Goal: Transaction & Acquisition: Obtain resource

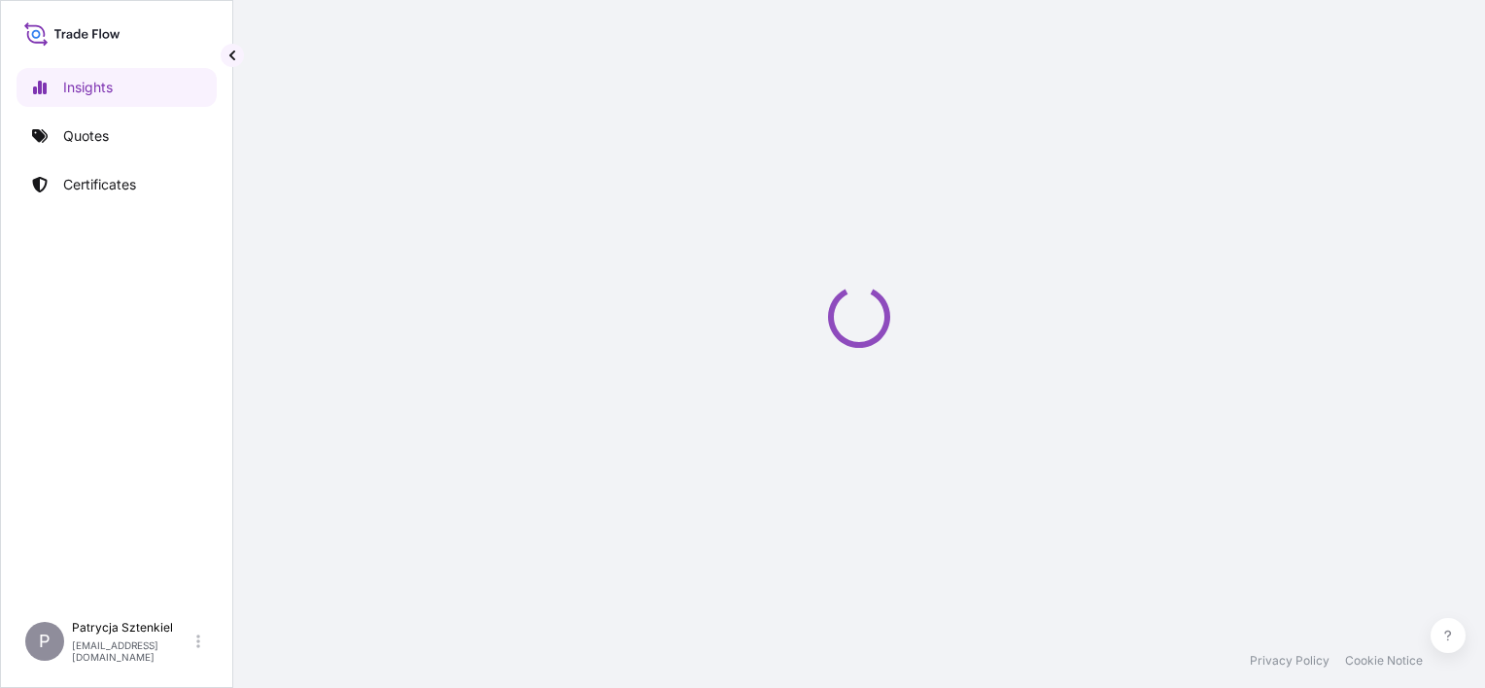
select select "2025"
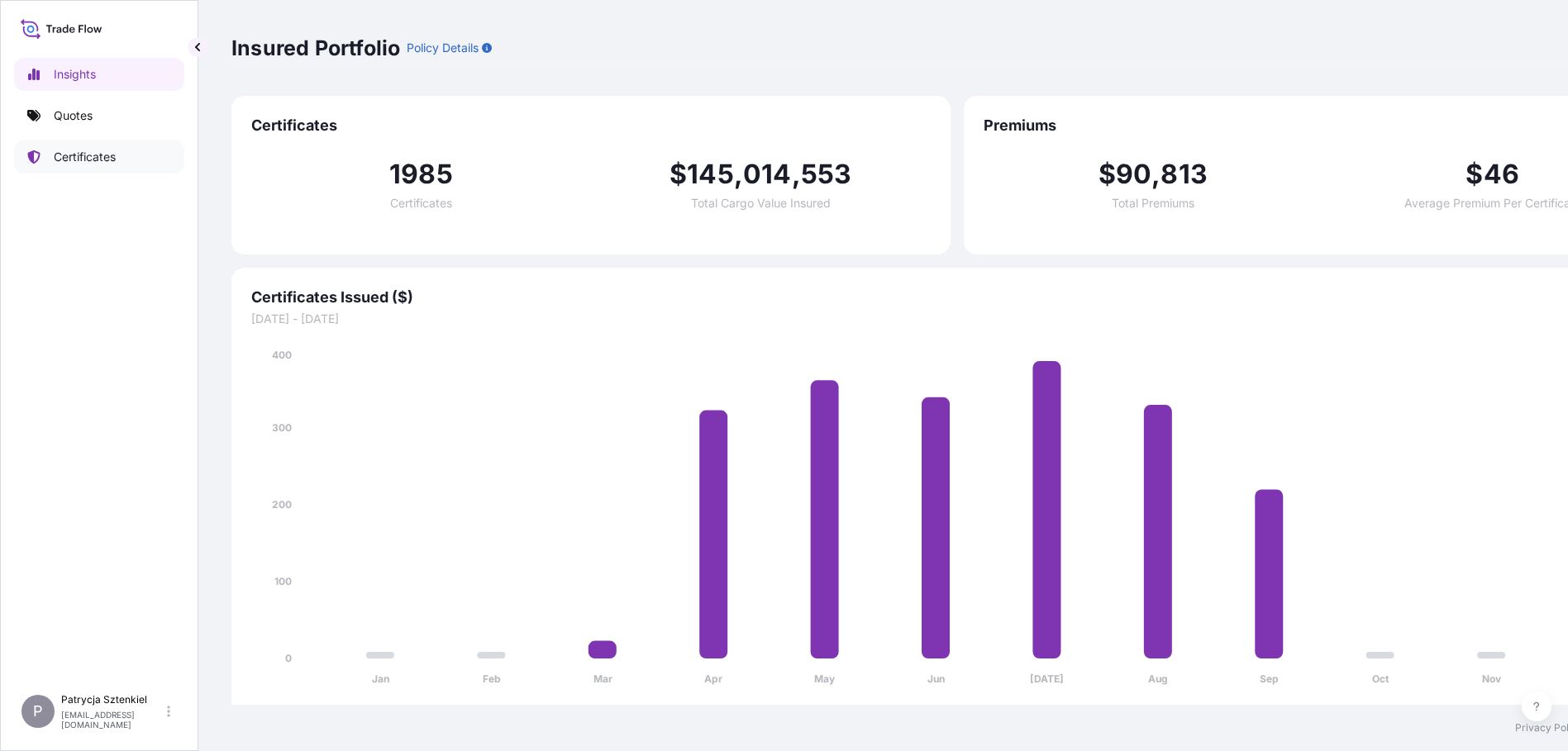
click at [78, 161] on p "Certificates" at bounding box center [84, 156] width 62 height 16
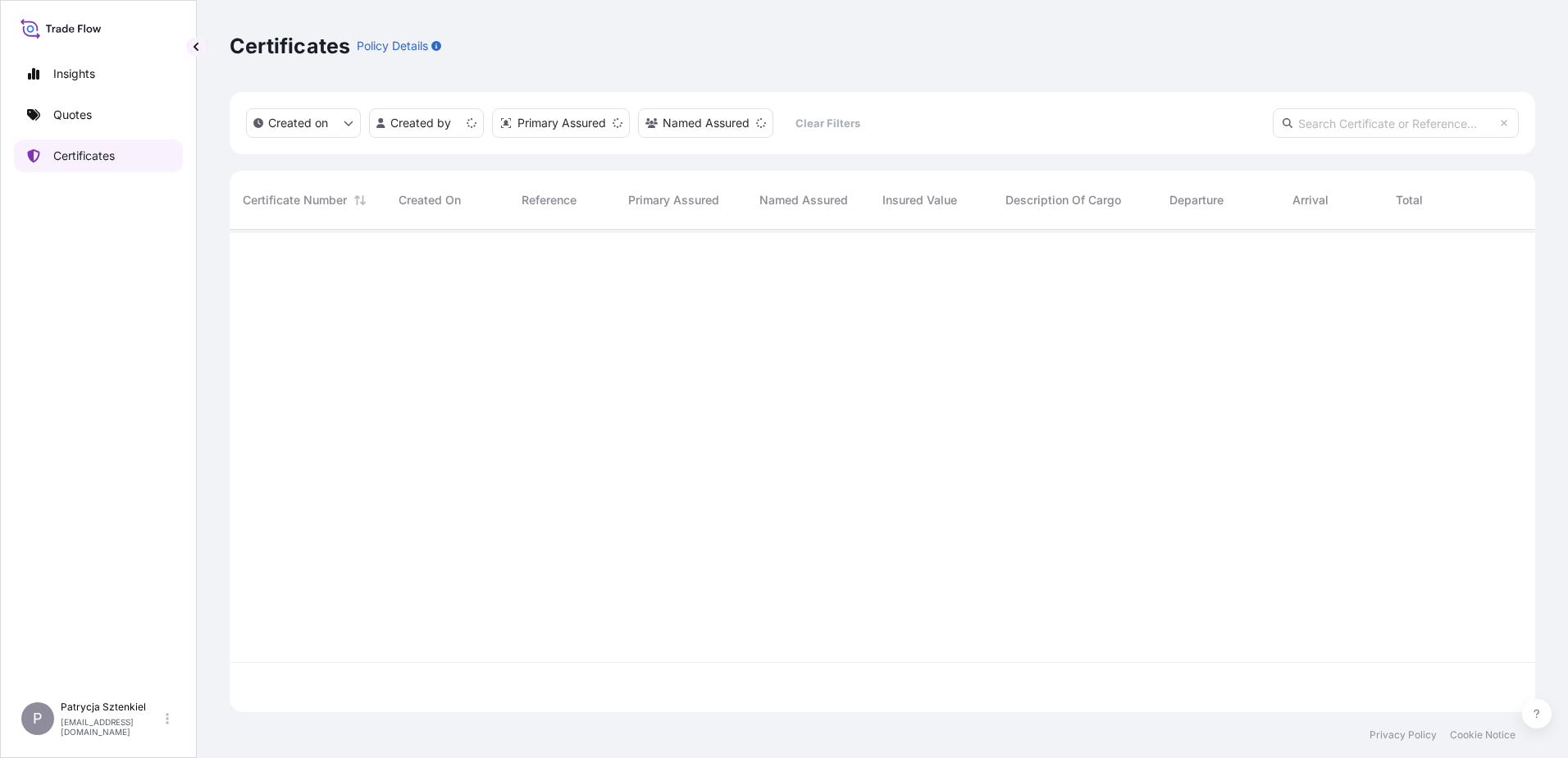
scroll to position [479, 1294]
click at [1252, 122] on input "text" at bounding box center [1396, 122] width 246 height 30
paste input "[PHONE_NUMBER]"
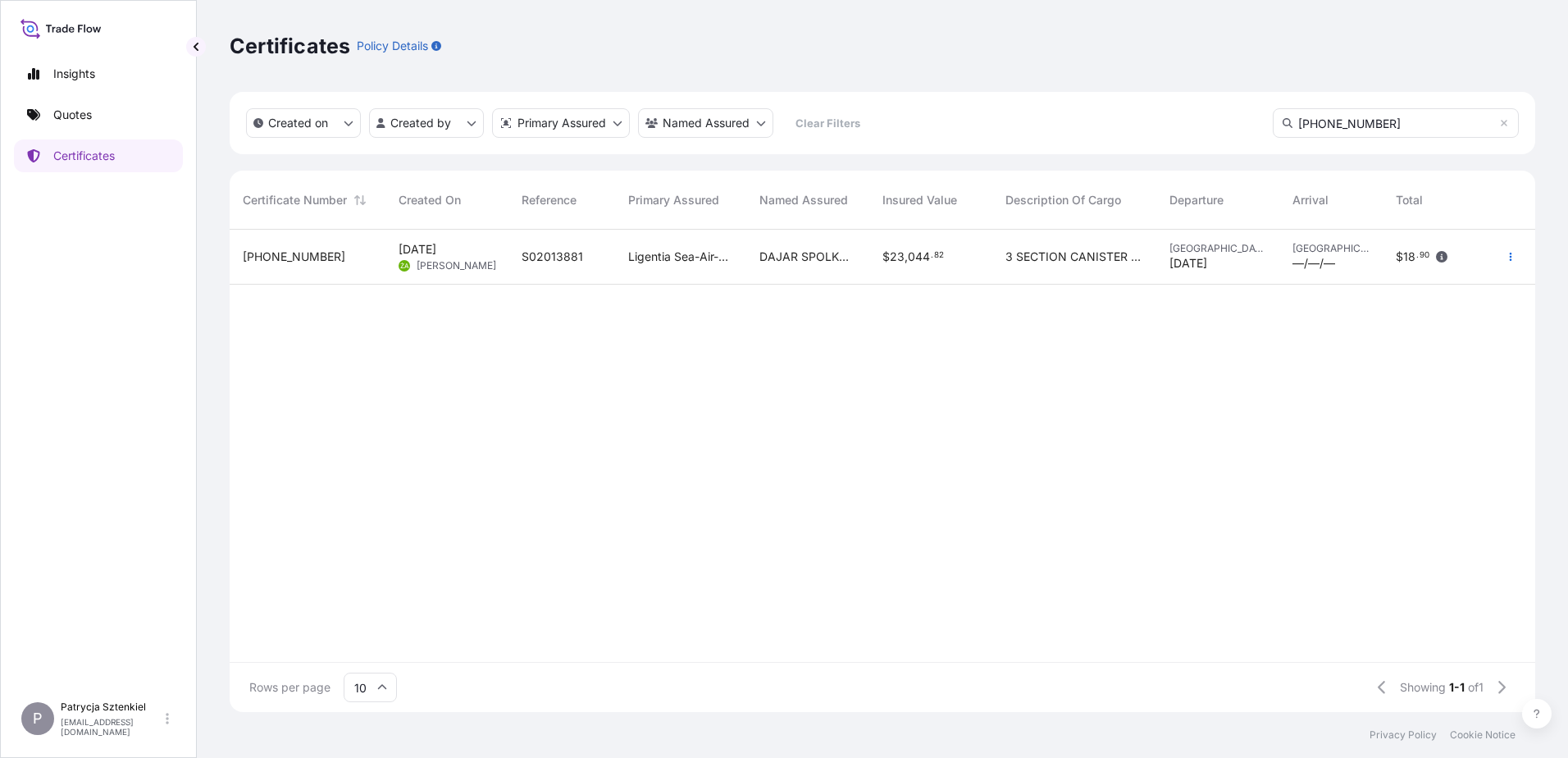
type input "[PHONE_NUMBER]"
click at [889, 246] on div "$ 23 , 044 . 82" at bounding box center [931, 257] width 123 height 55
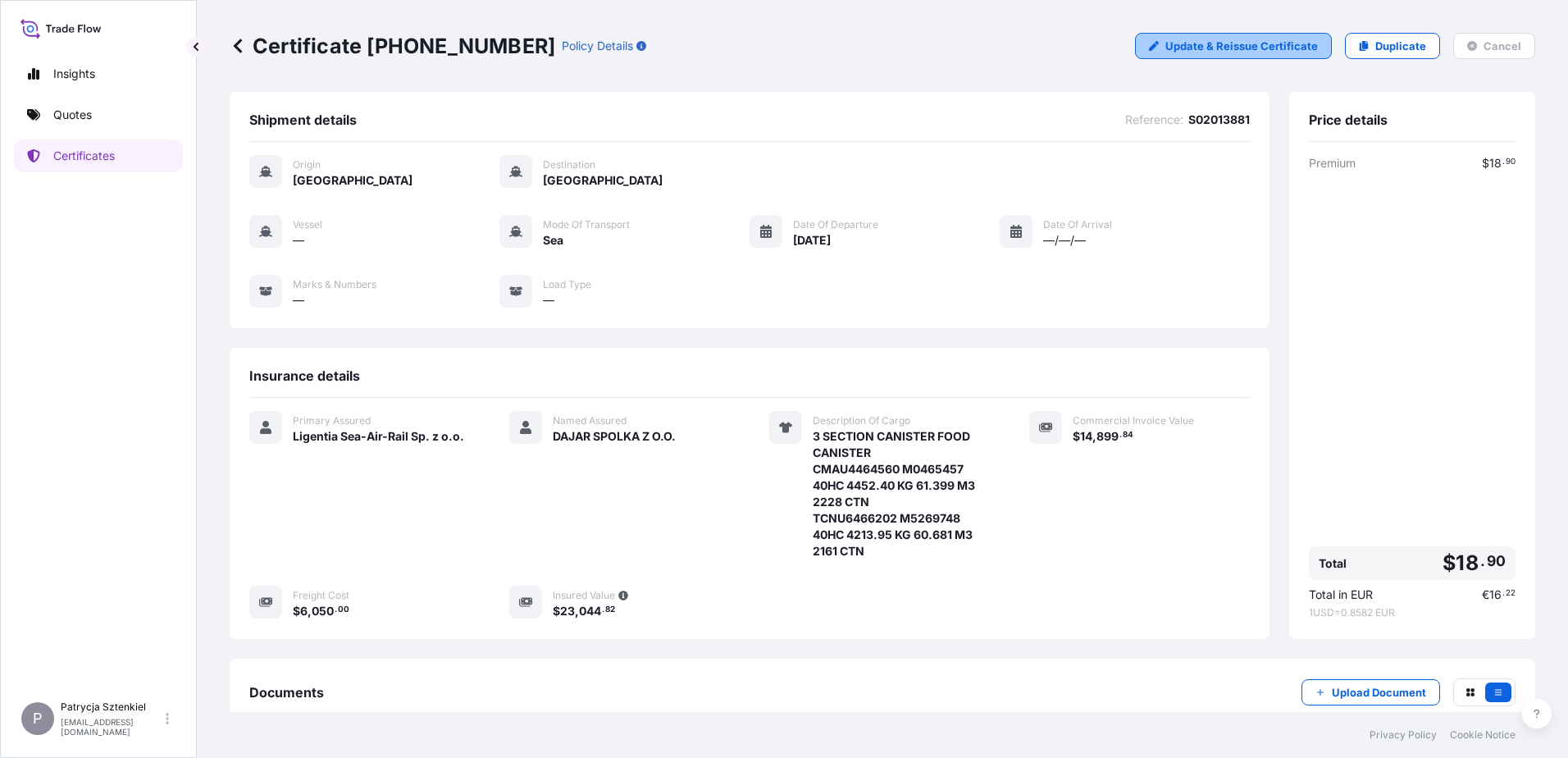
click at [1252, 49] on p "Update & Reissue Certificate" at bounding box center [1241, 46] width 153 height 16
select select "Sea"
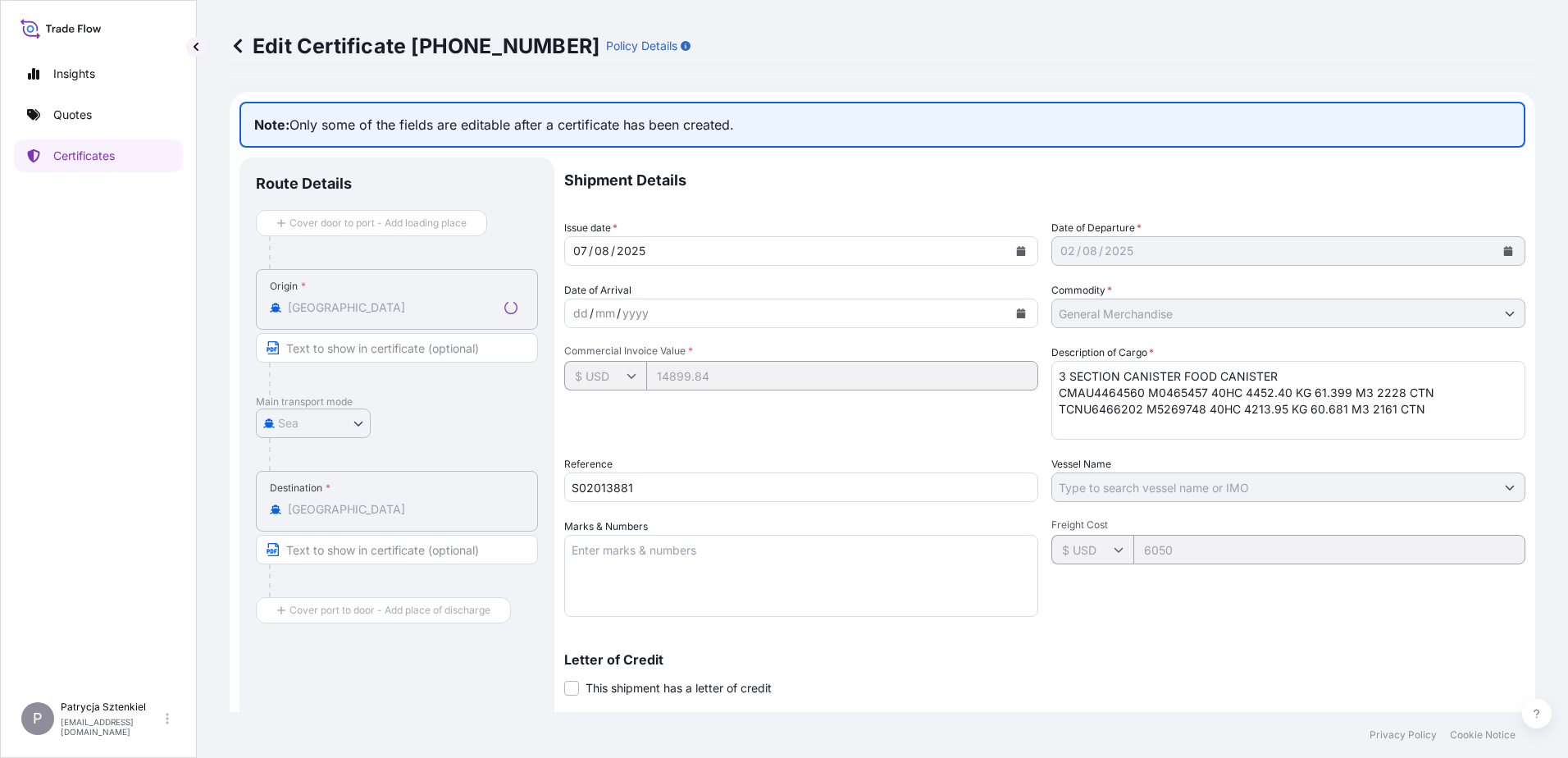
select select "31440"
click at [242, 46] on icon at bounding box center [237, 46] width 16 height 16
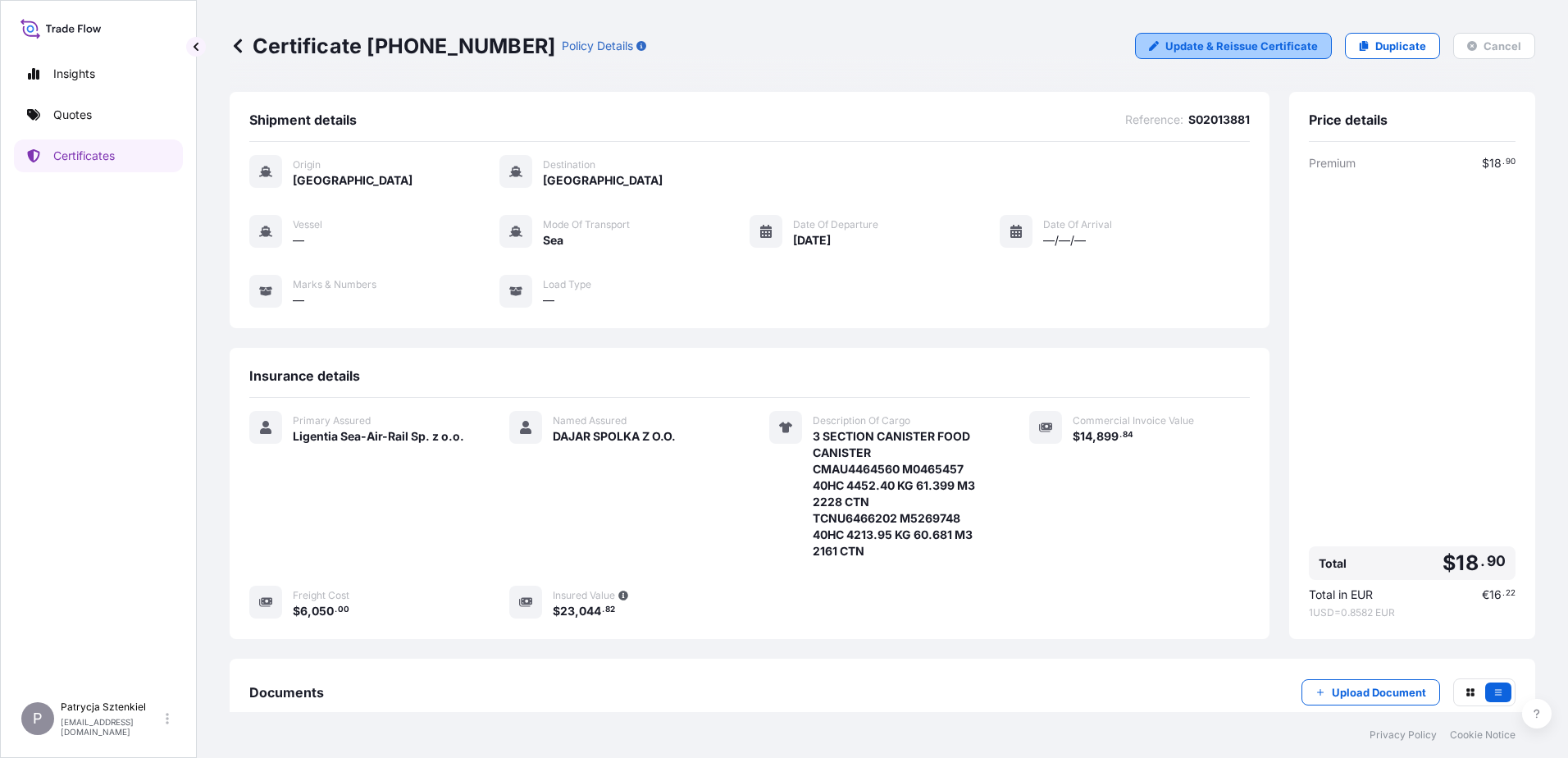
click at [1235, 41] on p "Update & Reissue Certificate" at bounding box center [1241, 46] width 153 height 16
select select "Sea"
select select "31440"
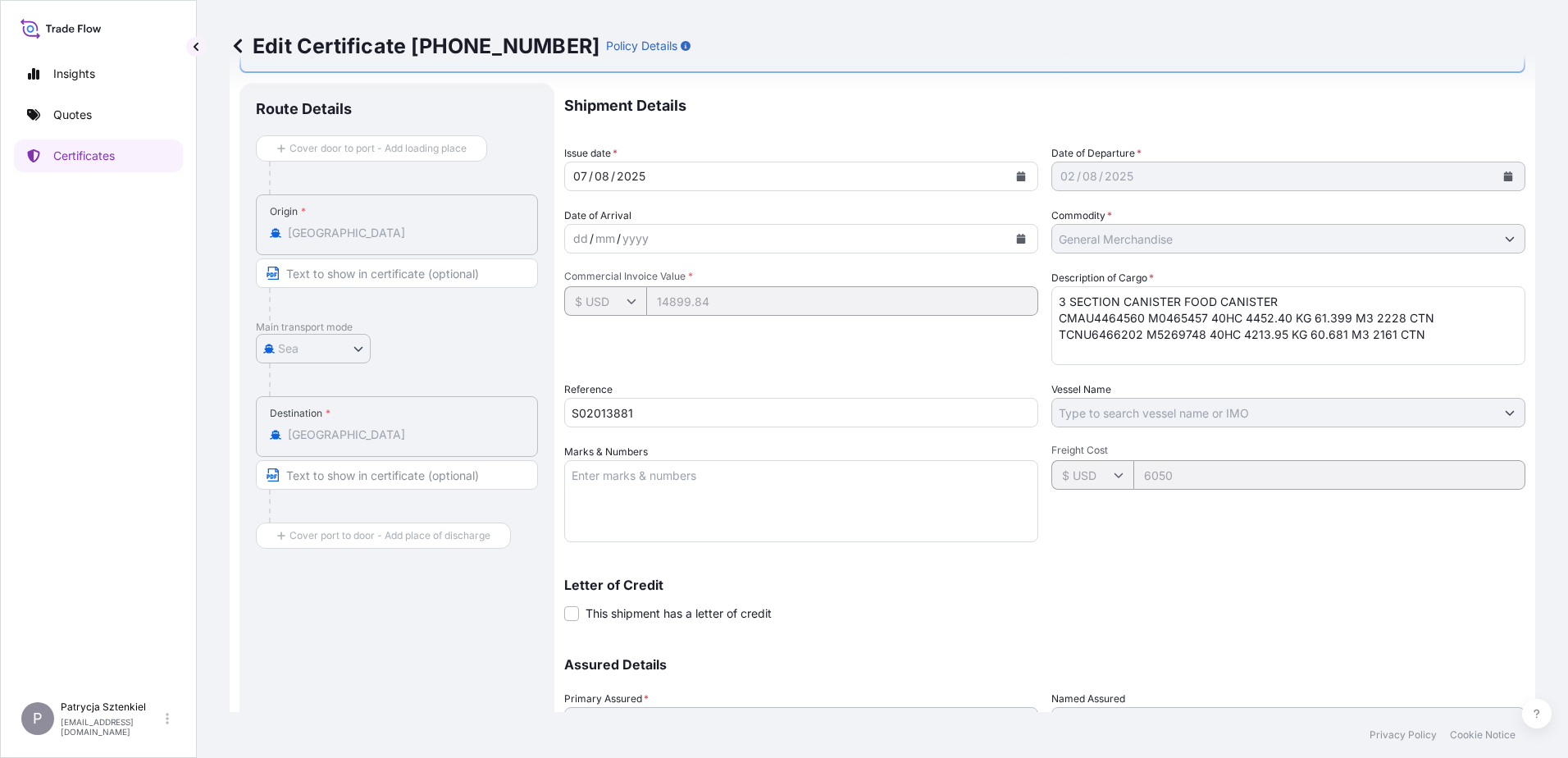
scroll to position [220, 0]
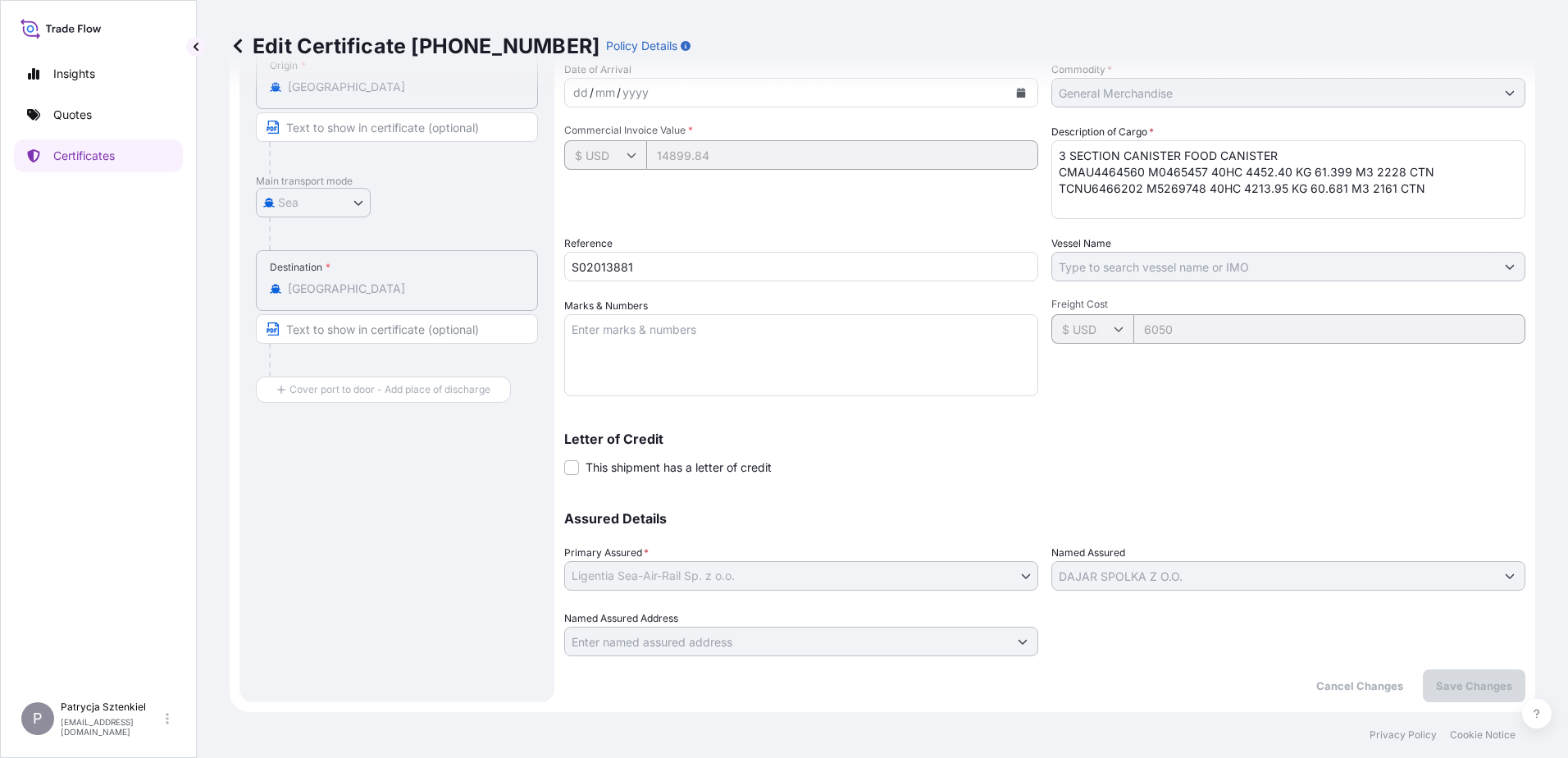
click at [235, 37] on link at bounding box center [237, 46] width 16 height 26
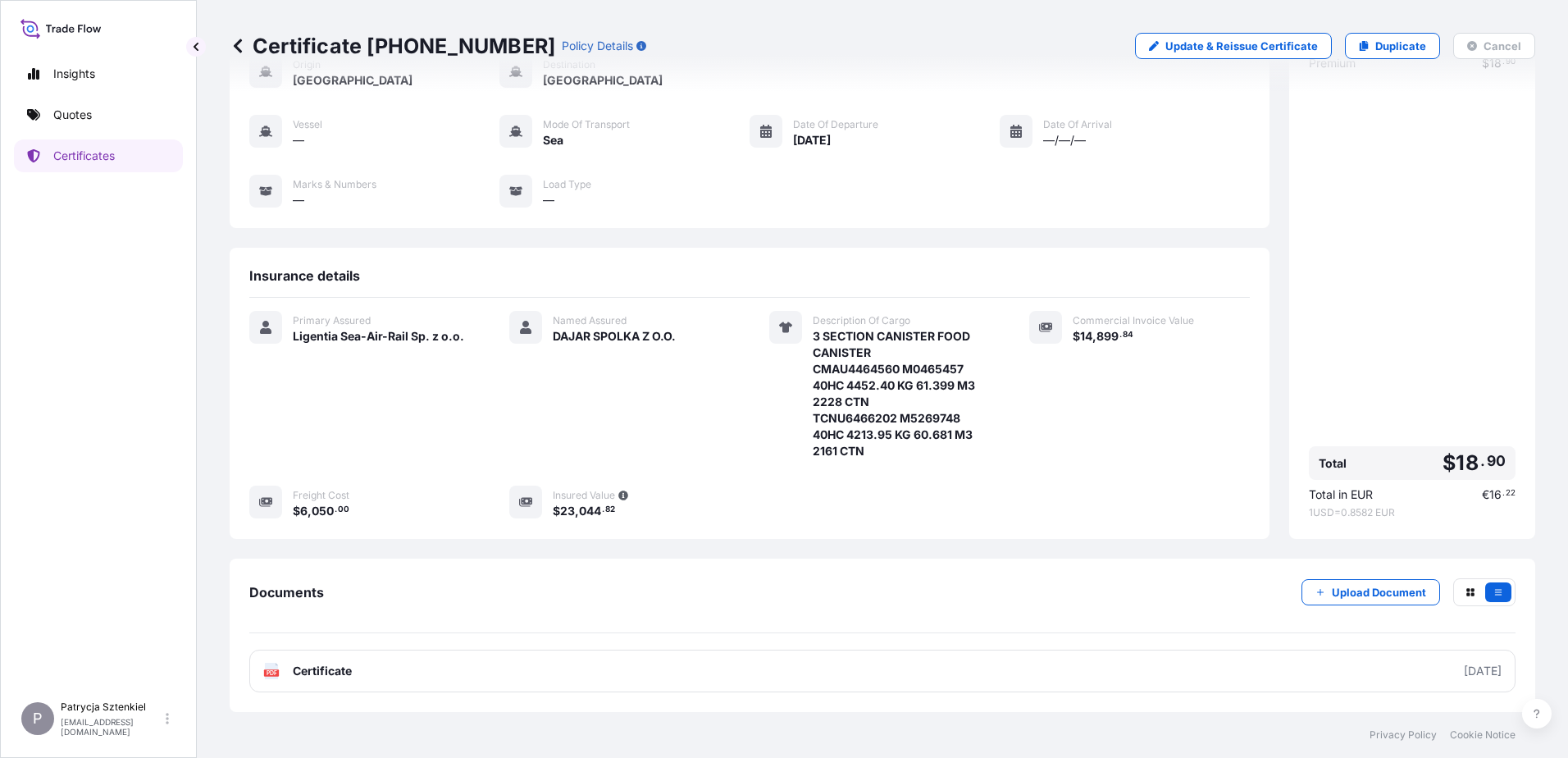
click at [96, 112] on link "Quotes" at bounding box center [99, 115] width 169 height 33
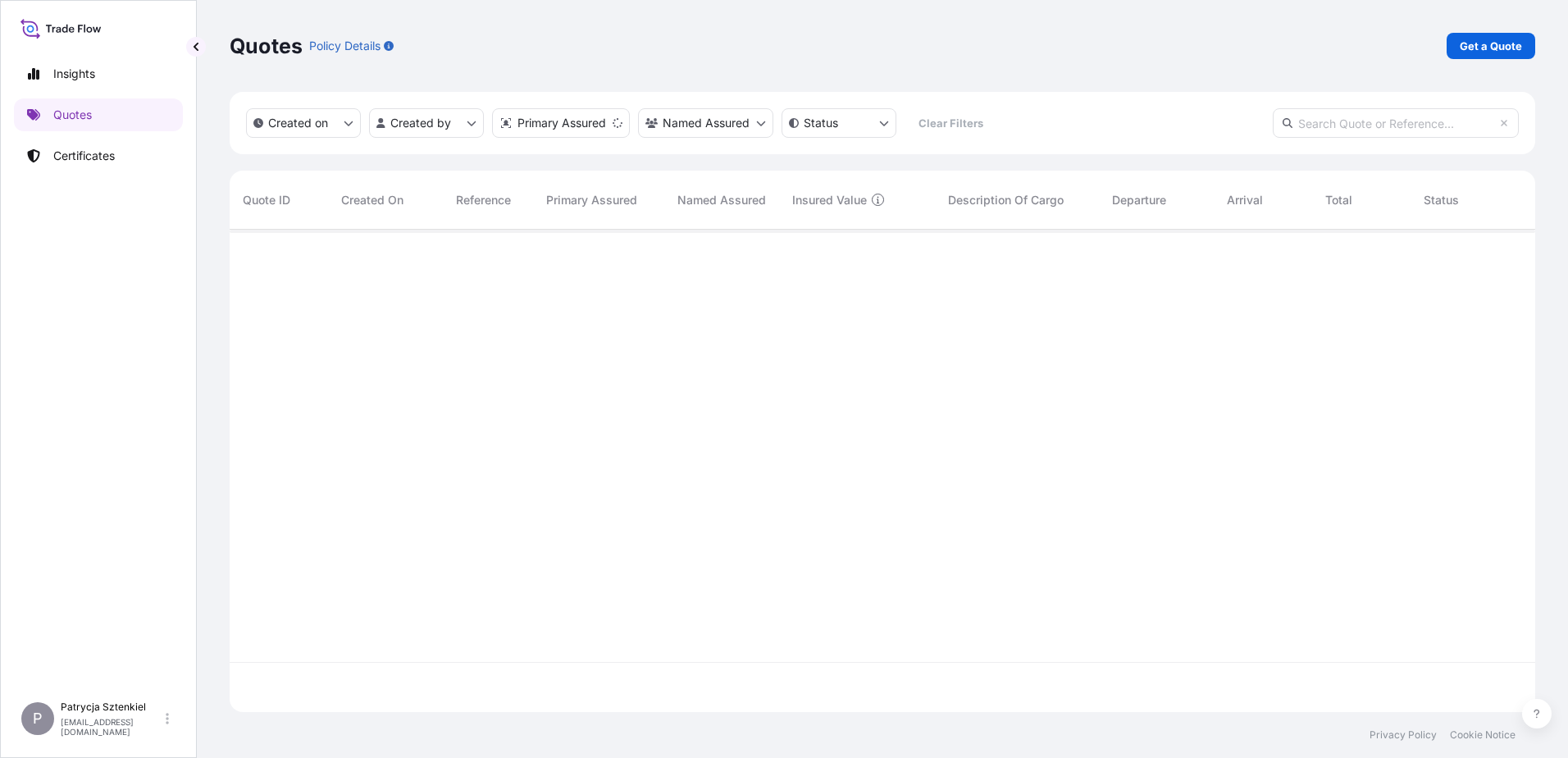
scroll to position [479, 1294]
click at [1252, 44] on p "Get a Quote" at bounding box center [1491, 46] width 62 height 16
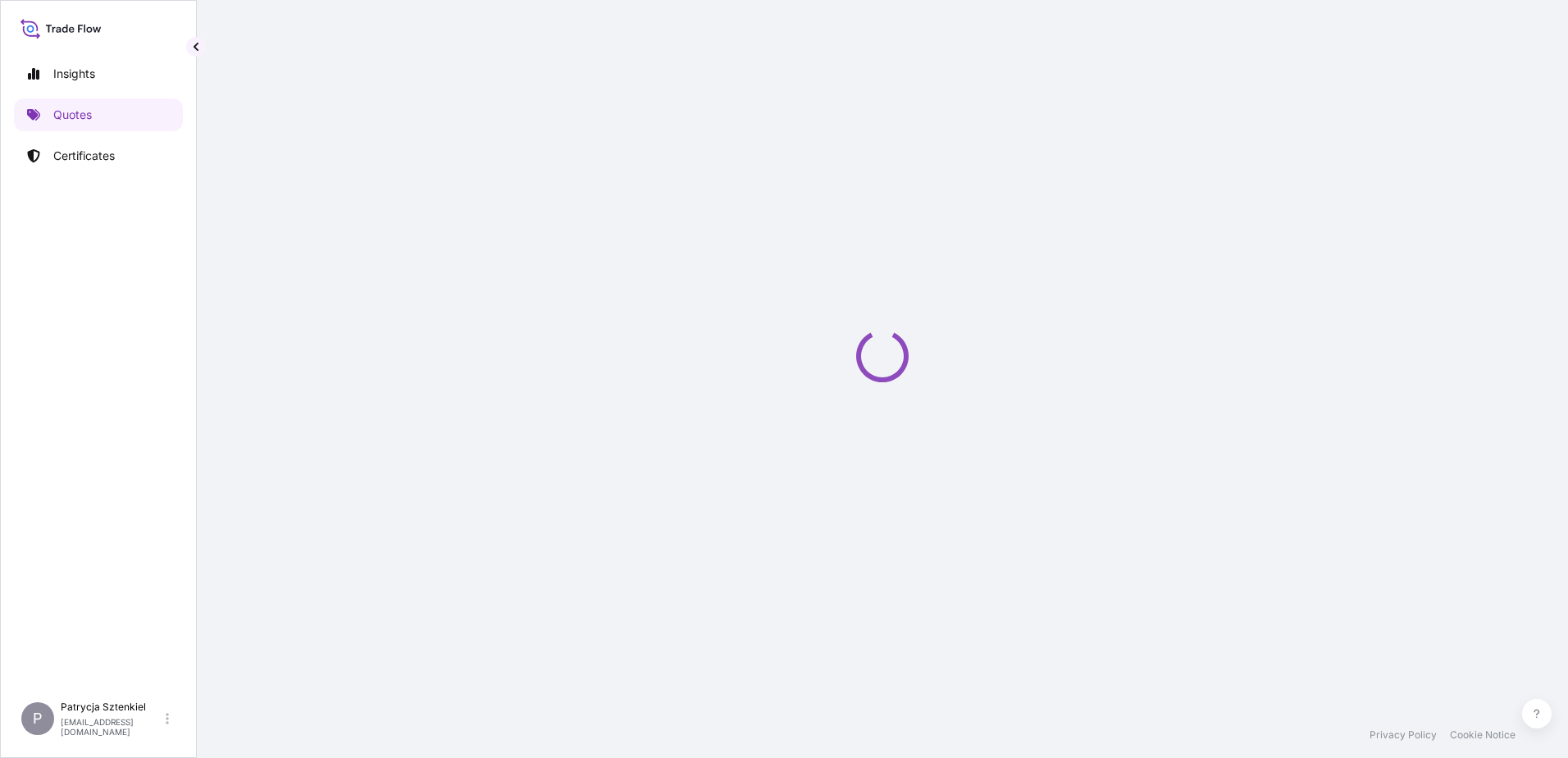
select select "Sea"
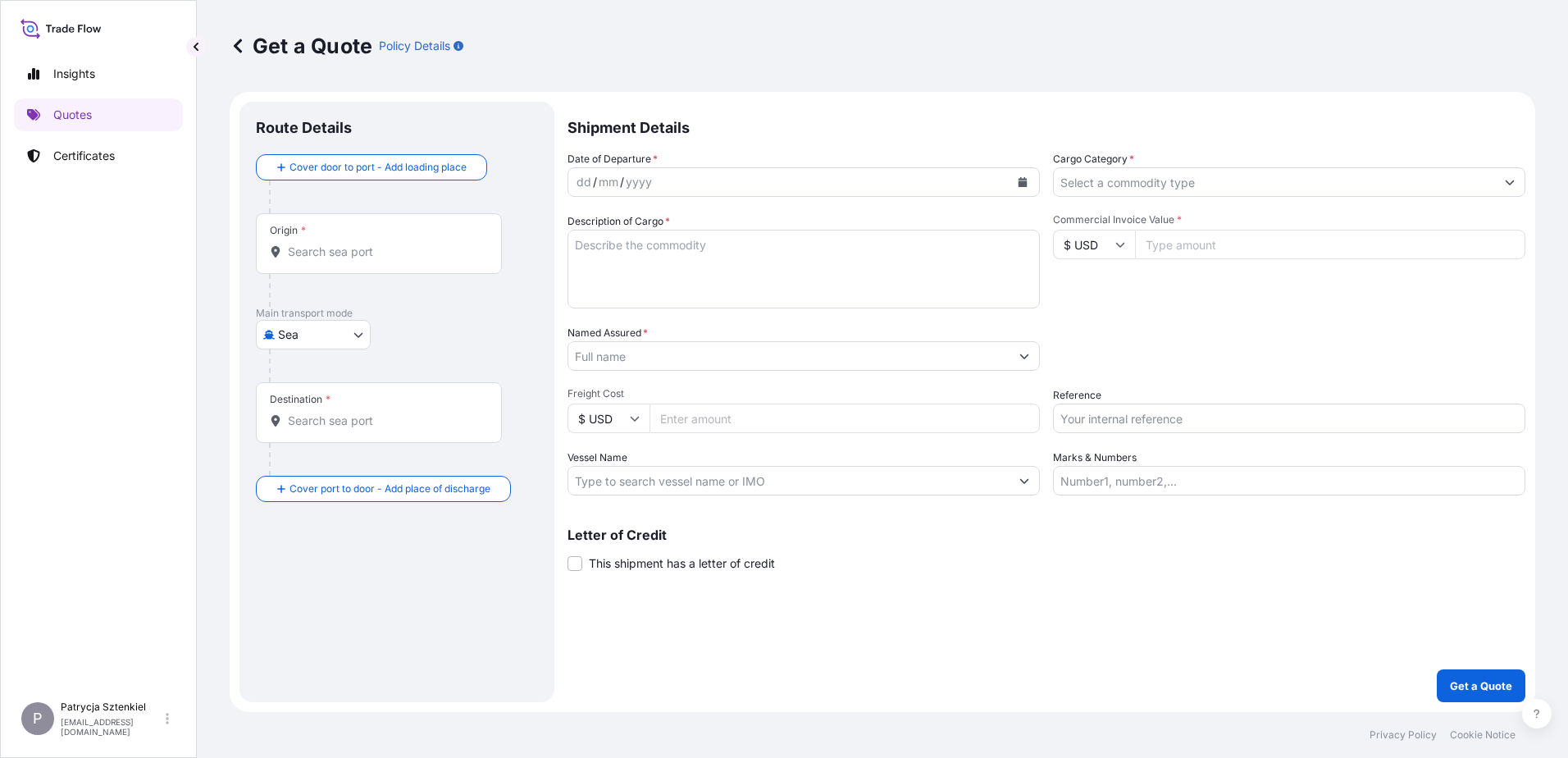
click at [1118, 420] on input "Reference" at bounding box center [1290, 418] width 473 height 30
paste input "S02053063"
type input "S02053063"
click at [350, 242] on div "Origin *" at bounding box center [379, 244] width 246 height 61
click at [350, 244] on input "Origin *" at bounding box center [384, 252] width 193 height 16
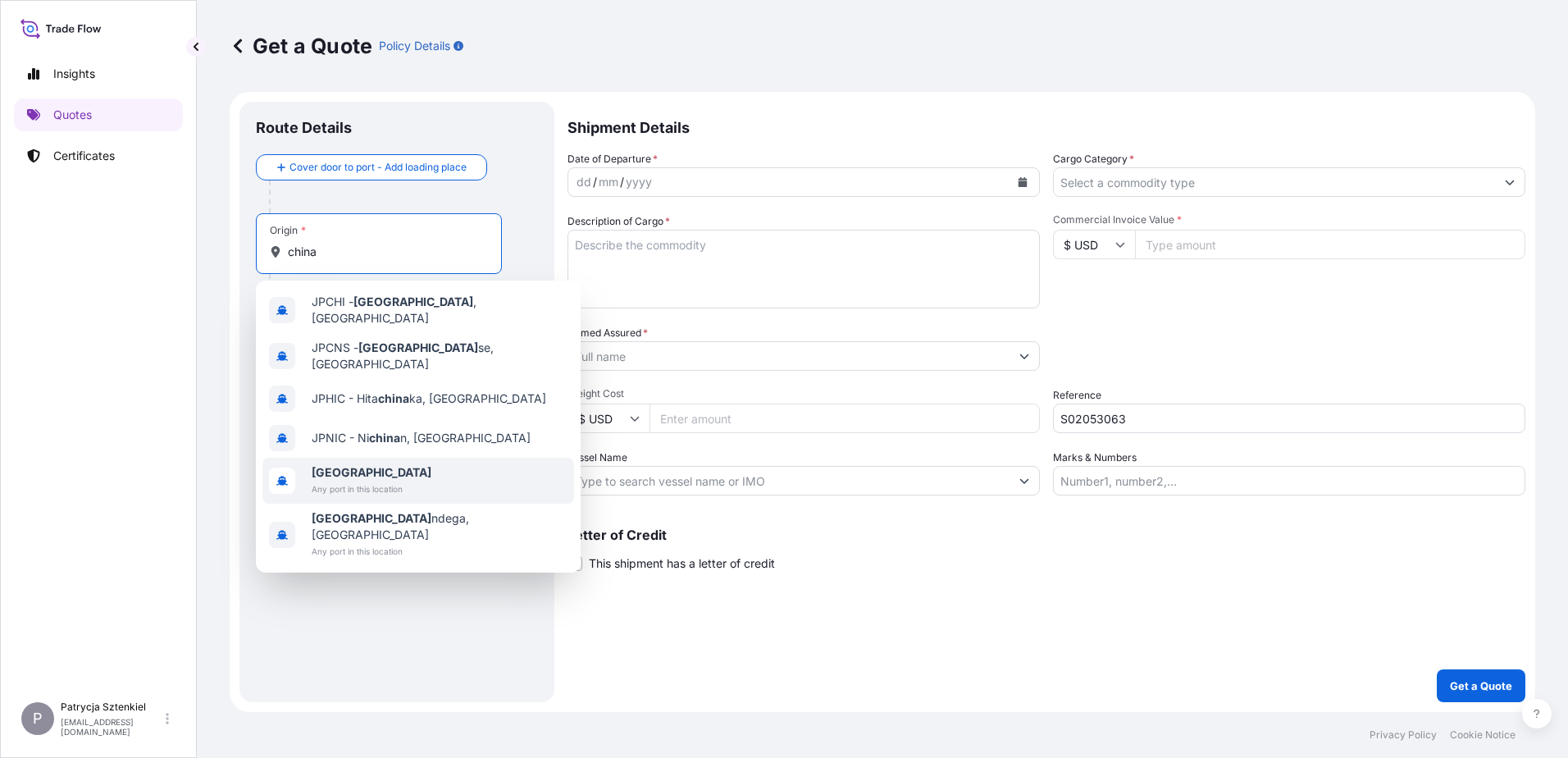
click at [346, 480] on span "Any port in this location" at bounding box center [371, 488] width 120 height 16
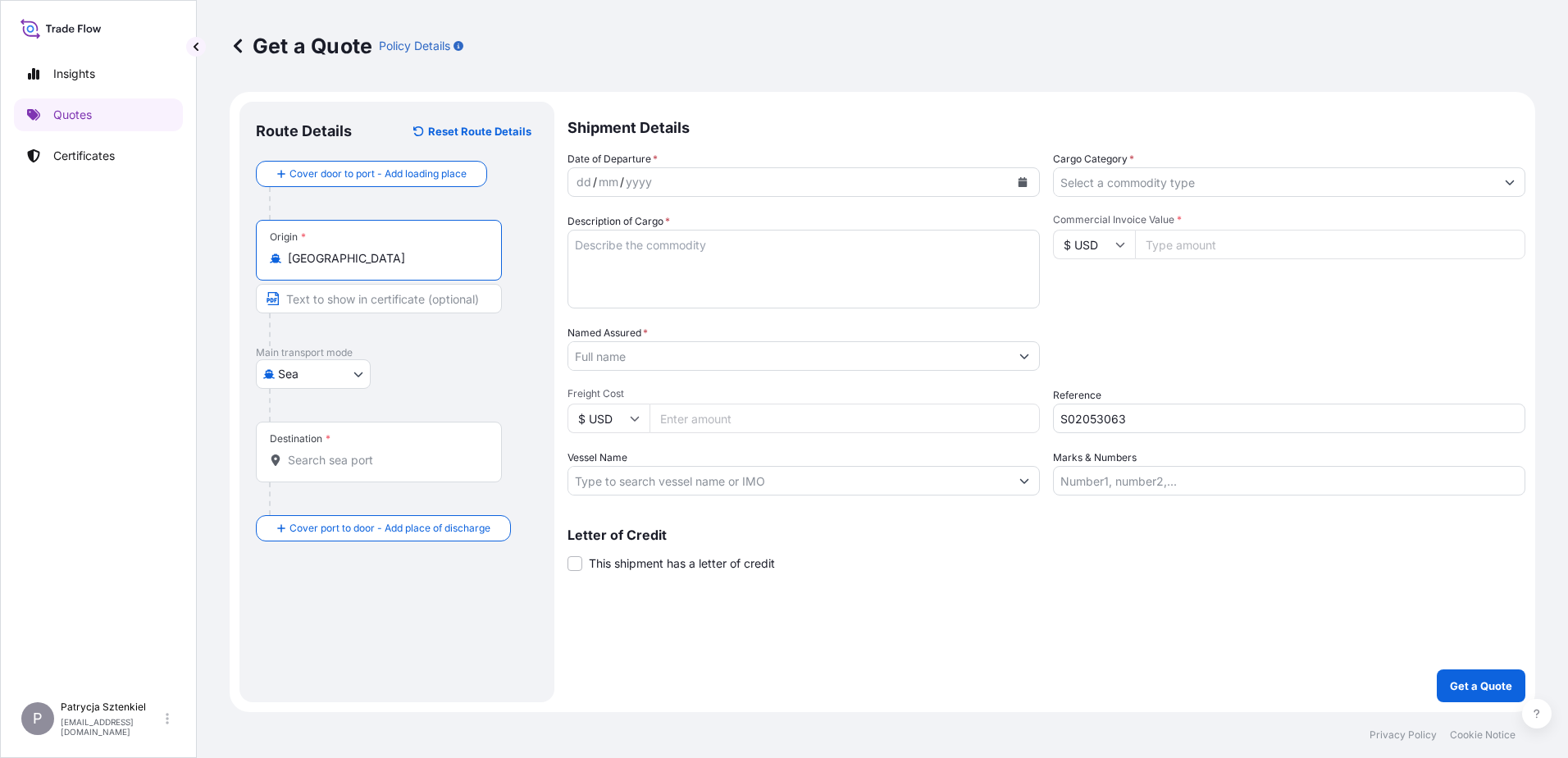
type input "[GEOGRAPHIC_DATA]"
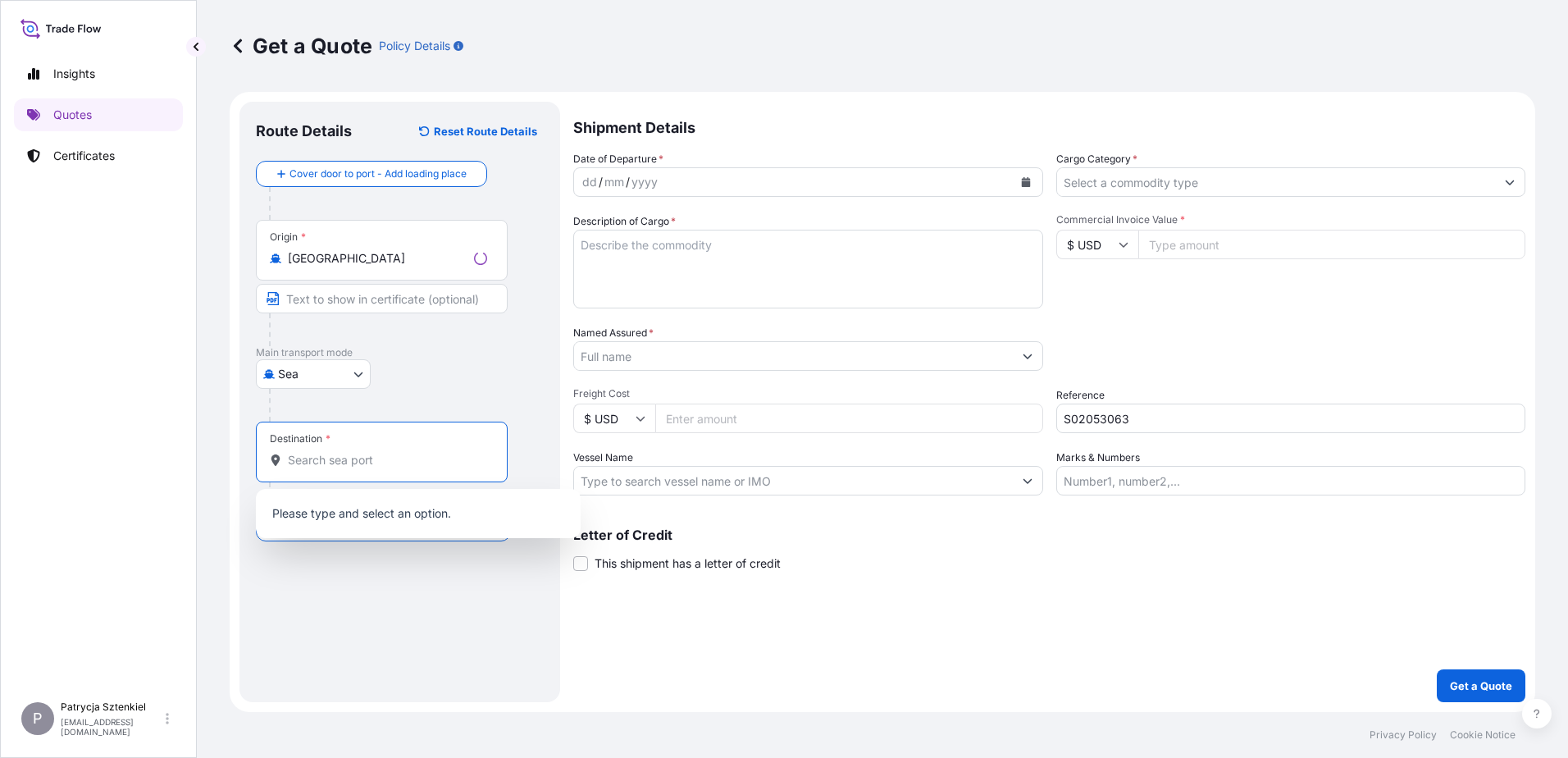
click at [334, 459] on input "Destination *" at bounding box center [387, 459] width 199 height 16
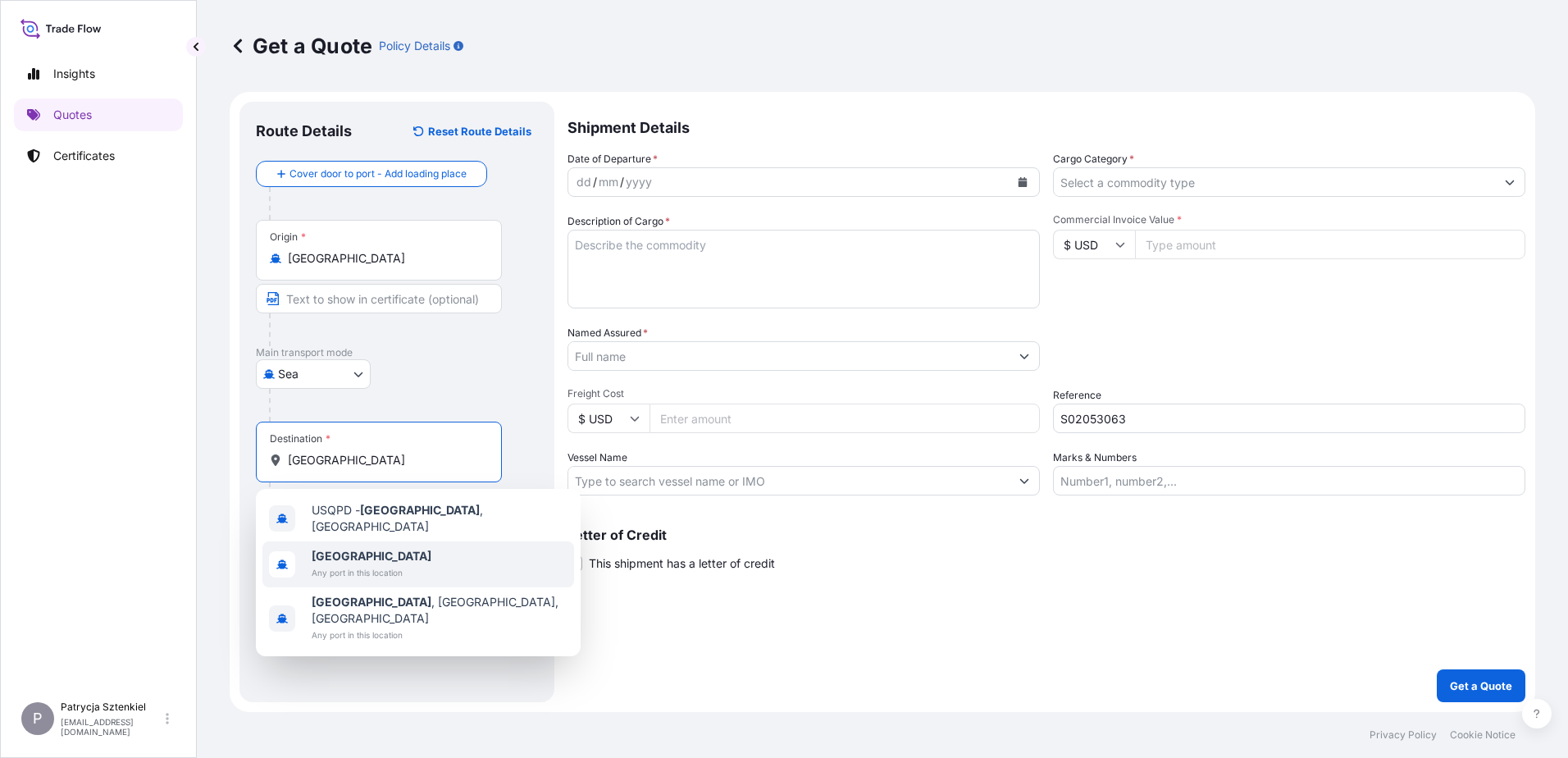
click at [358, 569] on span "Any port in this location" at bounding box center [371, 572] width 120 height 16
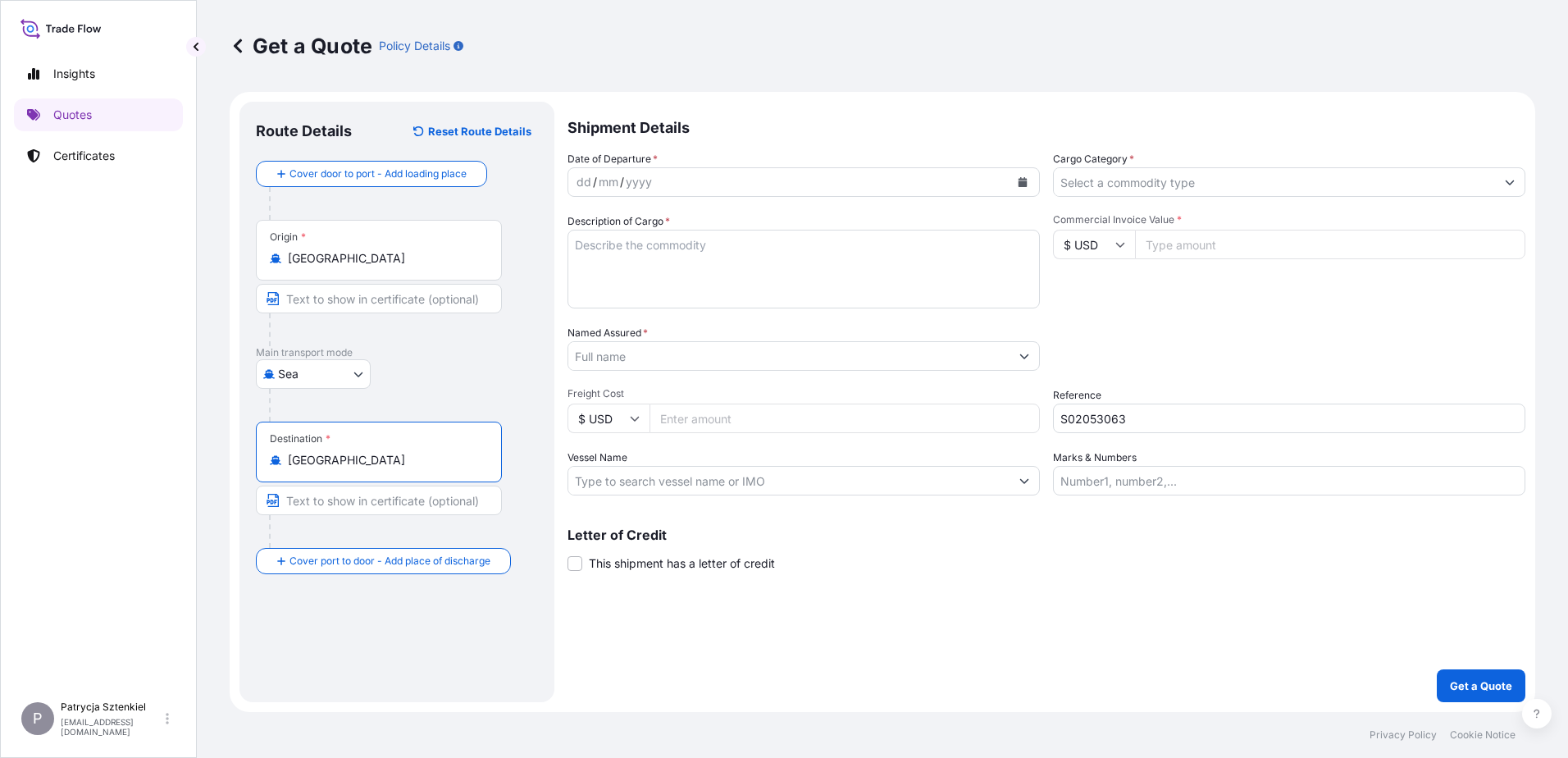
type input "[GEOGRAPHIC_DATA]"
click at [704, 341] on div at bounding box center [803, 355] width 473 height 30
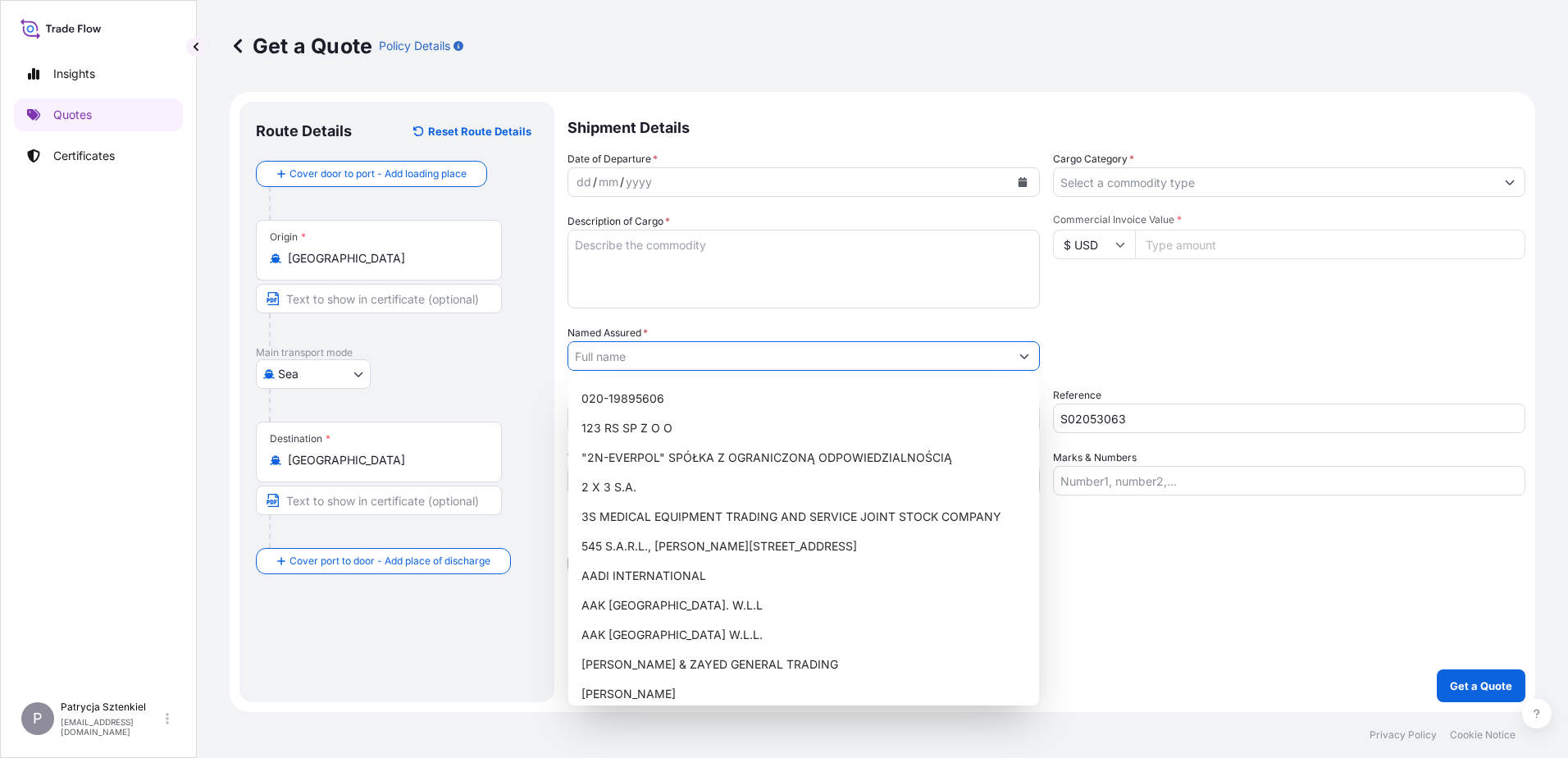
click at [712, 359] on input "Named Assured *" at bounding box center [788, 355] width 441 height 30
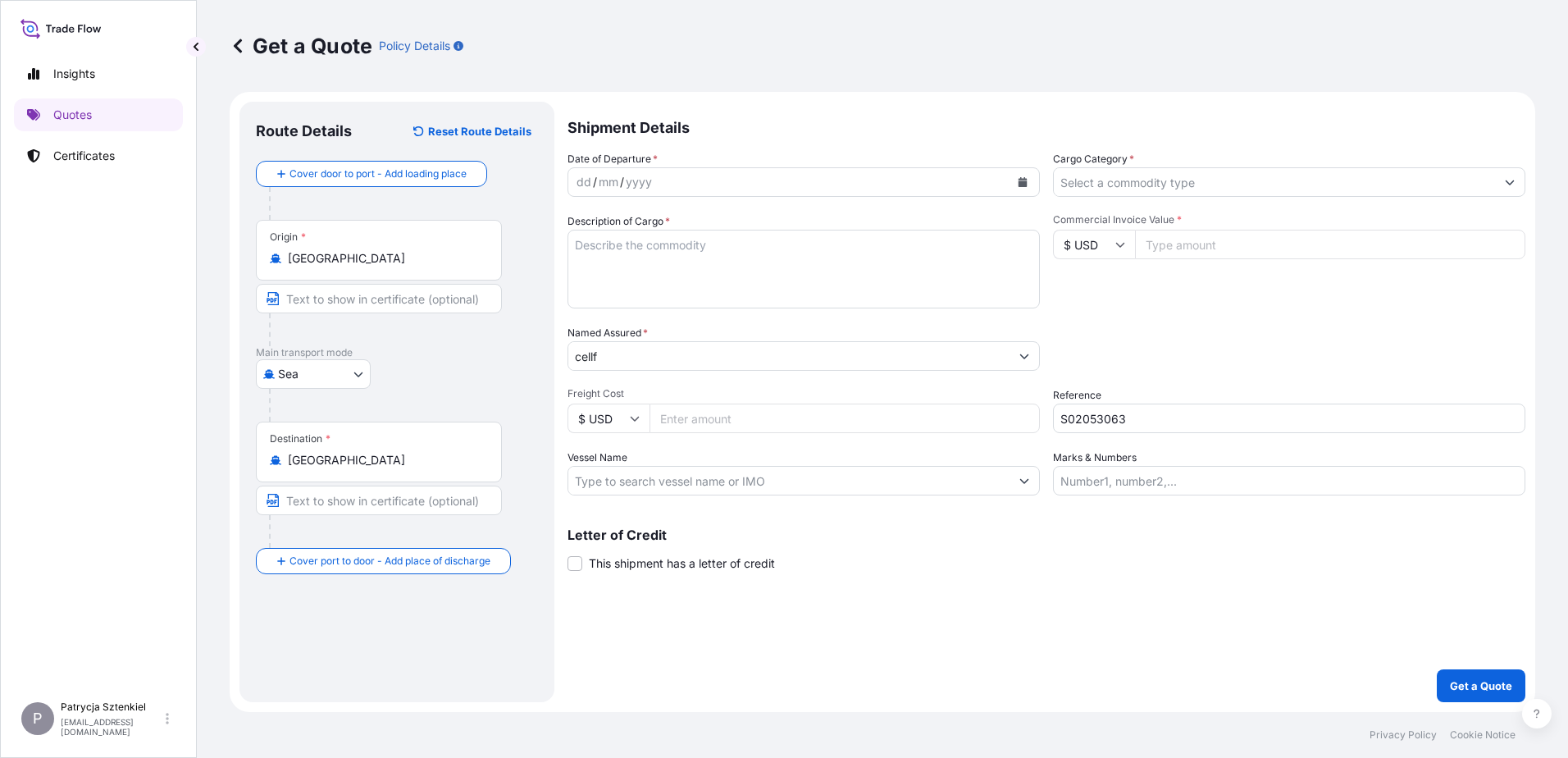
click at [618, 357] on input "cellf" at bounding box center [788, 355] width 441 height 30
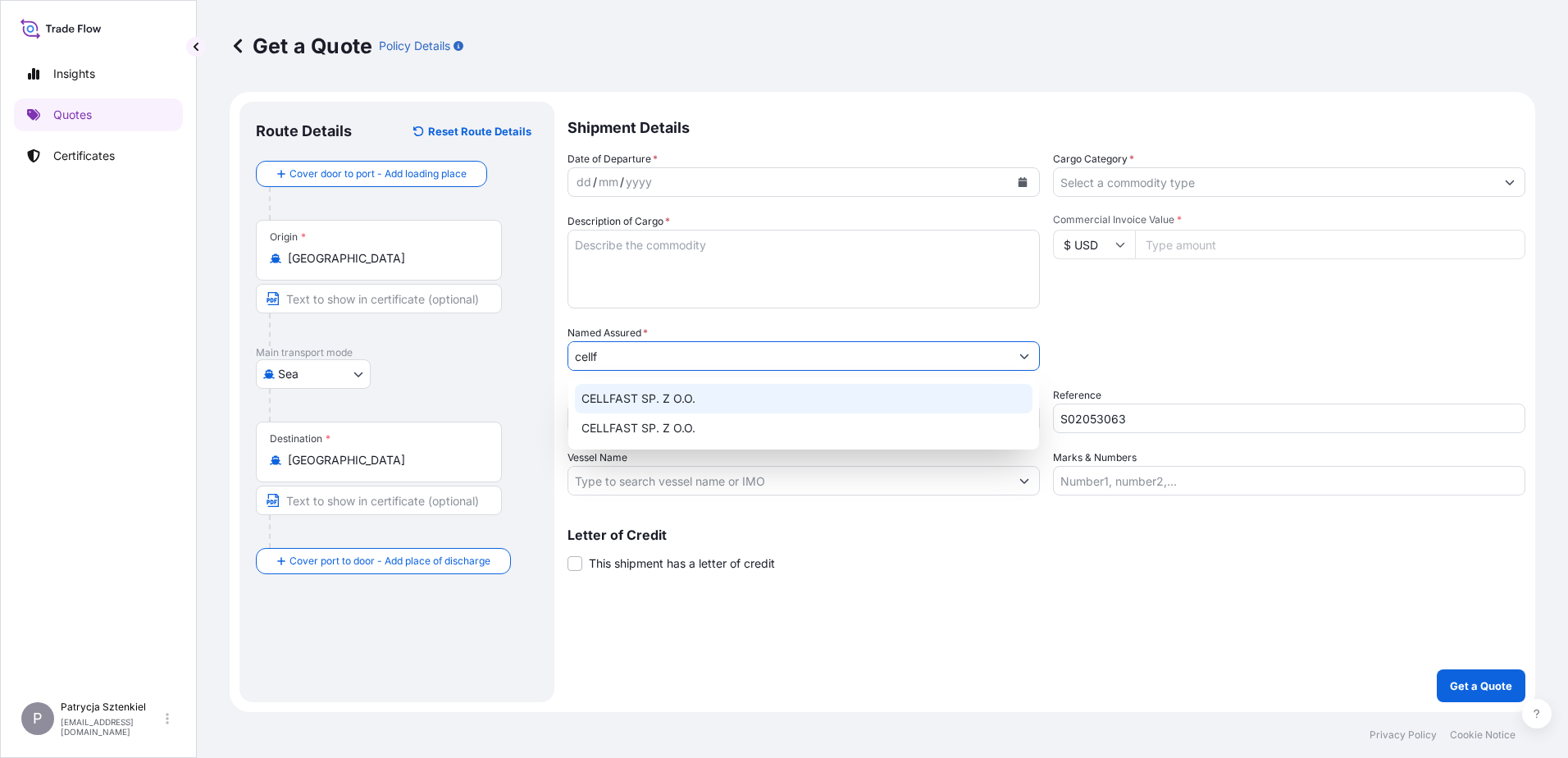
click at [738, 398] on div "CELLFAST SP. Z O.O." at bounding box center [803, 398] width 457 height 30
type input "CELLFAST SP. Z O.O."
click at [697, 267] on textarea "Description of Cargo *" at bounding box center [803, 268] width 473 height 79
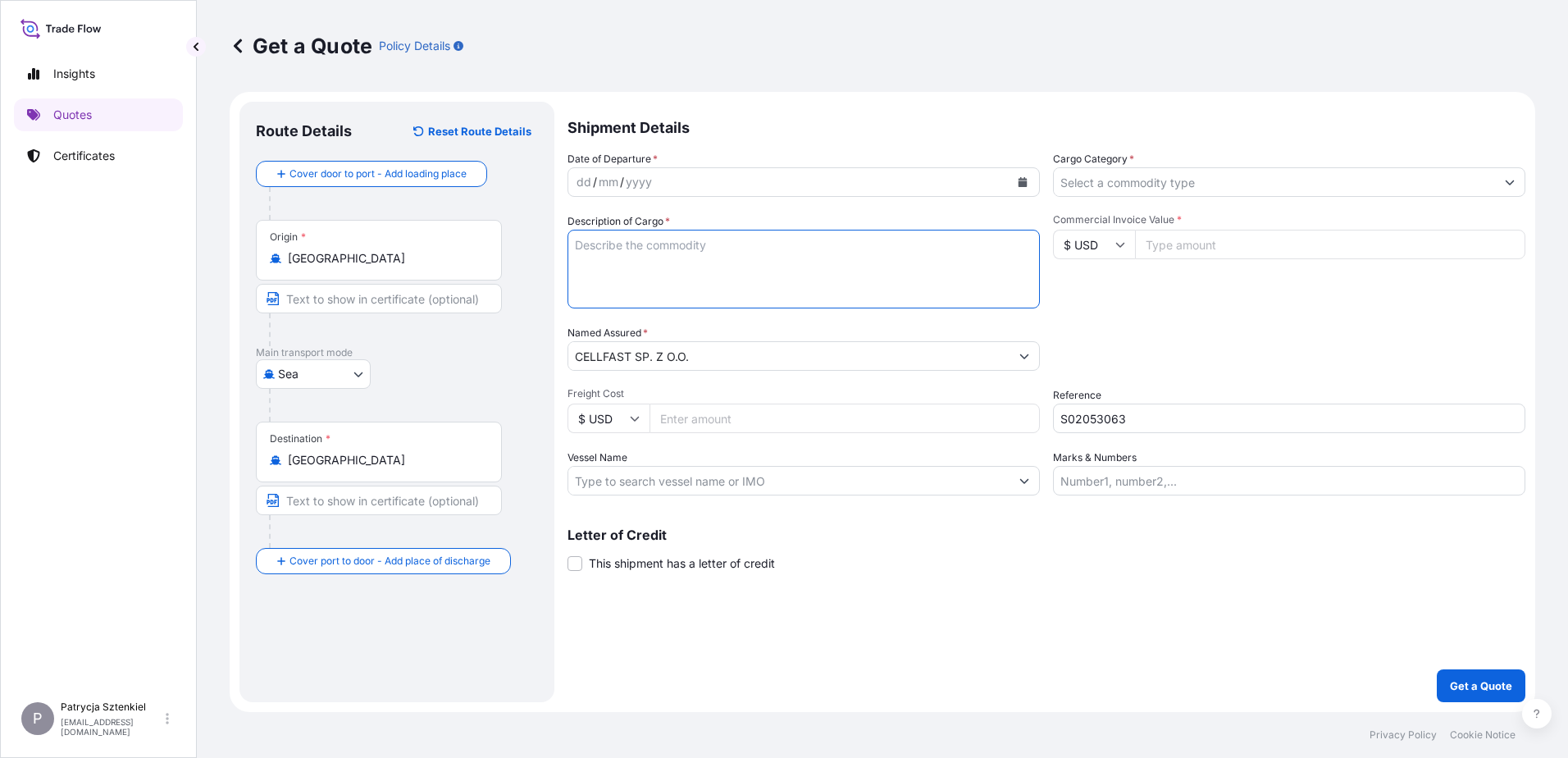
paste textarea "WEED PULLER"
paste textarea "OOCU7810581 OOLJGH9990 40HC 7335.00 KG 68.00 M3 2250 CTN CY/CY*"
type textarea "WEED PULLER OOCU7810581 OOLJGH9990 40HC 7335.00 KG 68.00 M3 2250 CTN CY/CY*"
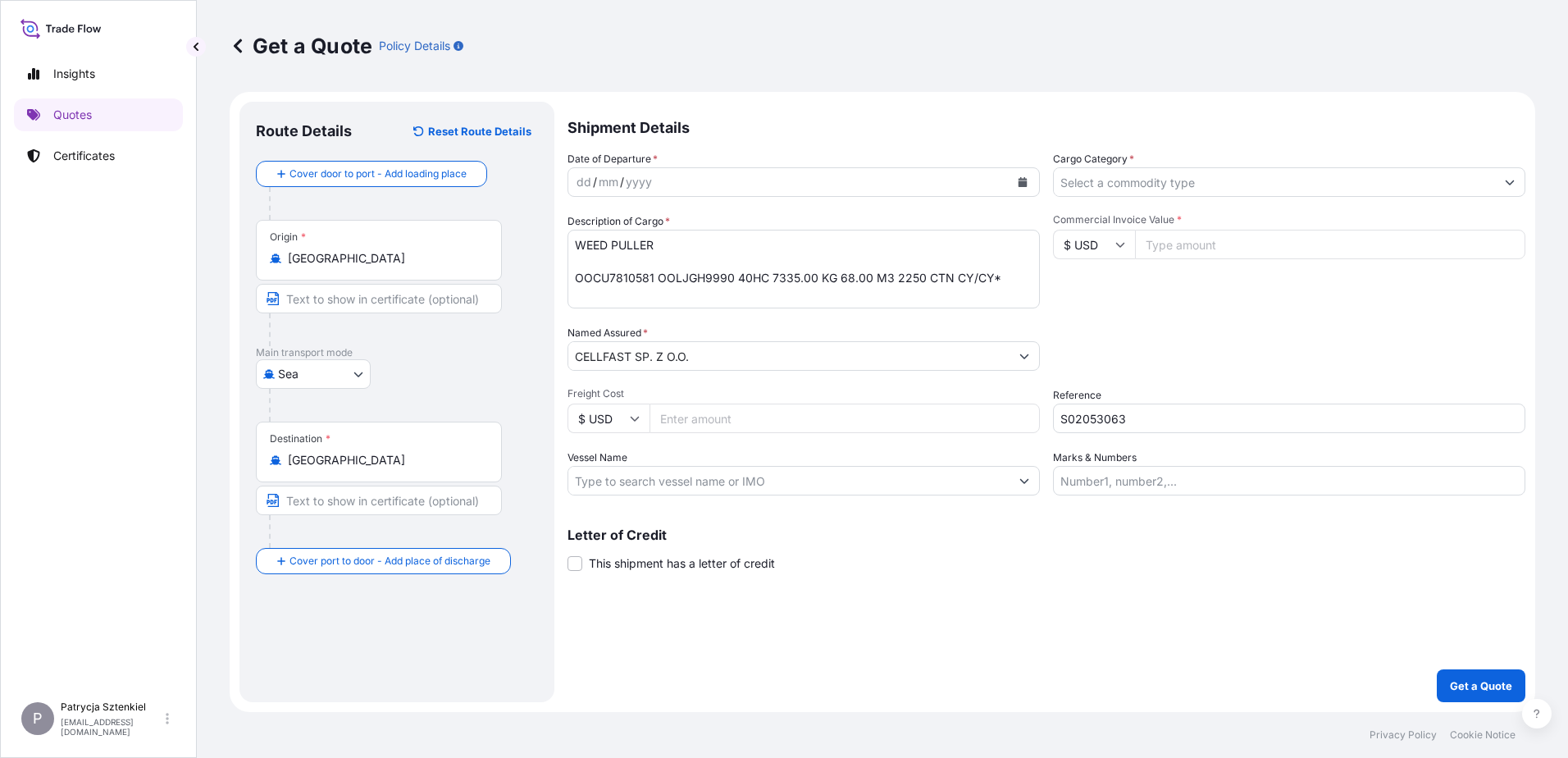
click at [1025, 195] on div "dd / mm / yyyy" at bounding box center [803, 181] width 473 height 30
click at [1021, 191] on button "Calendar" at bounding box center [1022, 181] width 26 height 26
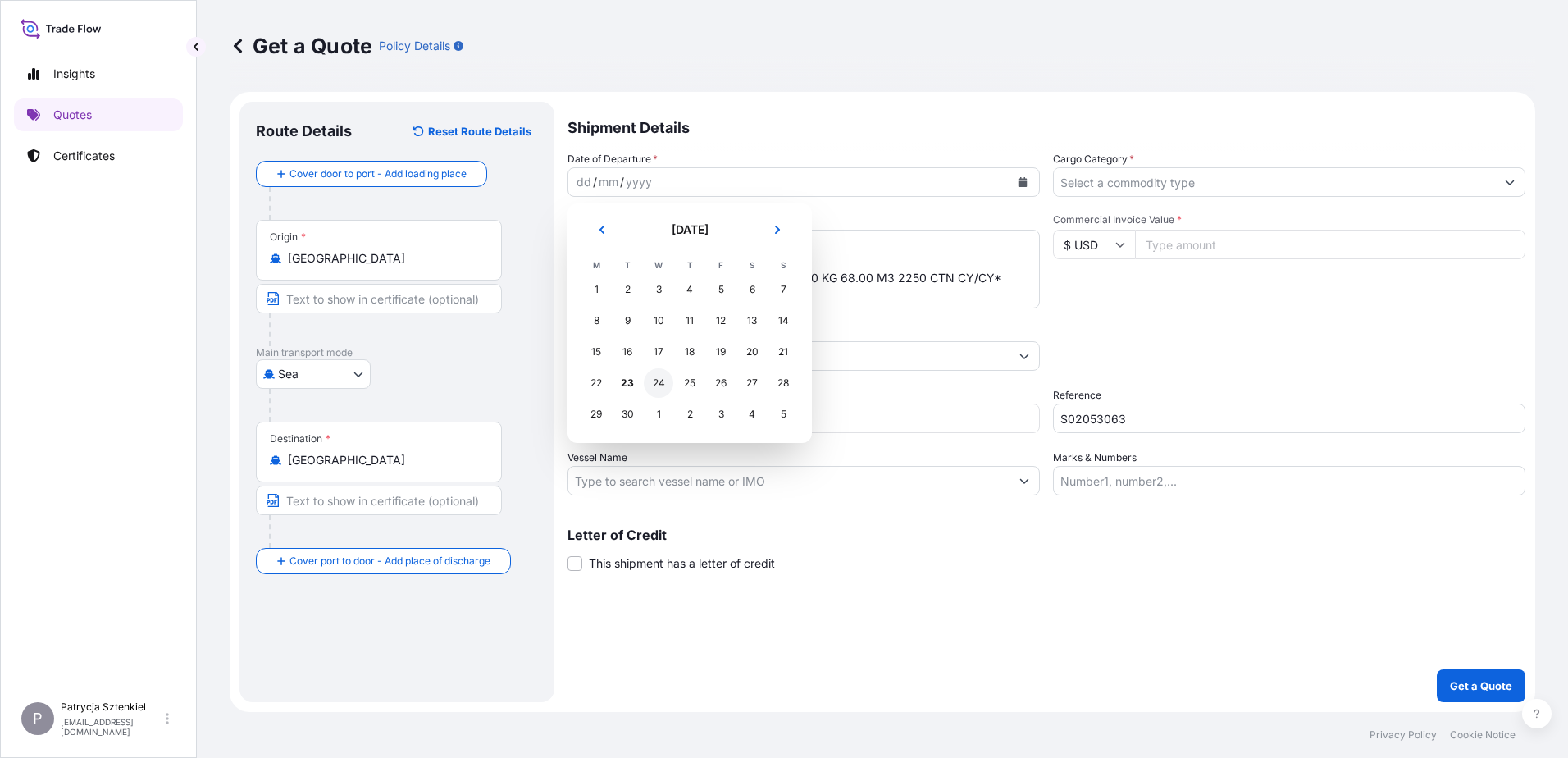
click at [648, 382] on div "24" at bounding box center [658, 382] width 30 height 30
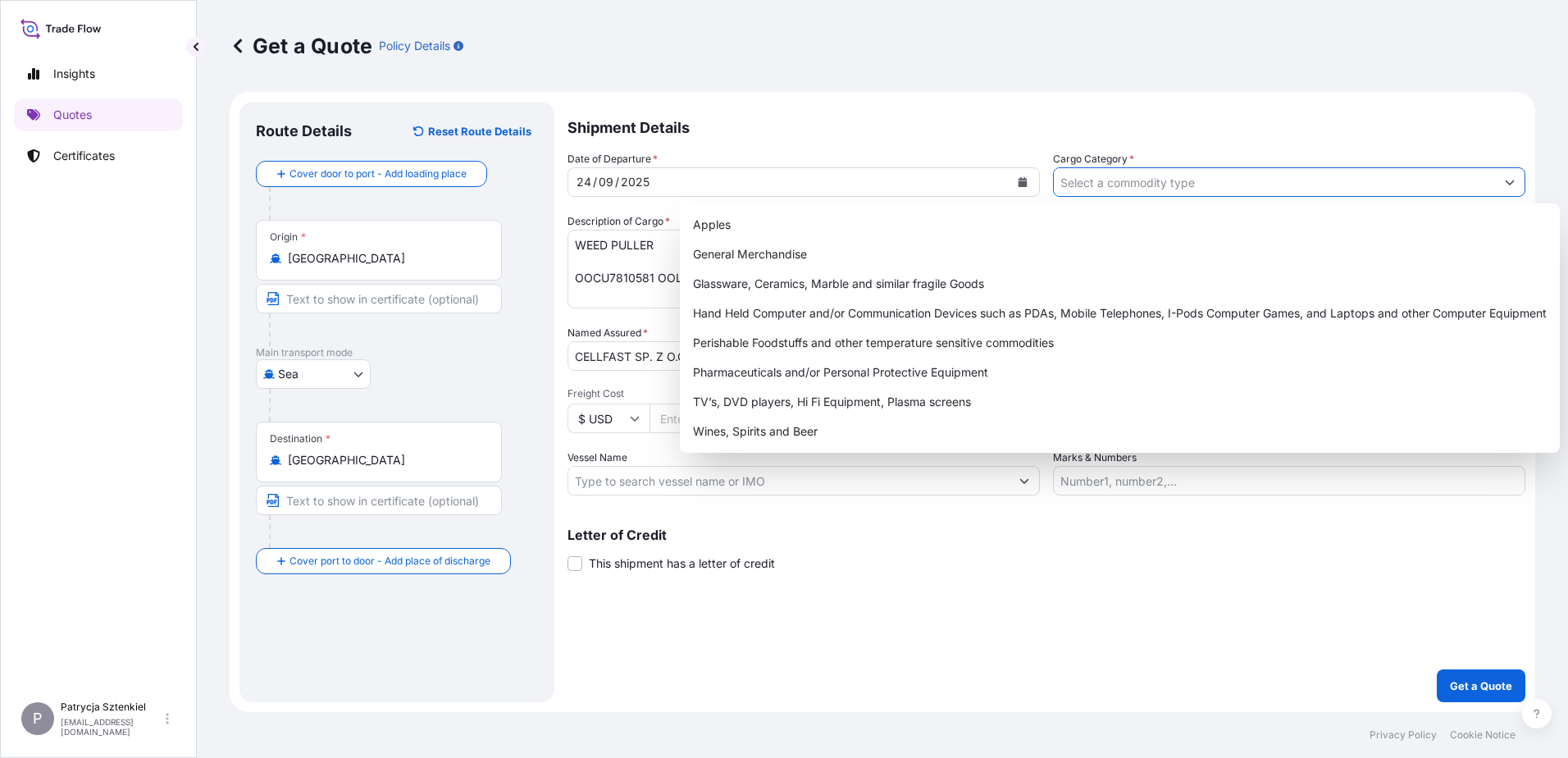
click at [1252, 171] on input "Cargo Category *" at bounding box center [1274, 181] width 441 height 30
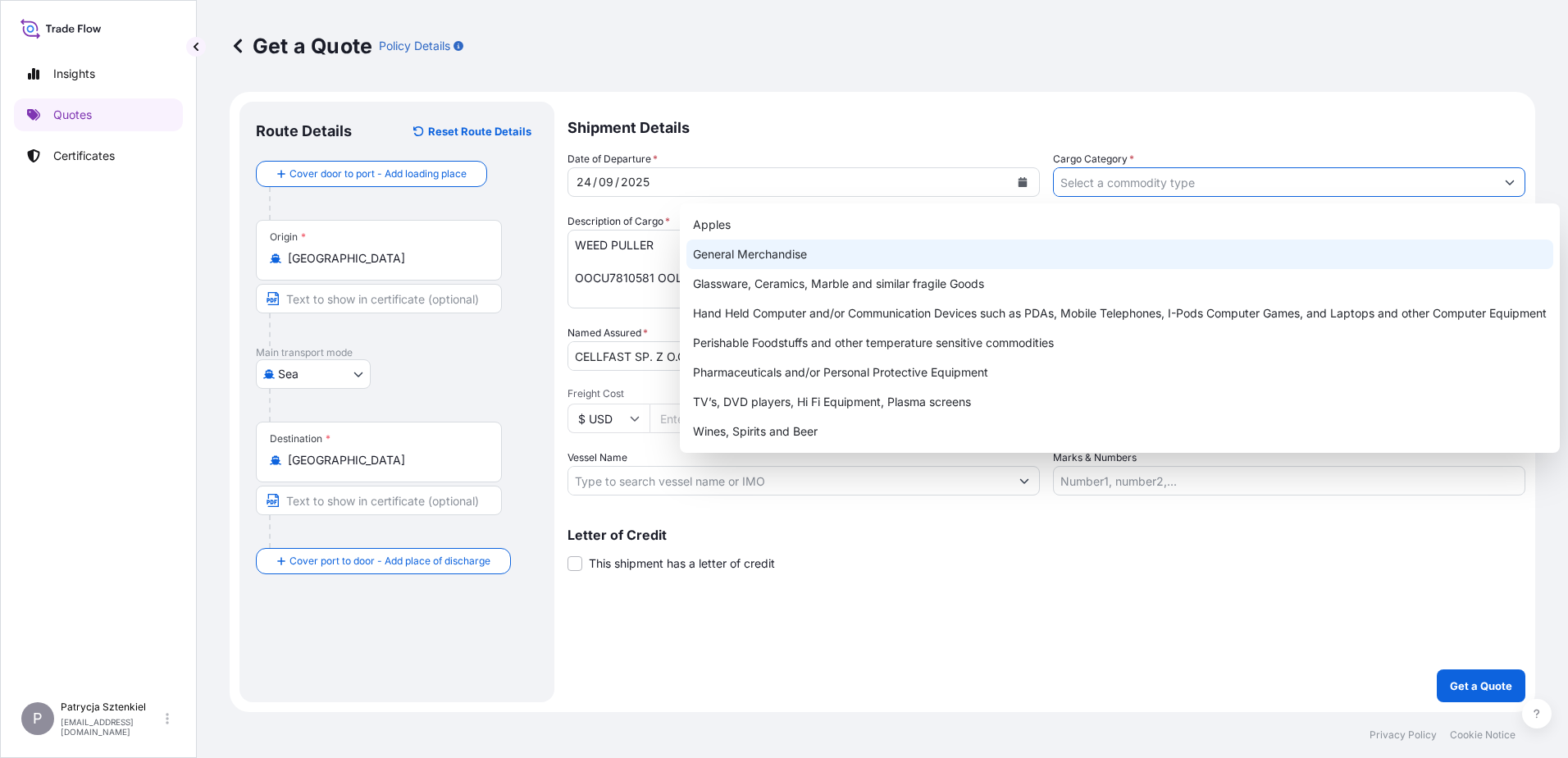
click at [880, 249] on div "General Merchandise" at bounding box center [1119, 254] width 867 height 30
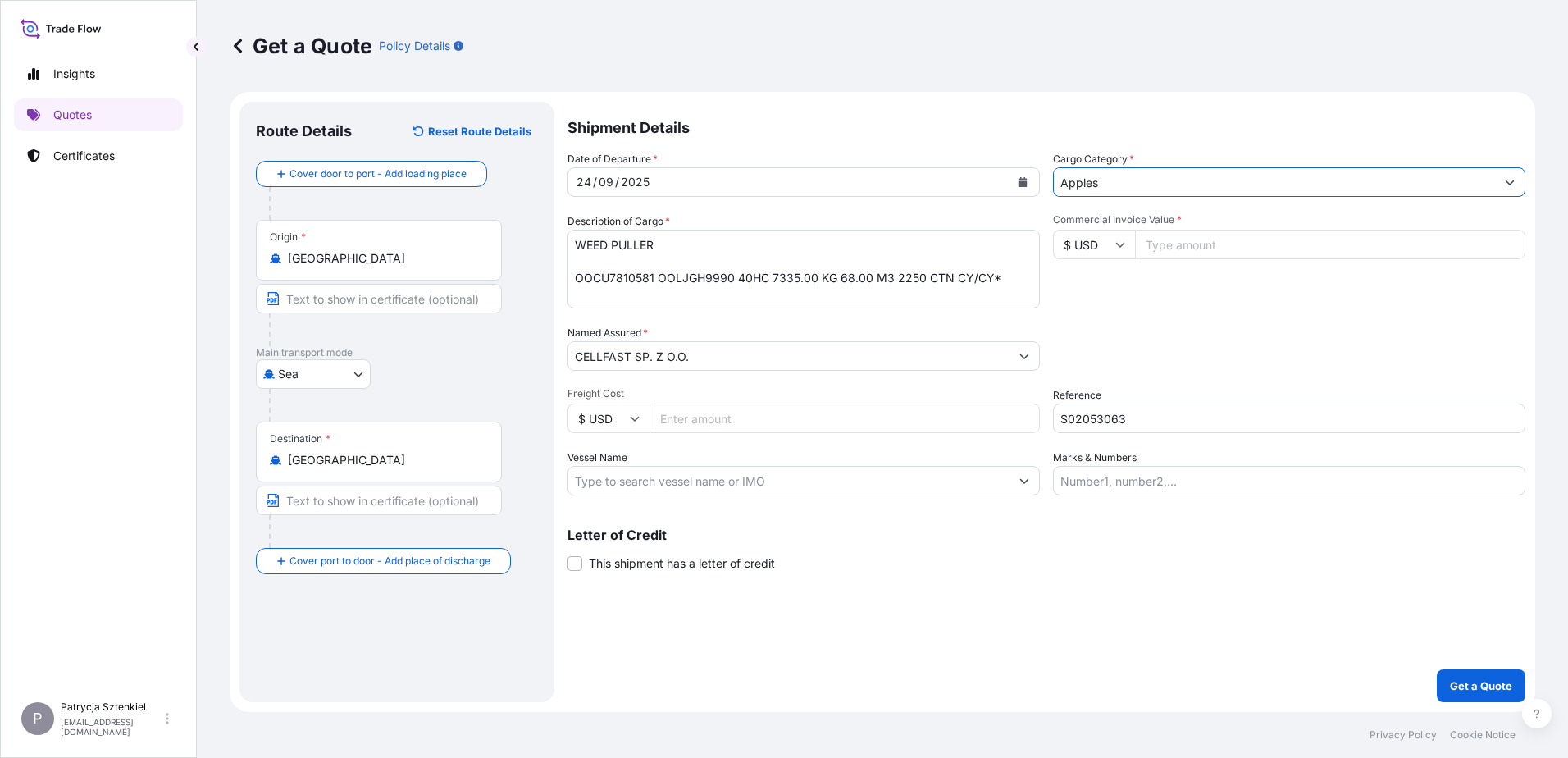
click at [1175, 198] on div "Date of Departure * [DATE] Cargo Category * Apples Description of Cargo * WEED …" at bounding box center [1046, 323] width 958 height 344
click at [1180, 191] on input "Apples" at bounding box center [1274, 181] width 441 height 30
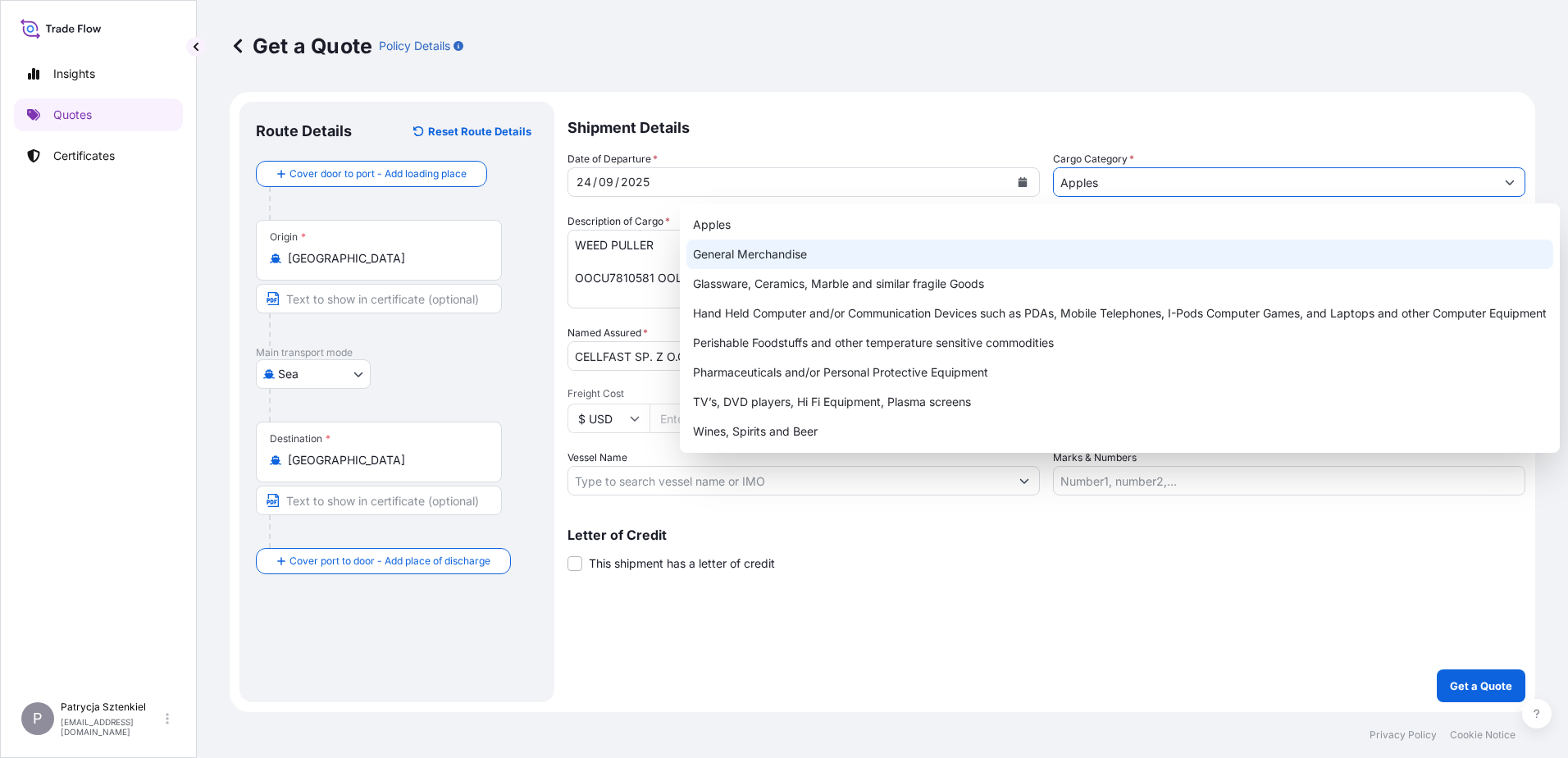
click at [937, 264] on div "General Merchandise" at bounding box center [1119, 254] width 867 height 30
type input "General Merchandise"
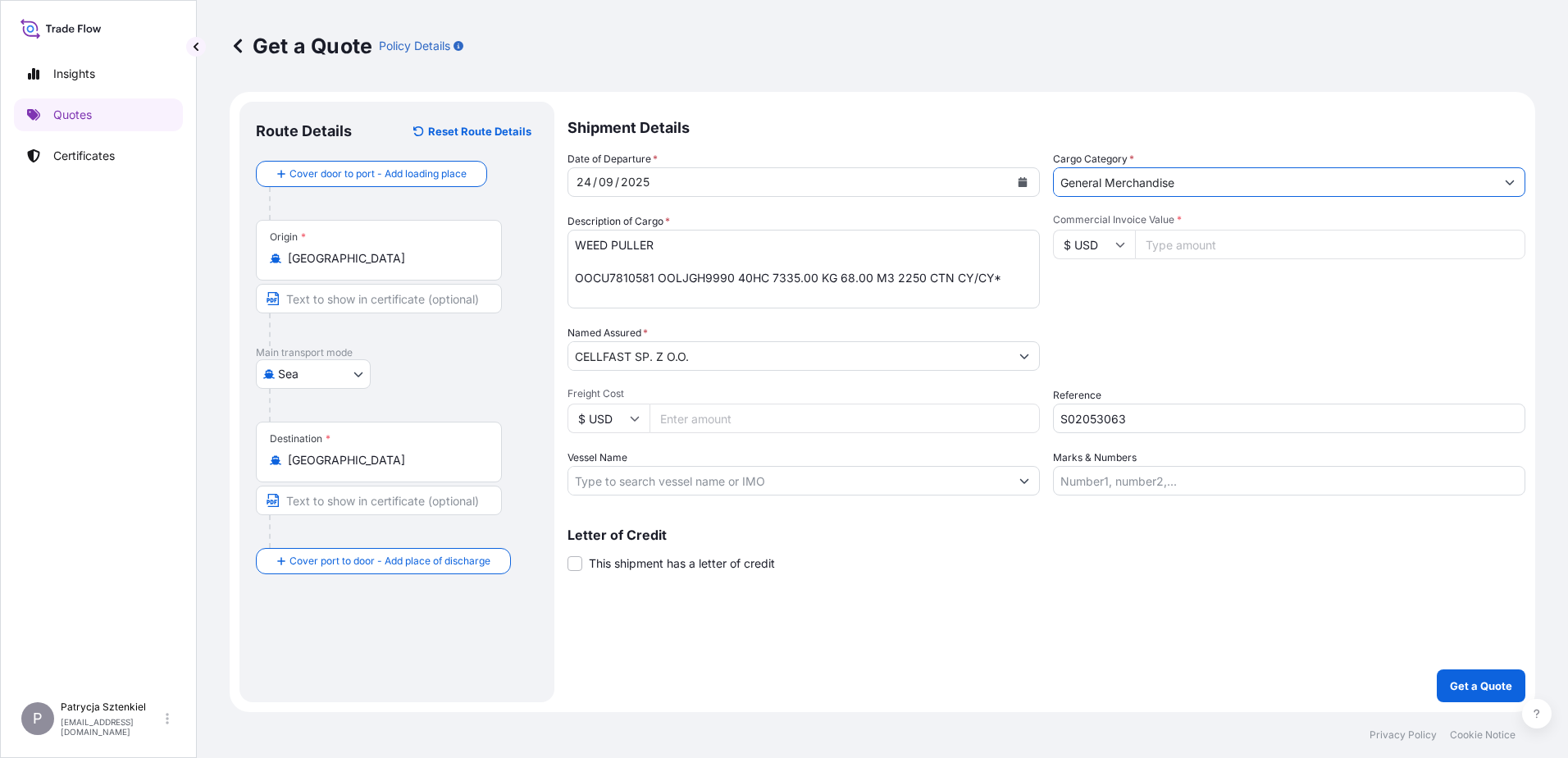
click at [1158, 247] on input "Commercial Invoice Value *" at bounding box center [1330, 244] width 391 height 30
type input "46800"
click at [1252, 580] on p "Get a Quote" at bounding box center [1481, 685] width 62 height 16
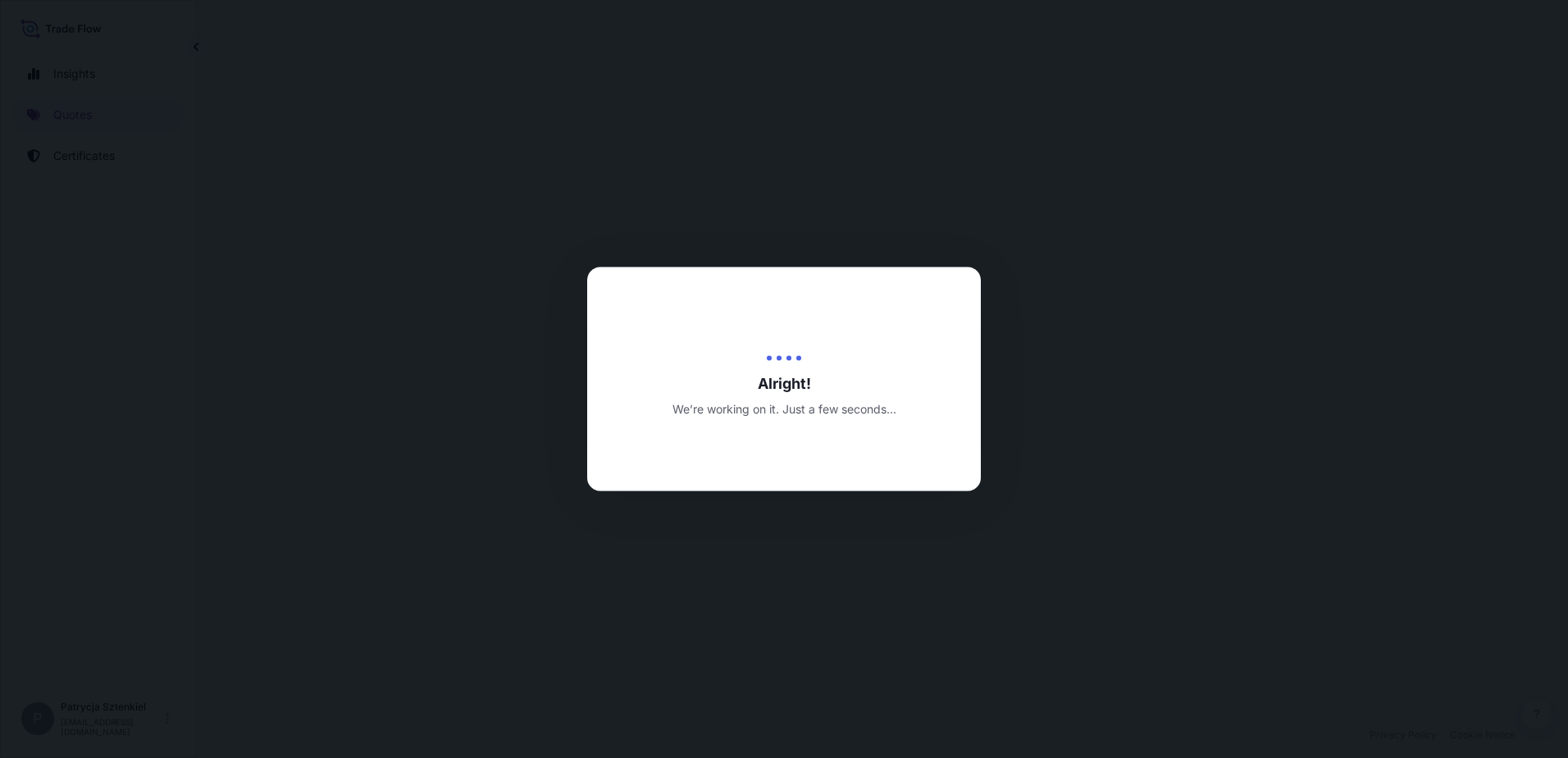
select select "Sea"
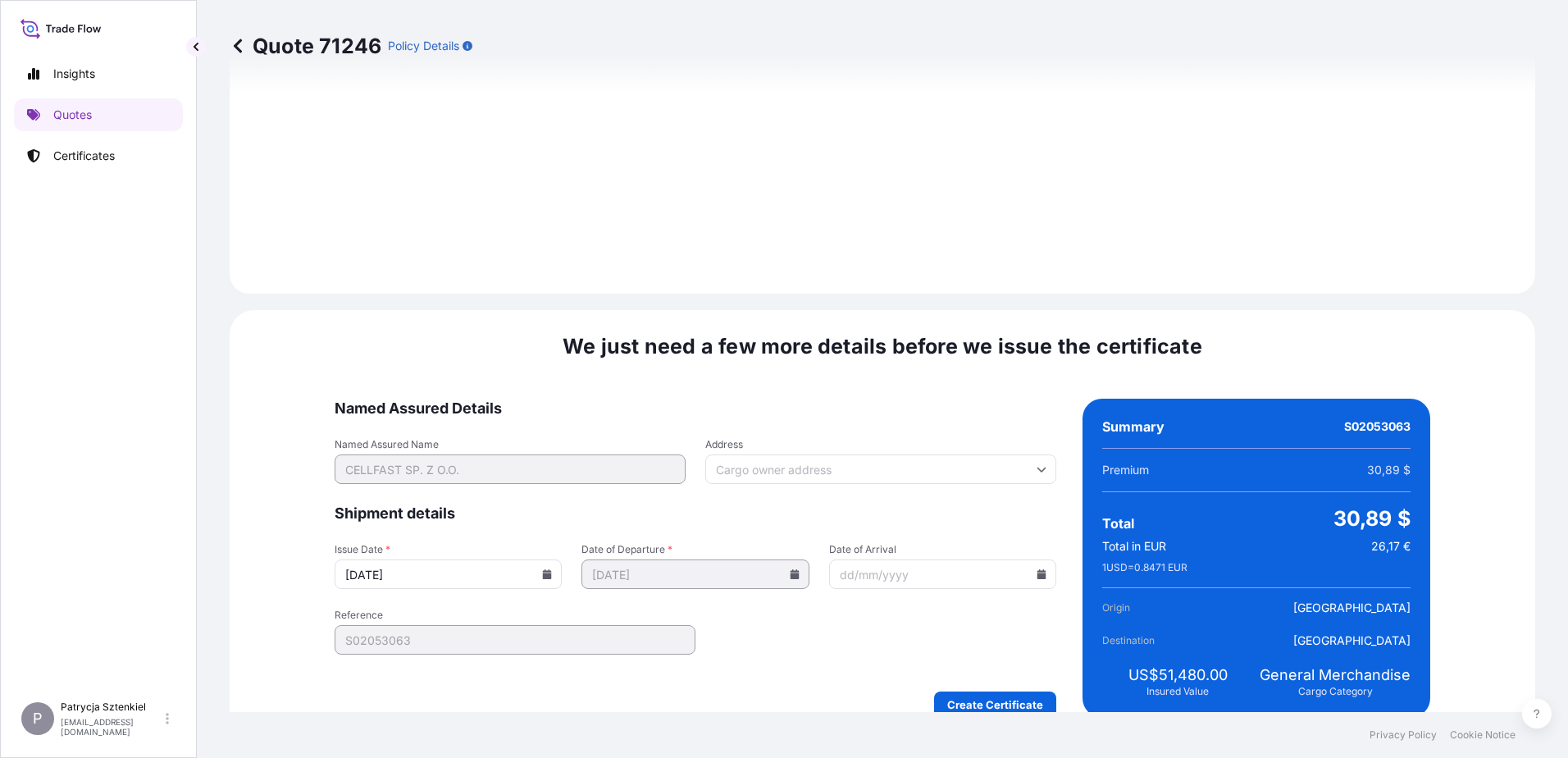
scroll to position [1746, 0]
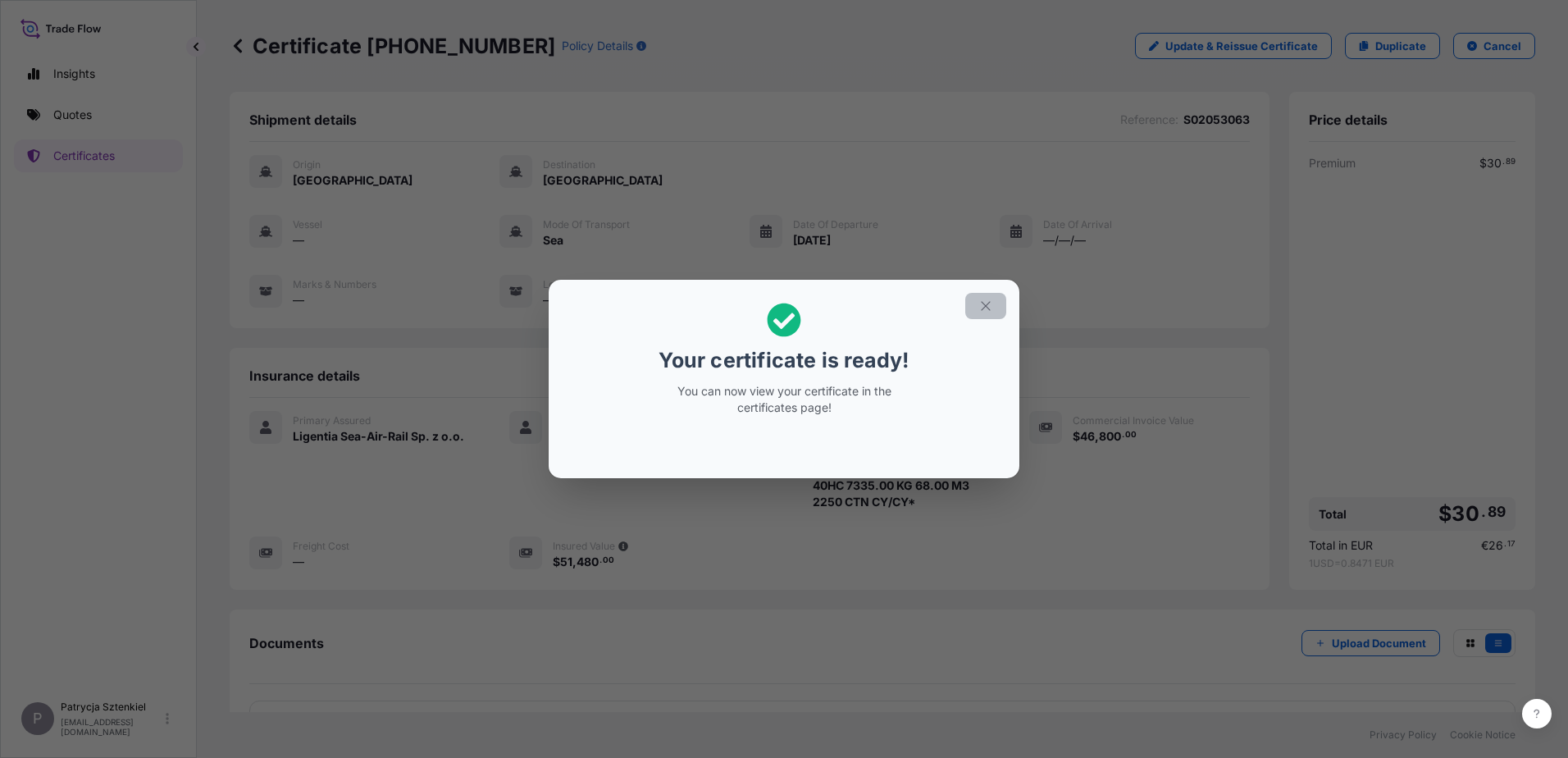
click at [984, 316] on button "button" at bounding box center [986, 306] width 41 height 26
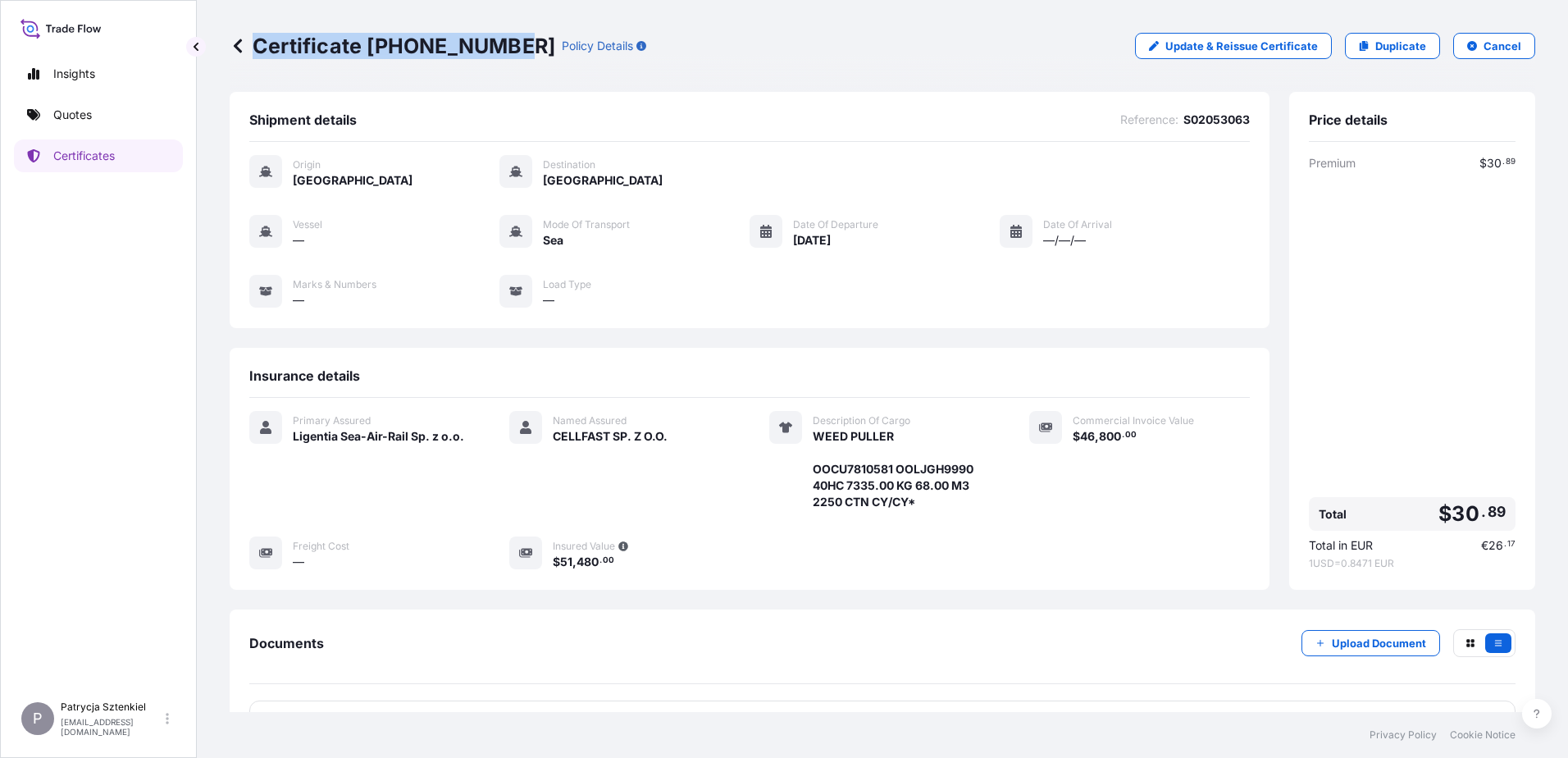
drag, startPoint x: 508, startPoint y: 46, endPoint x: 252, endPoint y: 61, distance: 256.4
click at [252, 61] on div "Certificate [PHONE_NUMBER] Policy Details Update & Reissue Certificate Duplicat…" at bounding box center [882, 46] width 1306 height 92
copy p "Certificate [PHONE_NUMBER]"
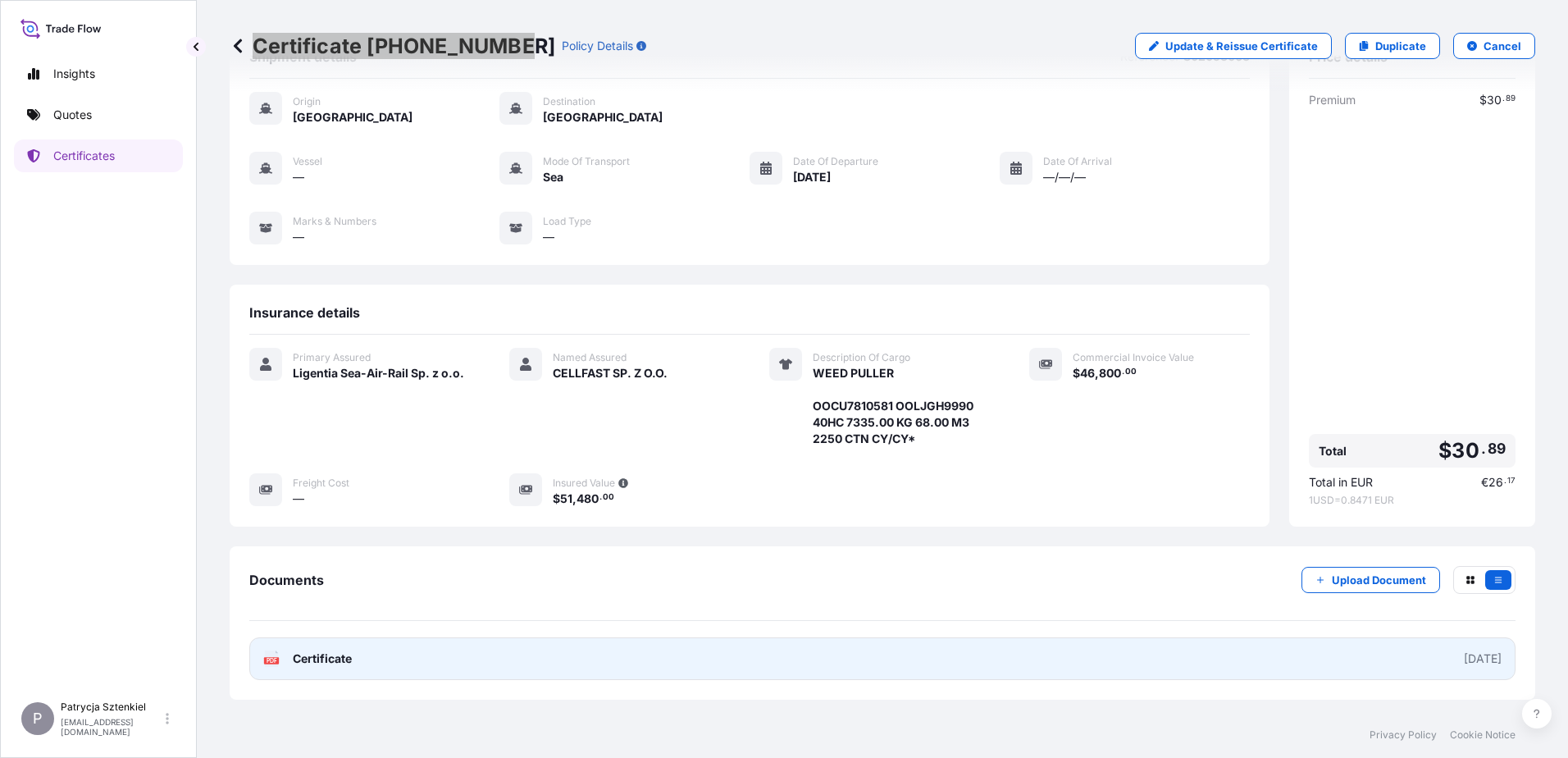
scroll to position [123, 0]
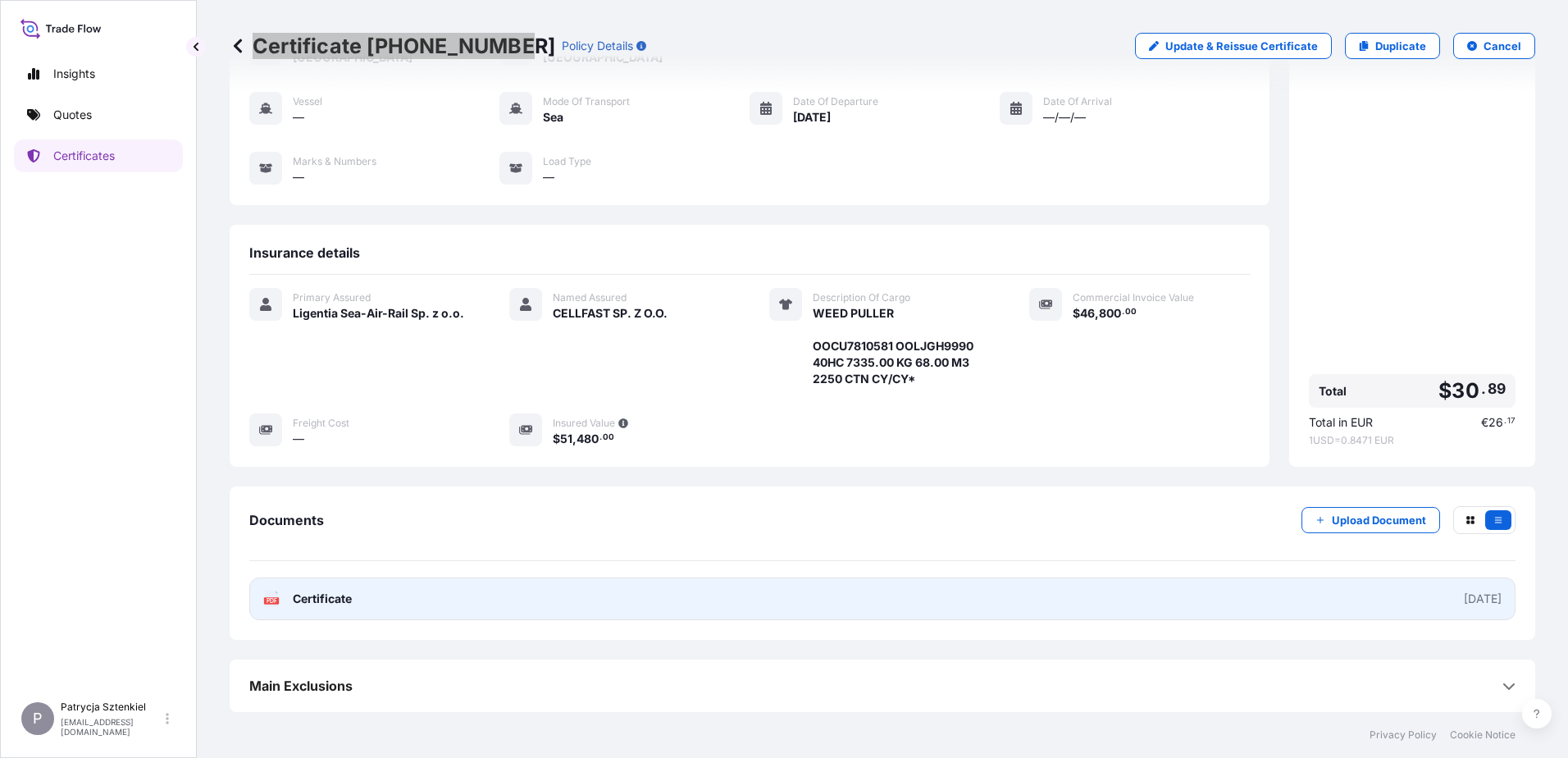
click at [490, 579] on link "PDF Certificate [DATE]" at bounding box center [882, 598] width 1266 height 43
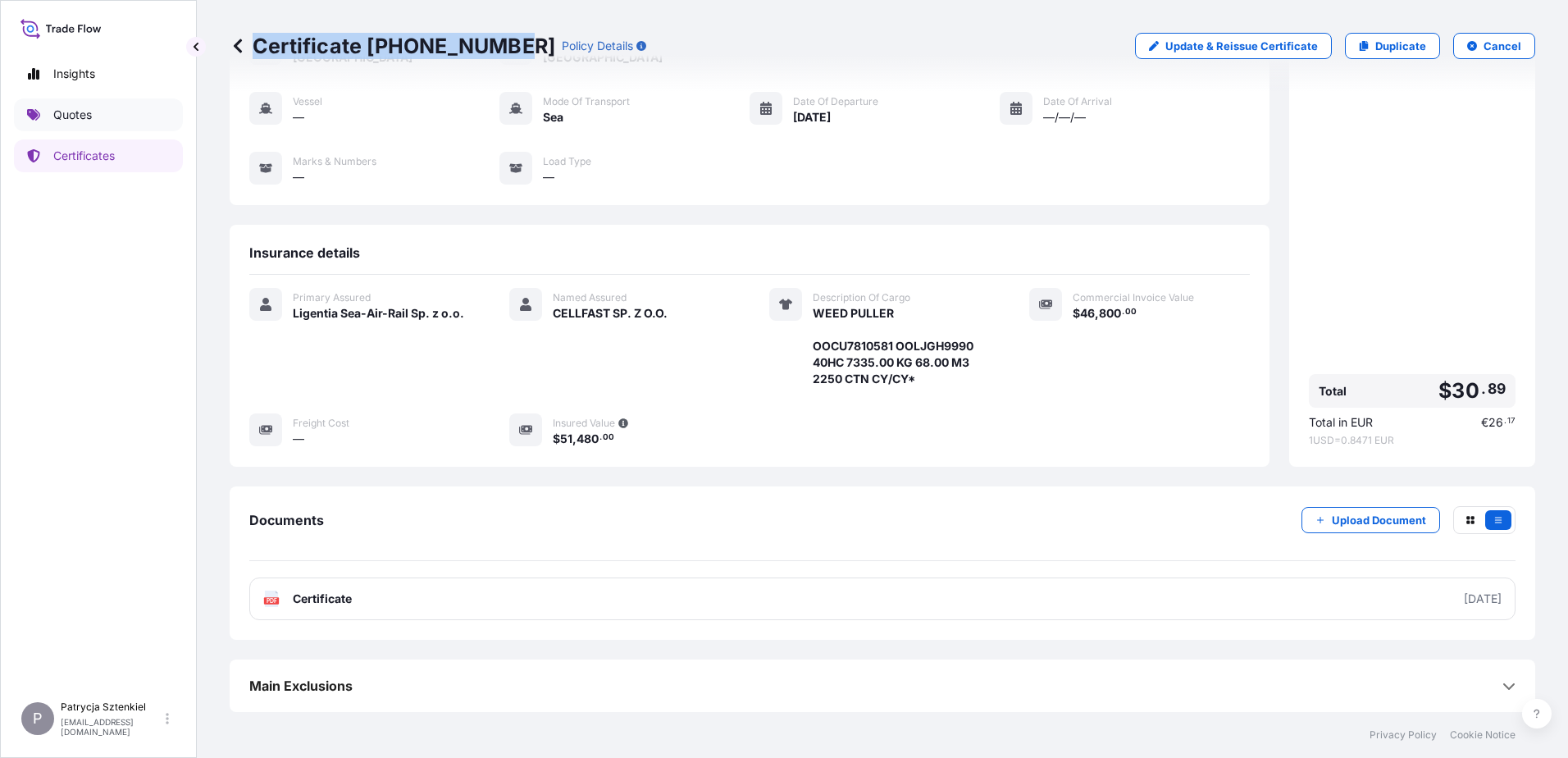
click at [117, 109] on link "Quotes" at bounding box center [99, 115] width 169 height 33
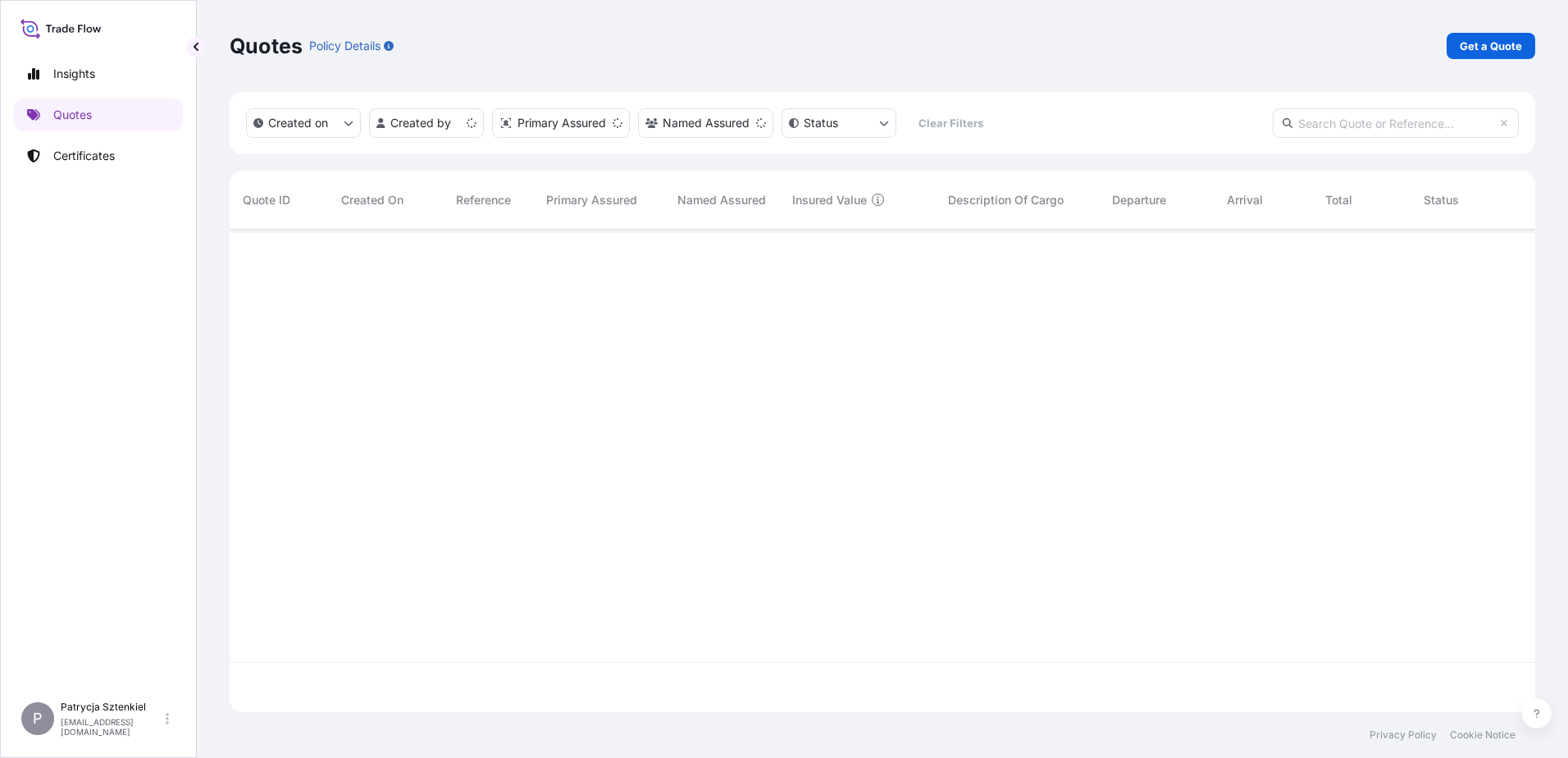
scroll to position [479, 1294]
click at [120, 291] on div "Insights Quotes Certificates" at bounding box center [99, 368] width 169 height 651
click at [76, 141] on link "Certificates" at bounding box center [99, 155] width 169 height 33
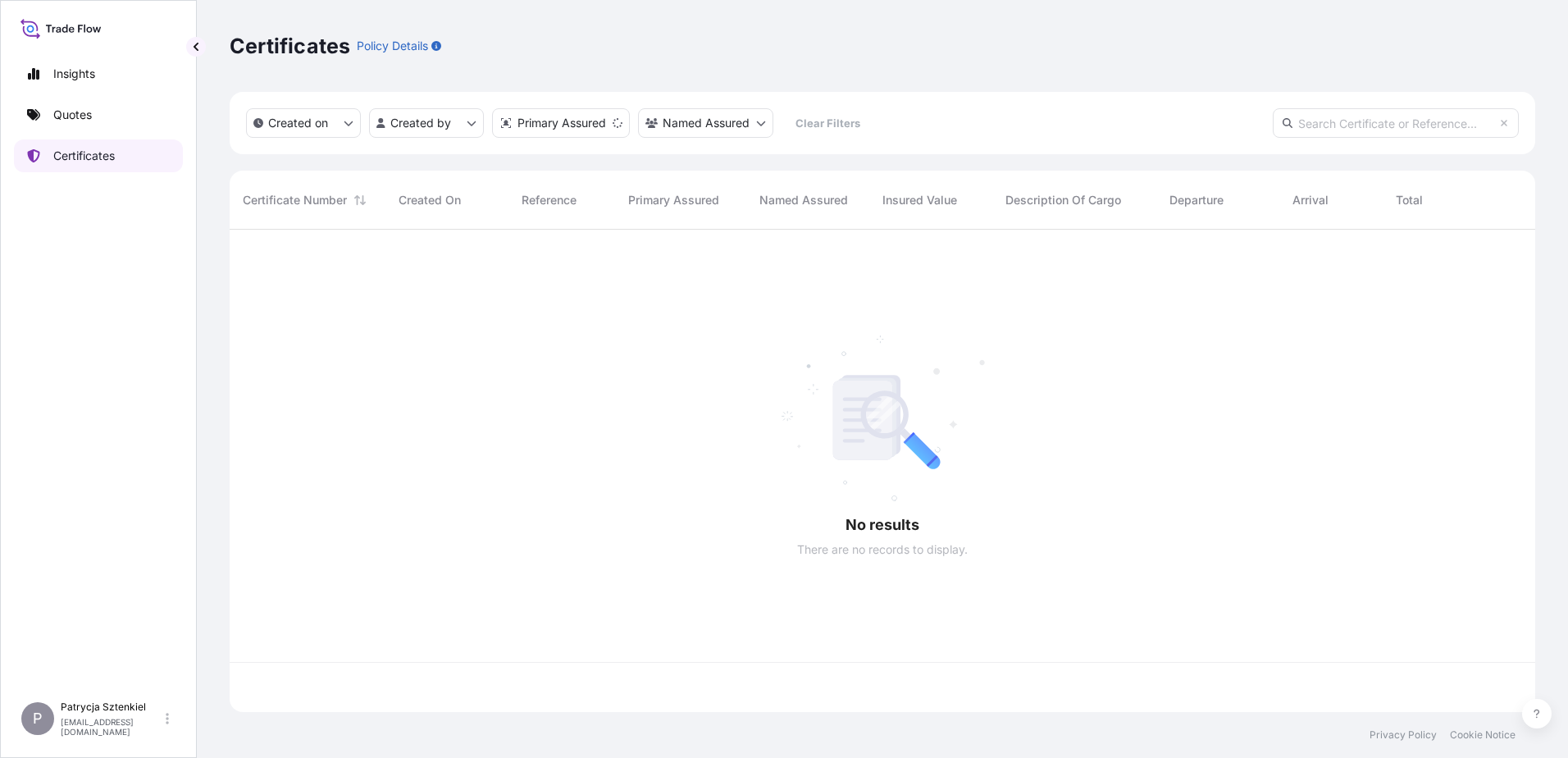
scroll to position [479, 1294]
click at [1252, 126] on input "text" at bounding box center [1396, 122] width 246 height 30
paste input "Certificate [PHONE_NUMBER]"
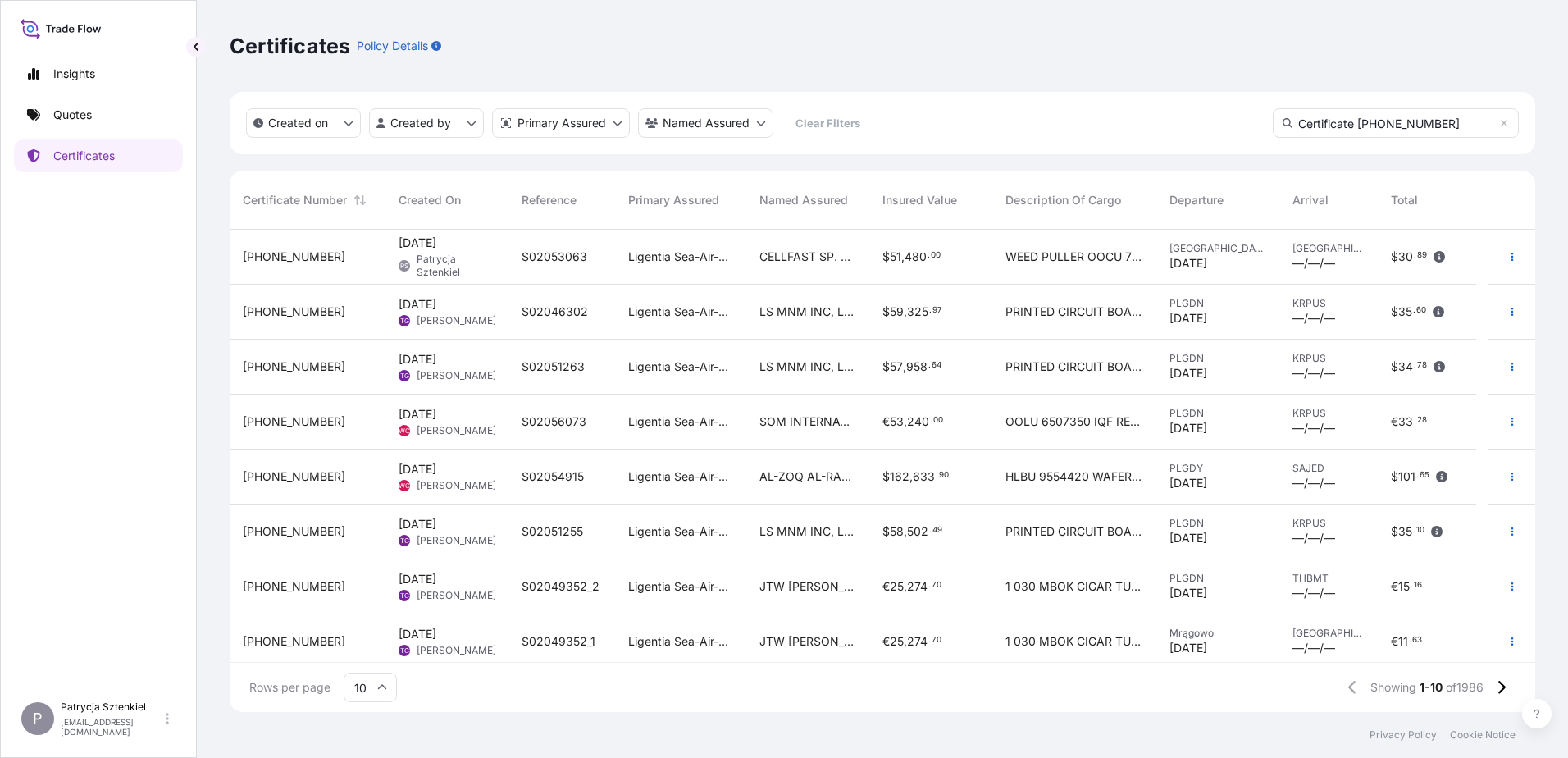
scroll to position [529, 1294]
click at [1252, 125] on input "Certificate [PHONE_NUMBER]" at bounding box center [1396, 122] width 246 height 30
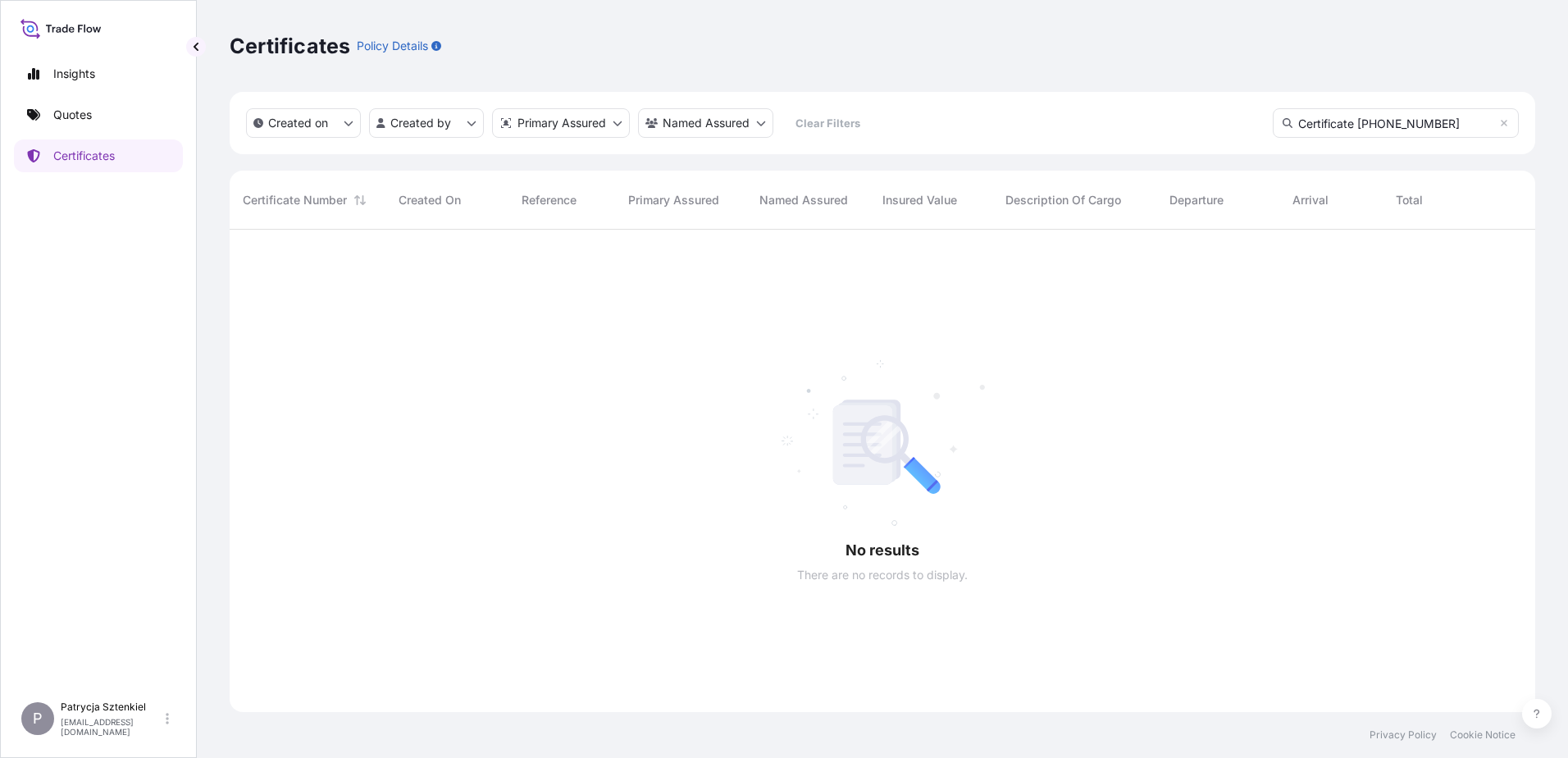
drag, startPoint x: 1359, startPoint y: 122, endPoint x: 1210, endPoint y: 98, distance: 150.9
click at [1210, 98] on div "Created on Created by Primary Assured Named Assured Clear Filters Certificate […" at bounding box center [882, 123] width 1306 height 62
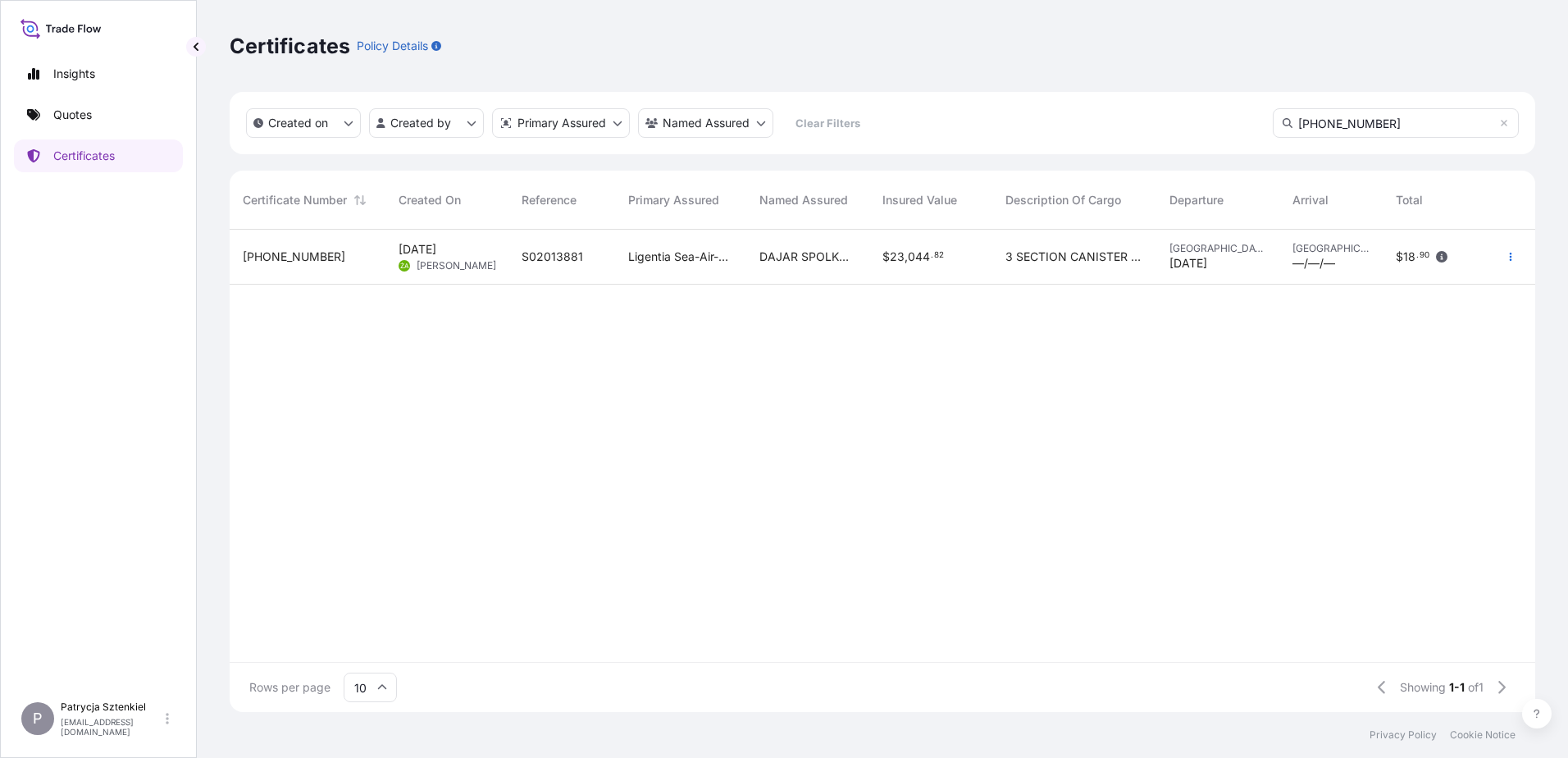
type input "[PHONE_NUMBER]"
click at [543, 264] on span "S02013881" at bounding box center [552, 256] width 62 height 16
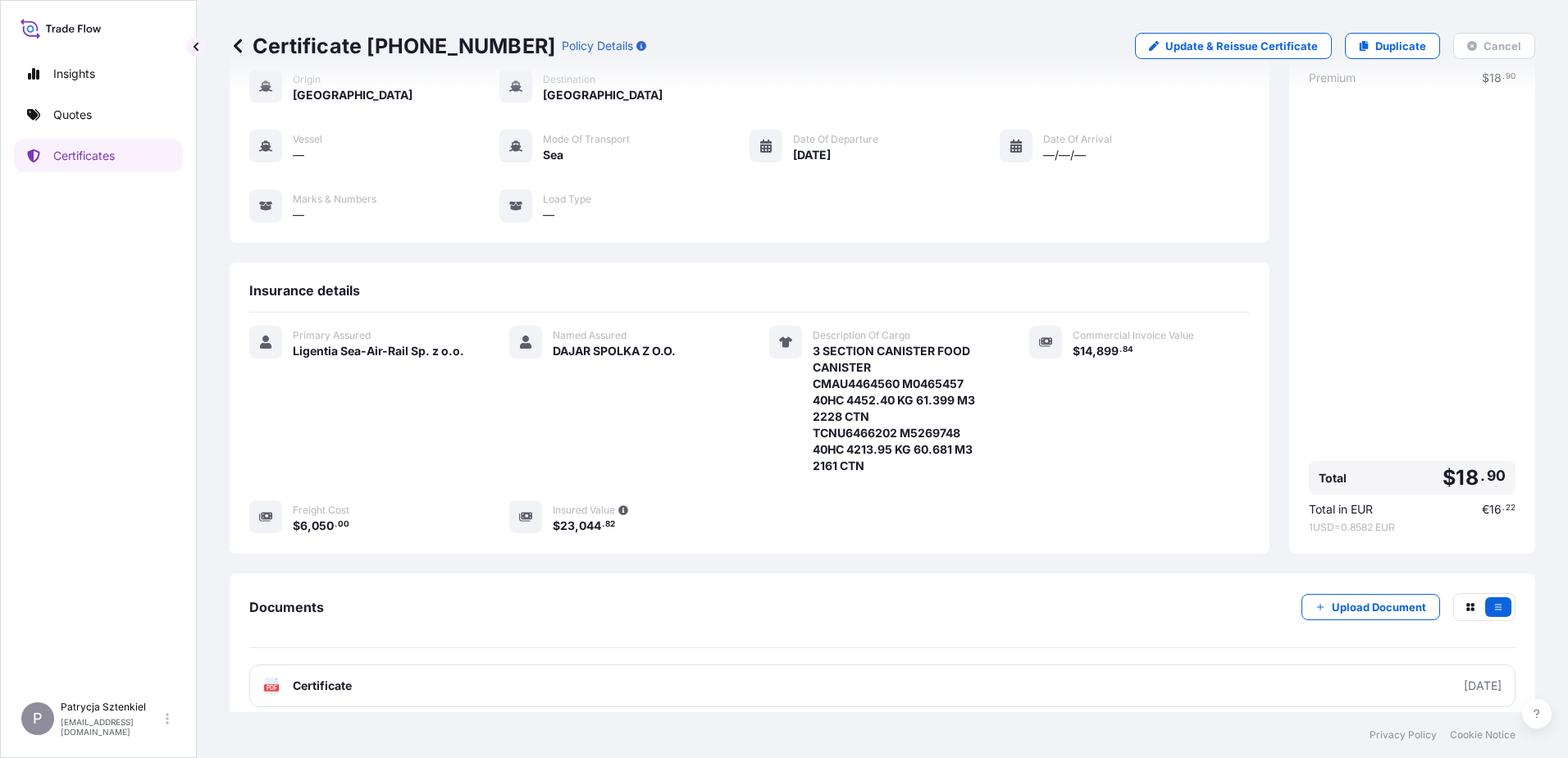
scroll to position [172, 0]
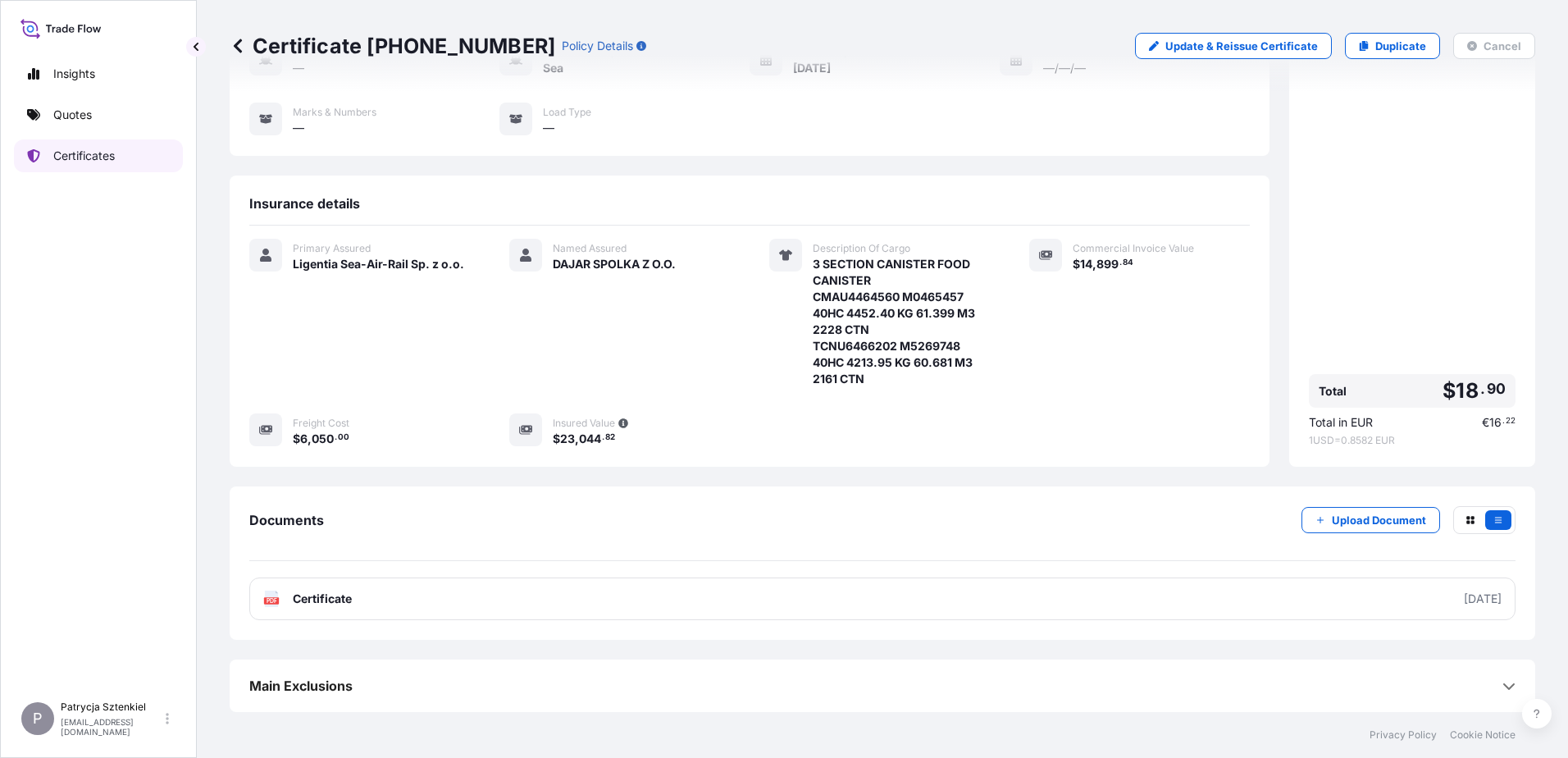
click at [83, 147] on link "Certificates" at bounding box center [99, 155] width 169 height 33
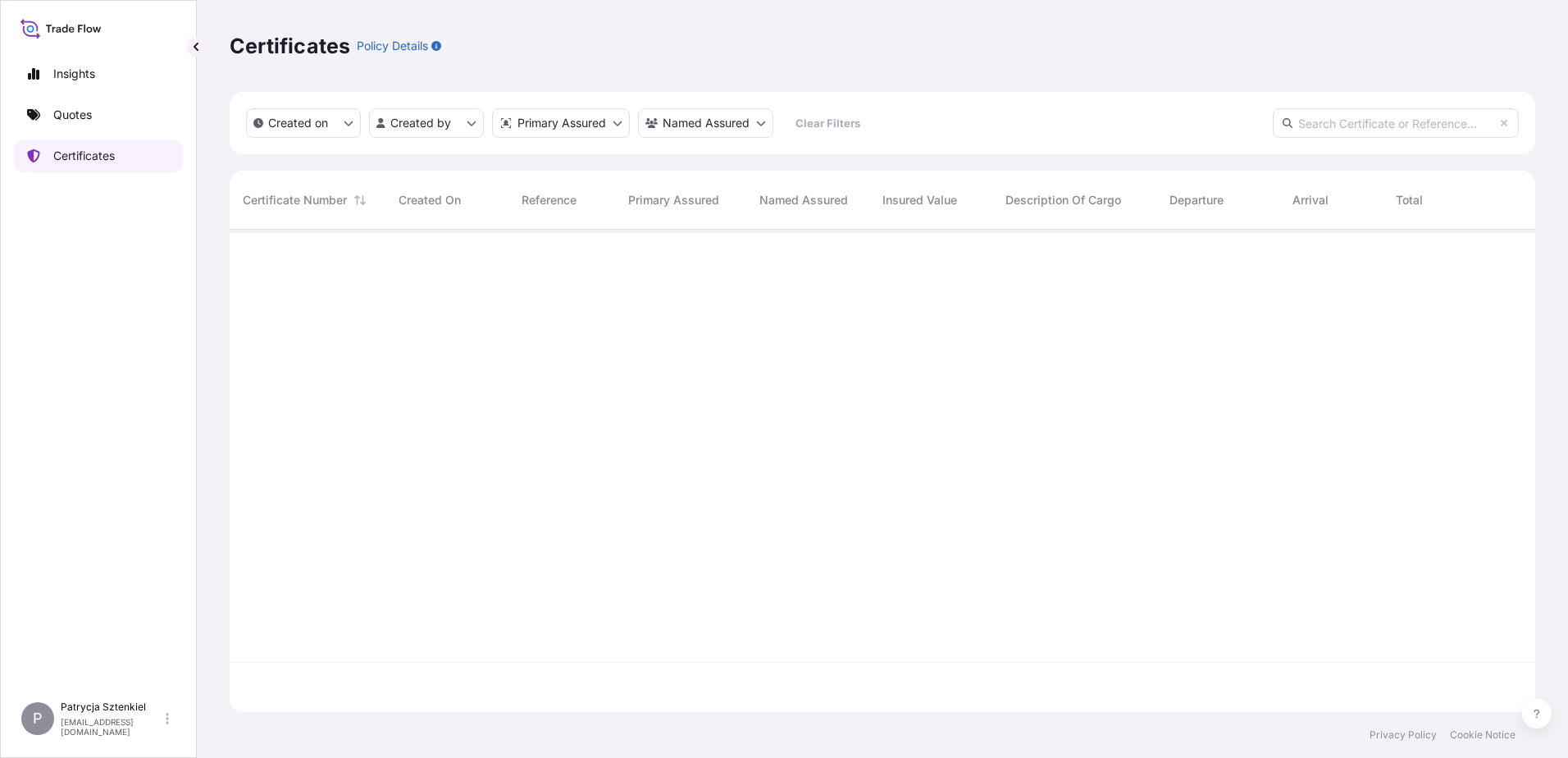
scroll to position [479, 1294]
click at [93, 112] on link "Quotes" at bounding box center [99, 115] width 169 height 33
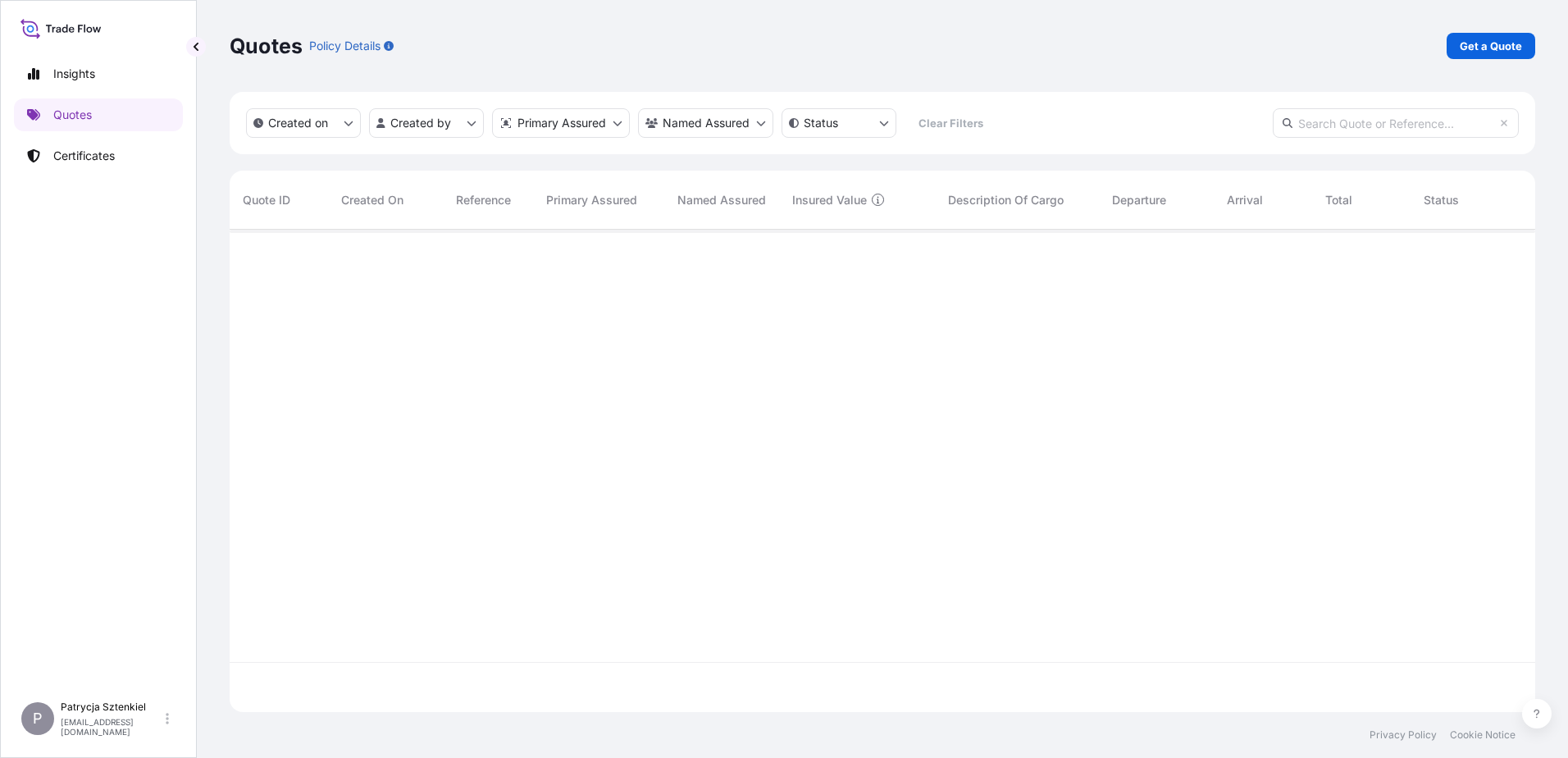
scroll to position [479, 1294]
click at [1252, 44] on p "Get a Quote" at bounding box center [1491, 46] width 62 height 16
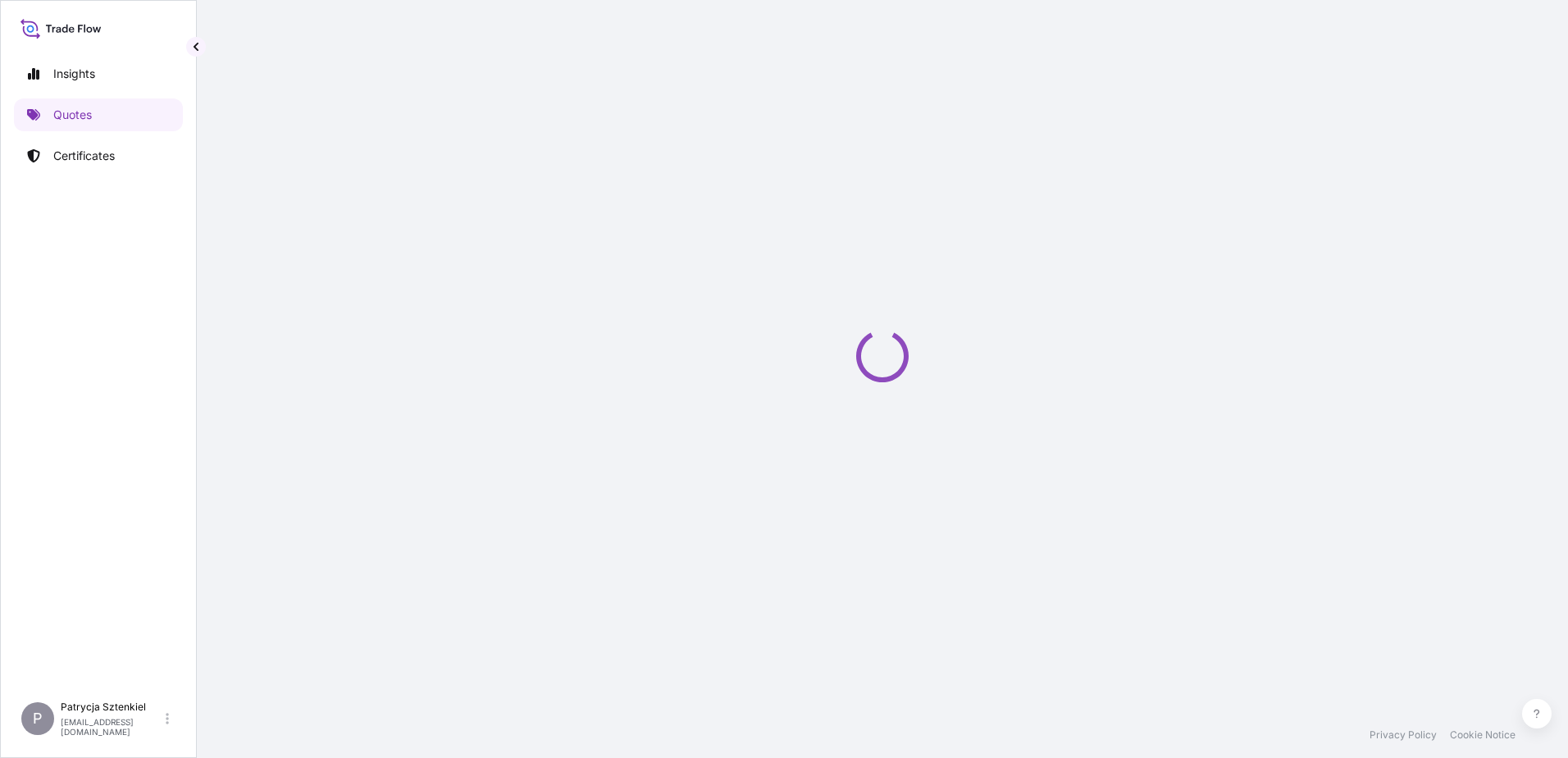
select select "Sea"
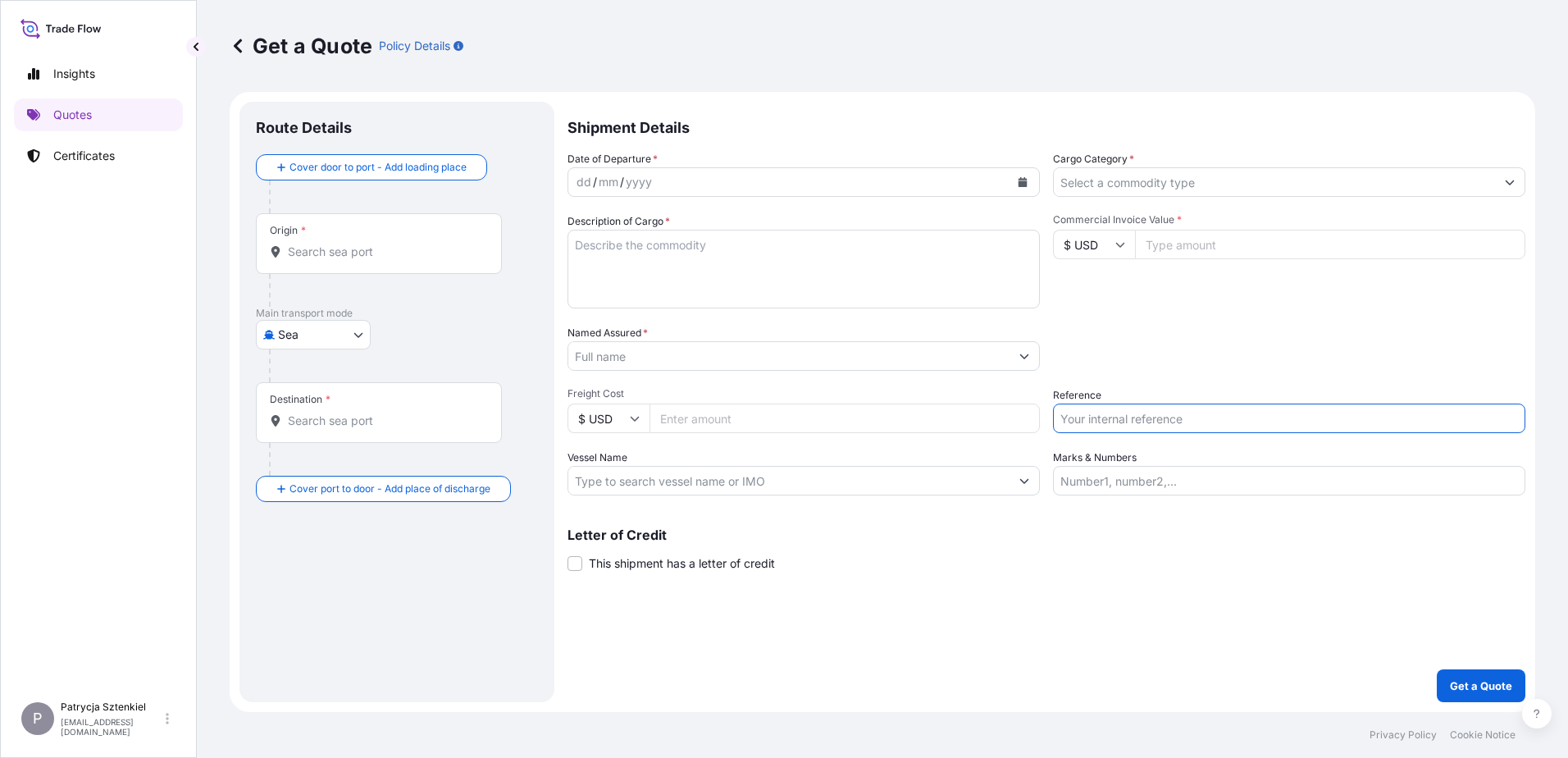
drag, startPoint x: 1101, startPoint y: 425, endPoint x: 1106, endPoint y: 382, distance: 43.3
click at [1101, 425] on input "Reference" at bounding box center [1290, 418] width 473 height 30
paste input "S02053496"
type input "S02053496"
click at [1123, 248] on icon at bounding box center [1121, 245] width 10 height 10
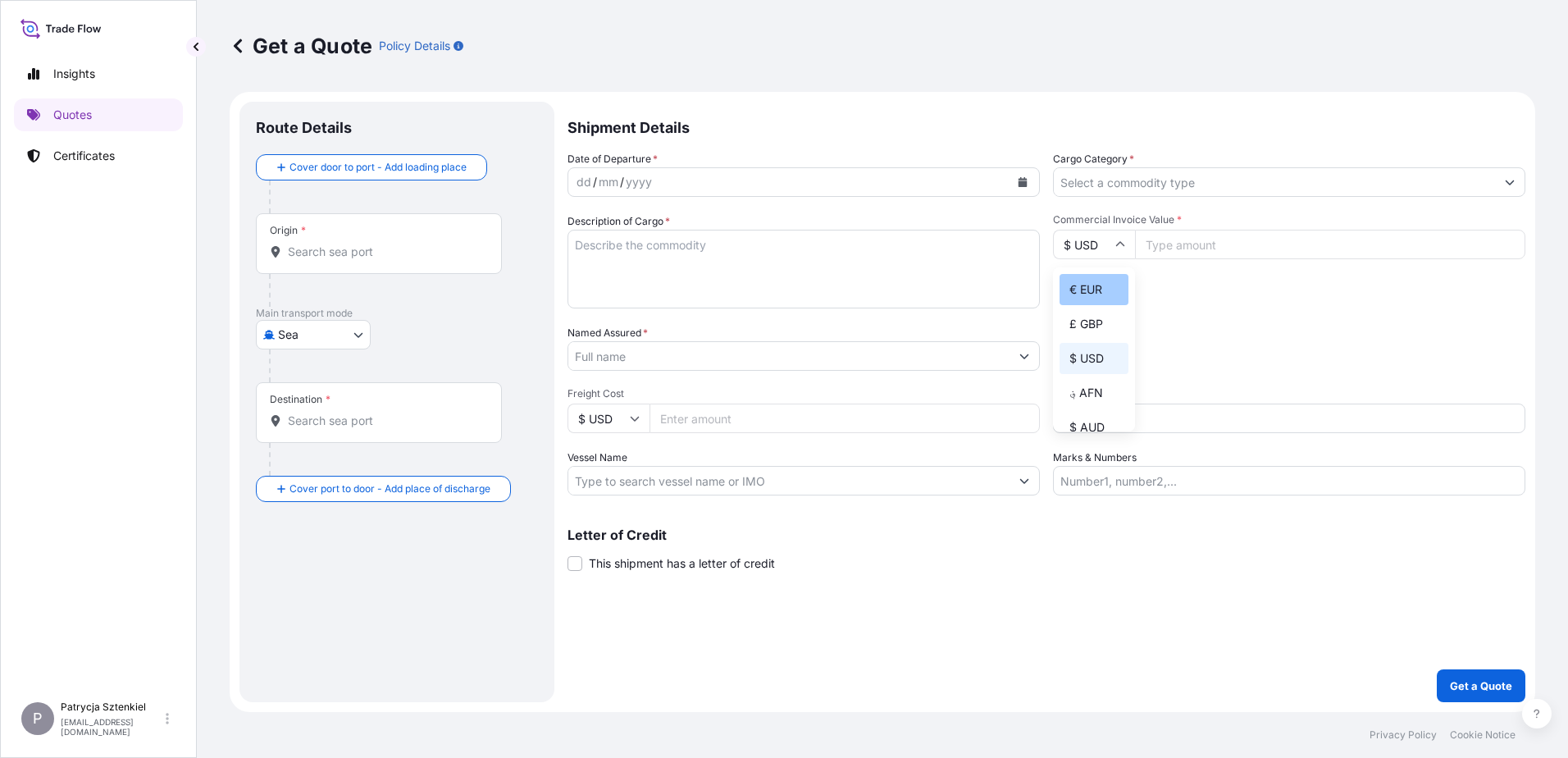
click at [1089, 299] on div "€ EUR" at bounding box center [1095, 290] width 69 height 31
type input "€ EUR"
click at [1146, 252] on input "Commercial Invoice Value *" at bounding box center [1330, 244] width 391 height 30
type input "19175.48"
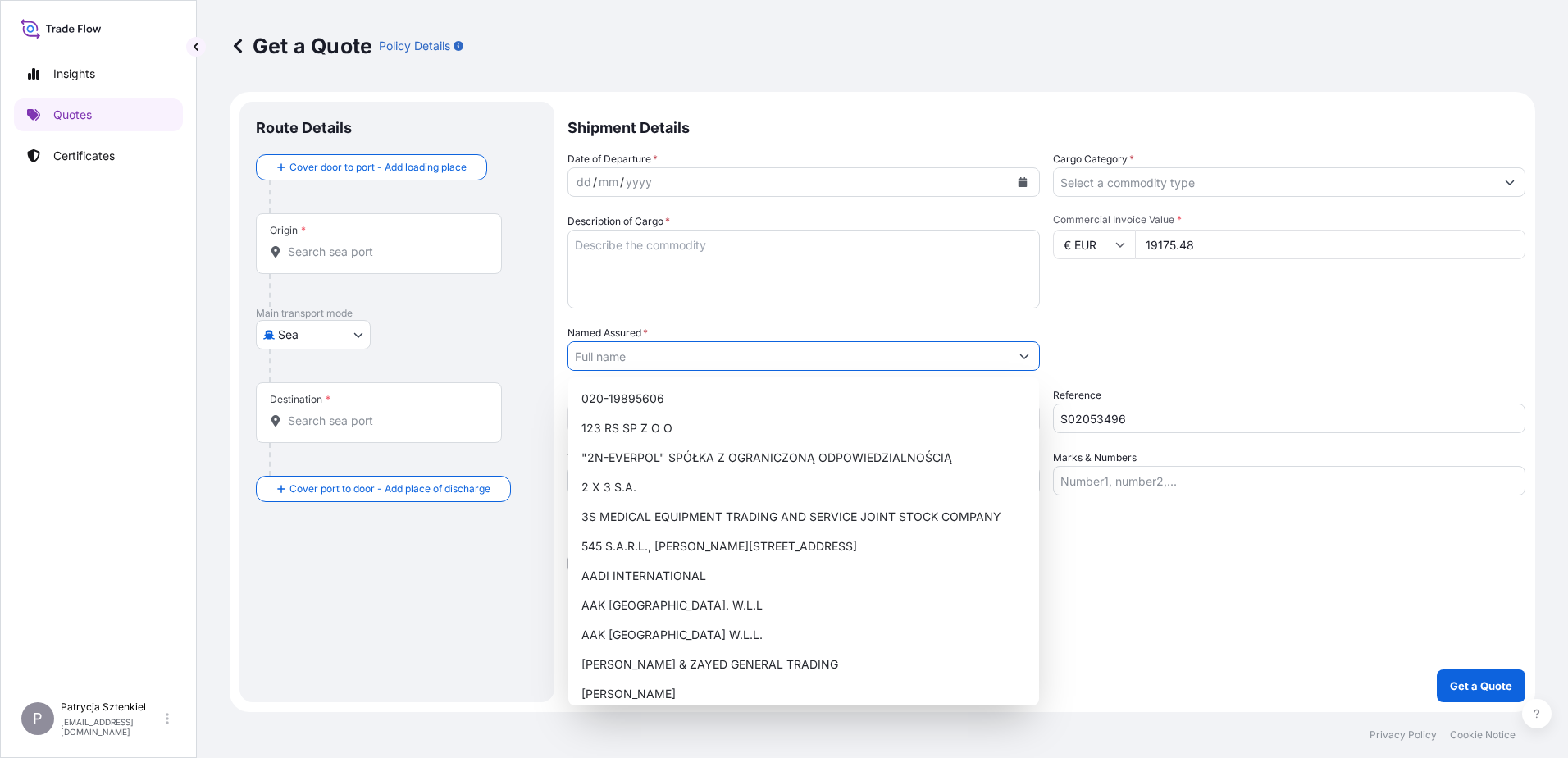
click at [666, 352] on input "Named Assured *" at bounding box center [788, 355] width 441 height 30
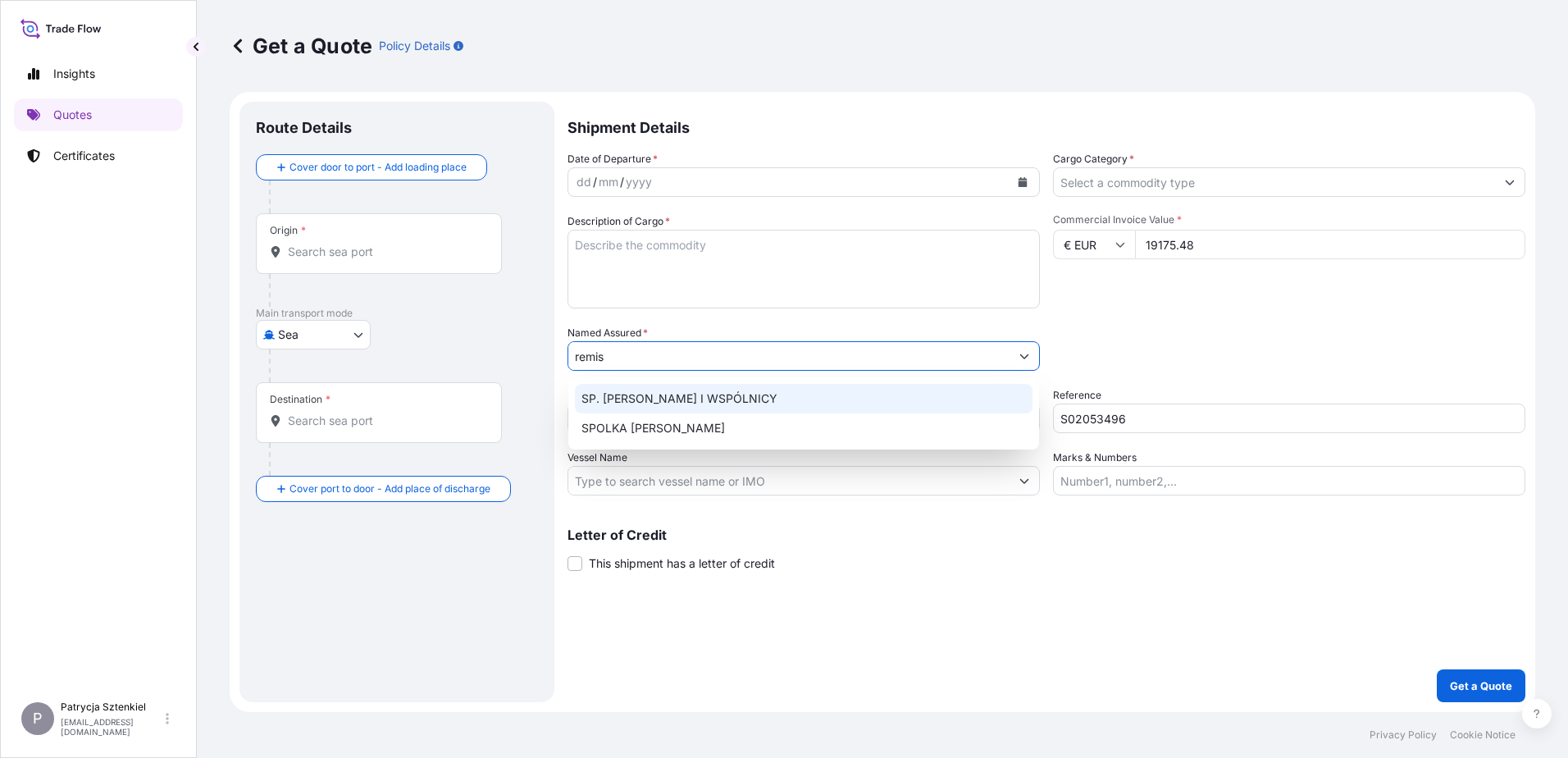
click at [776, 404] on span "SP. [PERSON_NAME] I WSPÓLNICY" at bounding box center [679, 398] width 196 height 16
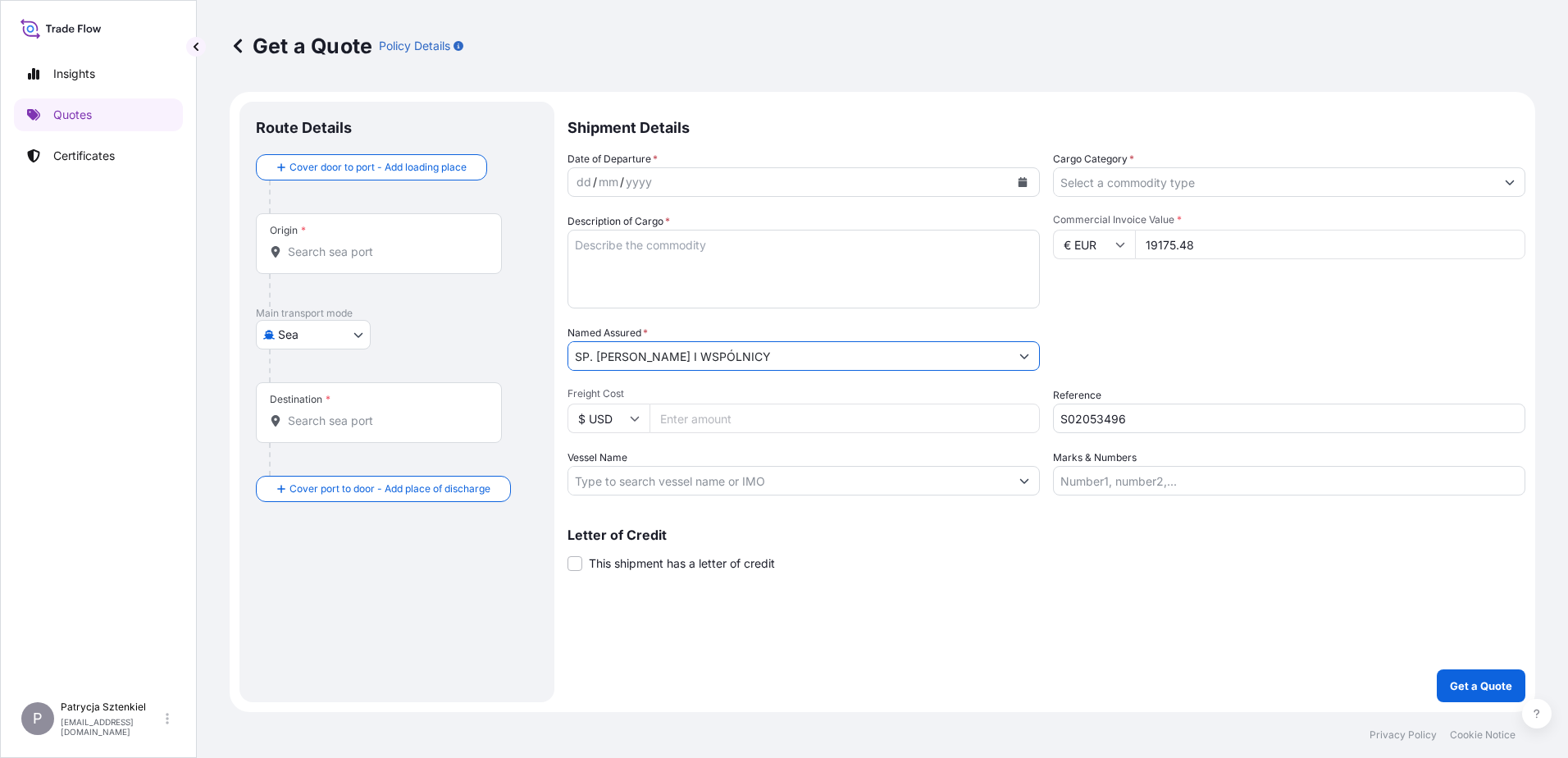
type input "SP. [PERSON_NAME] I WSPÓLNICY"
click at [337, 242] on div "Origin *" at bounding box center [379, 244] width 246 height 61
click at [337, 244] on input "Origin *" at bounding box center [384, 252] width 193 height 16
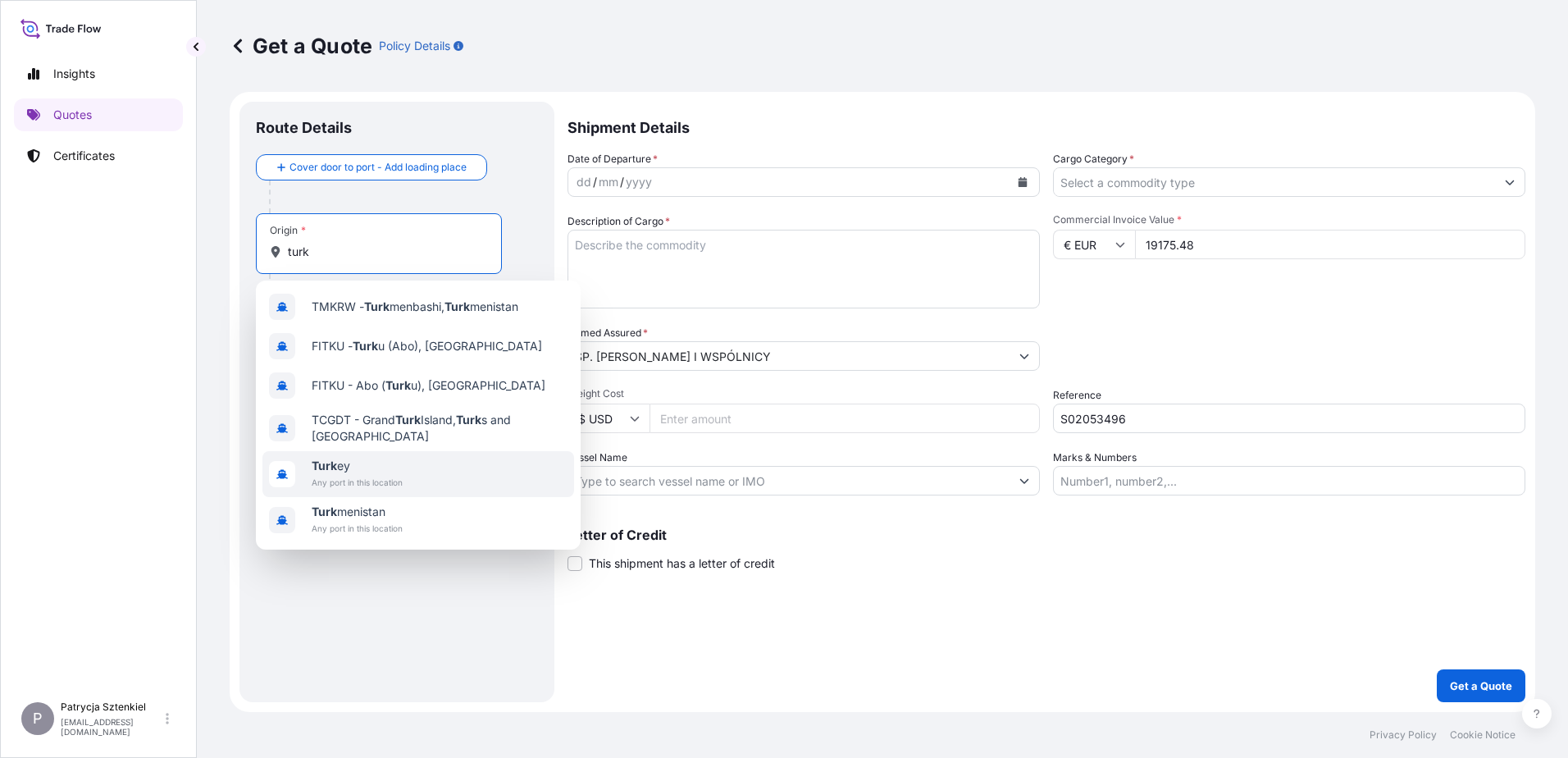
click at [380, 468] on span "Turk ey" at bounding box center [357, 465] width 91 height 16
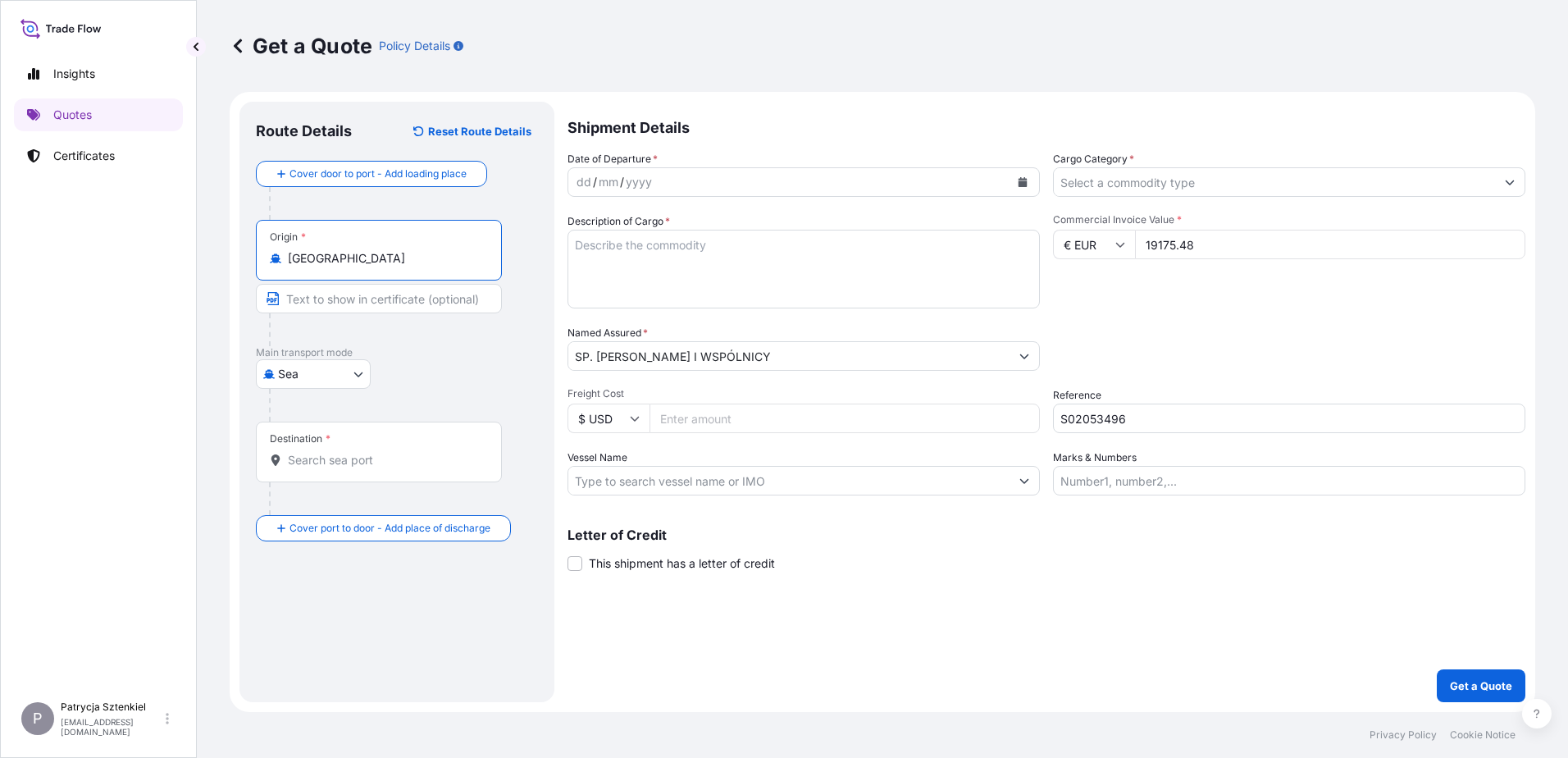
type input "[GEOGRAPHIC_DATA]"
click at [359, 391] on body "1 option available. 0 options available. 6 options available. Insights Quotes C…" at bounding box center [784, 379] width 1568 height 758
click at [430, 453] on input "Destination *" at bounding box center [384, 459] width 193 height 16
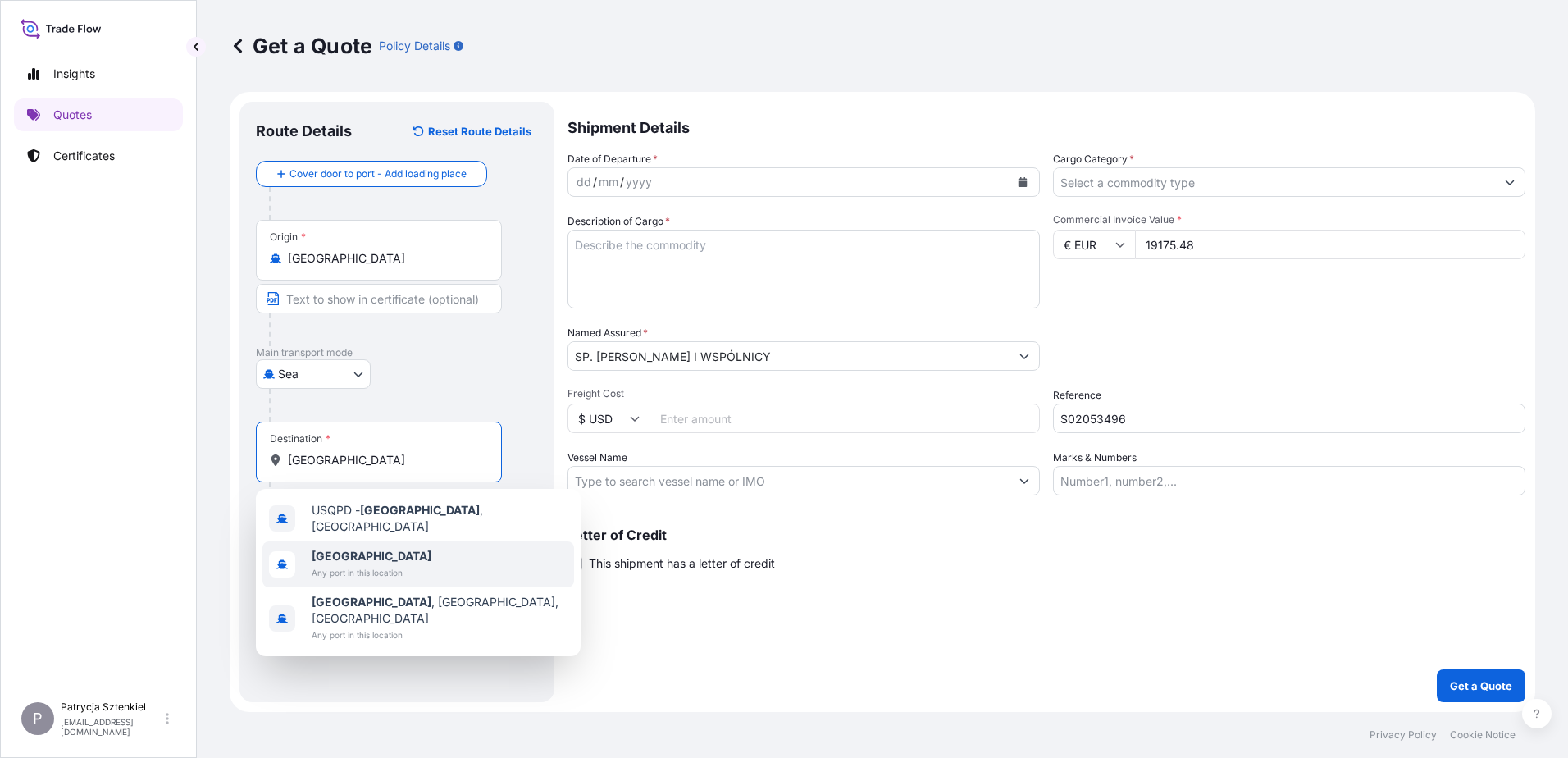
click at [389, 552] on span "[GEOGRAPHIC_DATA]" at bounding box center [371, 555] width 120 height 16
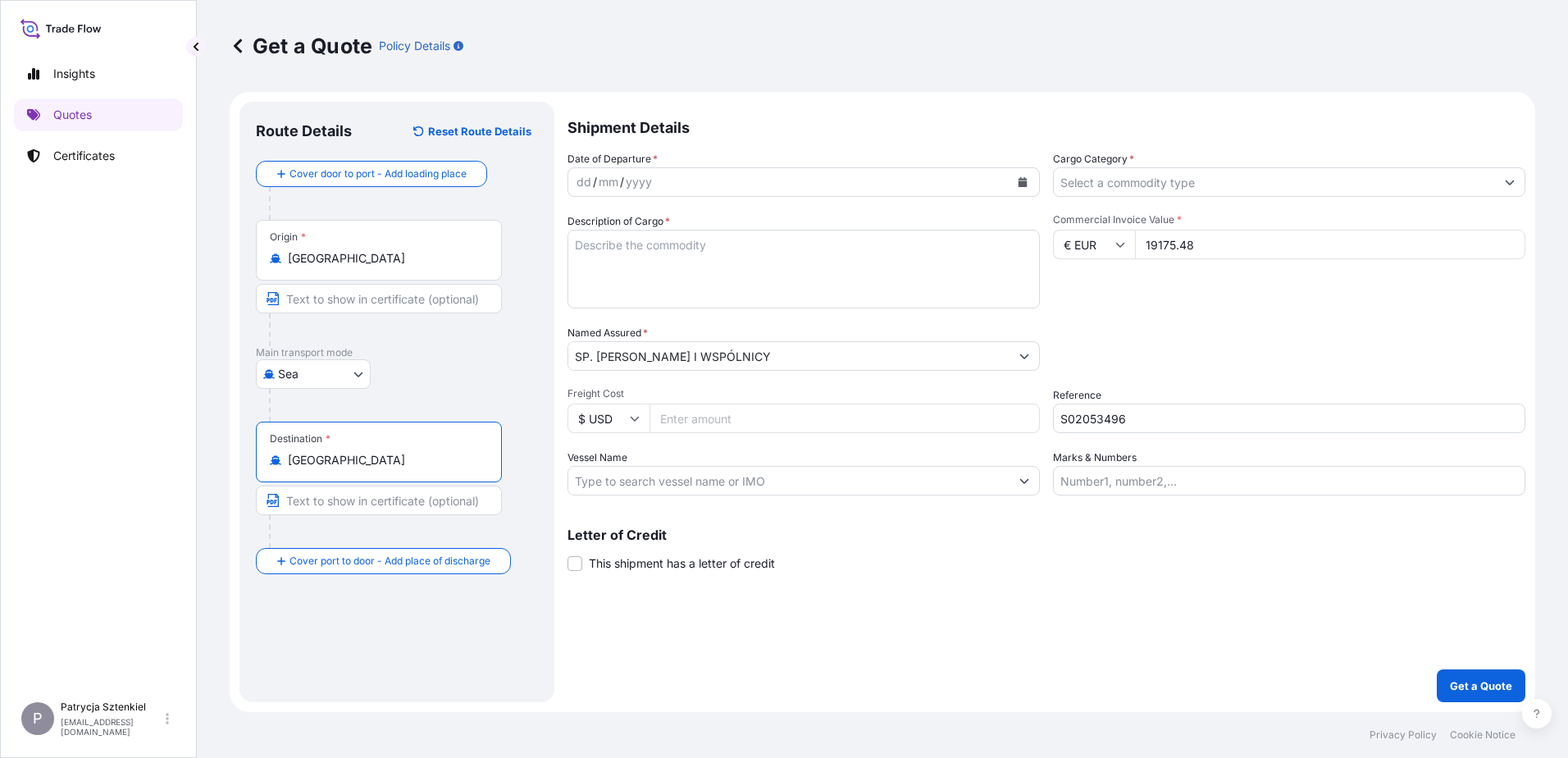
type input "[GEOGRAPHIC_DATA]"
click at [1031, 178] on button "Calendar" at bounding box center [1022, 181] width 26 height 26
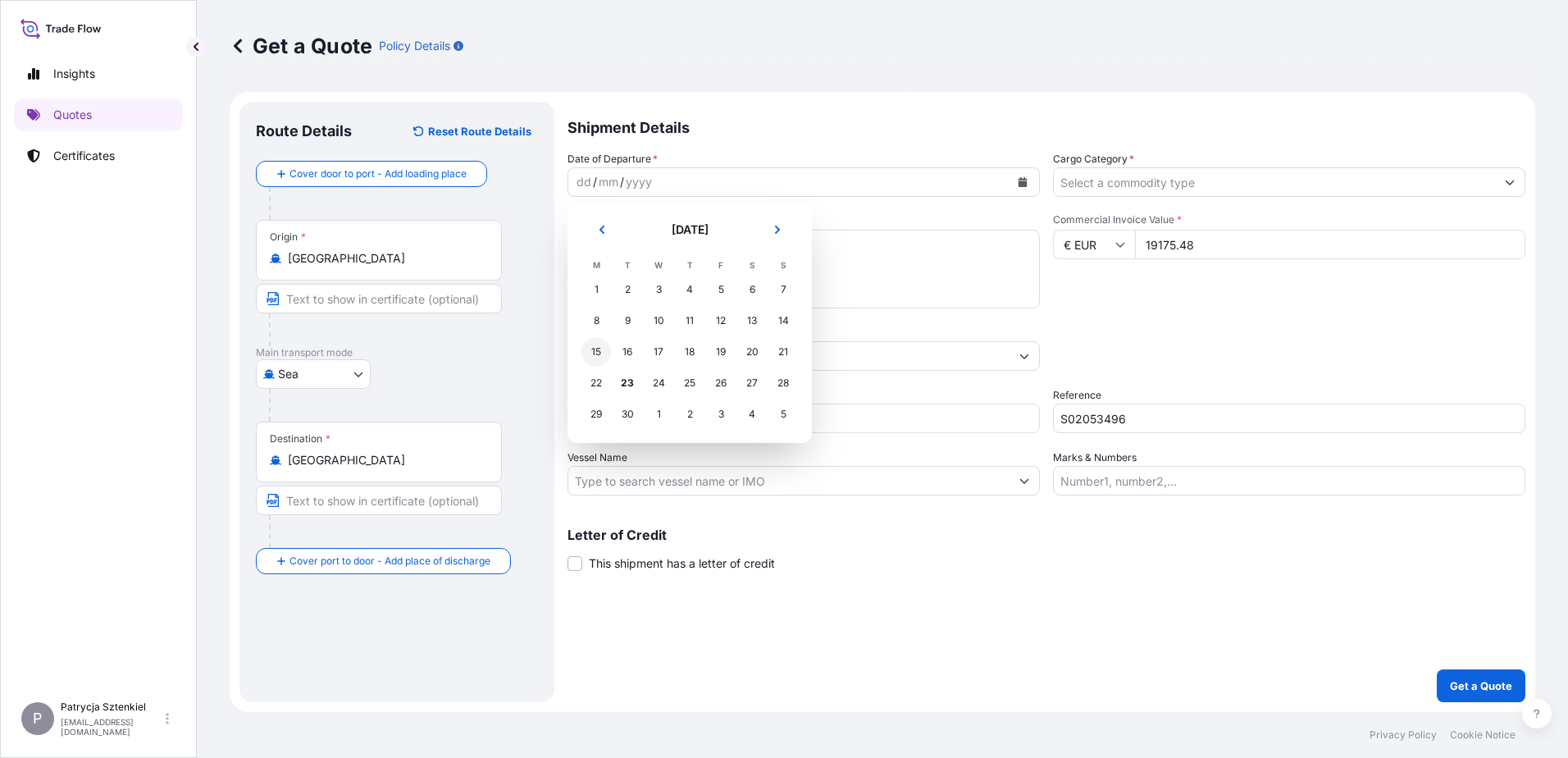
click at [600, 352] on div "15" at bounding box center [596, 351] width 30 height 30
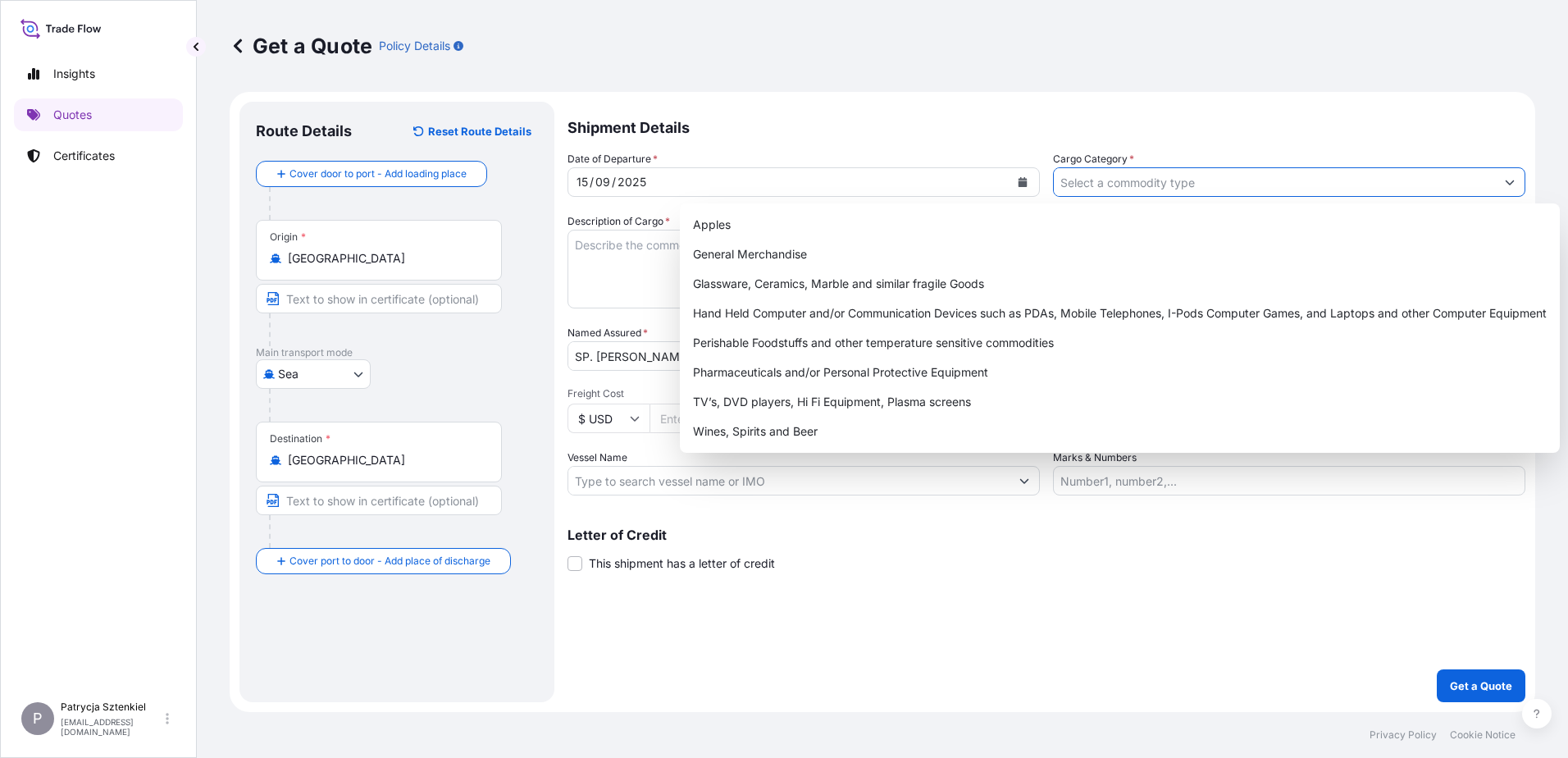
click at [1252, 187] on input "Cargo Category *" at bounding box center [1274, 181] width 441 height 30
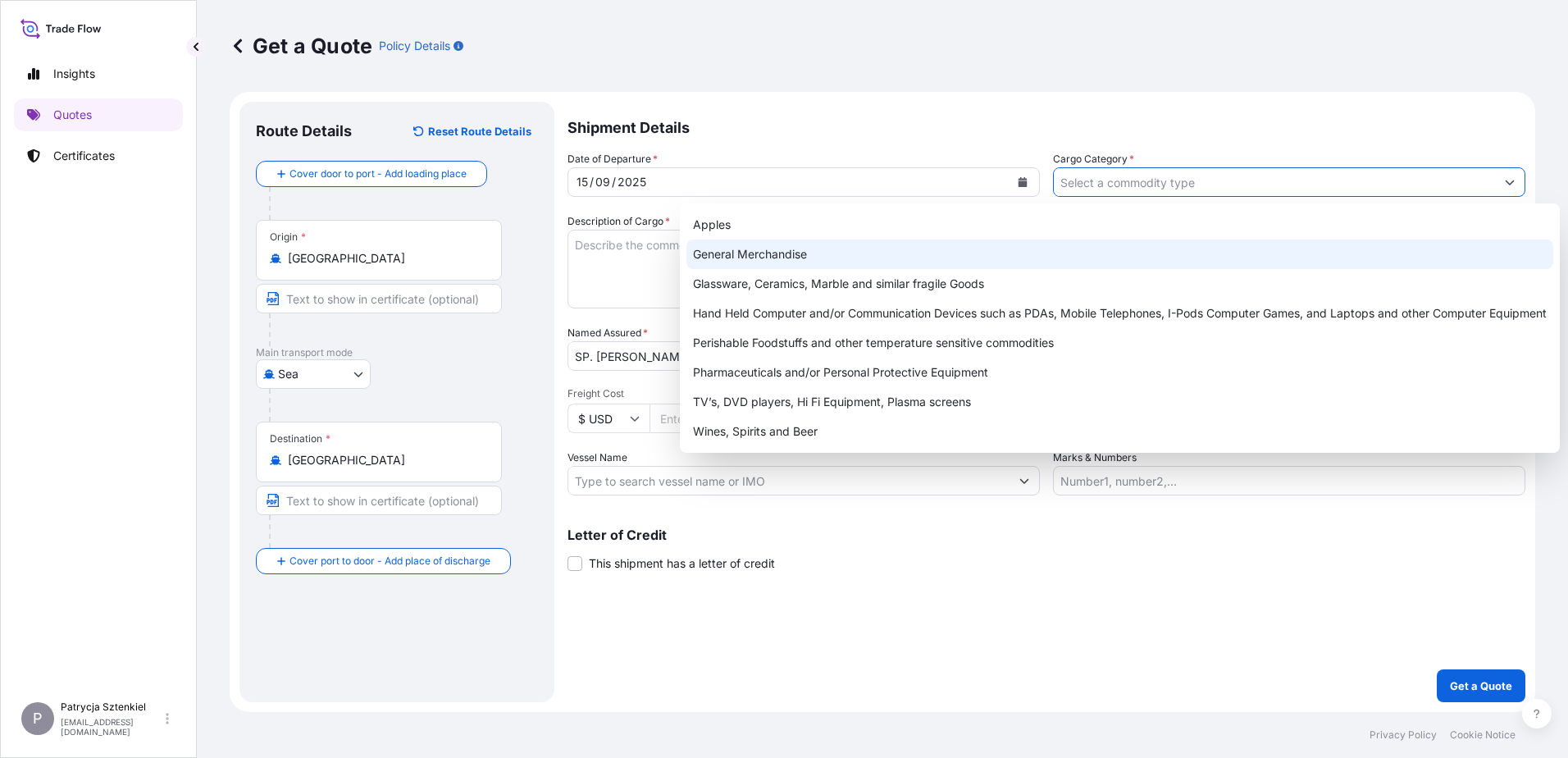
click at [750, 258] on div "General Merchandise" at bounding box center [1119, 254] width 867 height 30
type input "General Merchandise"
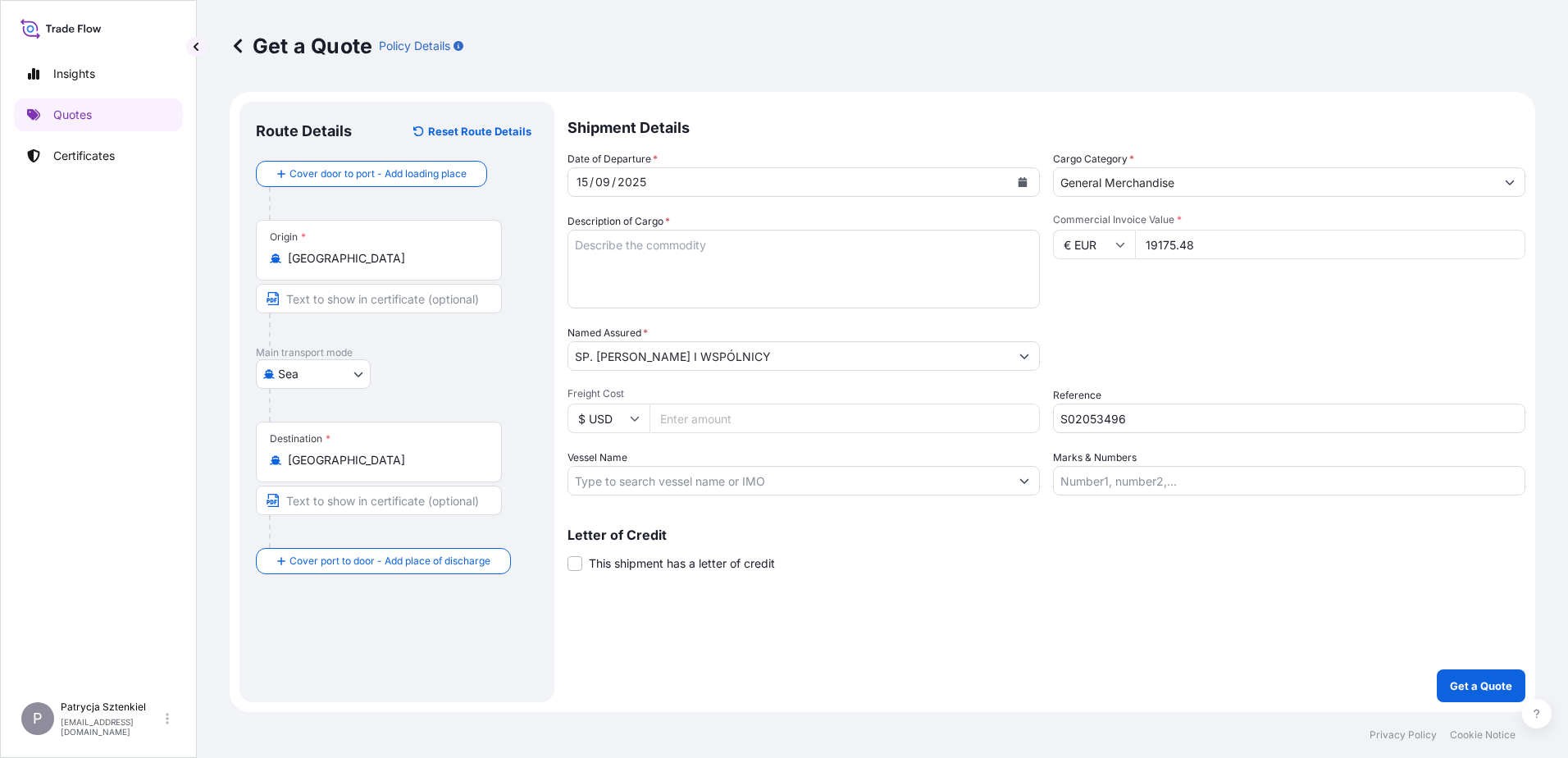
click at [663, 273] on textarea "Description of Cargo *" at bounding box center [803, 268] width 473 height 79
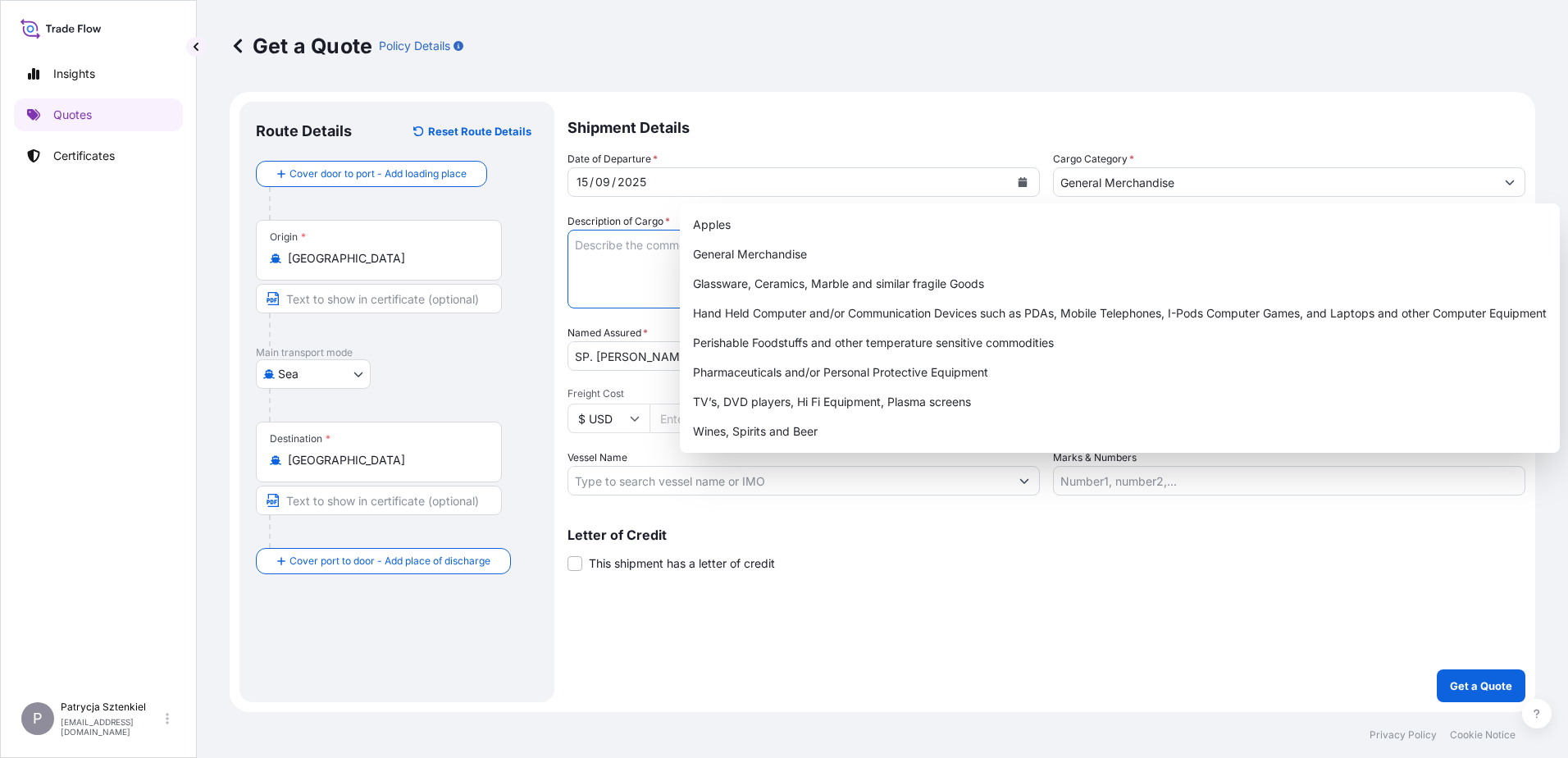
paste textarea "HOUSEWARES(KITCHENWARES)"
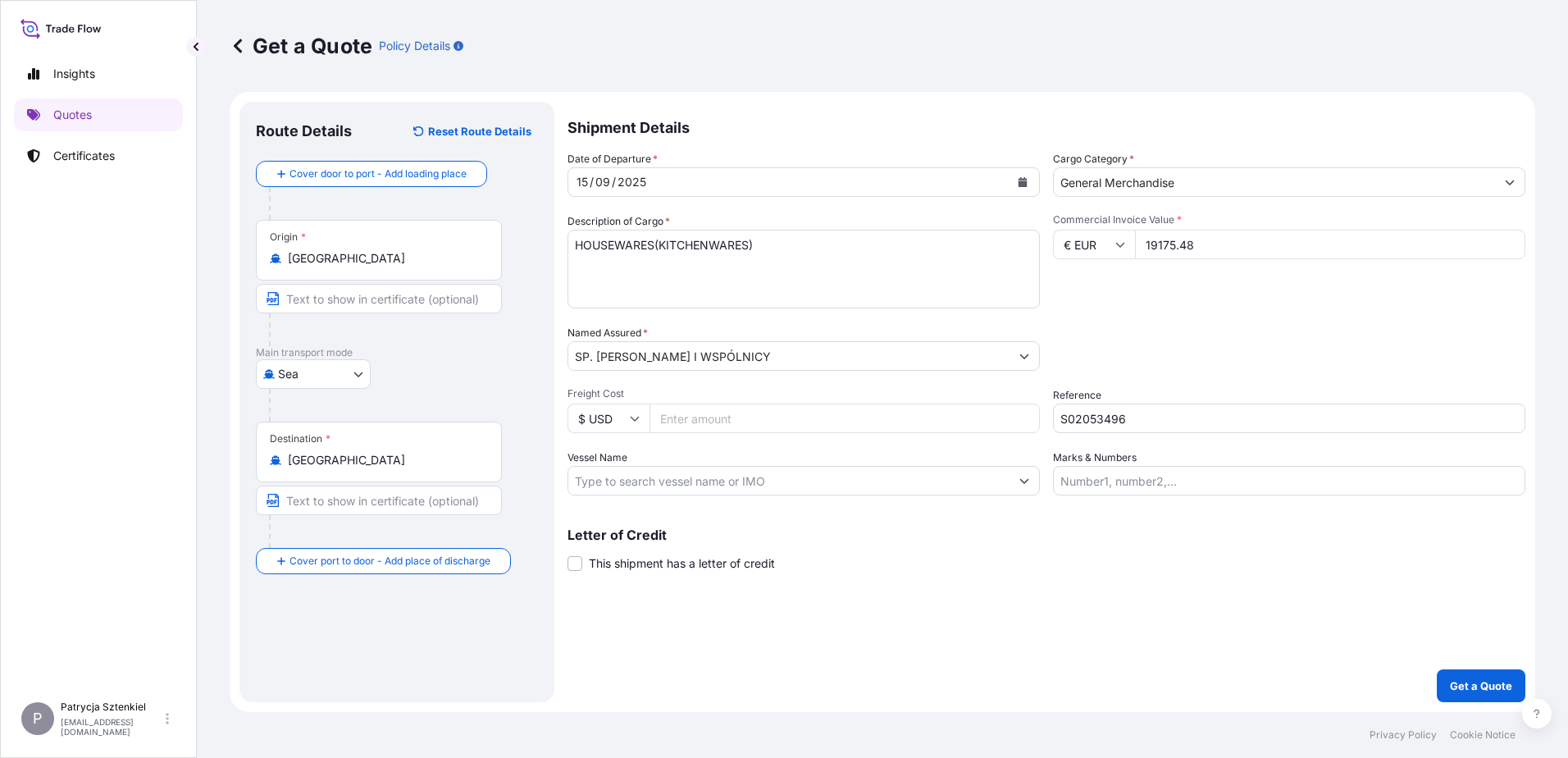
click at [615, 271] on textarea "HOUSEWARES(KITCHENWARES)" at bounding box center [803, 268] width 473 height 79
paste textarea "OOCU9292497"
type textarea "HOUSEWARES(KITCHENWARES) OOCU9292497, 830 op. 5114,57 kg, 63,98 cbm"
click at [1252, 580] on button "Get a Quote" at bounding box center [1481, 685] width 89 height 33
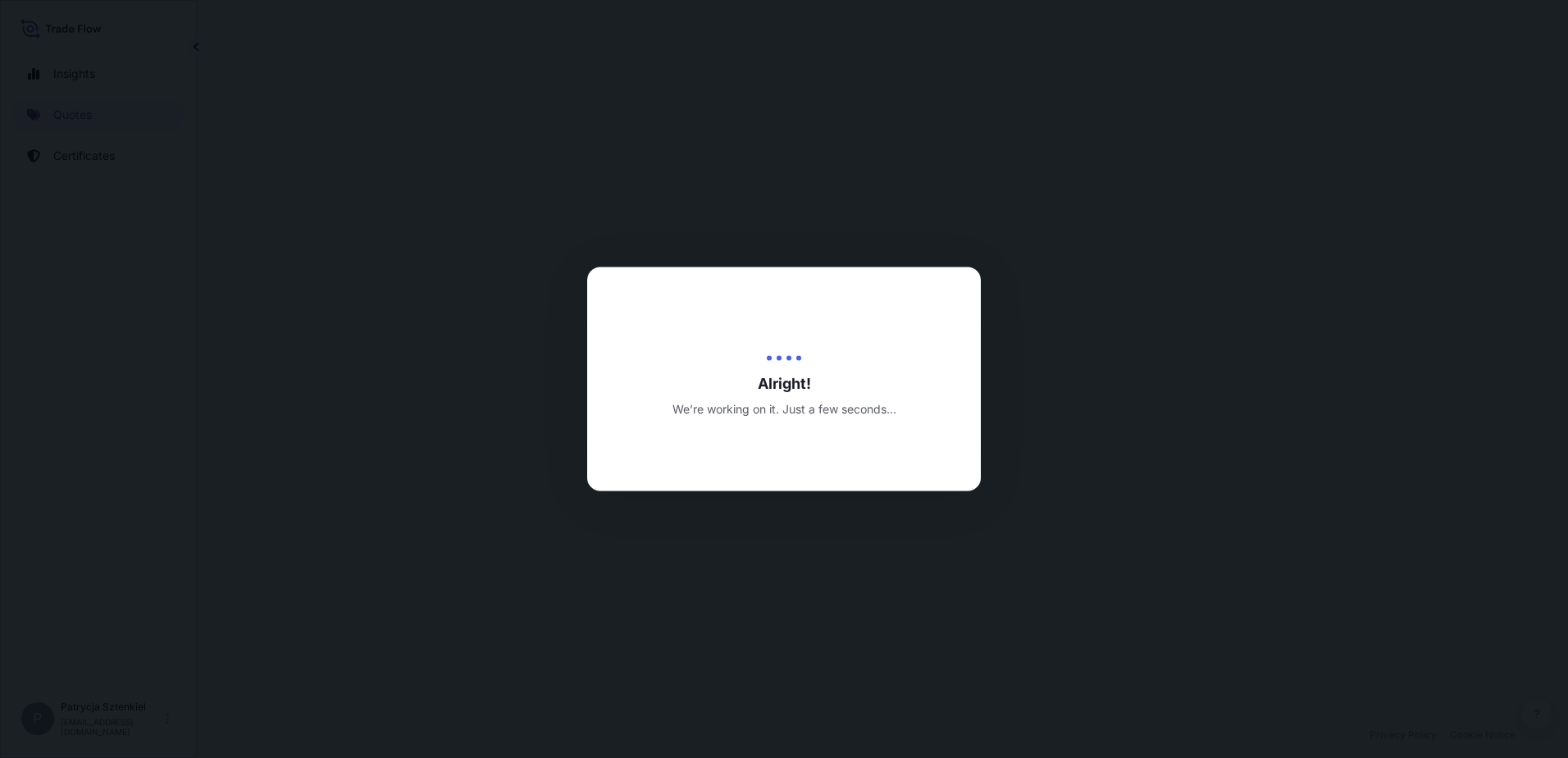
select select "Sea"
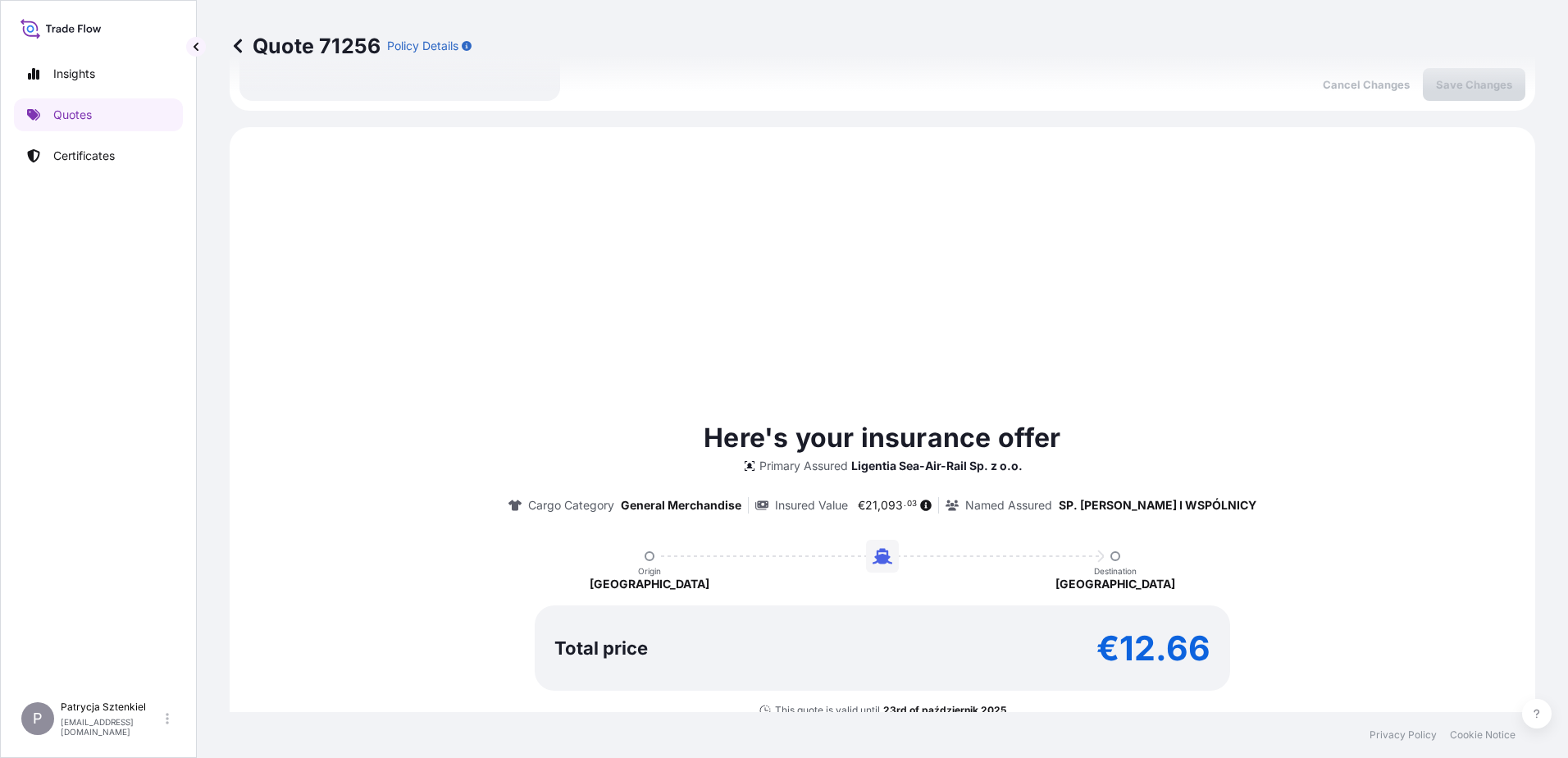
scroll to position [562, 0]
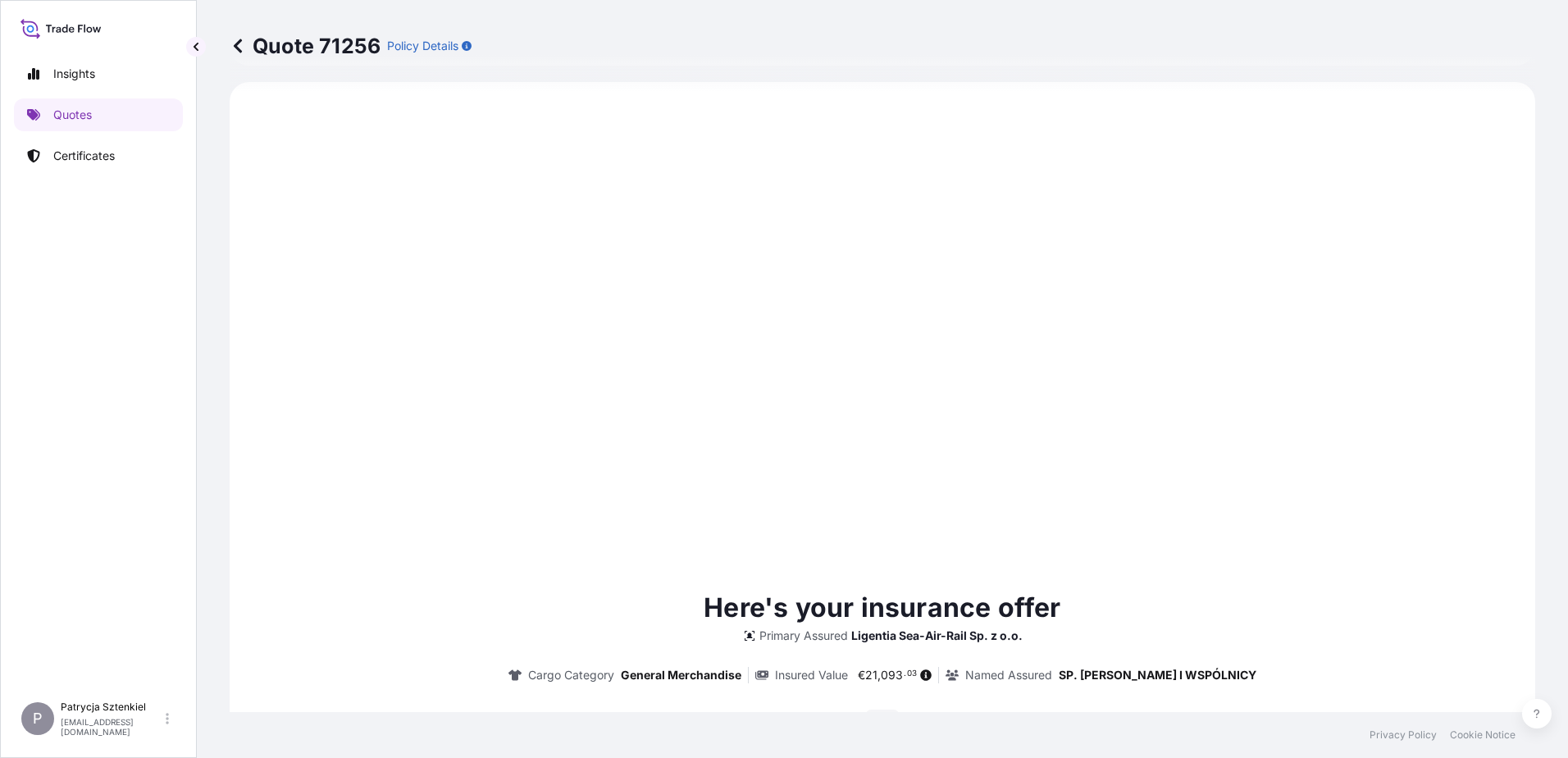
type input "[DATE]"
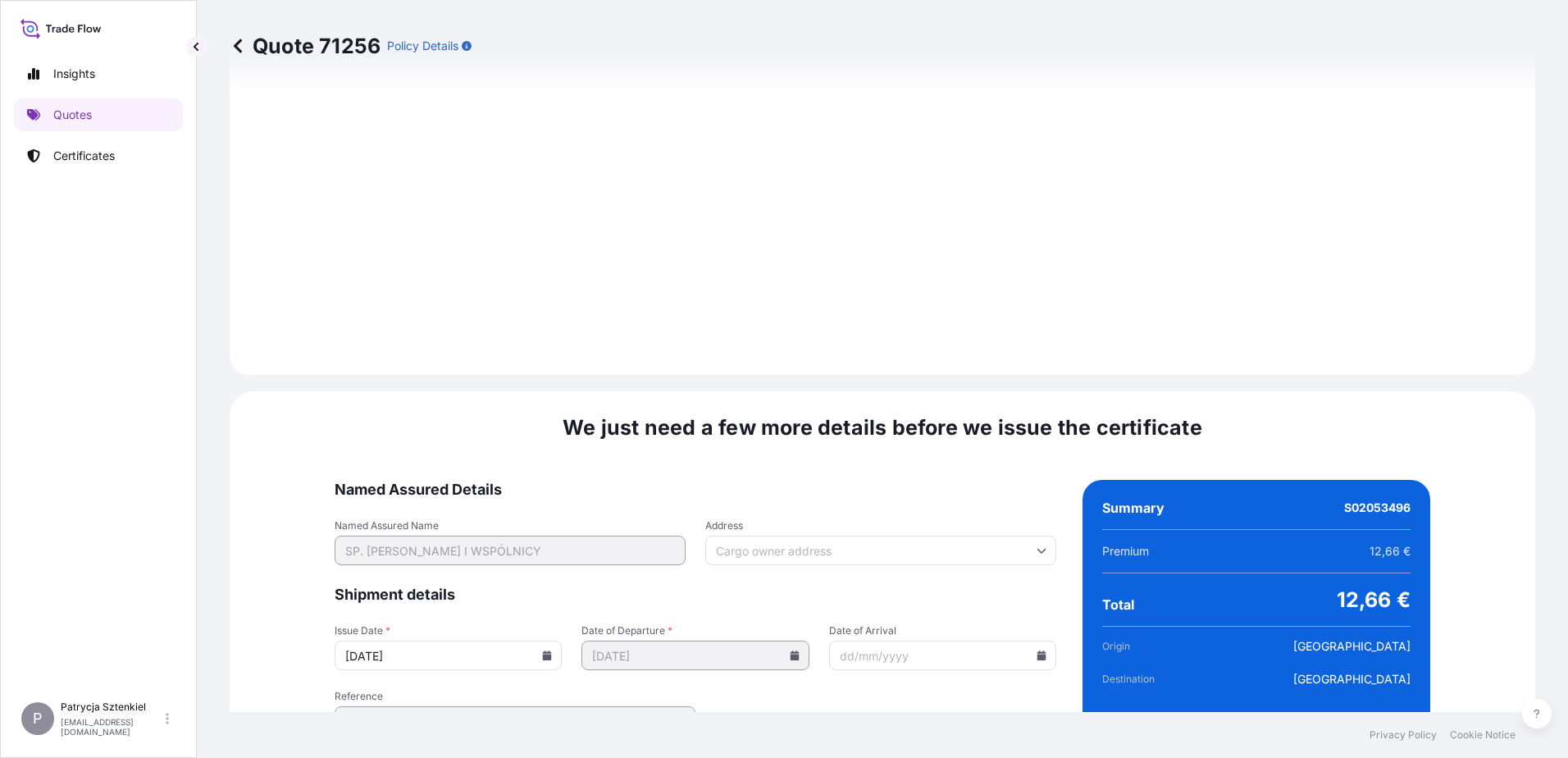
scroll to position [1711, 0]
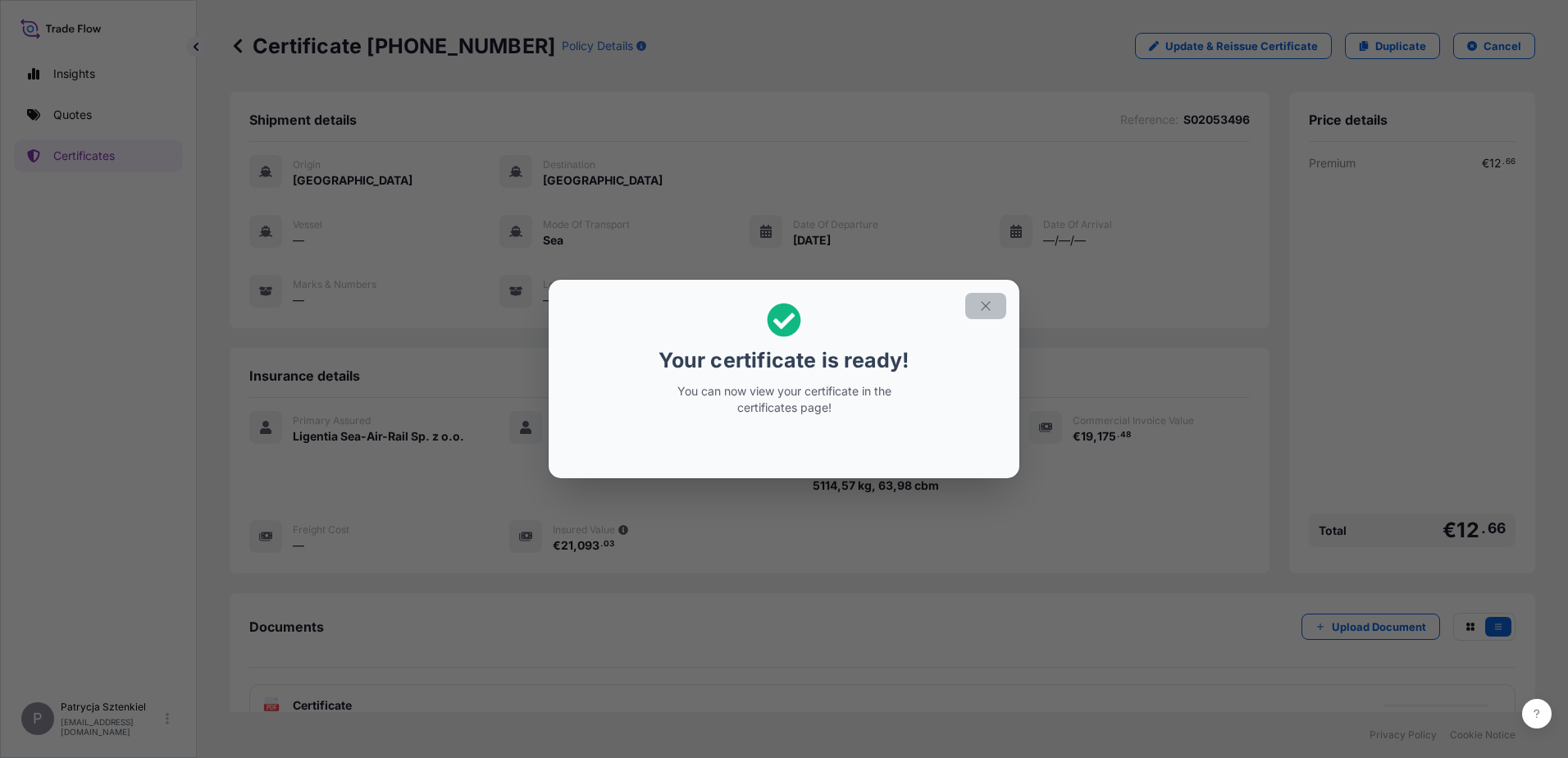
click at [989, 297] on button "button" at bounding box center [986, 306] width 41 height 26
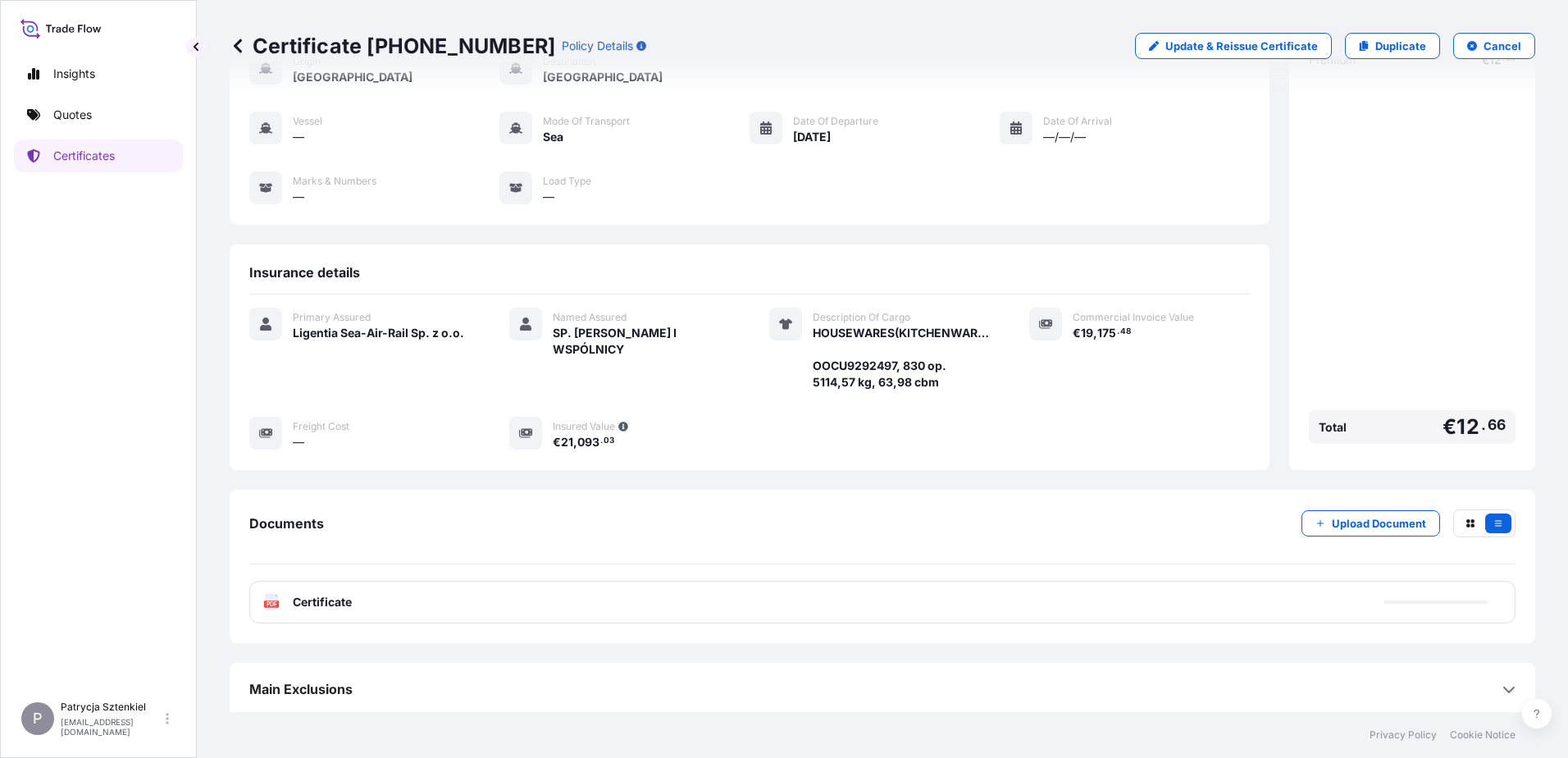
scroll to position [106, 0]
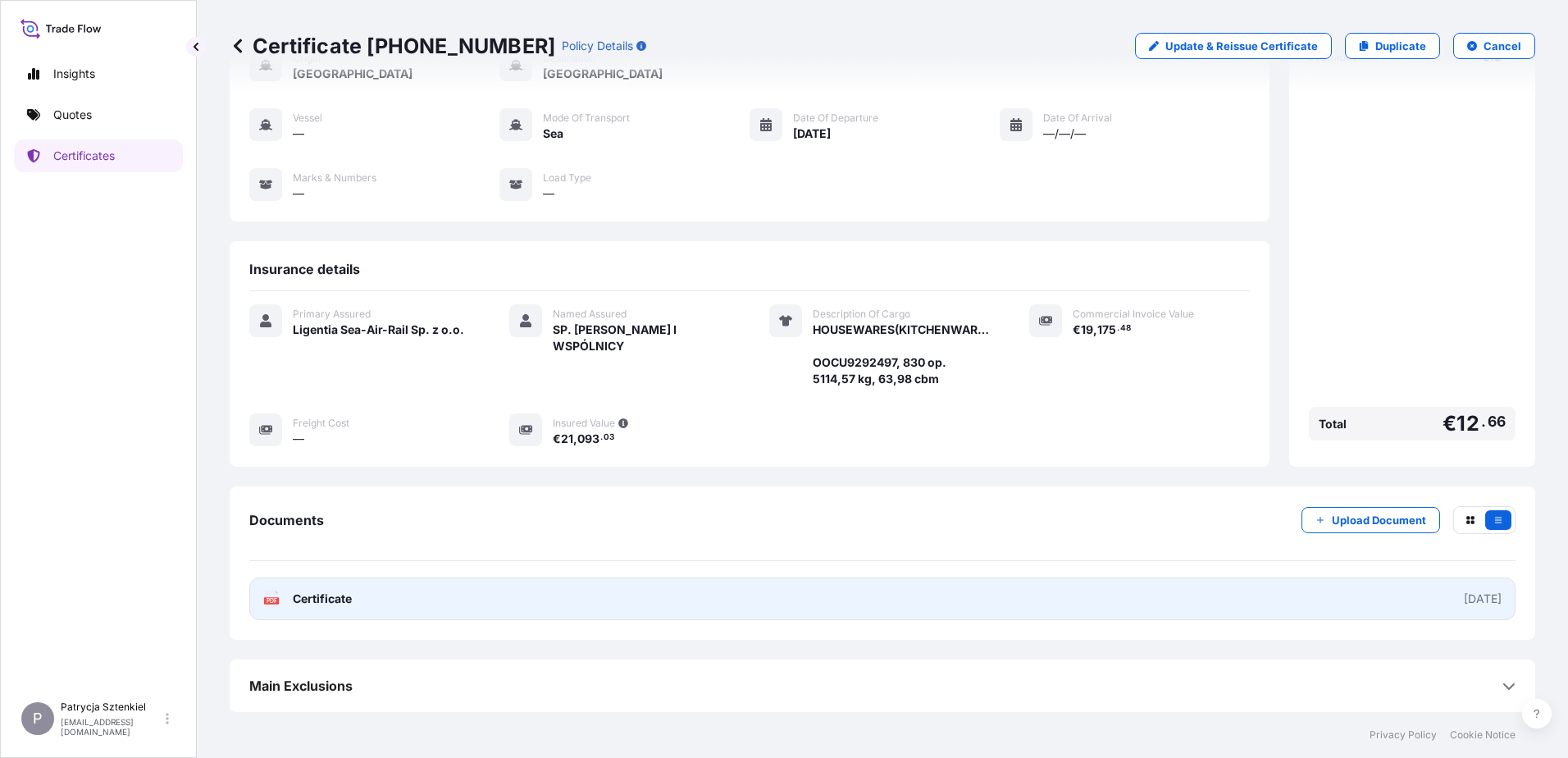
click at [816, 580] on link "PDF Certificate [DATE]" at bounding box center [882, 598] width 1266 height 43
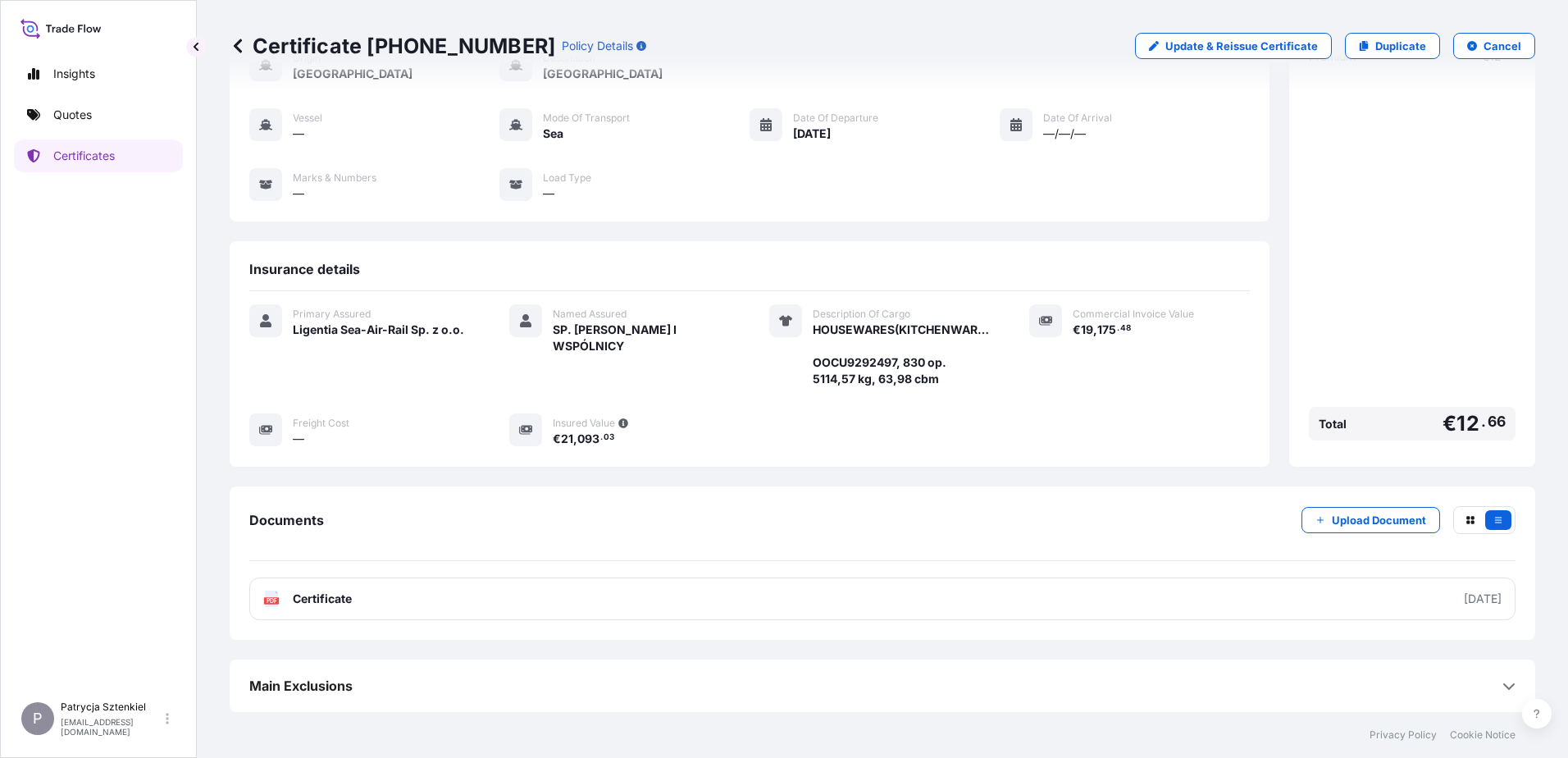
drag, startPoint x: 515, startPoint y: 42, endPoint x: 515, endPoint y: 51, distance: 9.0
click at [515, 43] on div "Certificate [PHONE_NUMBER] Policy Details" at bounding box center [438, 46] width 417 height 26
drag, startPoint x: 510, startPoint y: 45, endPoint x: 251, endPoint y: 44, distance: 259.0
click at [251, 44] on p "Certificate [PHONE_NUMBER]" at bounding box center [392, 46] width 326 height 26
copy p "Certificate [PHONE_NUMBER]"
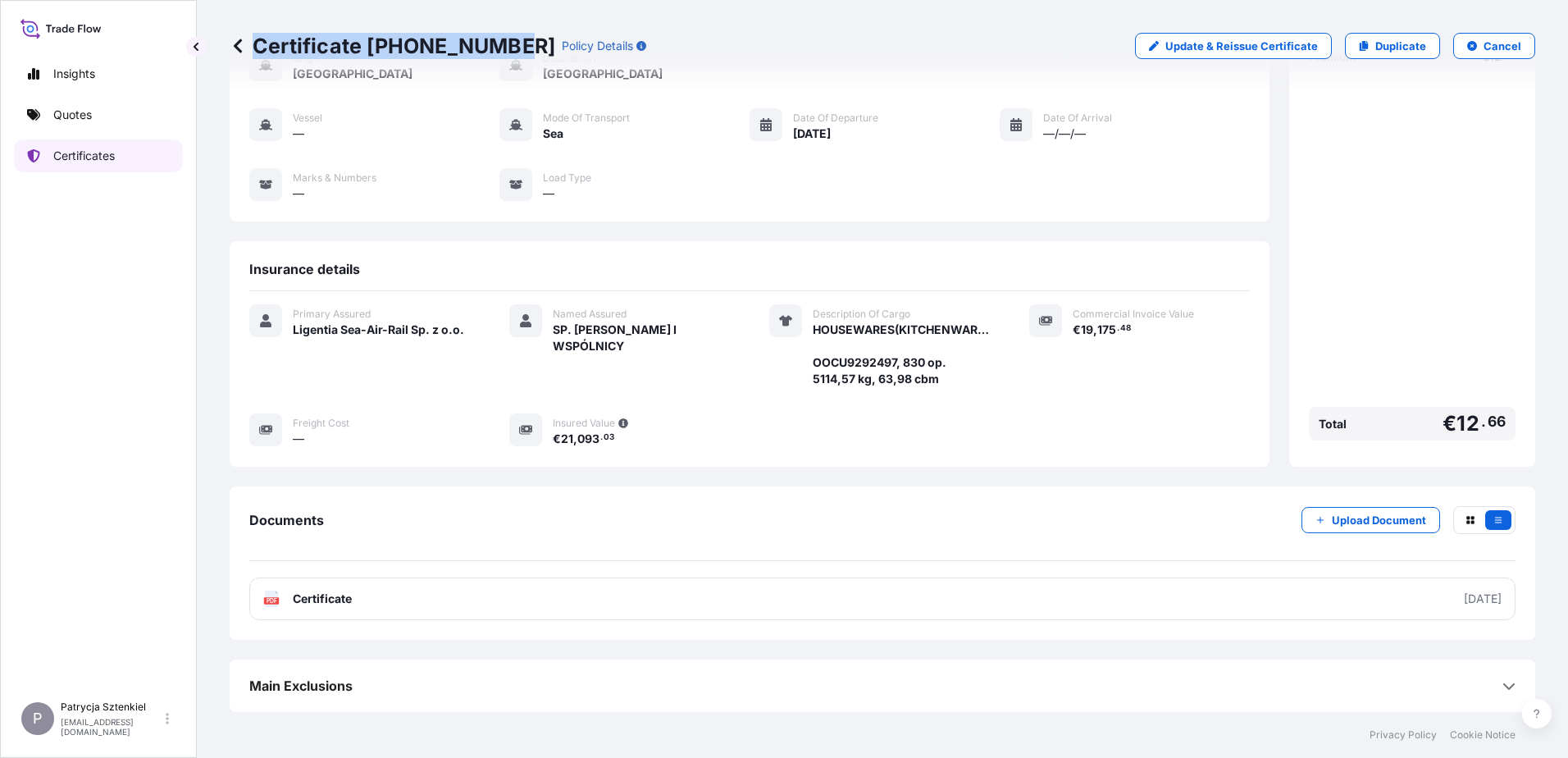
click at [48, 147] on link "Certificates" at bounding box center [99, 155] width 169 height 33
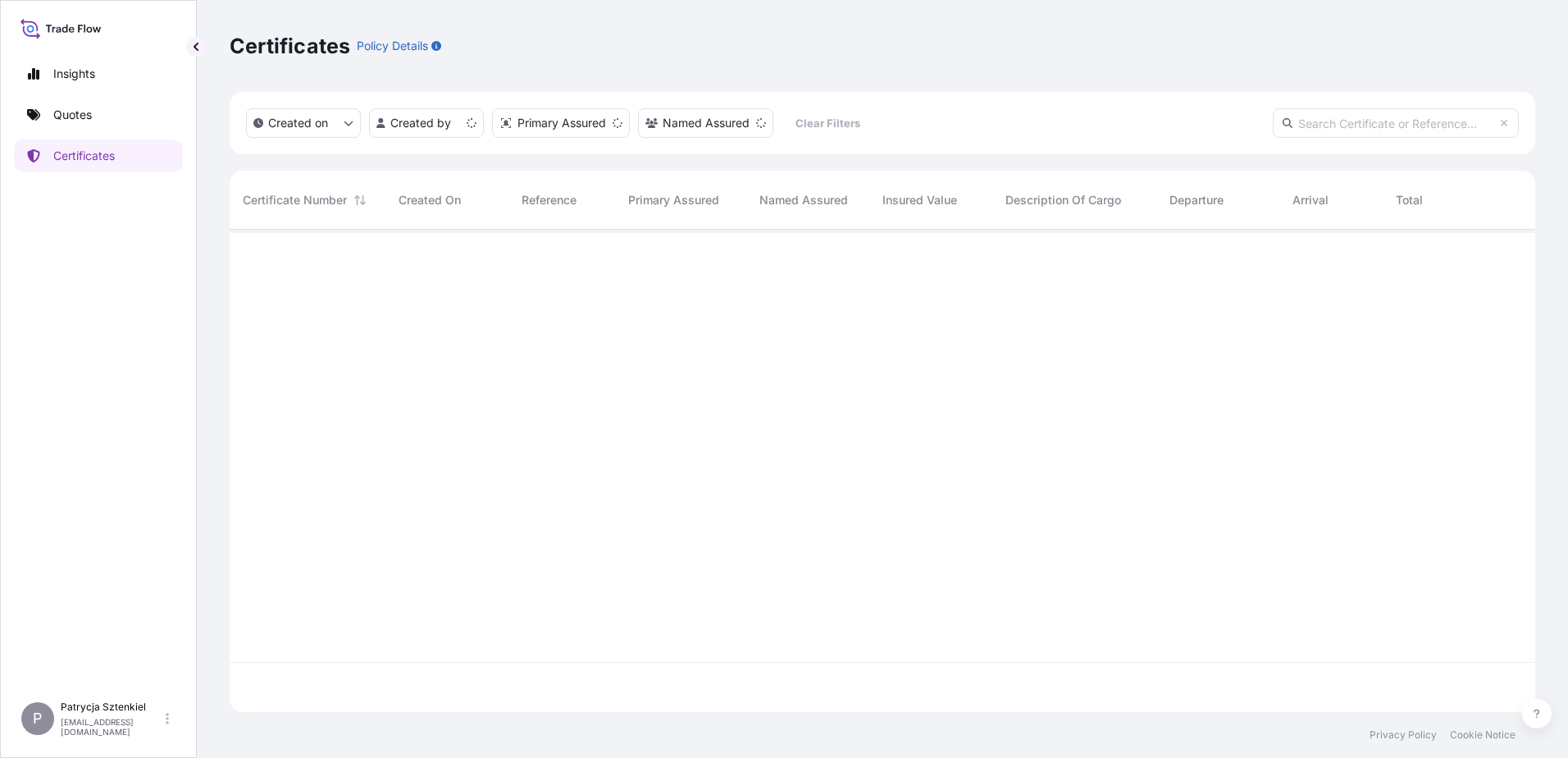
scroll to position [479, 1294]
click at [109, 104] on link "Quotes" at bounding box center [99, 115] width 169 height 33
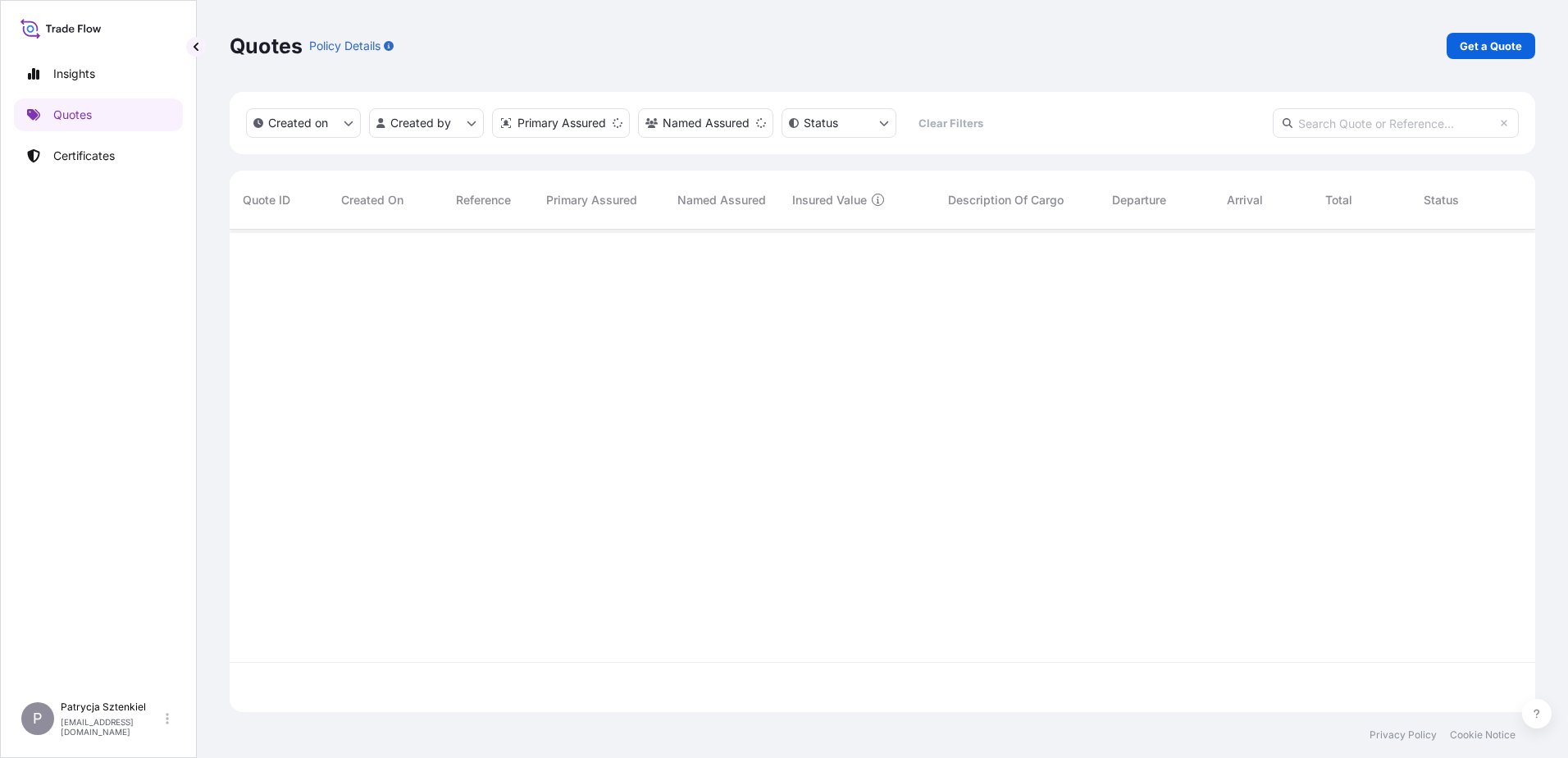
scroll to position [479, 1294]
click at [1252, 60] on div "Quotes Policy Details Get a Quote" at bounding box center [882, 46] width 1306 height 92
click at [1252, 41] on p "Get a Quote" at bounding box center [1491, 46] width 62 height 16
select select "Sea"
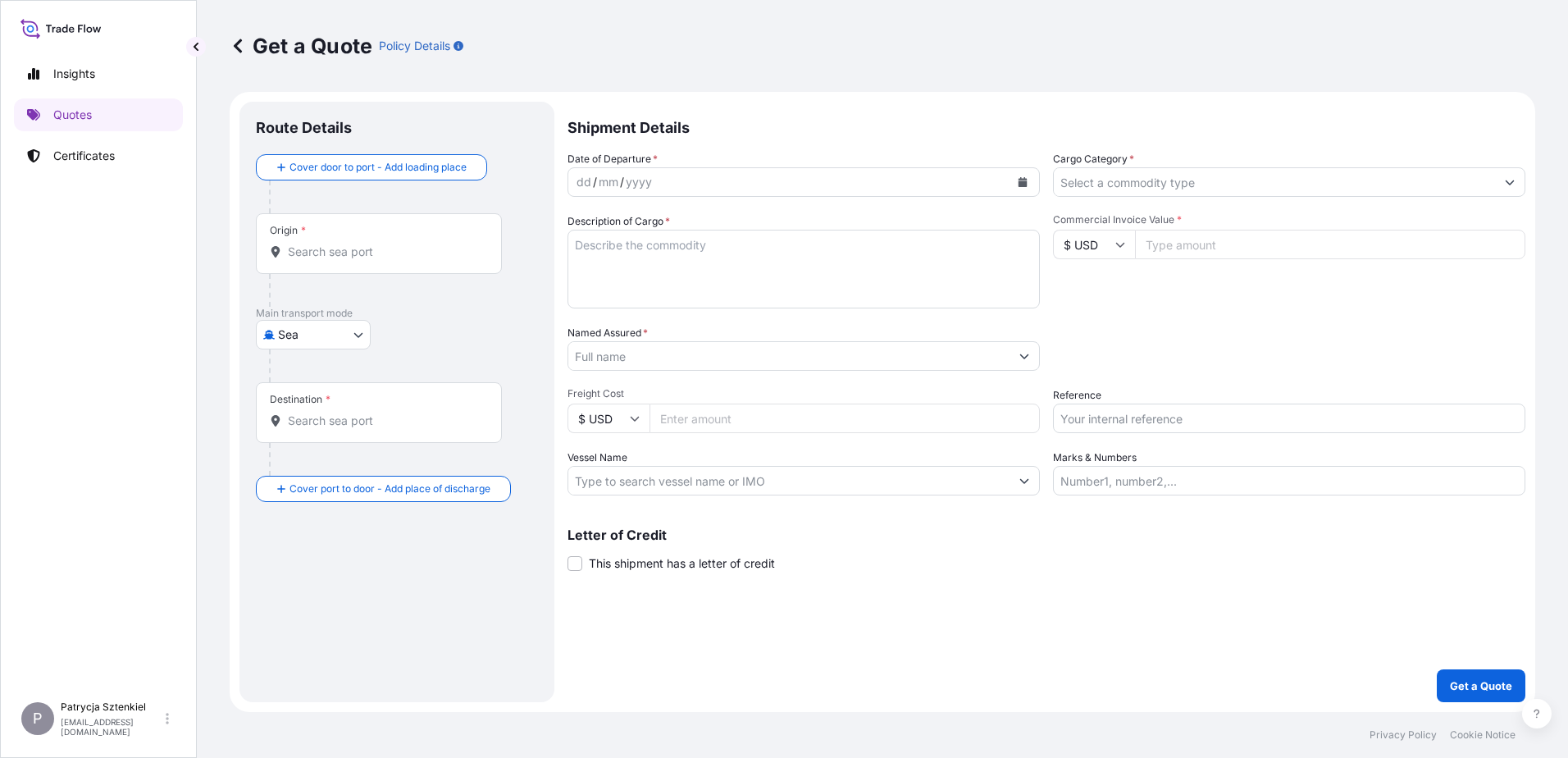
click at [701, 374] on div "Date of Departure * dd / mm / yyyy Cargo Category * Description of Cargo * Comm…" at bounding box center [1046, 323] width 958 height 344
click at [738, 421] on input "Freight Cost" at bounding box center [845, 418] width 391 height 30
click at [1178, 244] on input "Commercial Invoice Value *" at bounding box center [1330, 244] width 391 height 30
click at [1127, 436] on div "Date of Departure * dd / mm / yyyy Cargo Category * Description of Cargo * Comm…" at bounding box center [1046, 323] width 958 height 344
click at [1127, 424] on input "Reference" at bounding box center [1290, 418] width 473 height 30
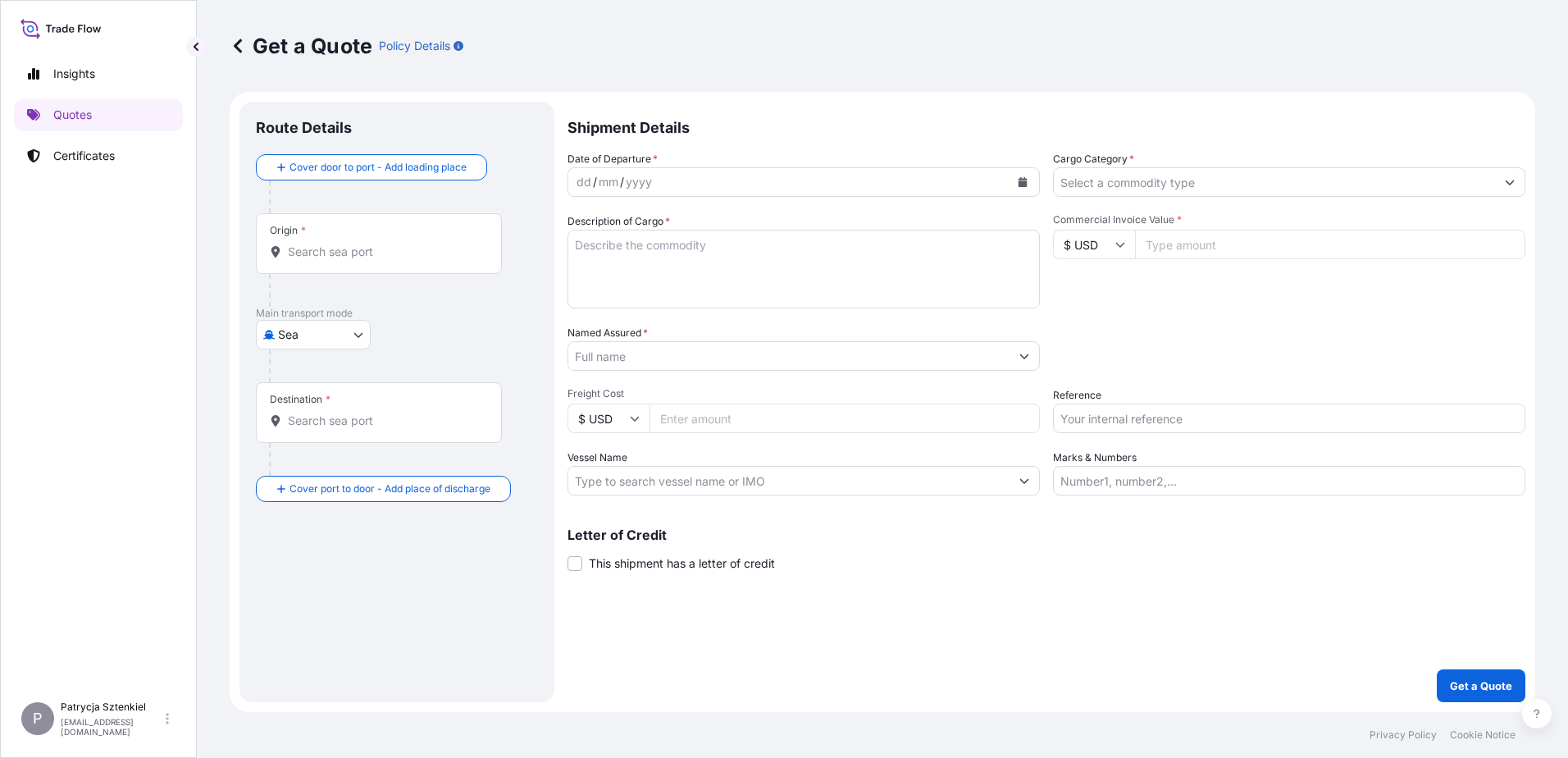
paste input "S02049481"
type input "S02049481"
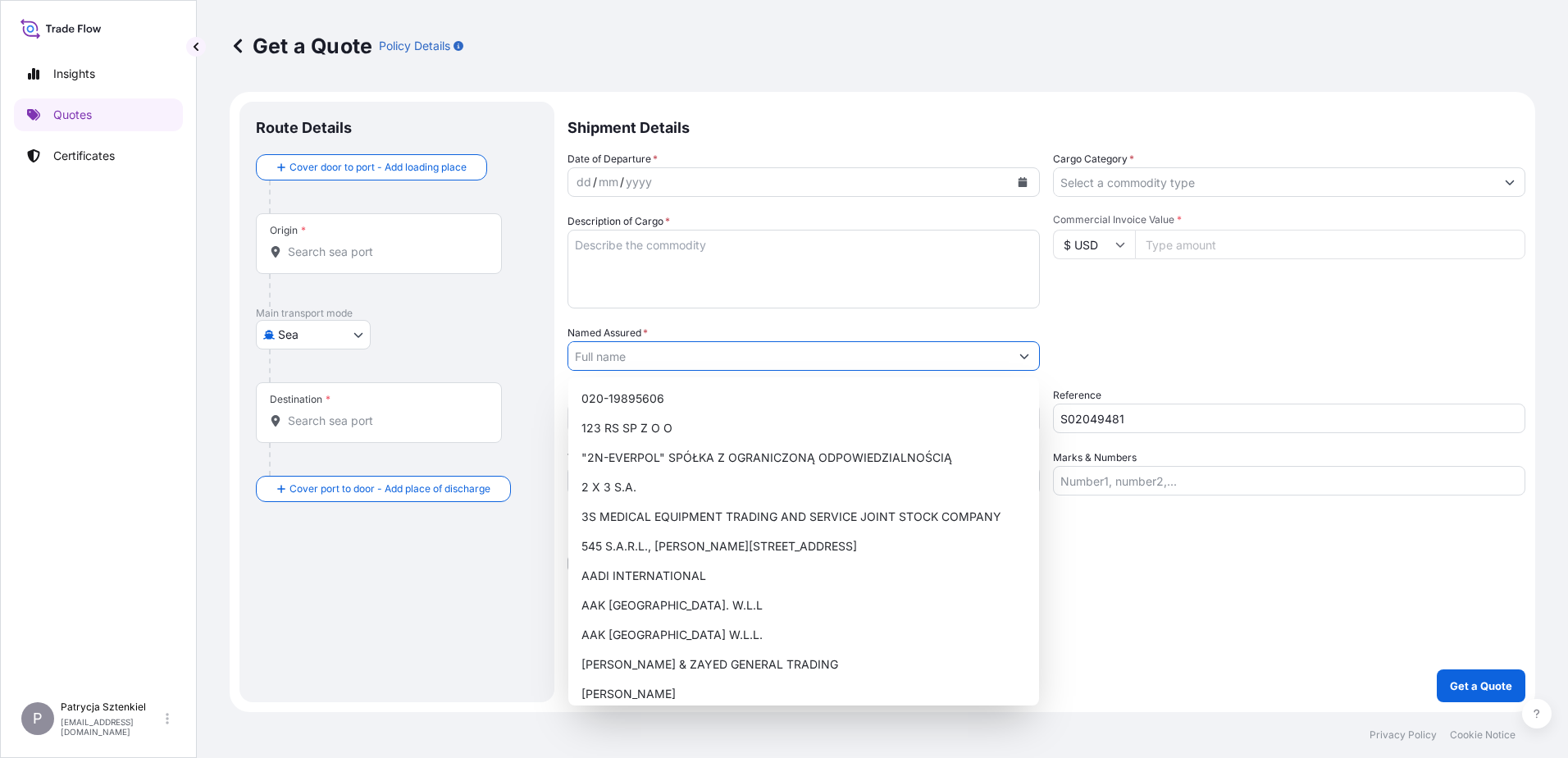
click at [653, 360] on input "Named Assured *" at bounding box center [788, 355] width 441 height 30
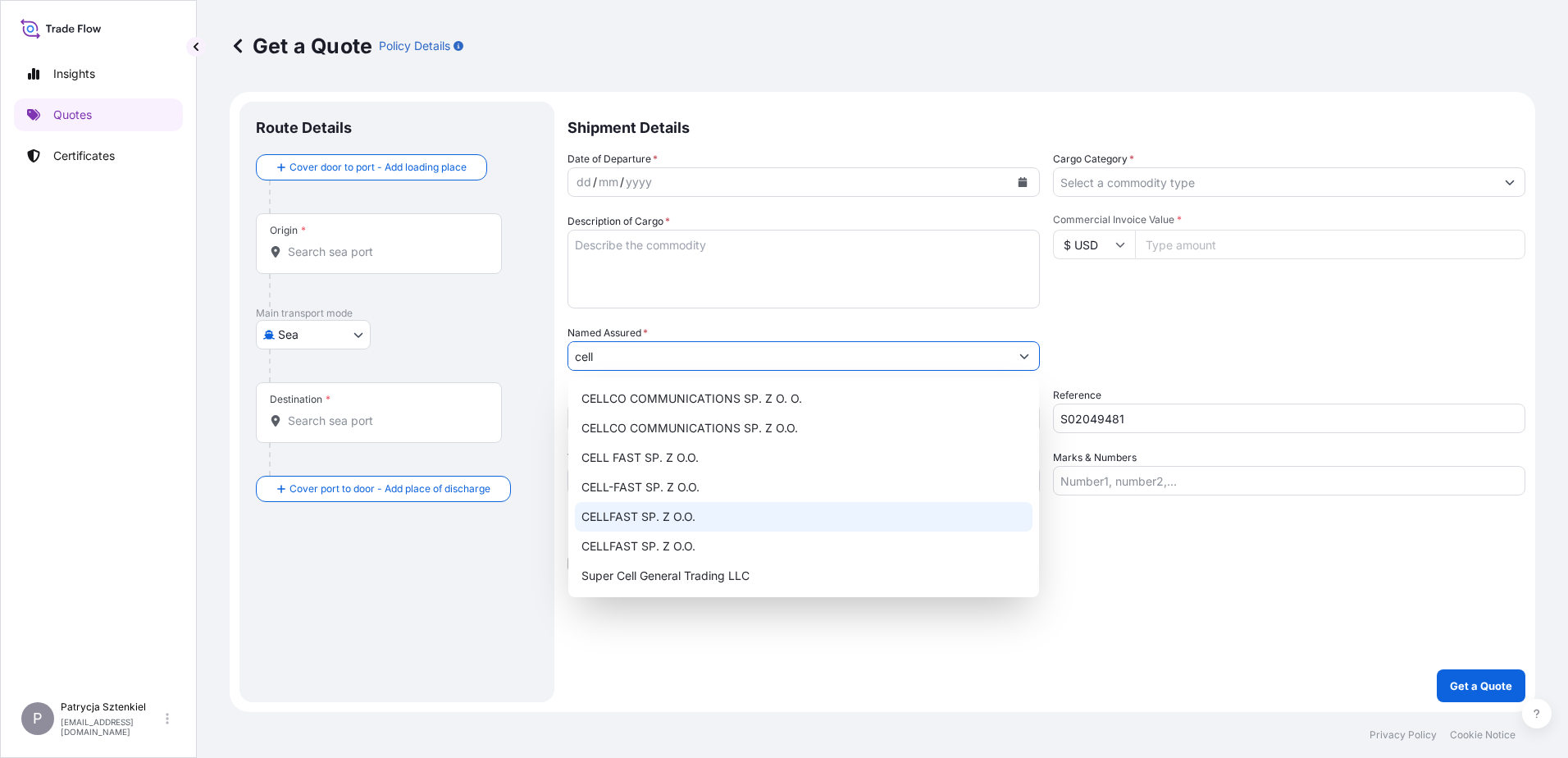
click at [682, 513] on span "CELLFAST SP. Z O.O." at bounding box center [638, 517] width 114 height 16
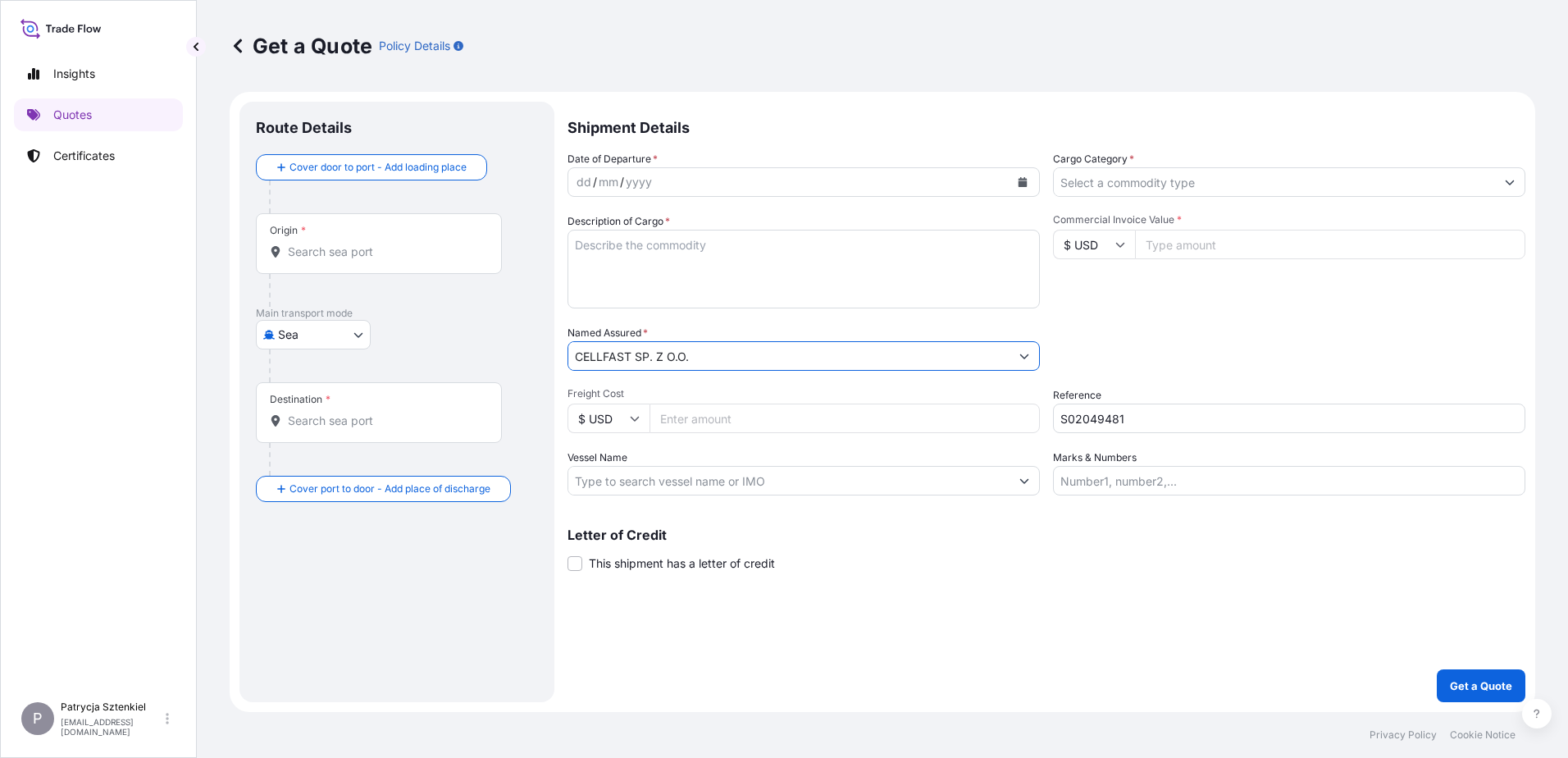
type input "CELLFAST SP. Z O.O."
click at [1034, 186] on button "Calendar" at bounding box center [1022, 181] width 26 height 26
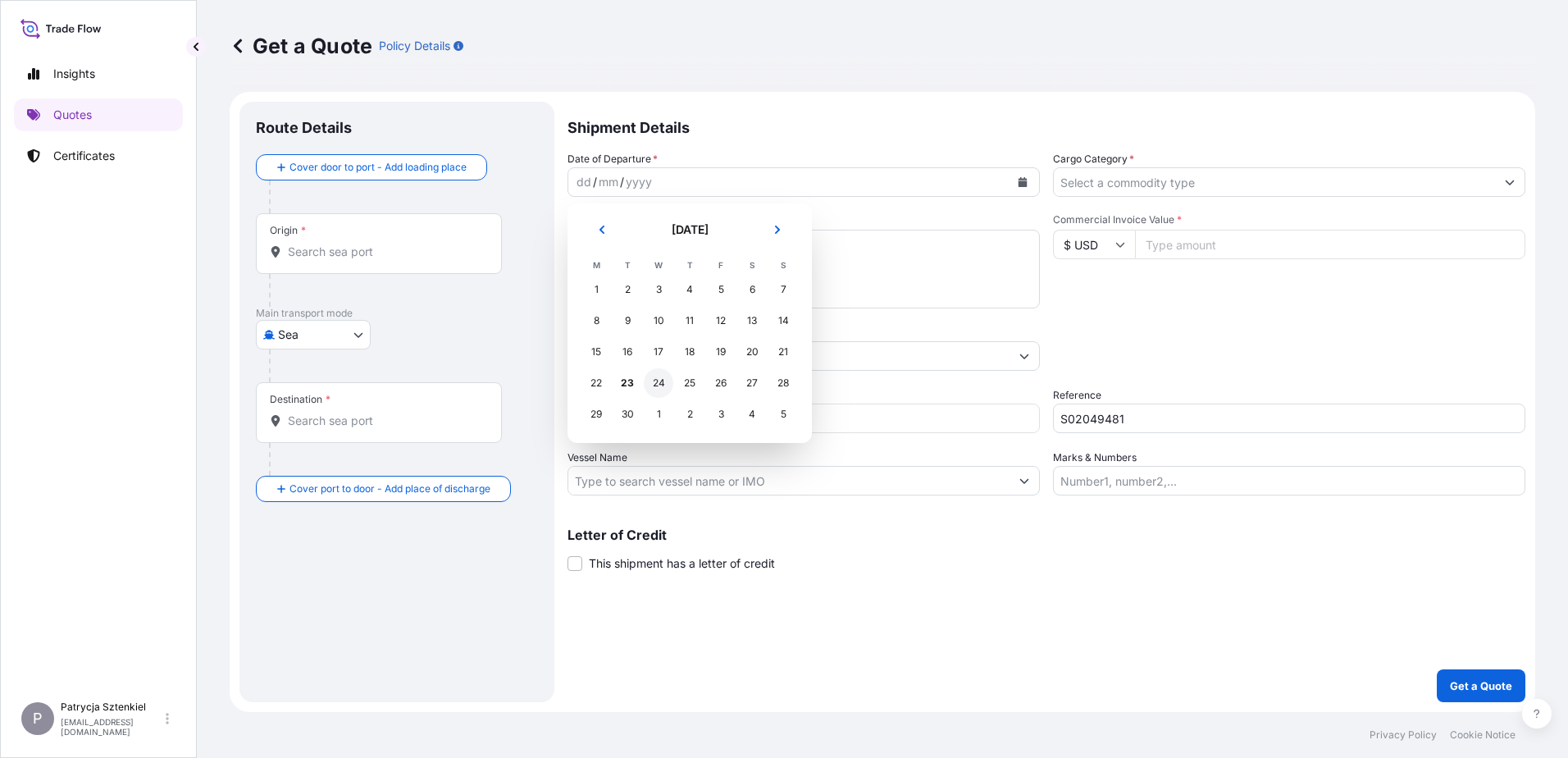
click at [657, 381] on div "24" at bounding box center [658, 382] width 30 height 30
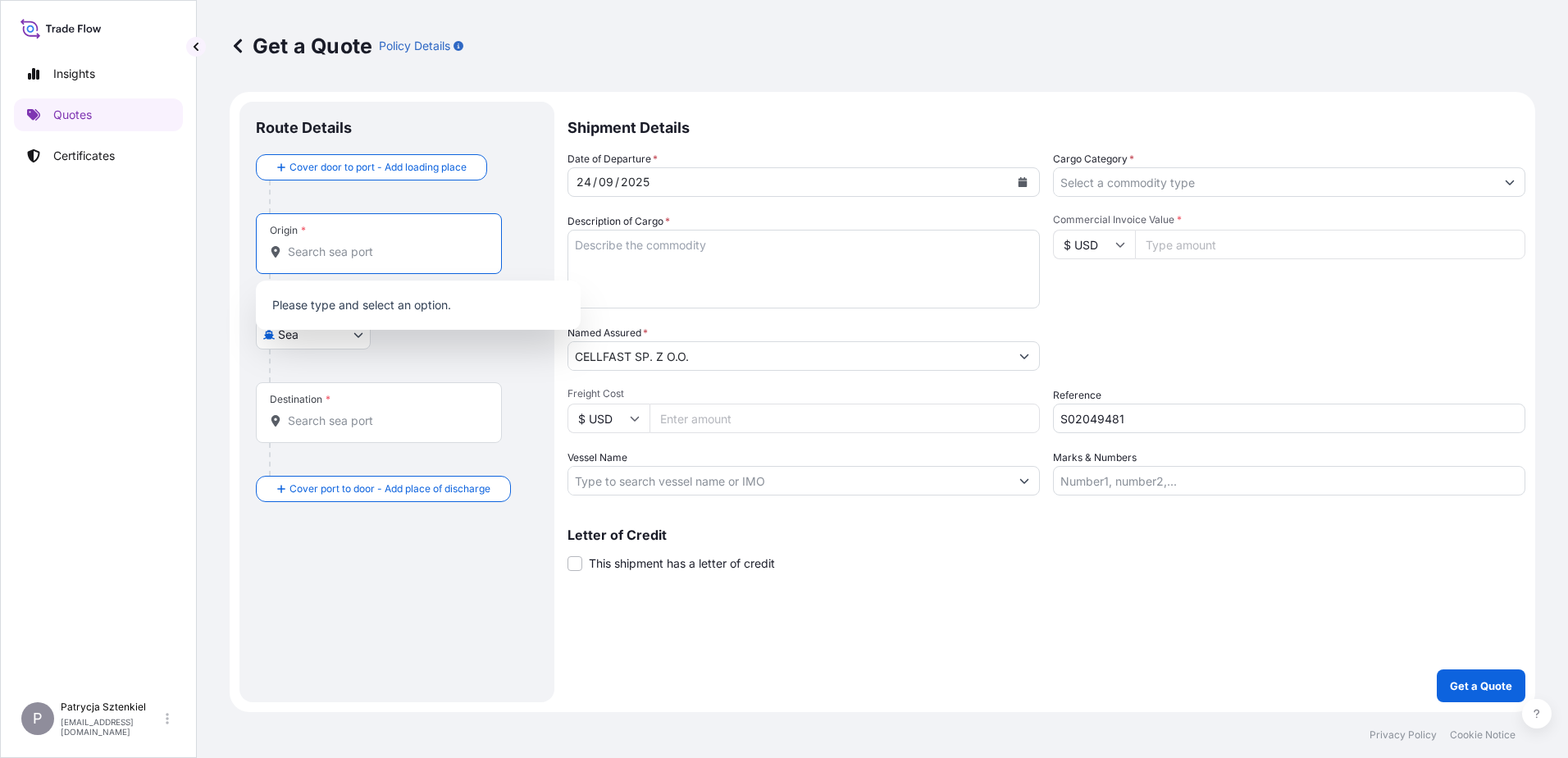
click at [353, 254] on input "Origin *" at bounding box center [384, 252] width 193 height 16
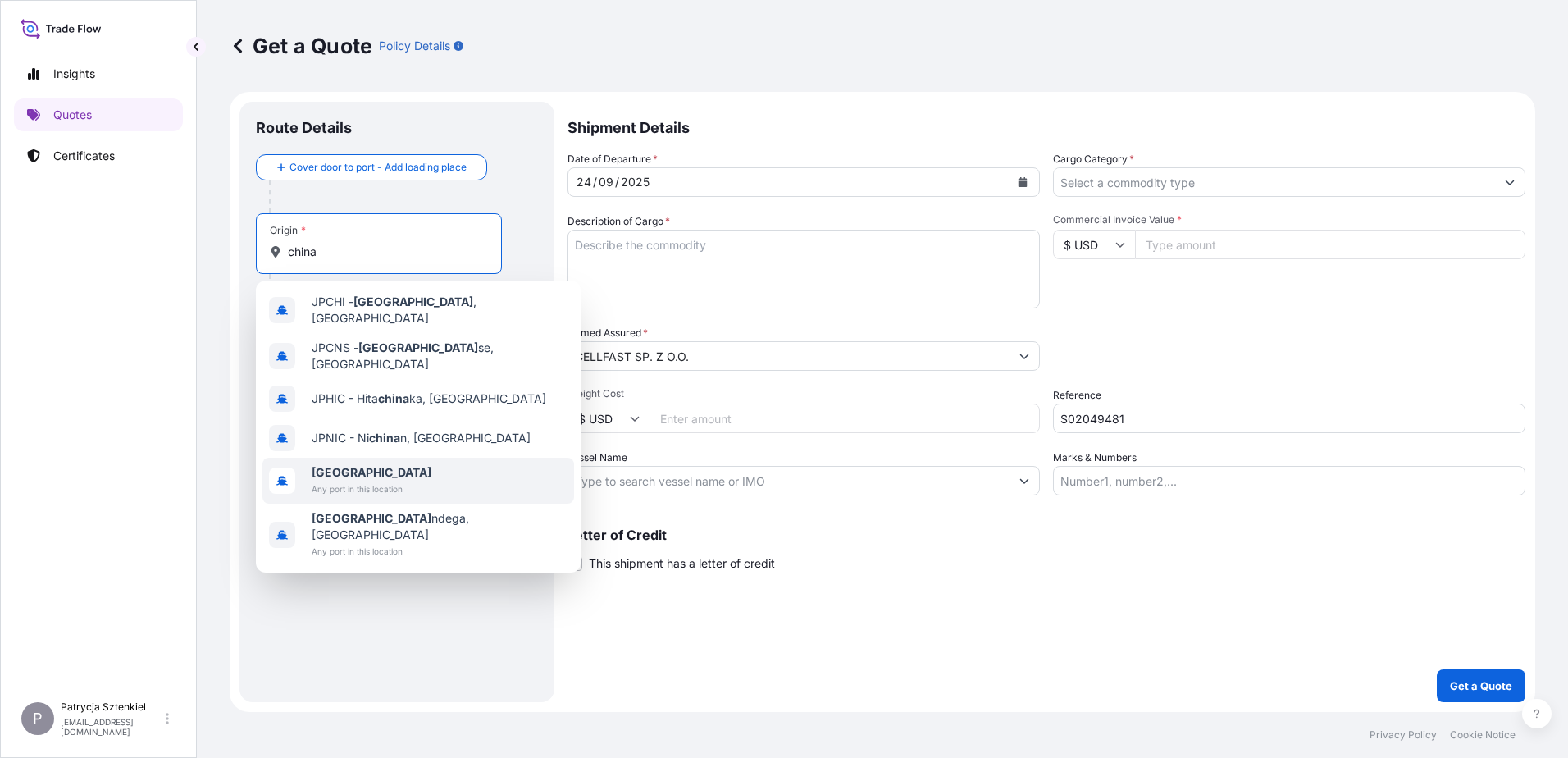
click at [323, 465] on b "[GEOGRAPHIC_DATA]" at bounding box center [371, 472] width 120 height 14
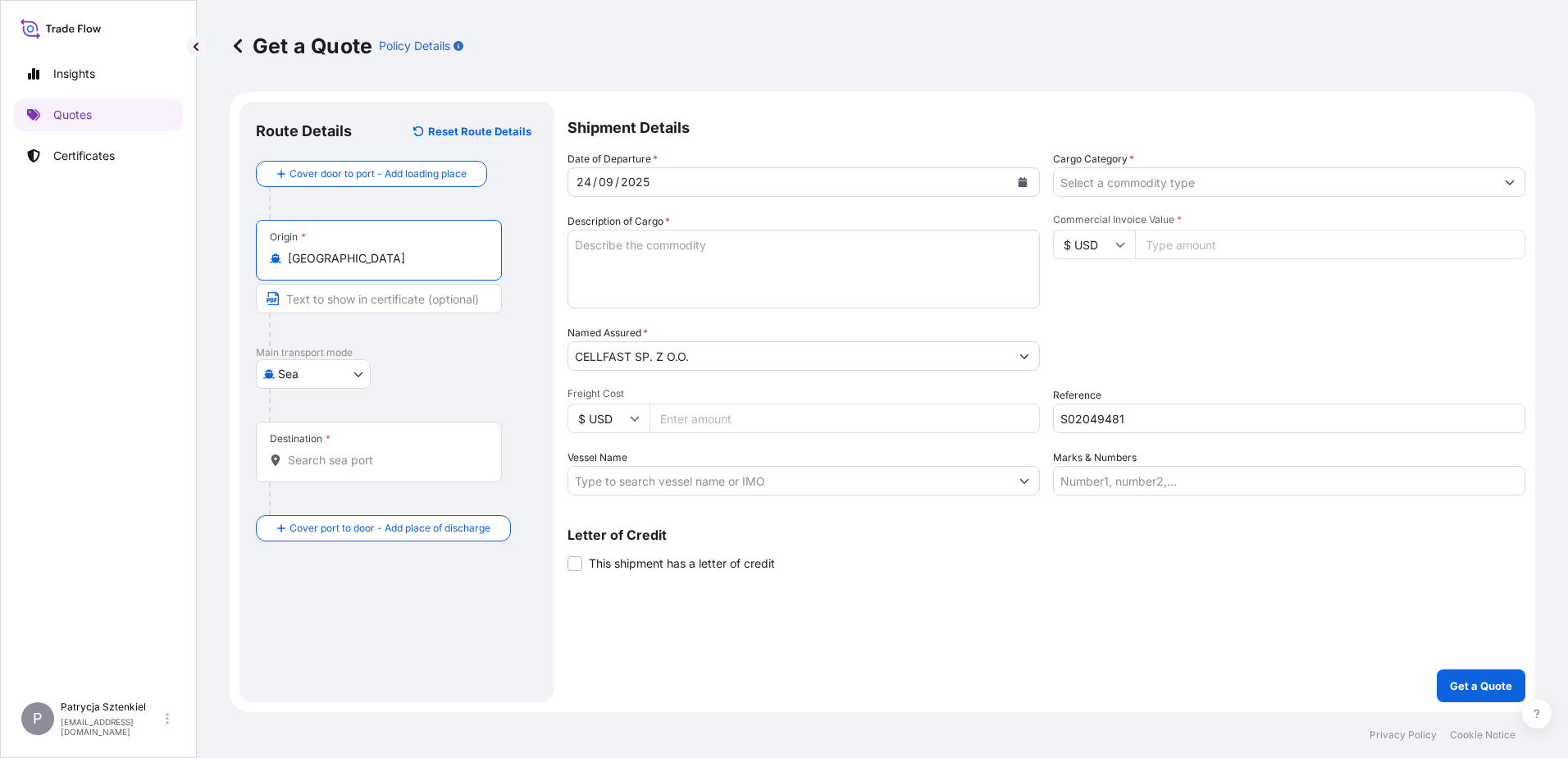
type input "[GEOGRAPHIC_DATA]"
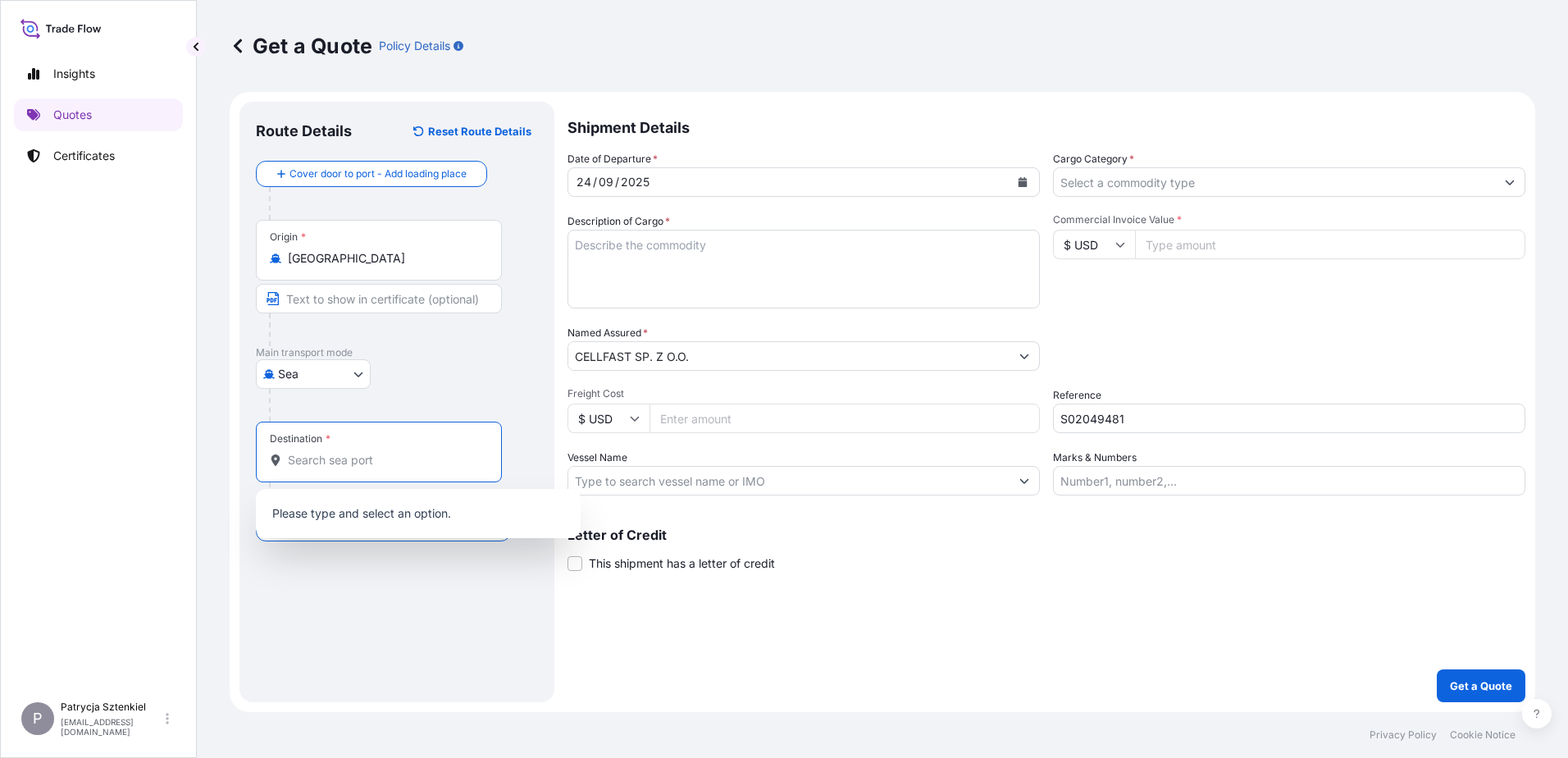
click at [318, 466] on input "Destination *" at bounding box center [384, 459] width 193 height 16
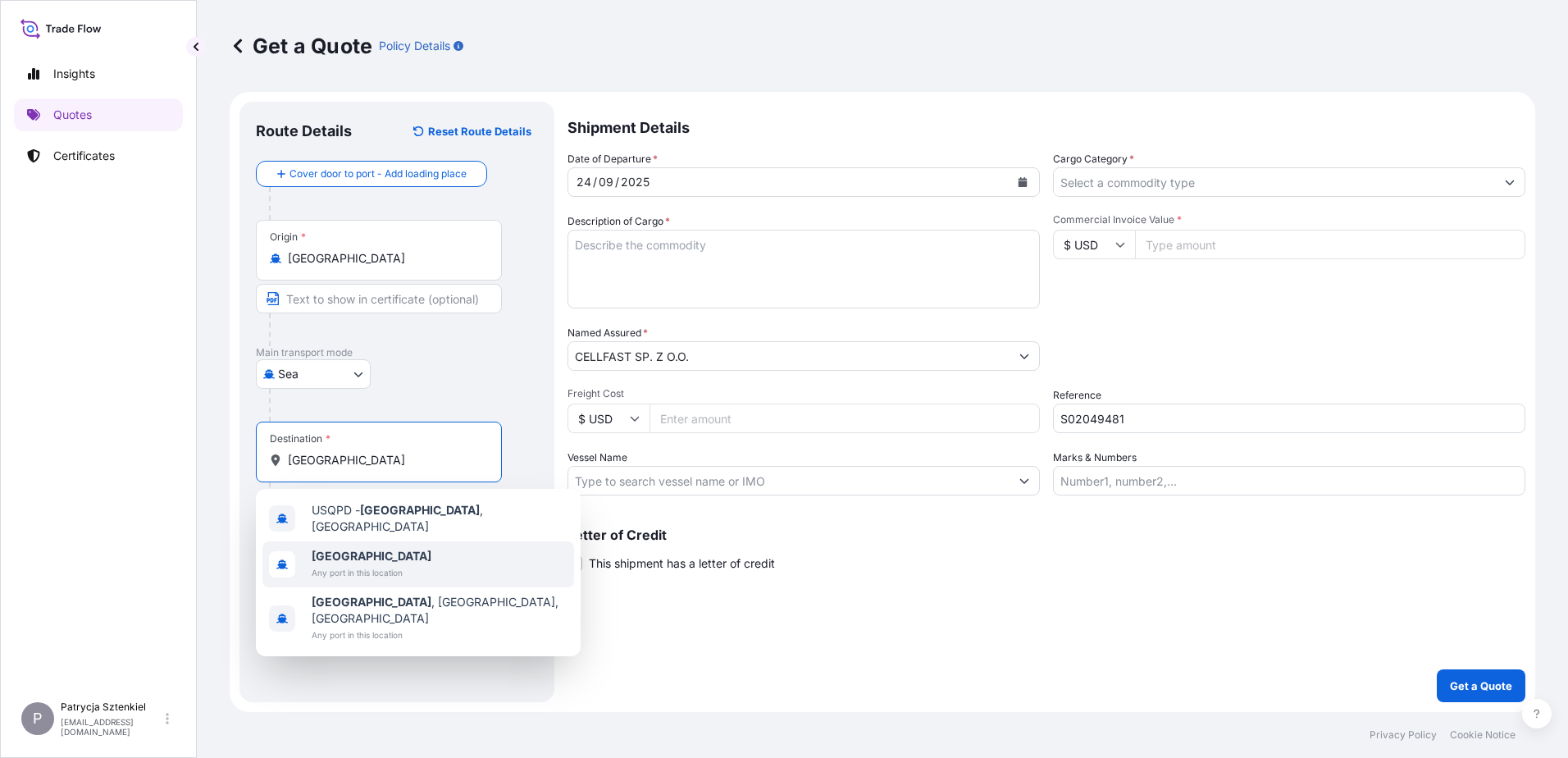
click at [344, 555] on b "[GEOGRAPHIC_DATA]" at bounding box center [371, 555] width 120 height 14
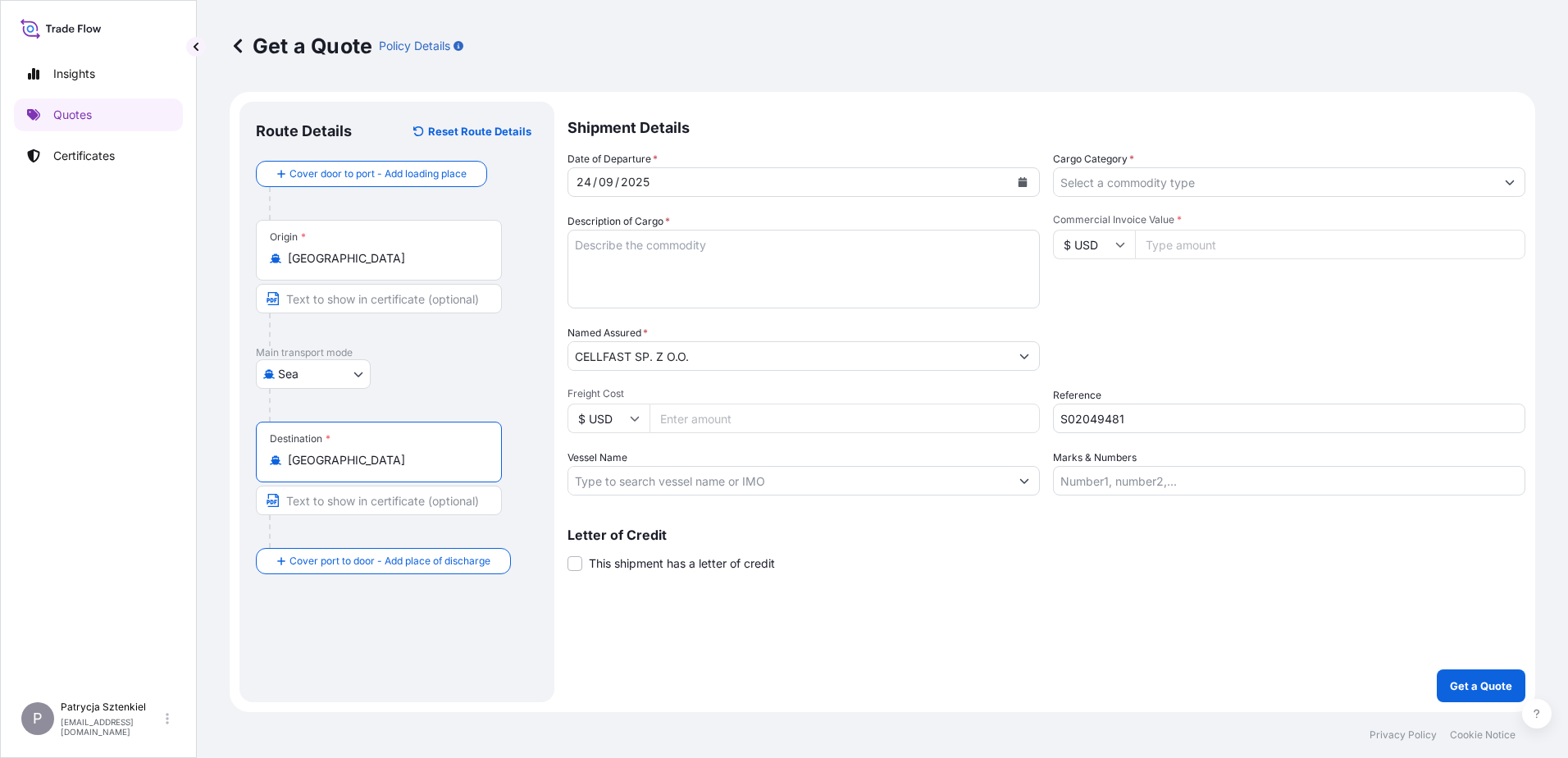
type input "[GEOGRAPHIC_DATA]"
click at [1230, 246] on input "Commercial Invoice Value *" at bounding box center [1330, 244] width 391 height 30
type input "75658.32"
click at [608, 249] on textarea "Description of Cargo *" at bounding box center [803, 268] width 473 height 79
paste textarea "HOUSEHOLD SPRAYER & GARDEN SPRAYER"
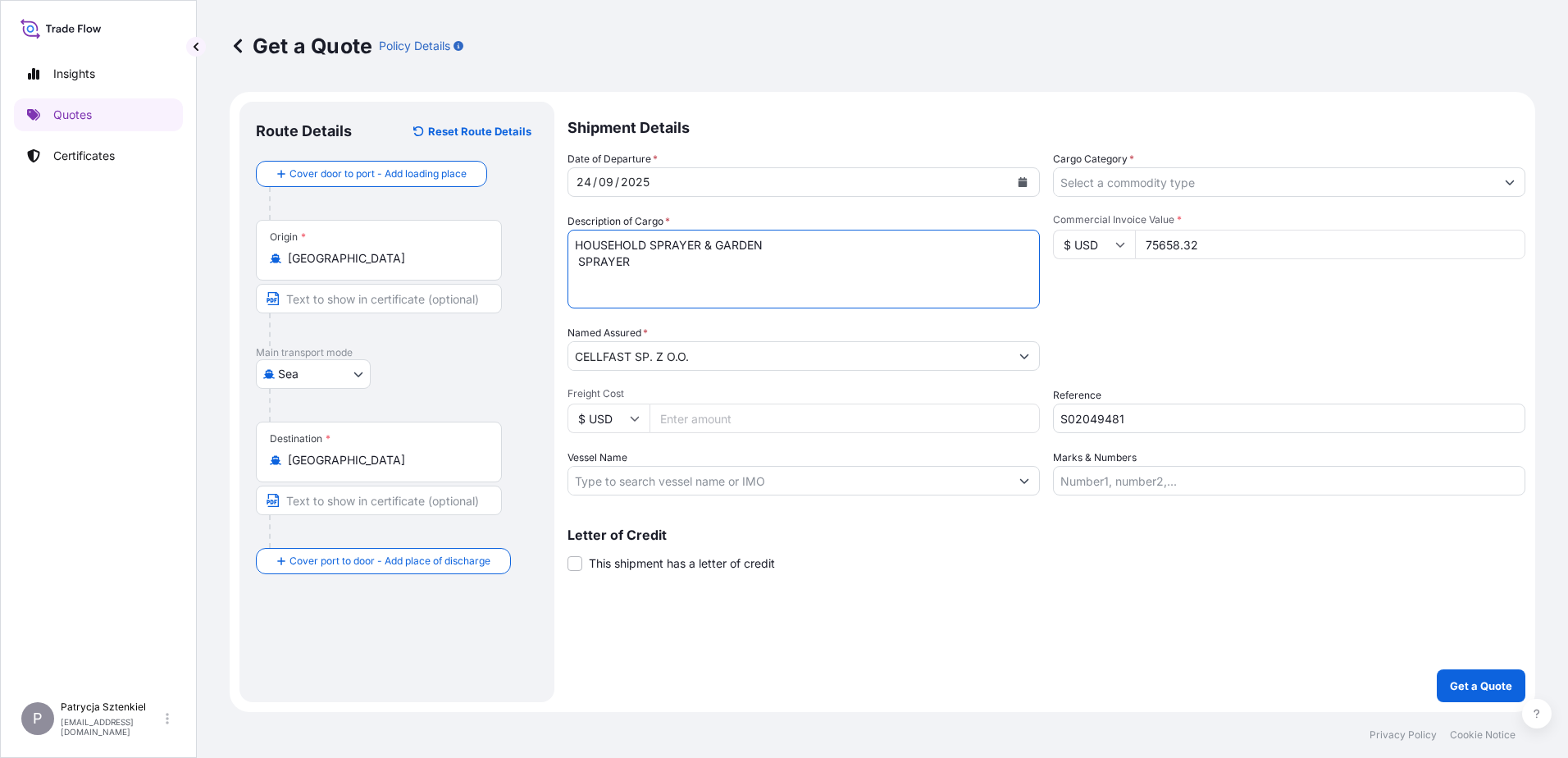
click at [582, 262] on textarea "HOUSEHOLD SPRAYER & GARDEN SPRAYER" at bounding box center [803, 268] width 473 height 79
click at [861, 245] on textarea "HOUSEHOLD SPRAYER & GARDEN SPRAYER" at bounding box center [803, 268] width 473 height 79
paste textarea "FCIU9484349 OOLJGT1571 40HC 6224.64 KG 64.61 M3 1536 CTN CY/CY* 1536 CTN 6224.6…"
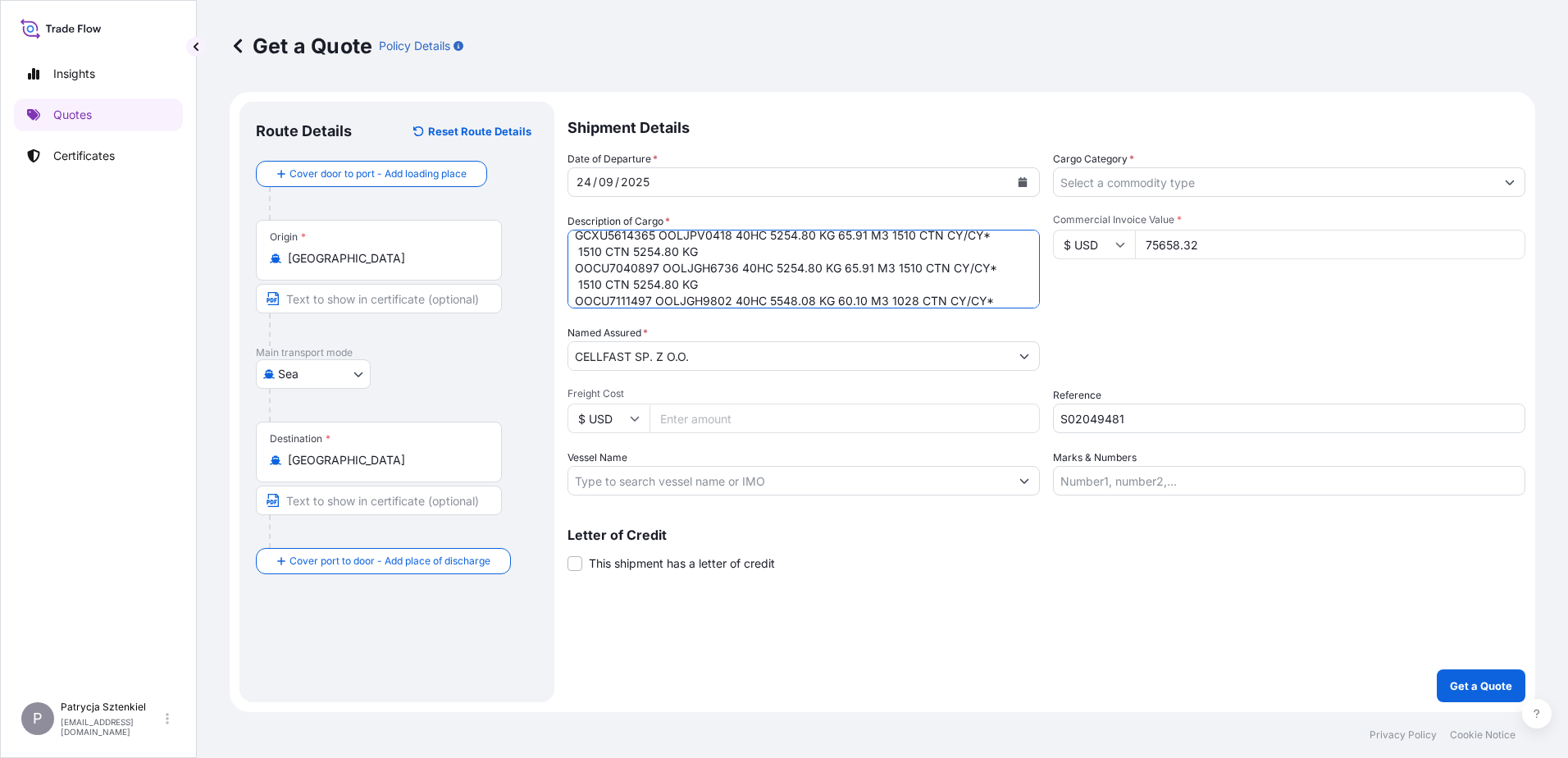
scroll to position [84, 0]
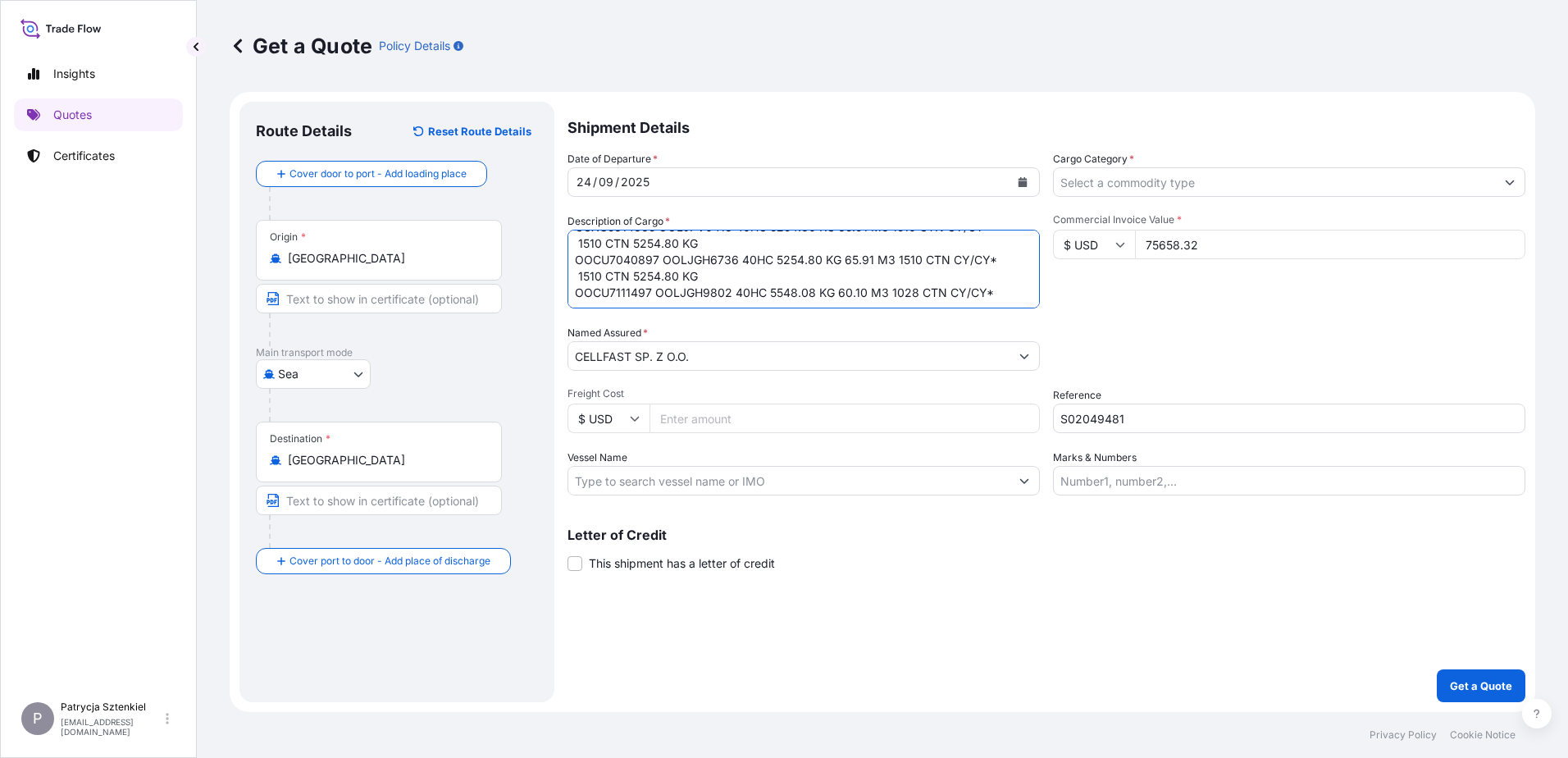
drag, startPoint x: 700, startPoint y: 286, endPoint x: 573, endPoint y: 278, distance: 127.3
click at [573, 278] on textarea "HOUSEHOLD SPRAYER & GARDEN SPRAYER FCIU9484349 OOLJGT1571 40HC 6224.64 KG 64.61…" at bounding box center [803, 268] width 473 height 79
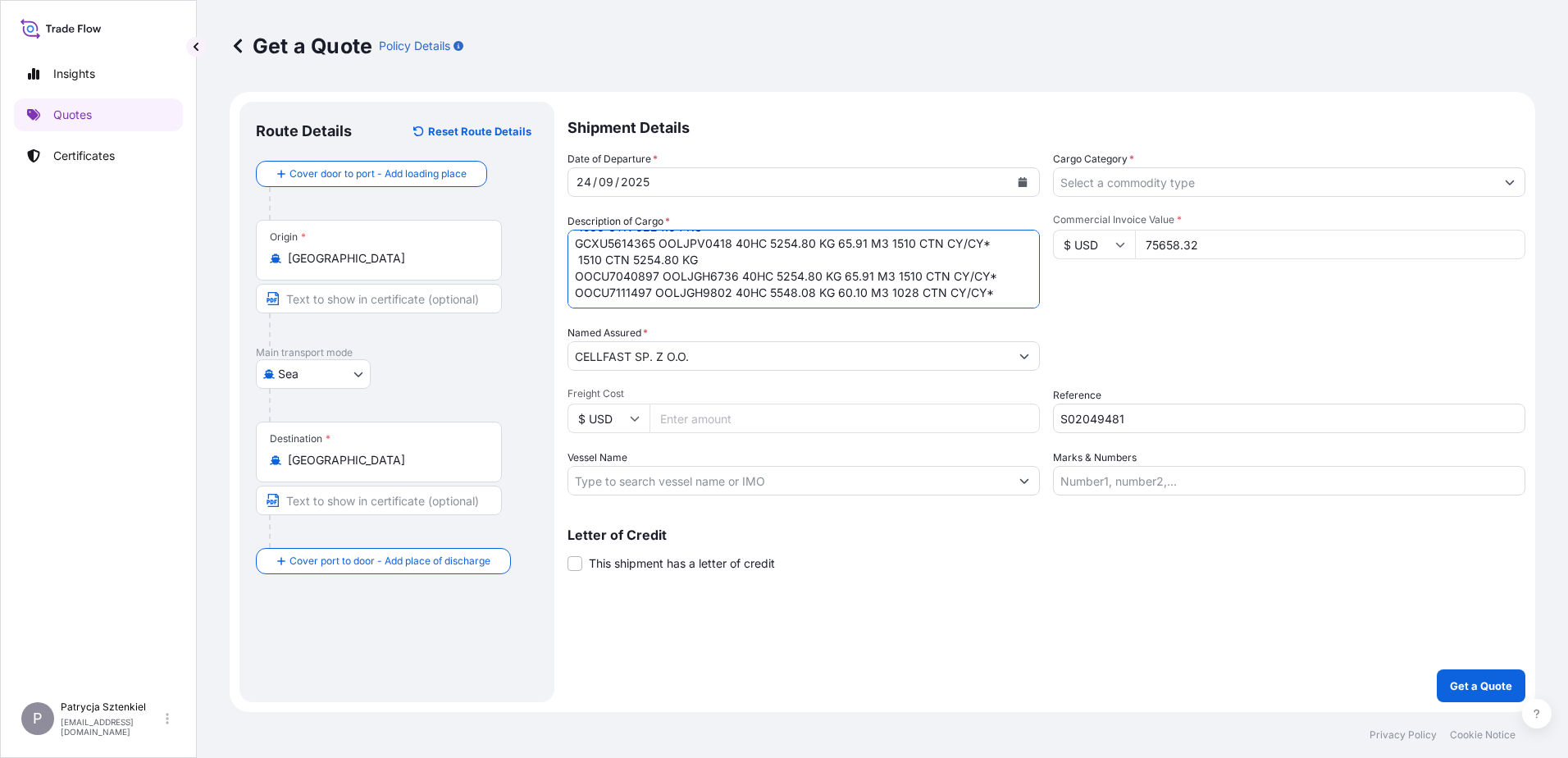
scroll to position [68, 0]
click at [1004, 291] on textarea "HOUSEHOLD SPRAYER & GARDEN SPRAYER FCIU9484349 OOLJGT1571 40HC 6224.64 KG 64.61…" at bounding box center [803, 268] width 473 height 79
drag, startPoint x: 725, startPoint y: 262, endPoint x: 980, endPoint y: 249, distance: 255.3
click at [980, 249] on textarea "HOUSEHOLD SPRAYER & GARDEN SPRAYER FCIU9484349 OOLJGT1571 40HC 6224.64 KG 64.61…" at bounding box center [803, 268] width 473 height 79
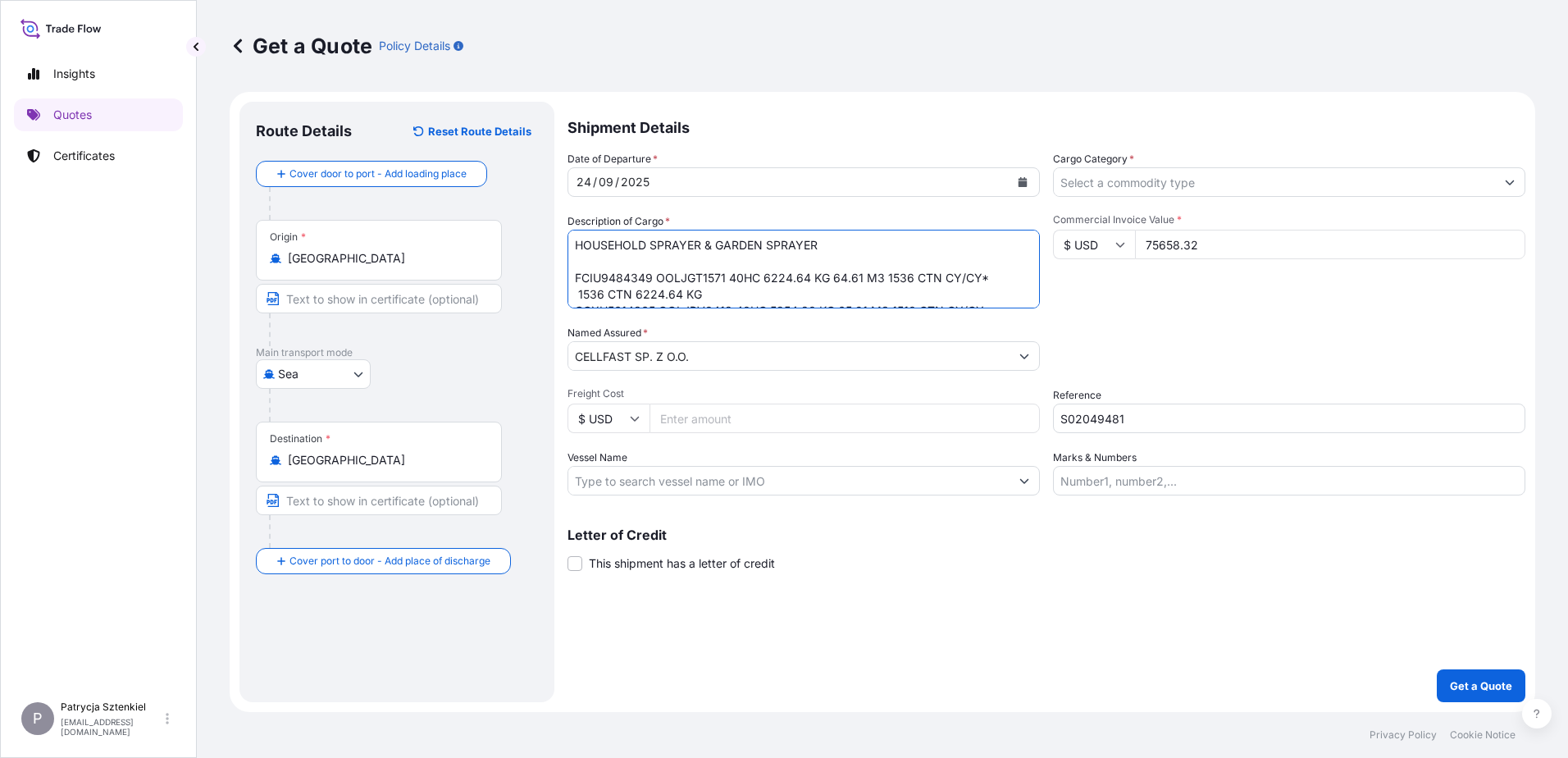
drag, startPoint x: 841, startPoint y: 293, endPoint x: 976, endPoint y: 279, distance: 135.7
click at [976, 279] on textarea "HOUSEHOLD SPRAYER & GARDEN SPRAYER FCIU9484349 OOLJGT1571 40HC 6224.64 KG 64.61…" at bounding box center [803, 268] width 473 height 79
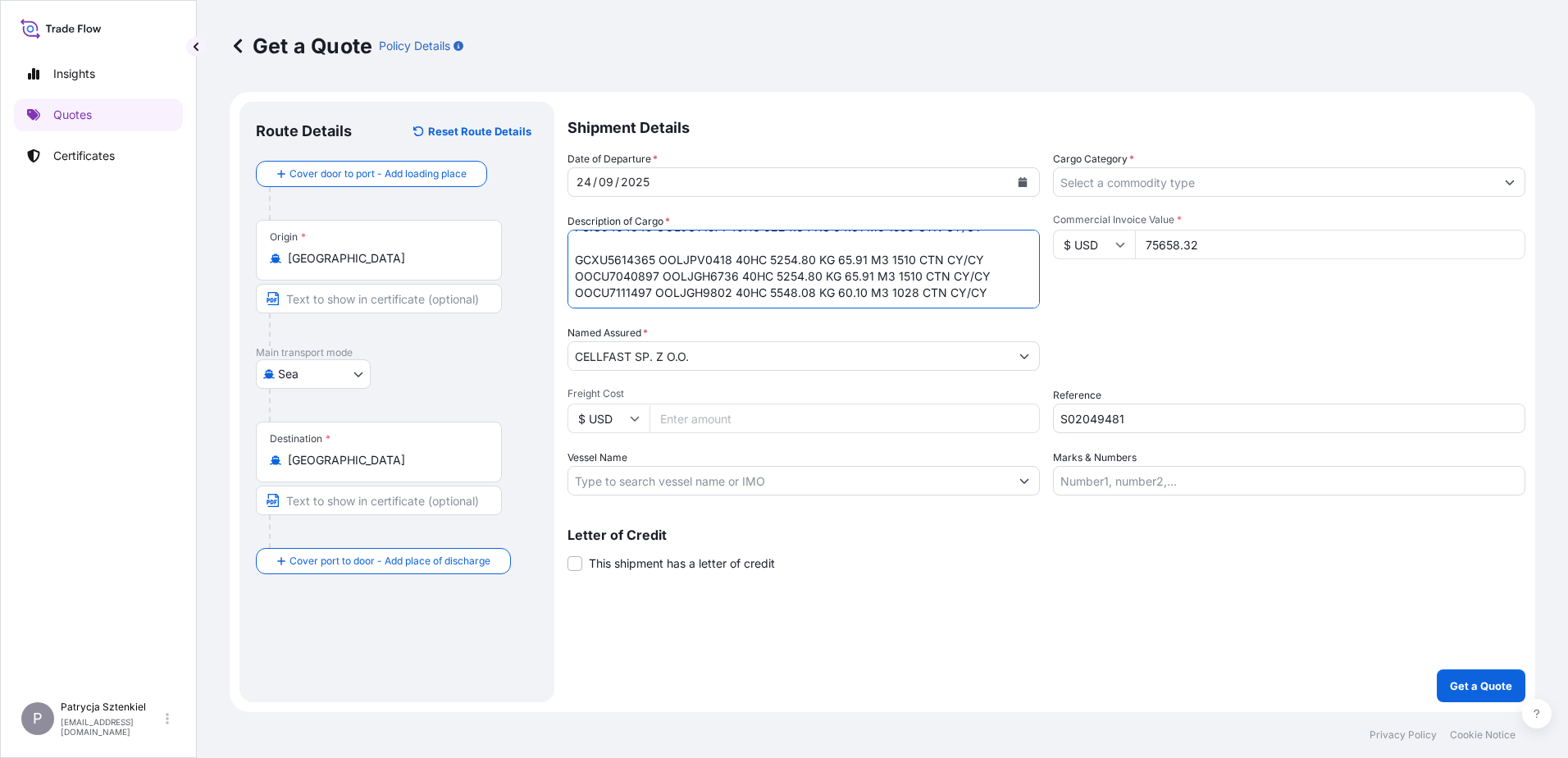
click at [987, 253] on textarea "HOUSEHOLD SPRAYER & GARDEN SPRAYER FCIU9484349 OOLJGT1571 40HC 6224.64 KG 64.61…" at bounding box center [803, 268] width 473 height 79
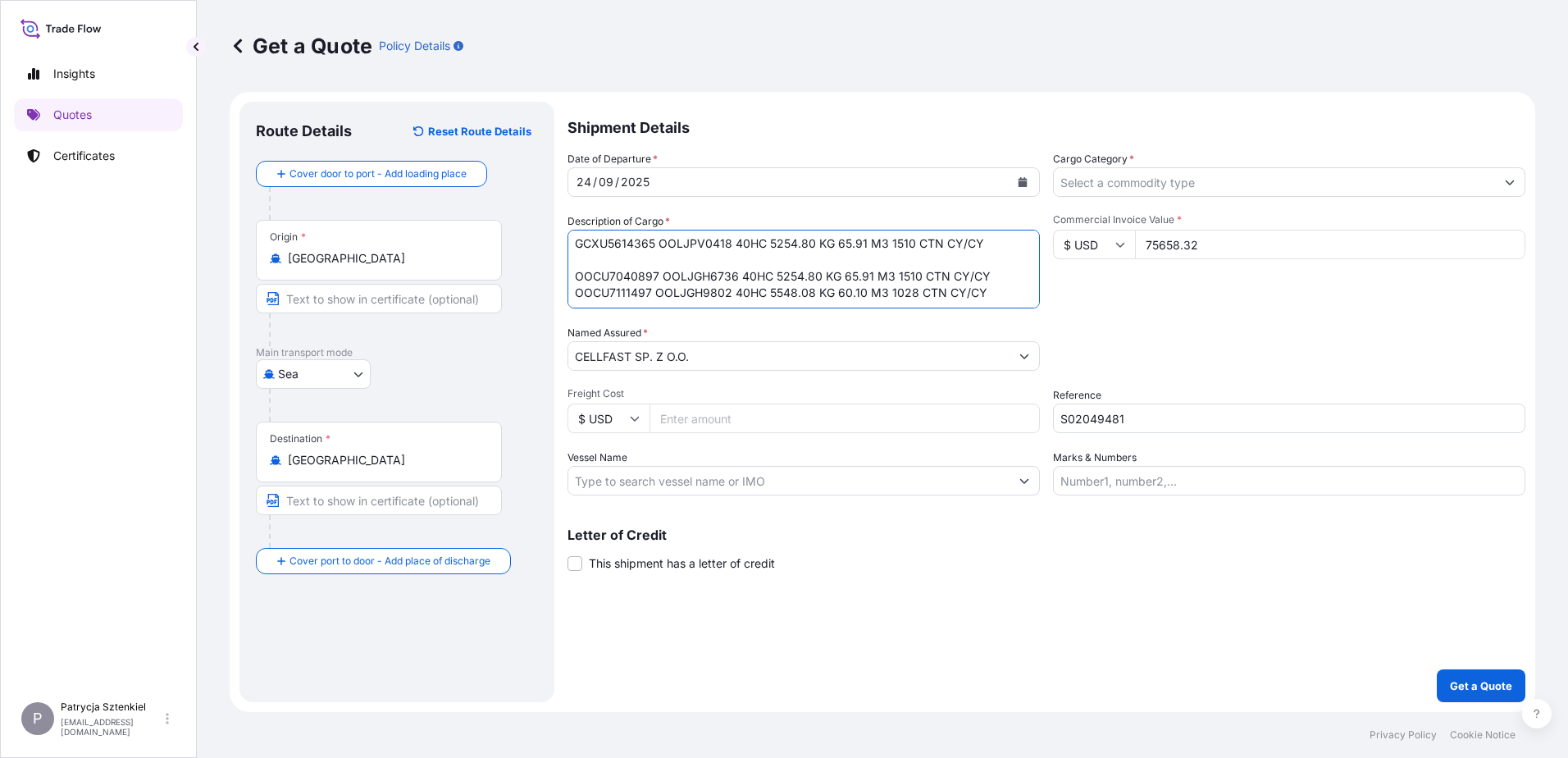
click at [998, 283] on textarea "HOUSEHOLD SPRAYER & GARDEN SPRAYER FCIU9484349 OOLJGT1571 40HC 6224.64 KG 64.61…" at bounding box center [803, 268] width 473 height 79
type textarea "HOUSEHOLD SPRAYER & GARDEN SPRAYER FCIU9484349 OOLJGT1571 40HC 6224.64 KG 64.61…"
click at [1099, 169] on input "Cargo Category *" at bounding box center [1274, 181] width 441 height 30
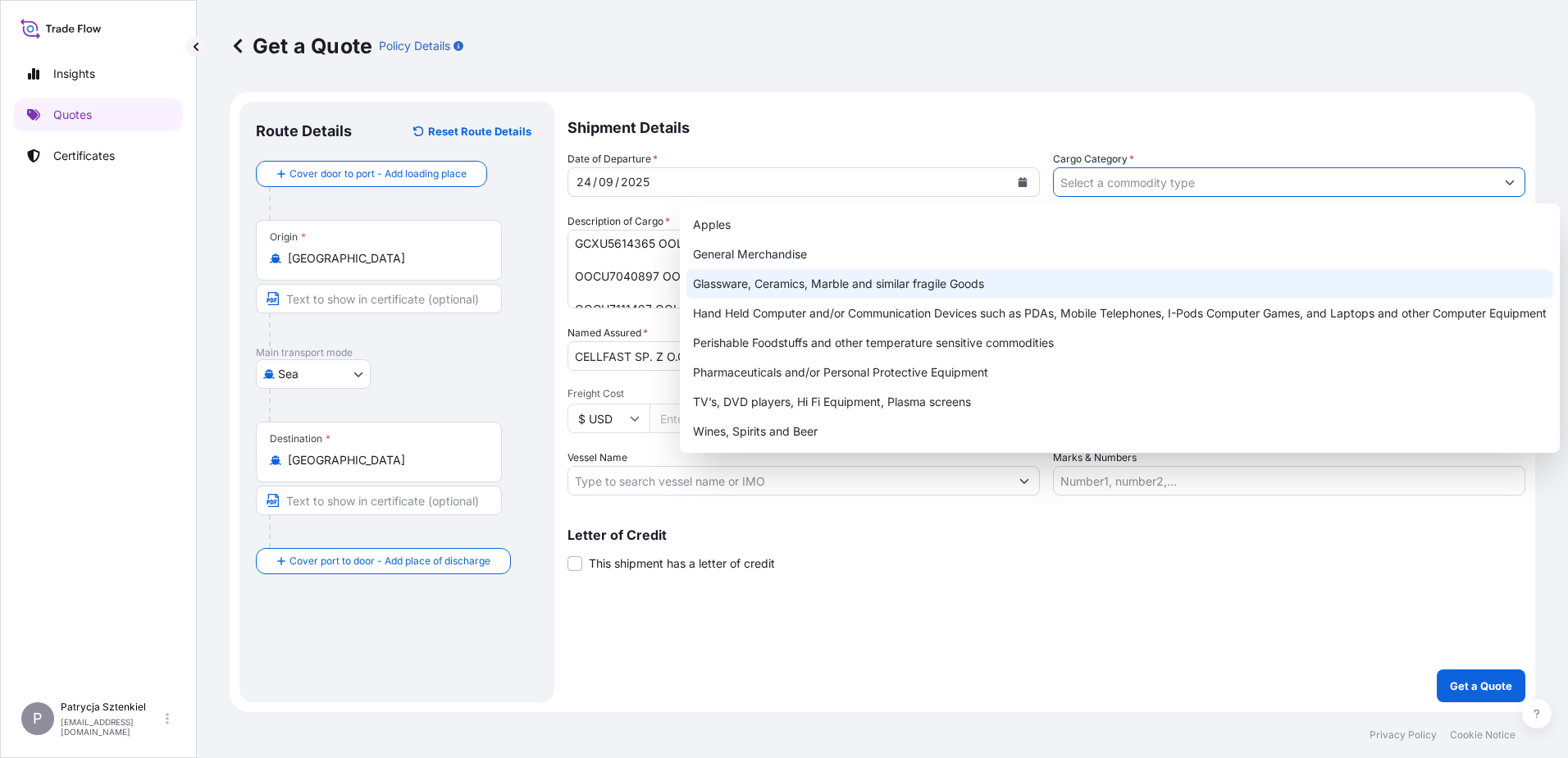
click at [831, 269] on div "Glassware, Ceramics, Marble and similar fragile Goods" at bounding box center [1119, 284] width 867 height 30
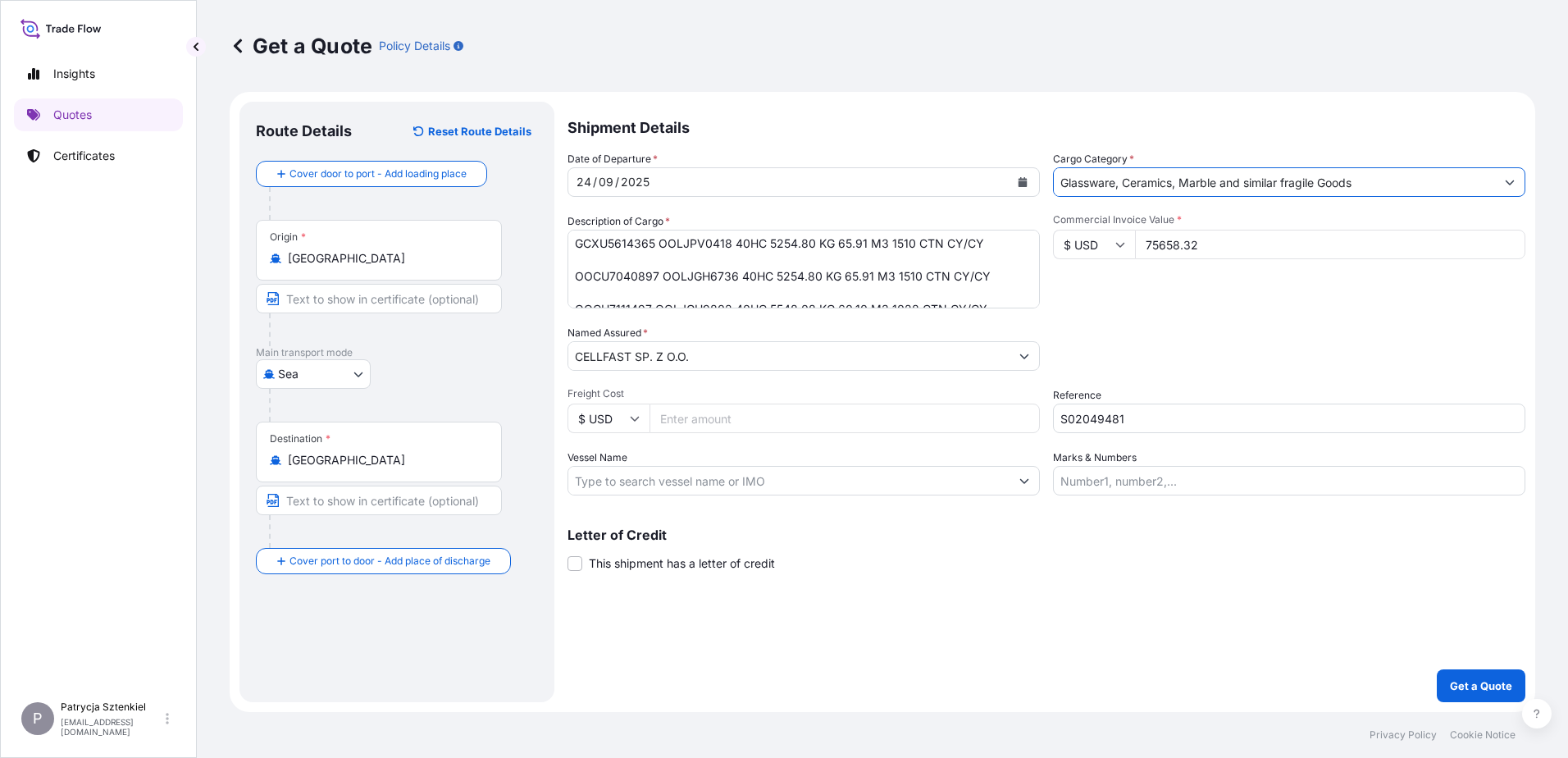
click at [1252, 181] on button "Show suggestions" at bounding box center [1510, 181] width 30 height 30
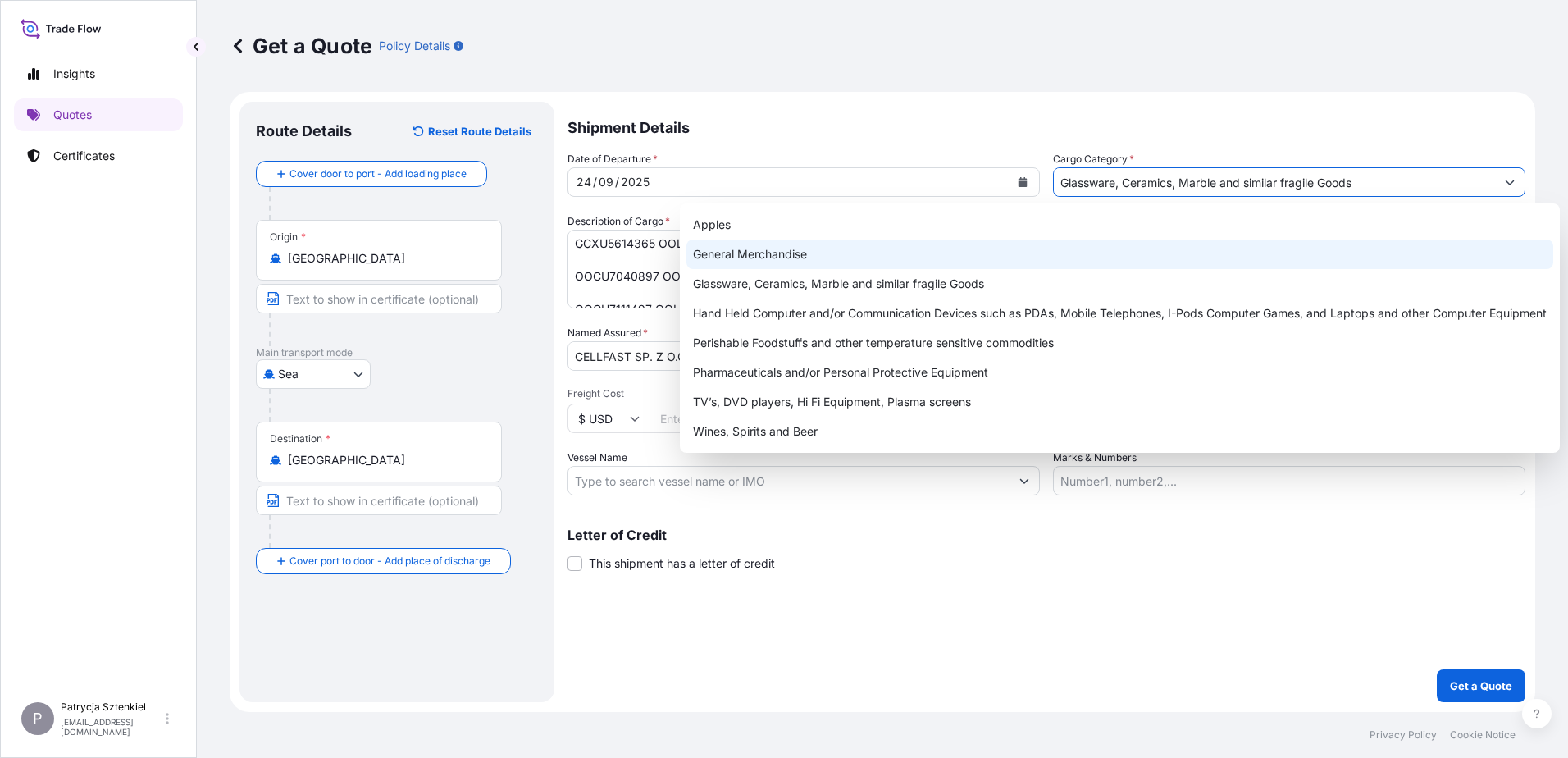
click at [840, 257] on div "General Merchandise" at bounding box center [1119, 254] width 867 height 30
type input "General Merchandise"
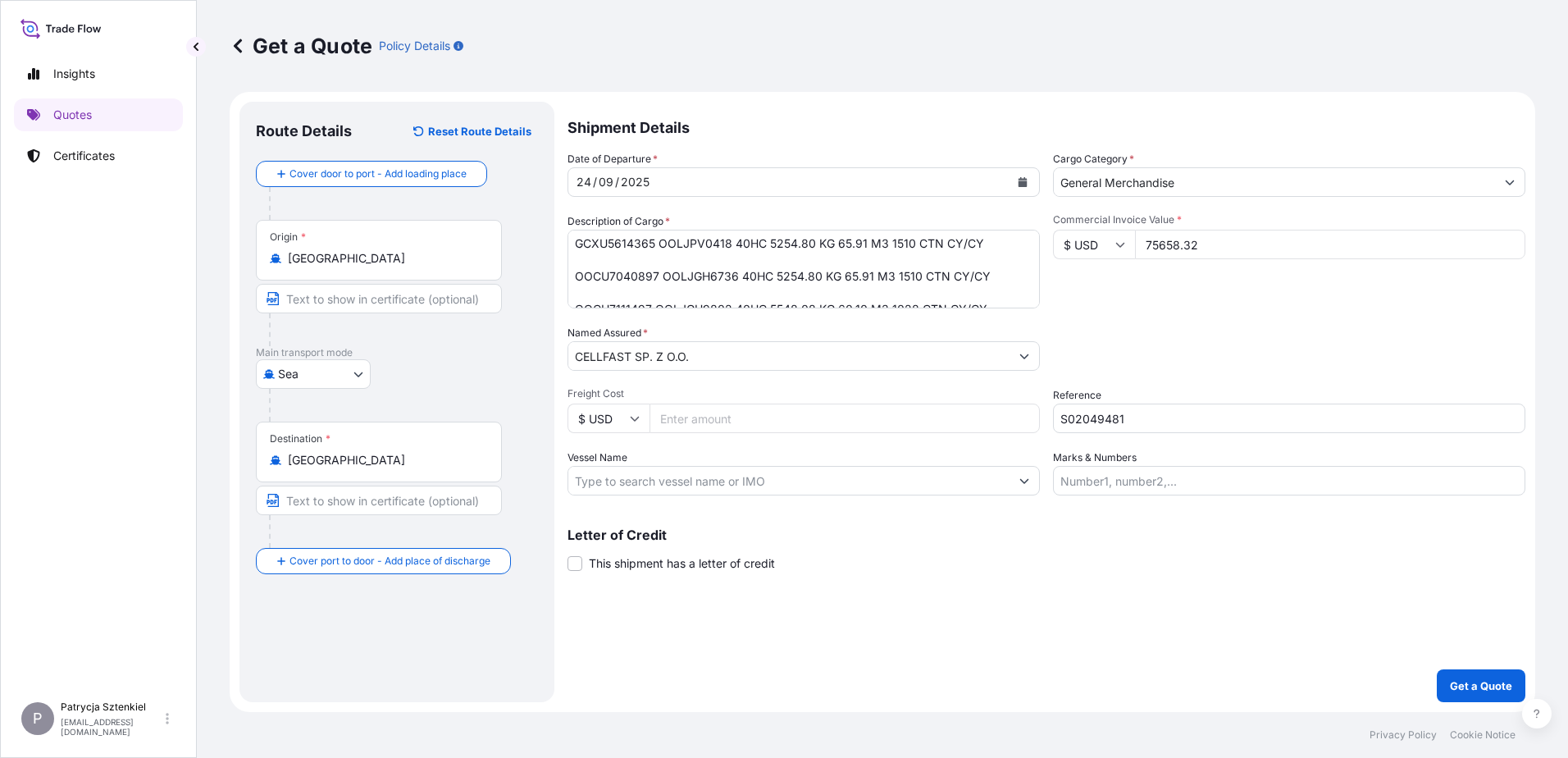
click at [1215, 341] on div "Packing Category Type to search a container mode Please select a primary mode o…" at bounding box center [1290, 348] width 473 height 46
click at [1252, 580] on p "Get a Quote" at bounding box center [1481, 685] width 62 height 16
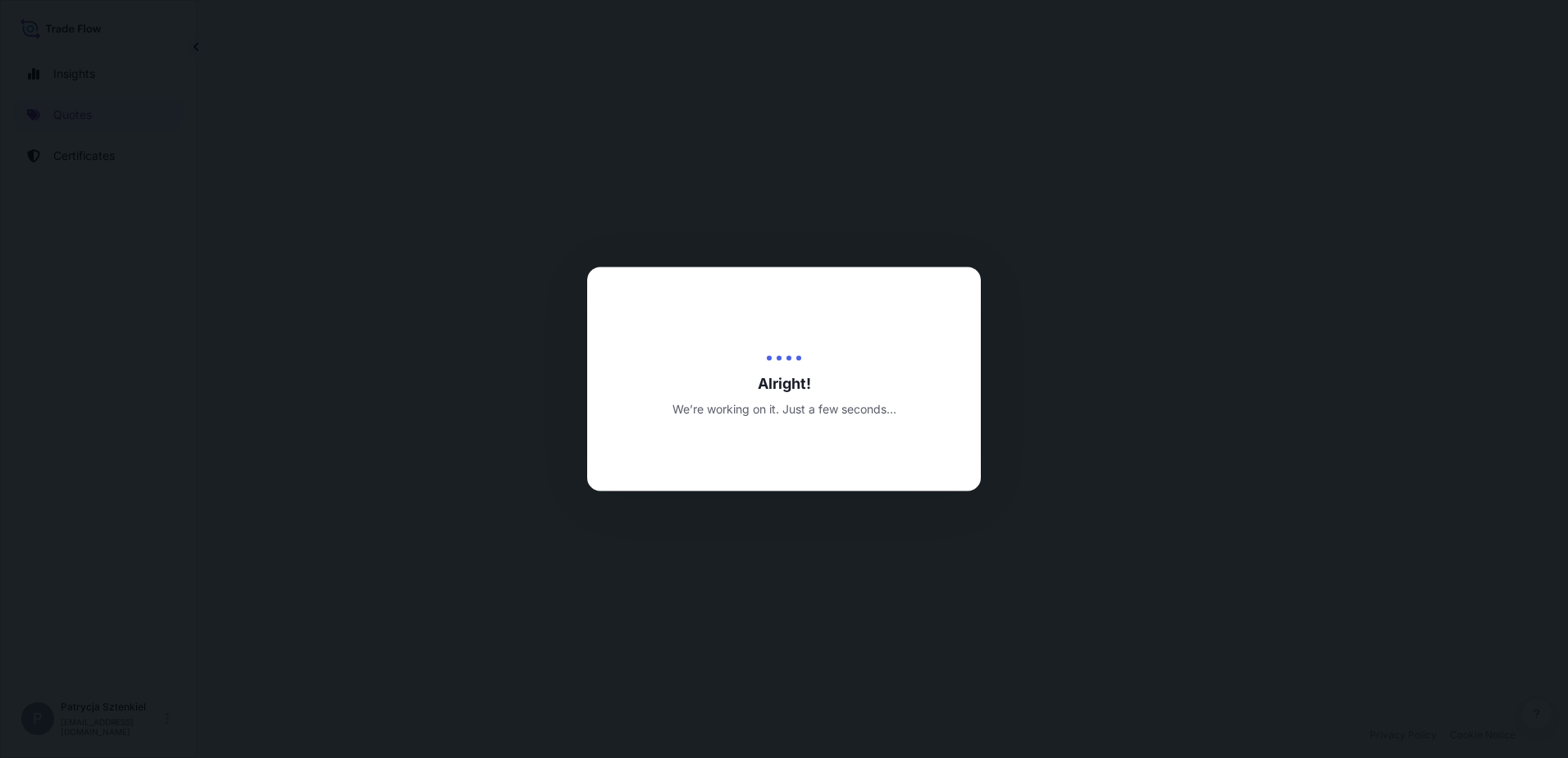
select select "Sea"
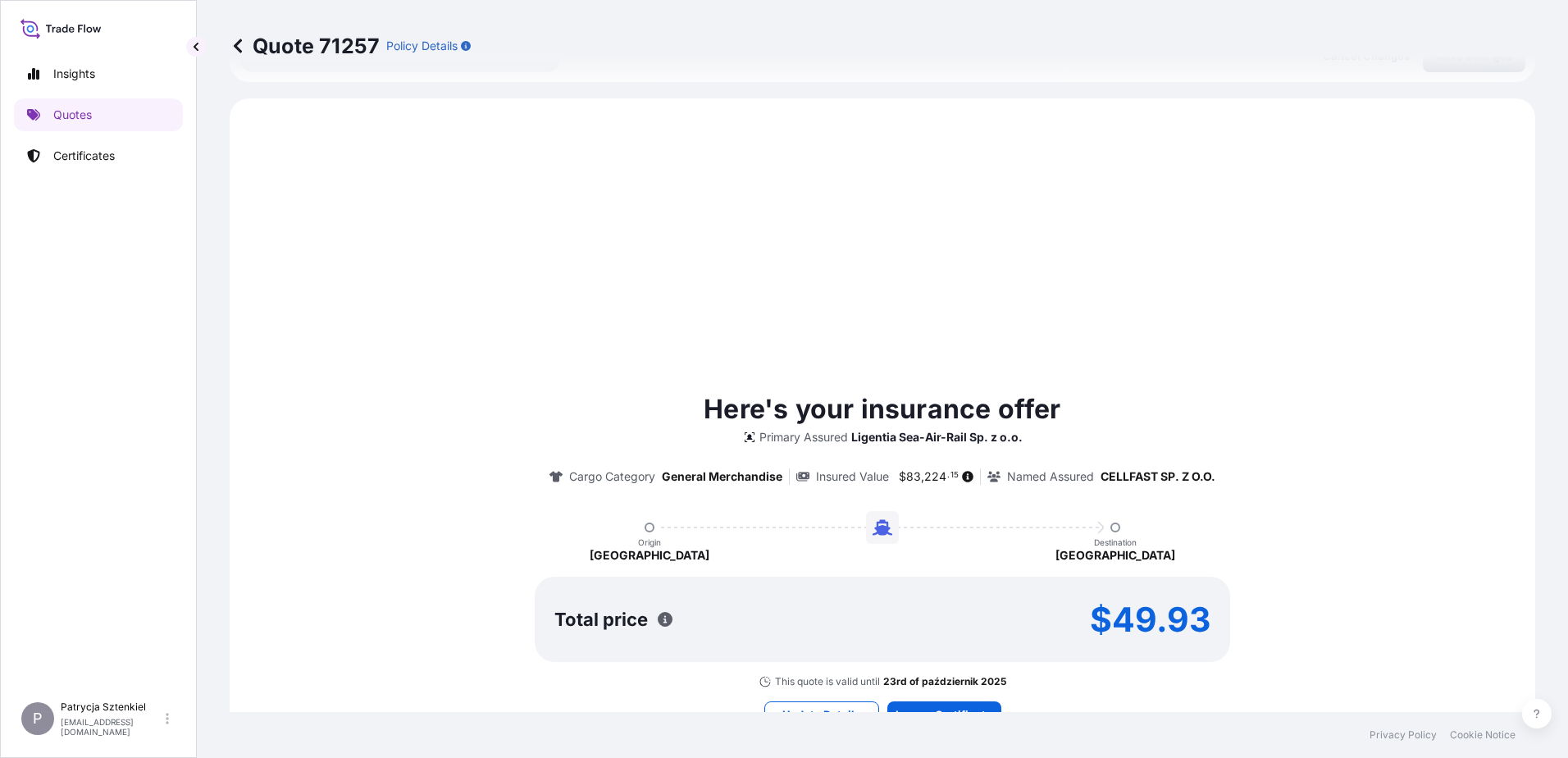
scroll to position [562, 0]
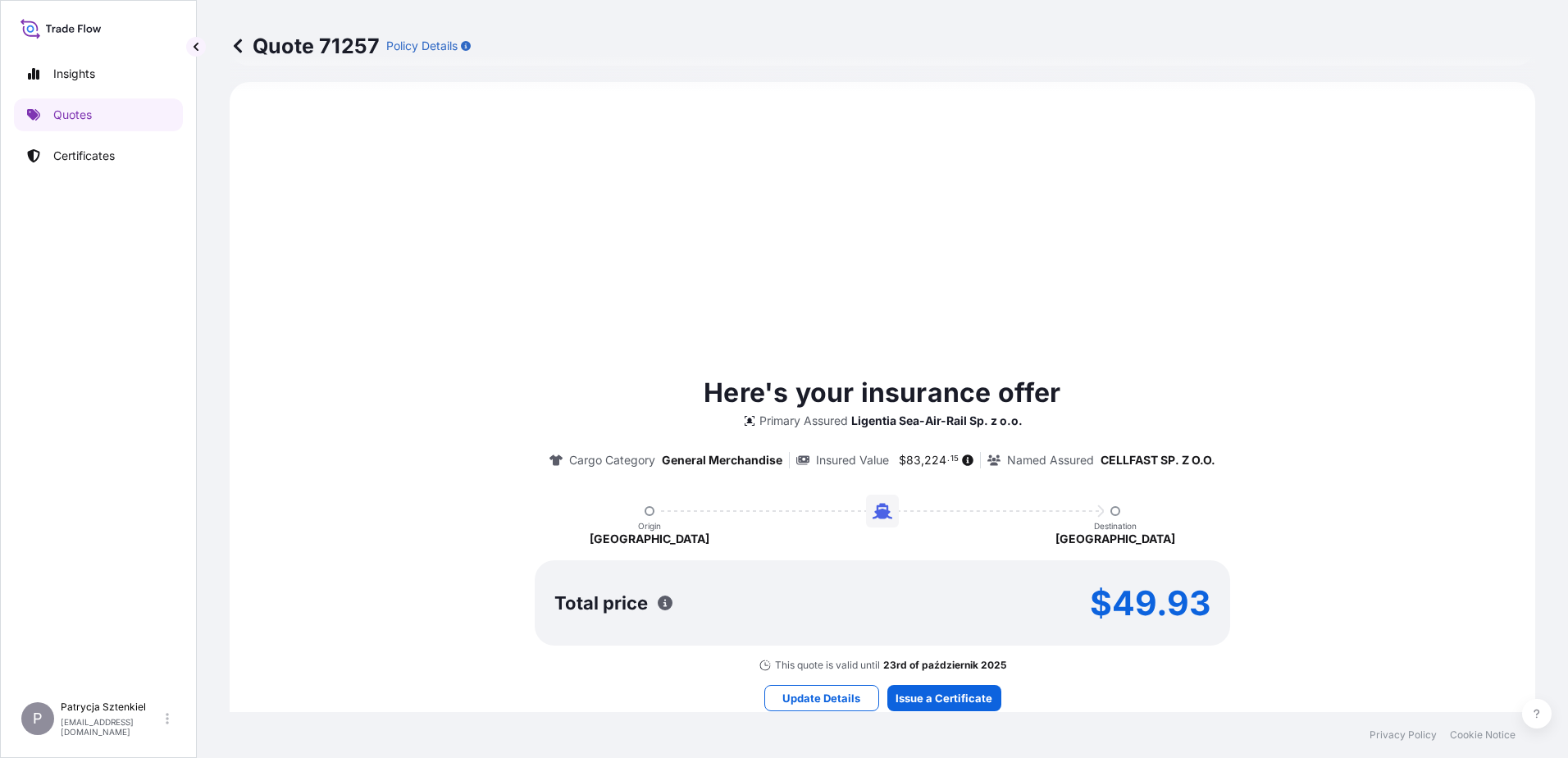
click at [944, 580] on footer "Privacy Policy Cookie Notice" at bounding box center [882, 735] width 1371 height 46
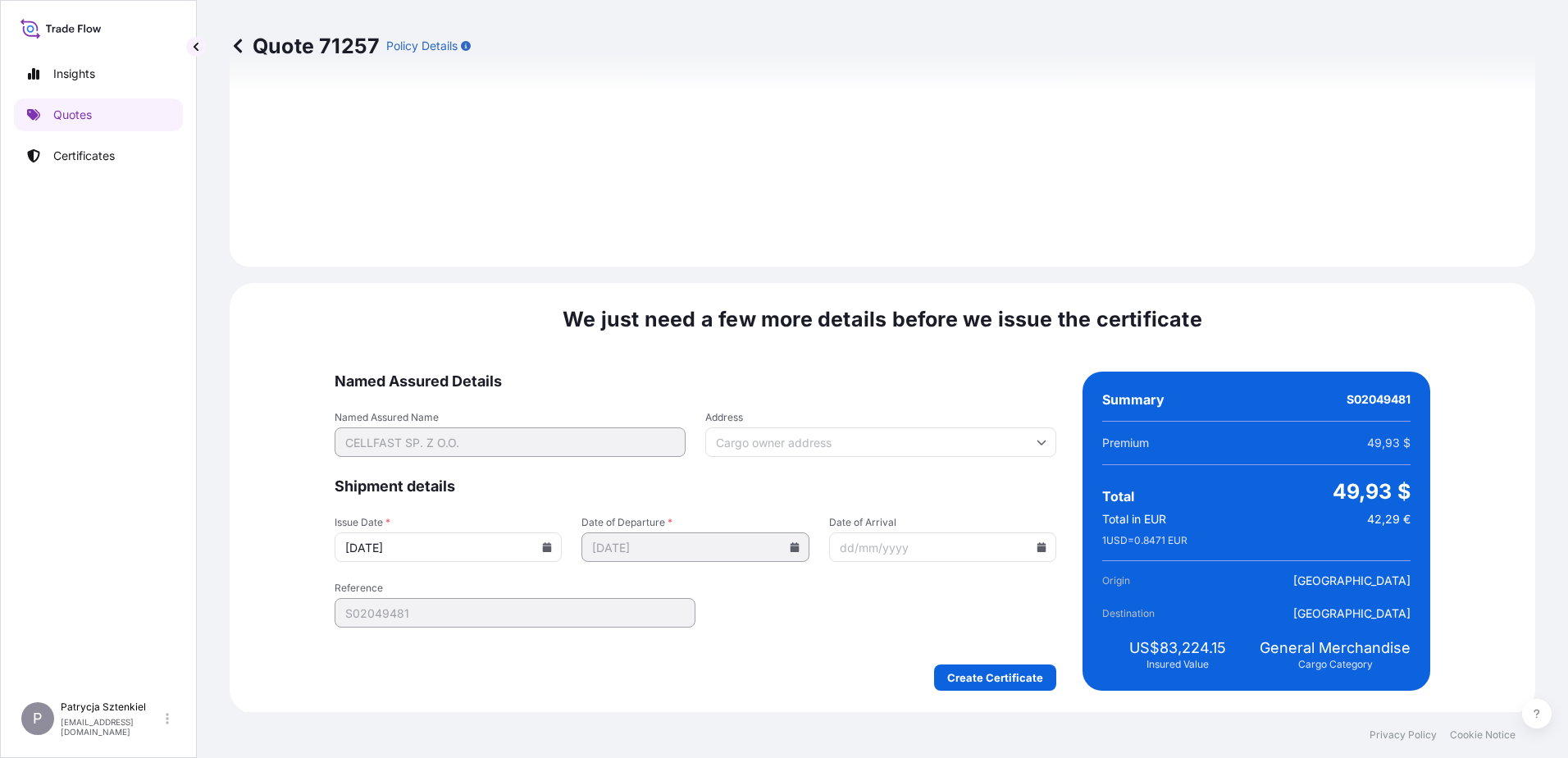
scroll to position [1746, 0]
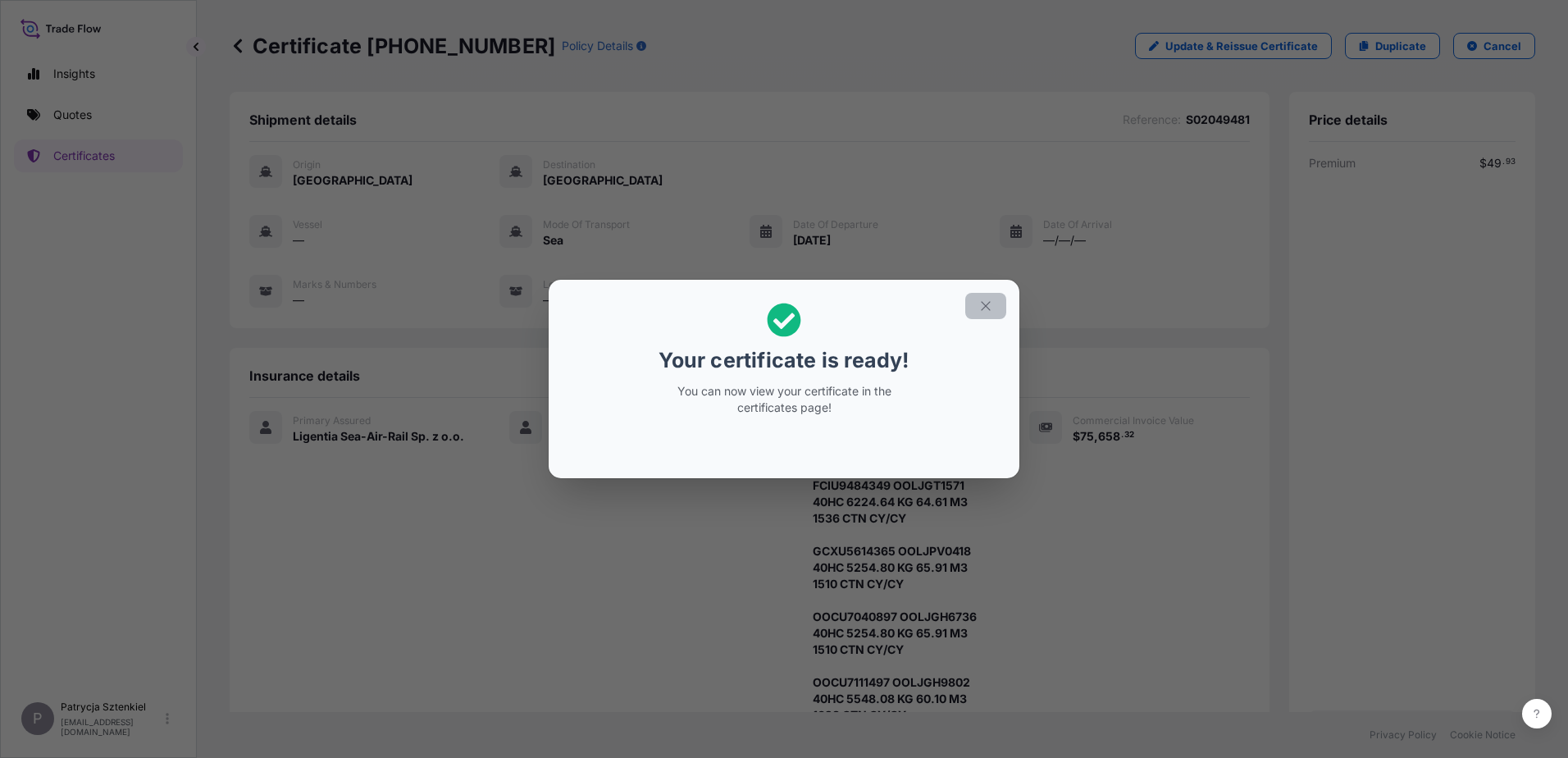
click at [990, 293] on button "button" at bounding box center [986, 306] width 41 height 26
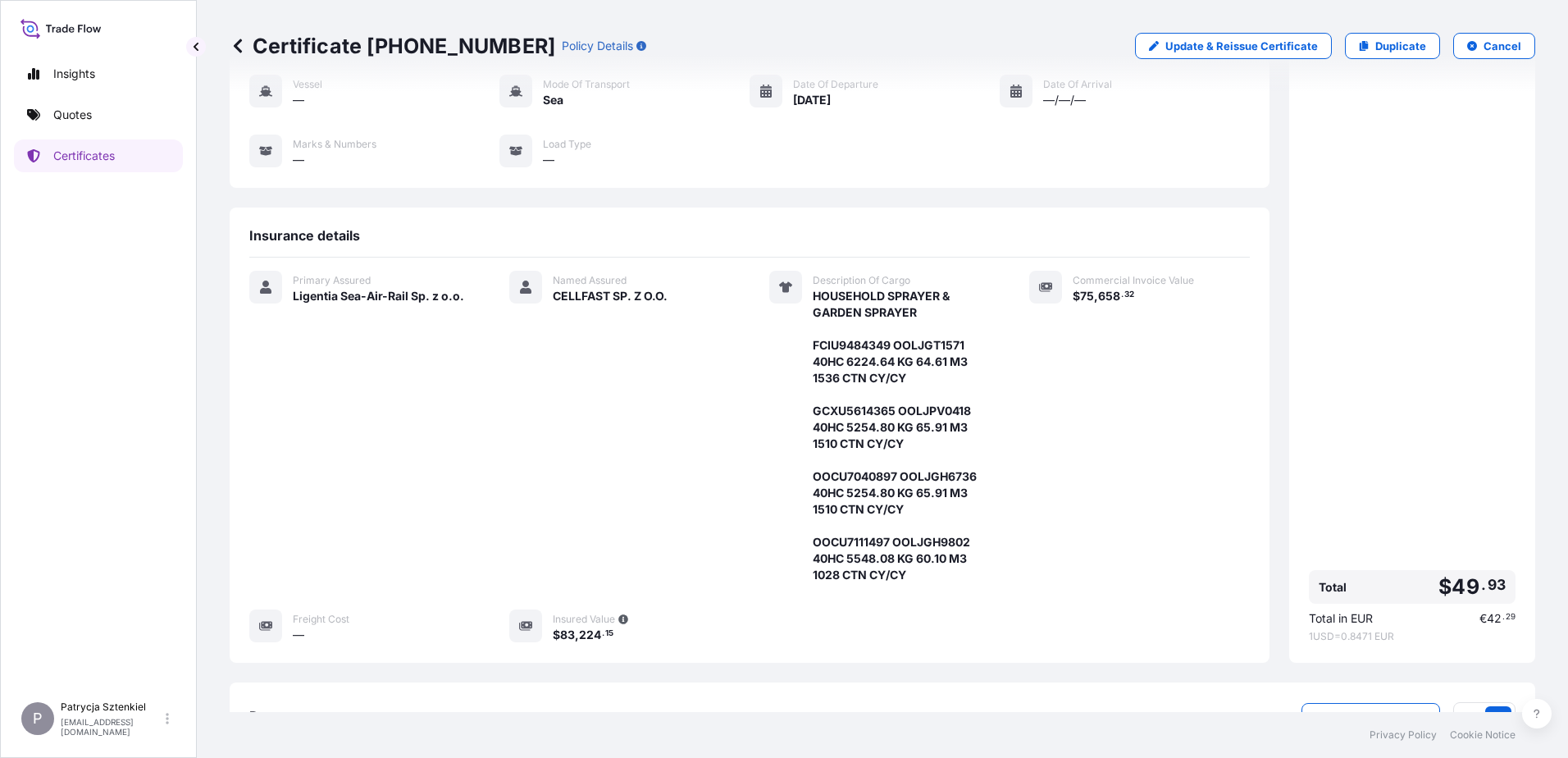
scroll to position [336, 0]
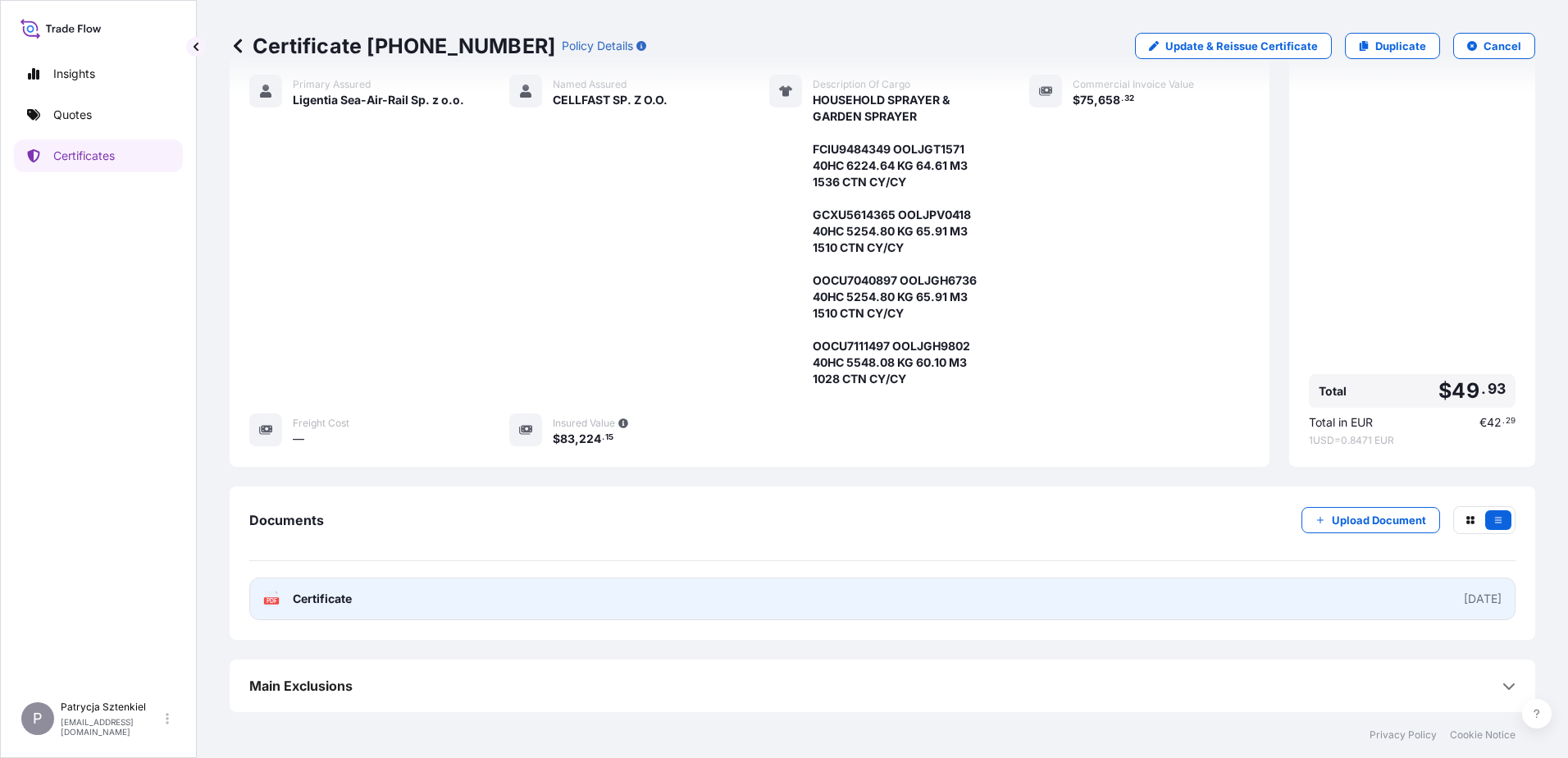
click at [1230, 580] on link "PDF Certificate [DATE]" at bounding box center [882, 598] width 1266 height 43
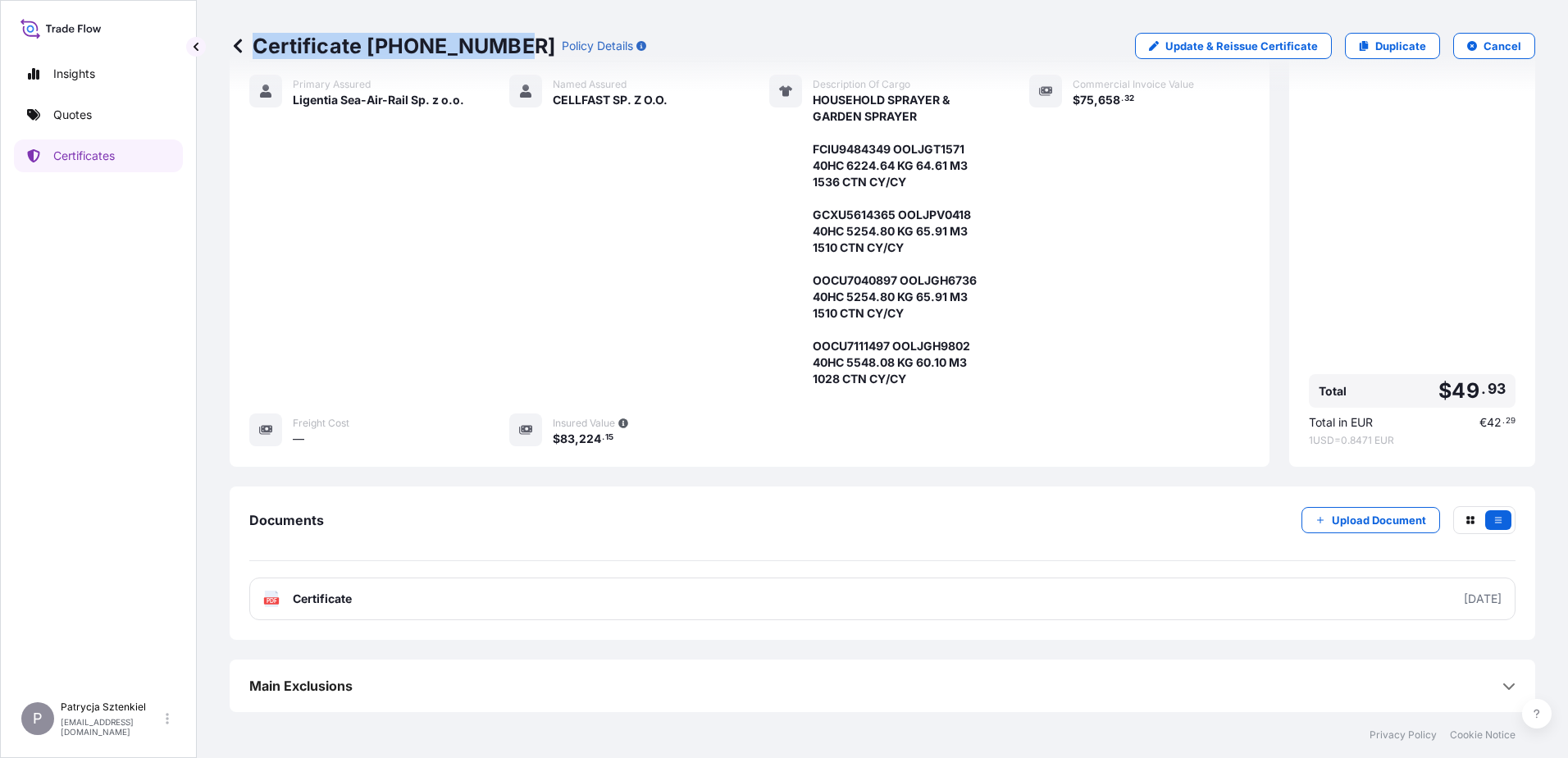
drag, startPoint x: 511, startPoint y: 47, endPoint x: 258, endPoint y: 44, distance: 253.0
click at [258, 44] on p "Certificate [PHONE_NUMBER]" at bounding box center [392, 46] width 326 height 26
copy p "Certificate [PHONE_NUMBER]"
click at [63, 117] on p "Quotes" at bounding box center [73, 114] width 39 height 16
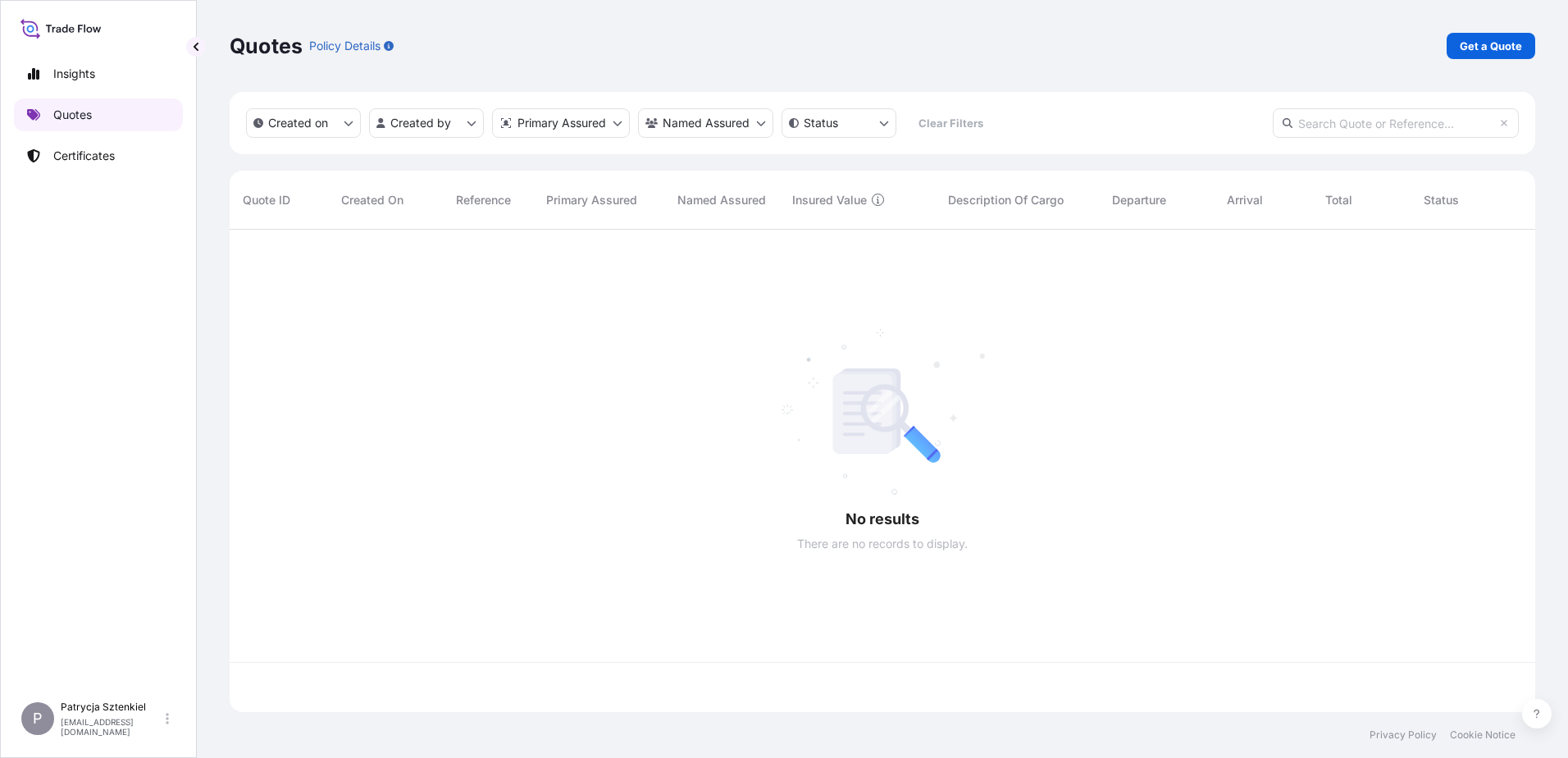
scroll to position [479, 1294]
click at [1252, 44] on link "Get a Quote" at bounding box center [1490, 46] width 89 height 26
select select "Sea"
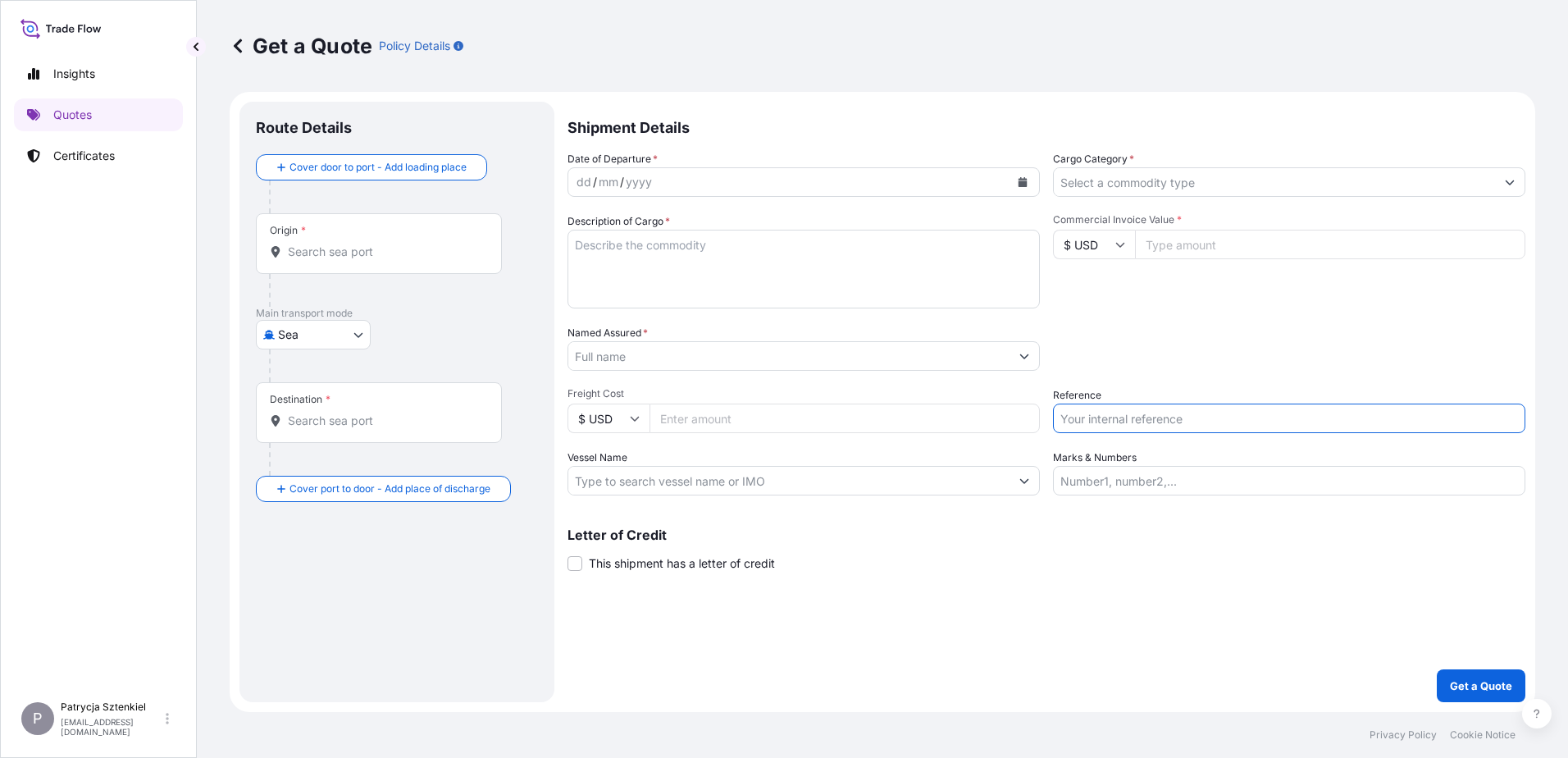
drag, startPoint x: 1140, startPoint y: 414, endPoint x: 1063, endPoint y: 402, distance: 77.9
click at [1140, 414] on input "Reference" at bounding box center [1290, 418] width 473 height 30
paste input "S02053566"
type input "S02053566"
click at [696, 374] on div "Date of Departure * dd / mm / yyyy Cargo Category * Description of Cargo * Comm…" at bounding box center [1046, 323] width 958 height 344
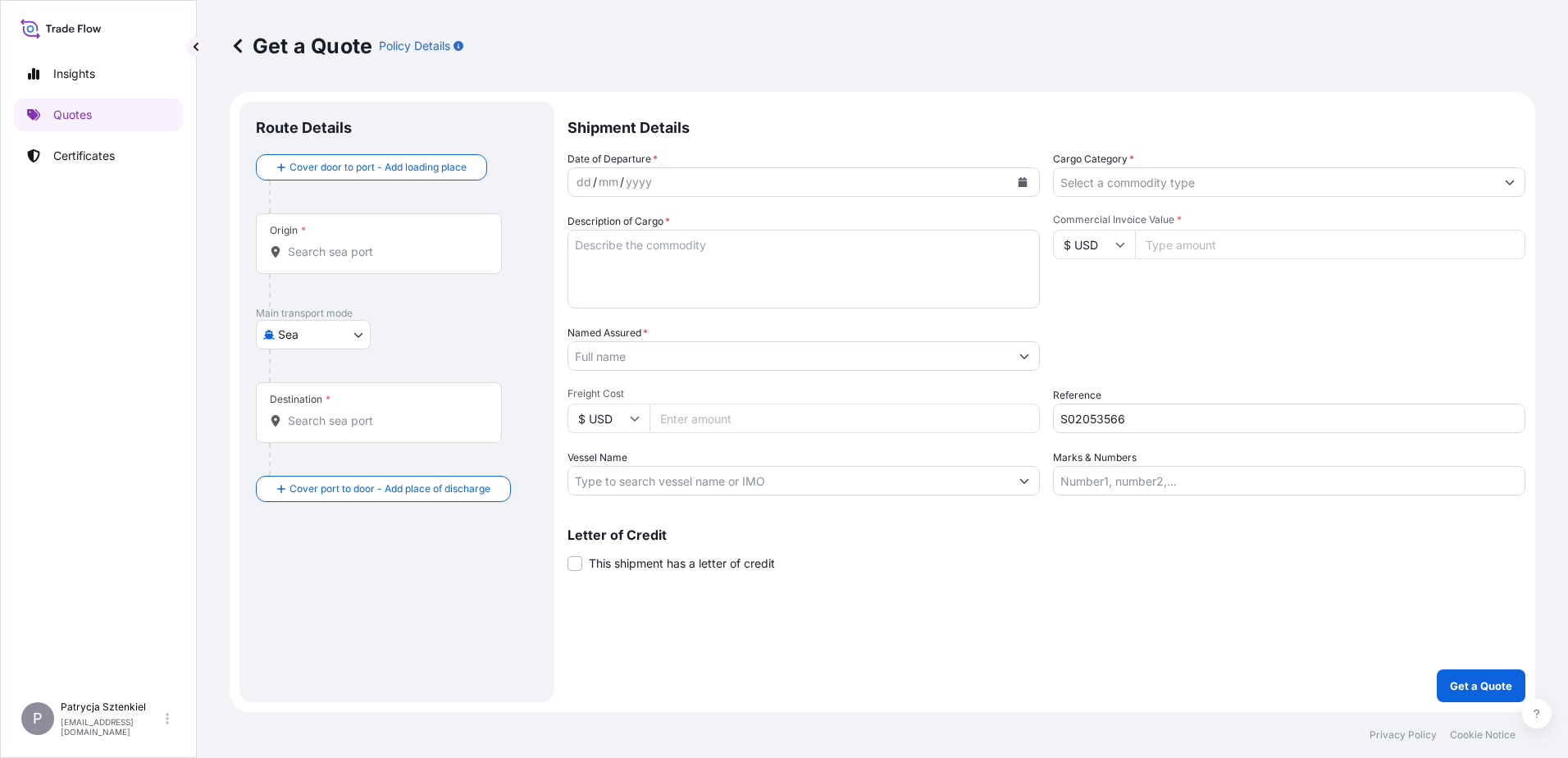
click at [691, 364] on input "Named Assured *" at bounding box center [788, 355] width 441 height 30
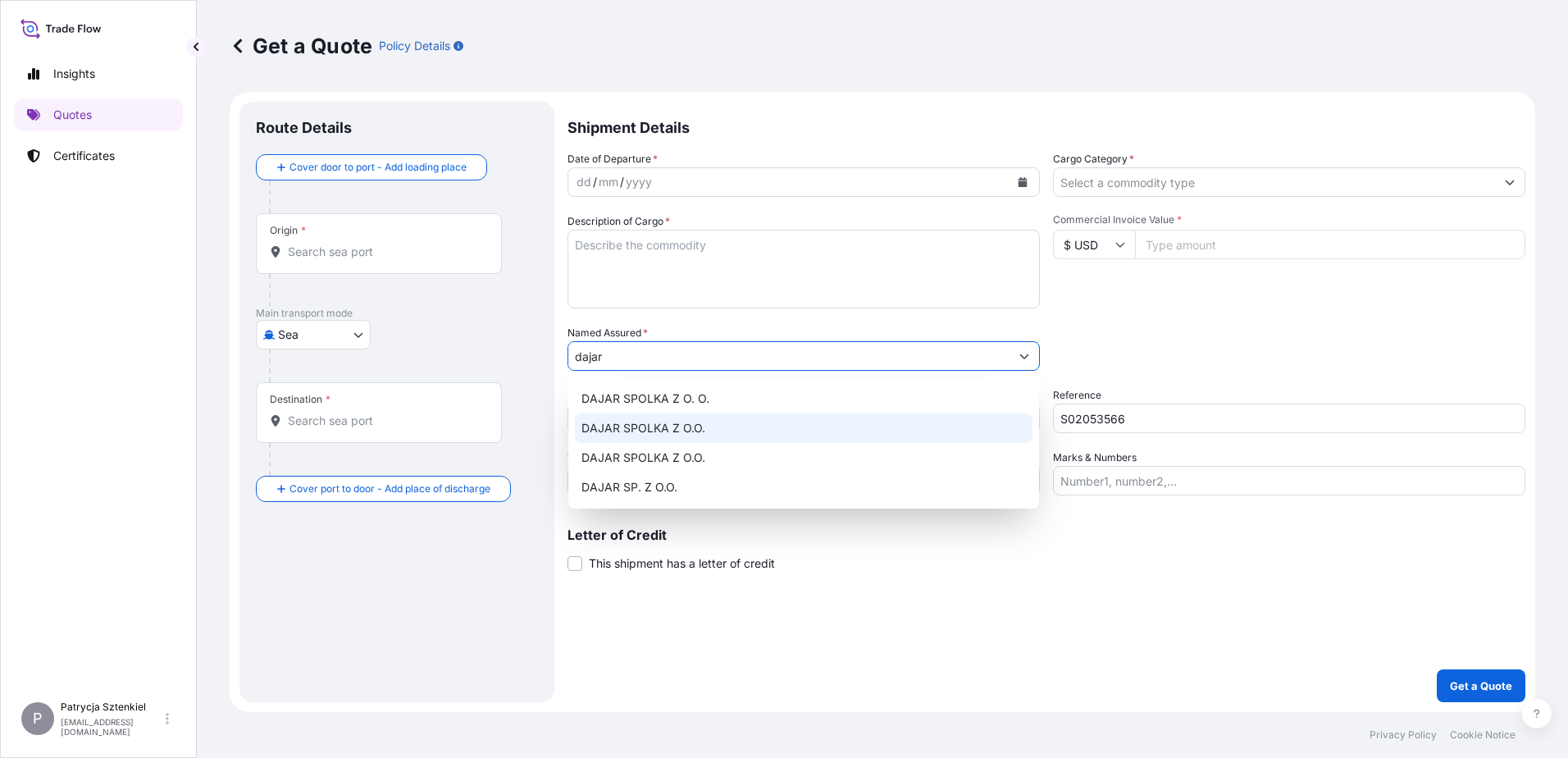
click at [821, 421] on div "DAJAR SPOLKA Z O.O." at bounding box center [803, 428] width 457 height 30
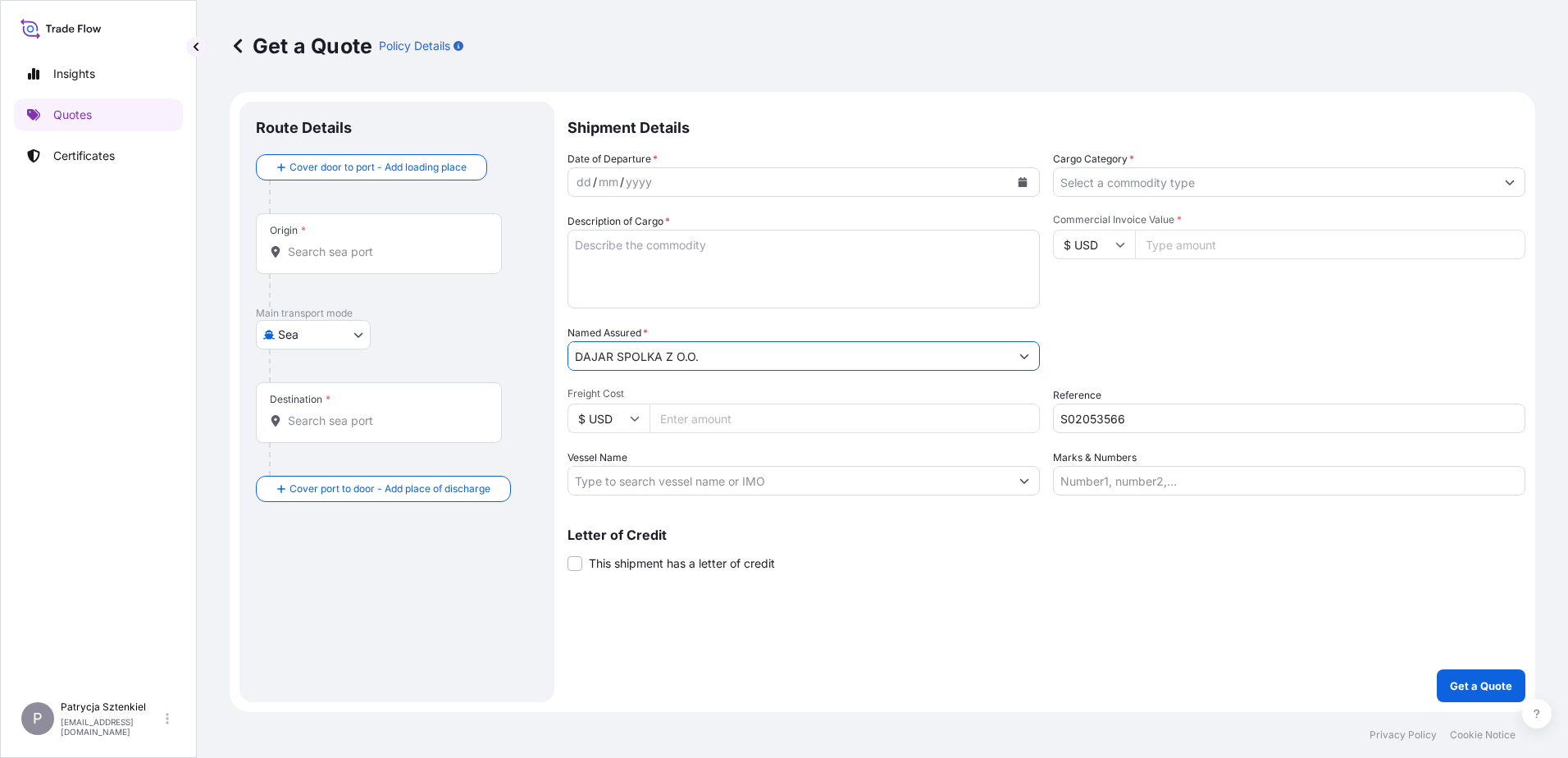
type input "DAJAR SPOLKA Z O.O."
click at [339, 252] on input "Origin *" at bounding box center [384, 252] width 193 height 16
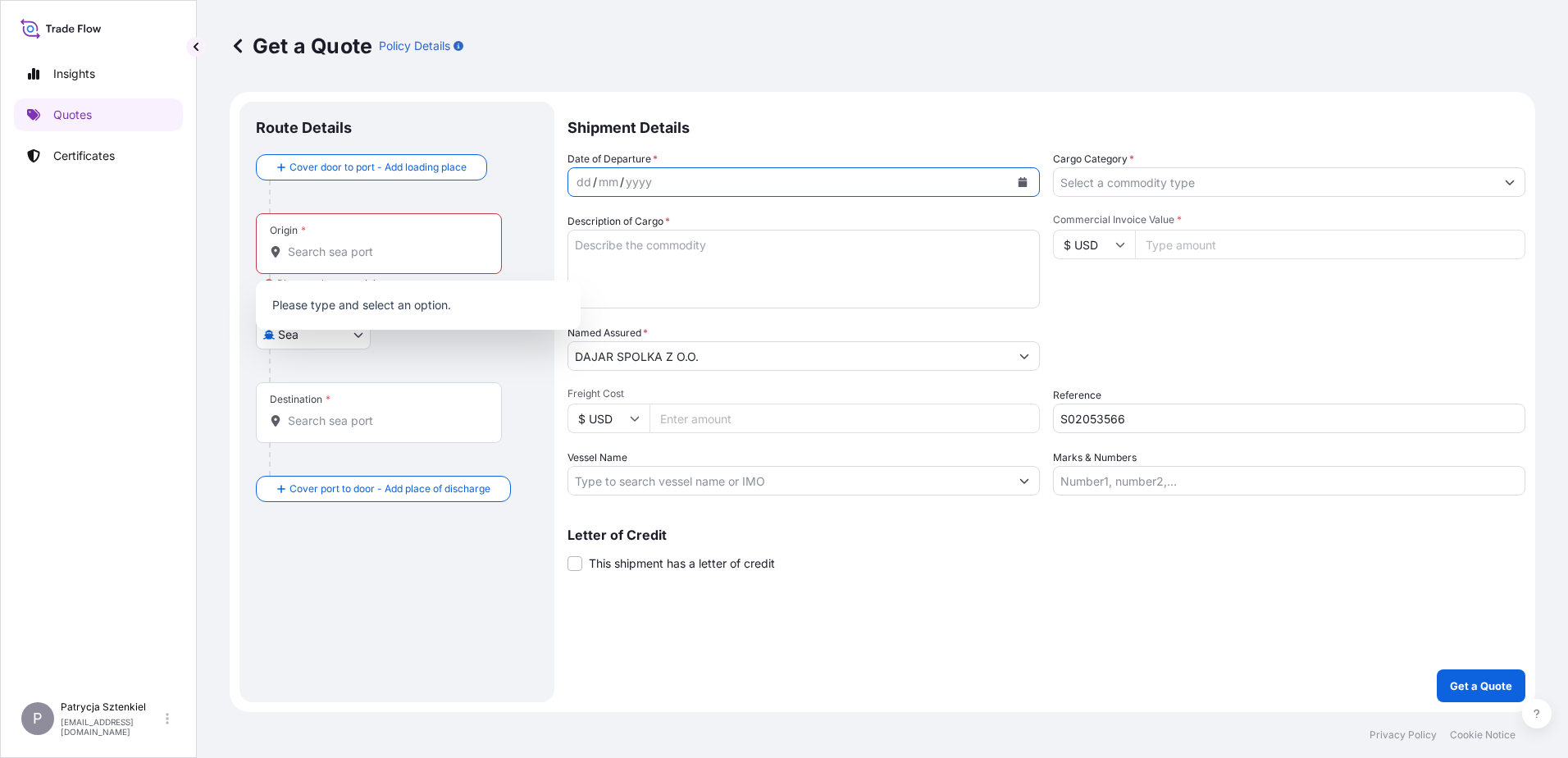
click at [1028, 187] on button "Calendar" at bounding box center [1022, 181] width 26 height 26
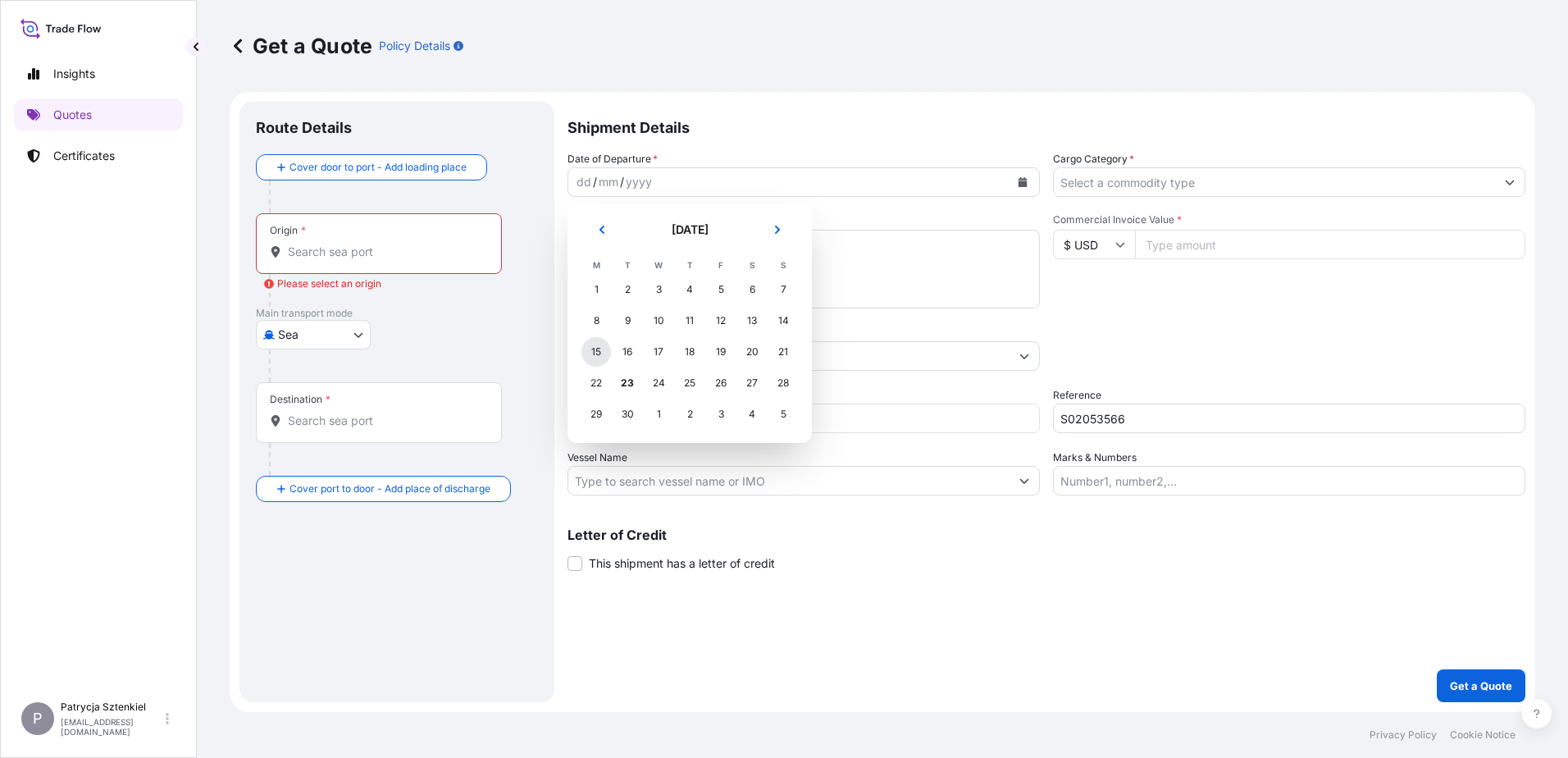
click at [592, 345] on div "15" at bounding box center [596, 351] width 30 height 30
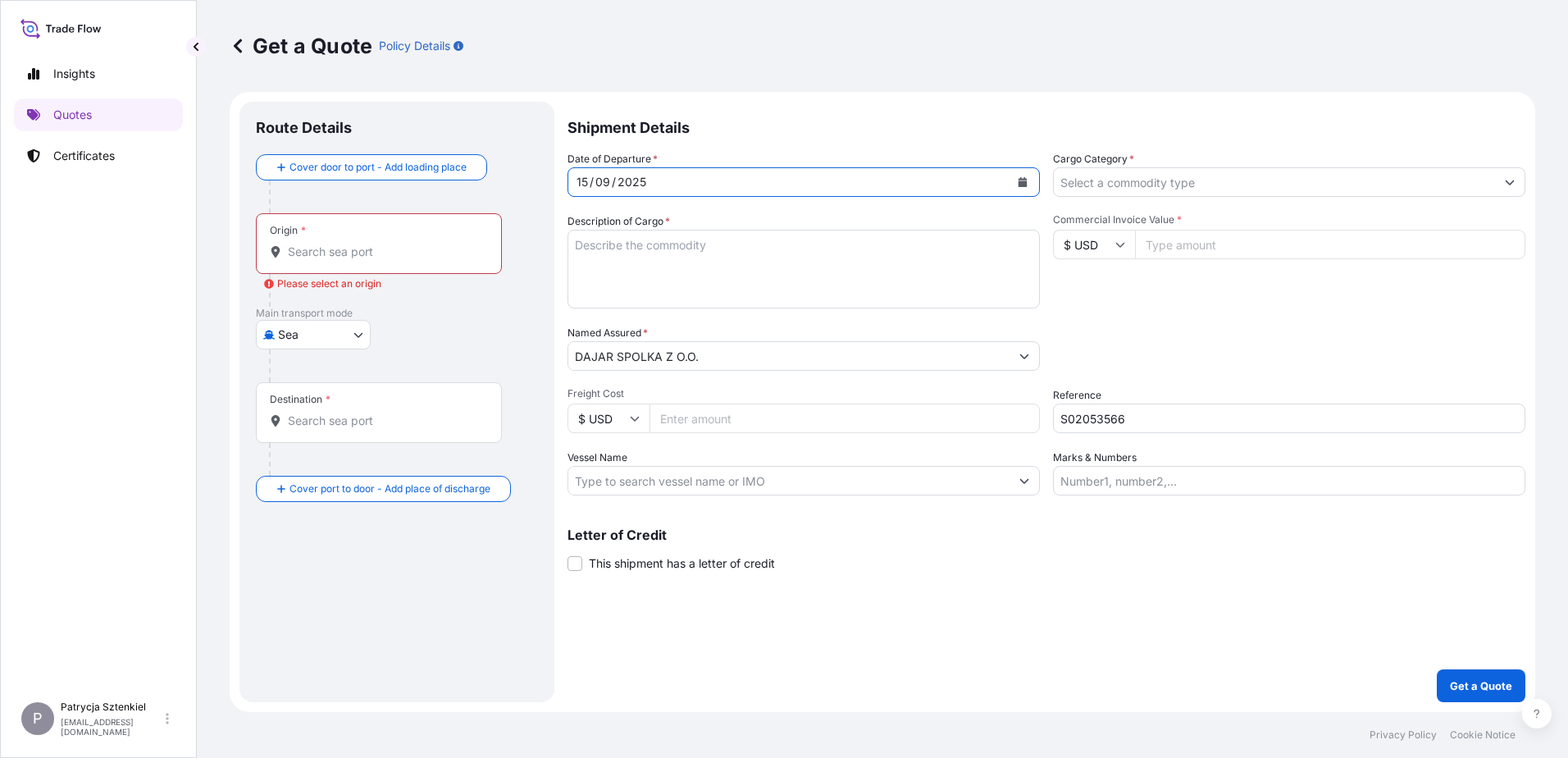
click at [328, 257] on input "Origin * Please select an origin" at bounding box center [384, 252] width 193 height 16
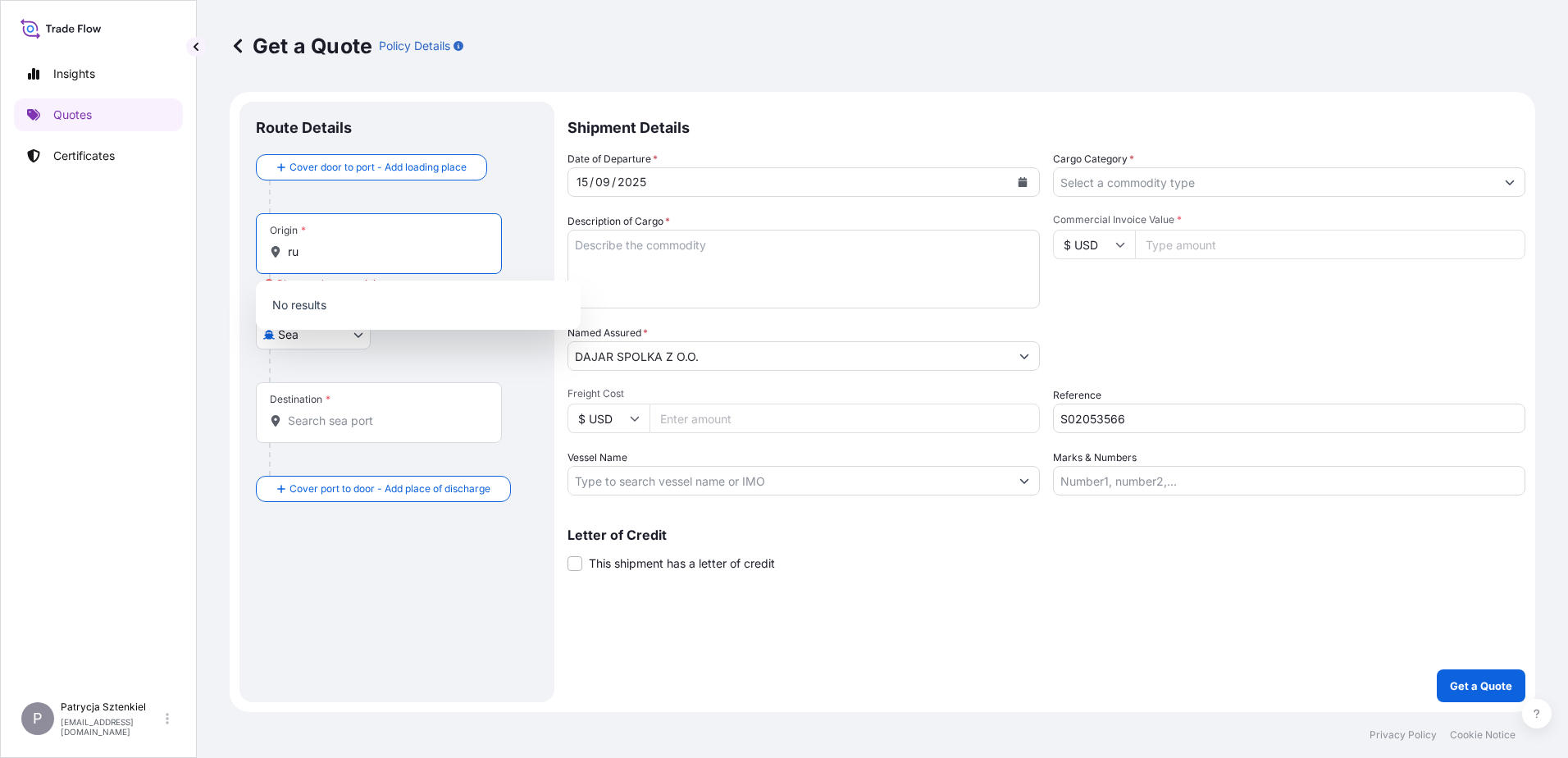
type input "r"
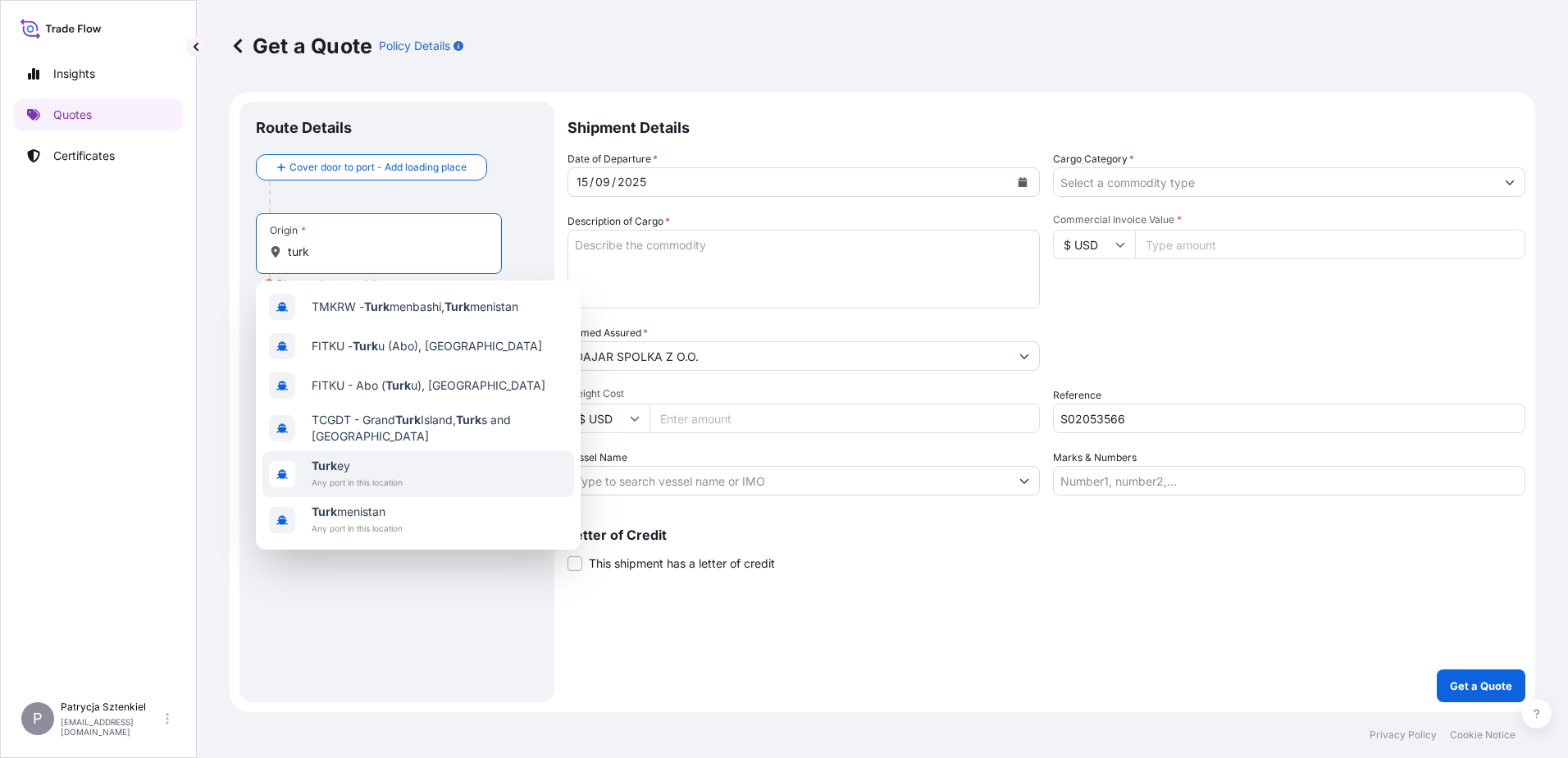
click at [343, 462] on span "Turk ey" at bounding box center [357, 465] width 91 height 16
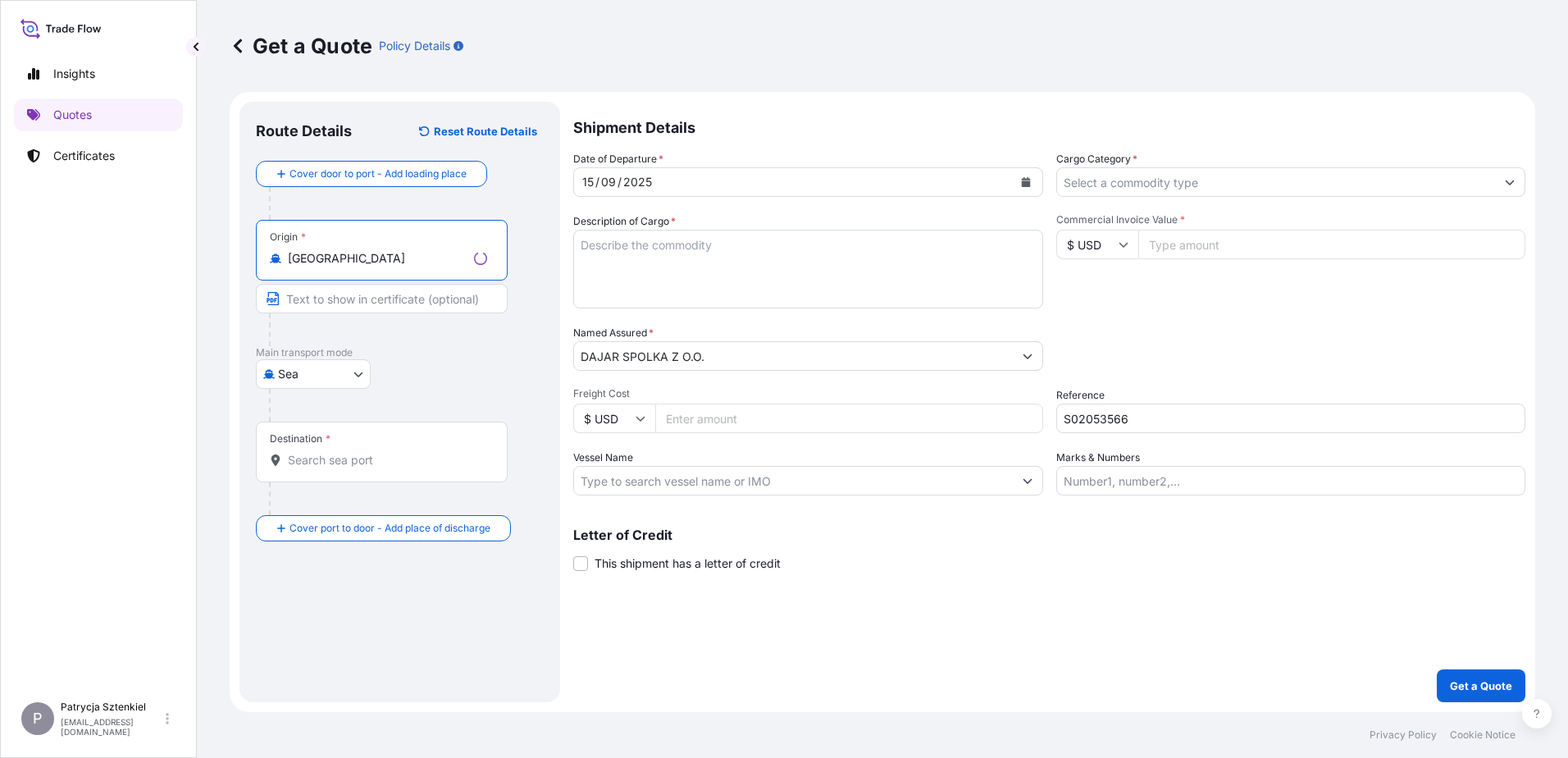
type input "[GEOGRAPHIC_DATA]"
click at [304, 474] on div "Destination *" at bounding box center [381, 452] width 251 height 61
click at [304, 468] on input "Destination *" at bounding box center [387, 459] width 199 height 16
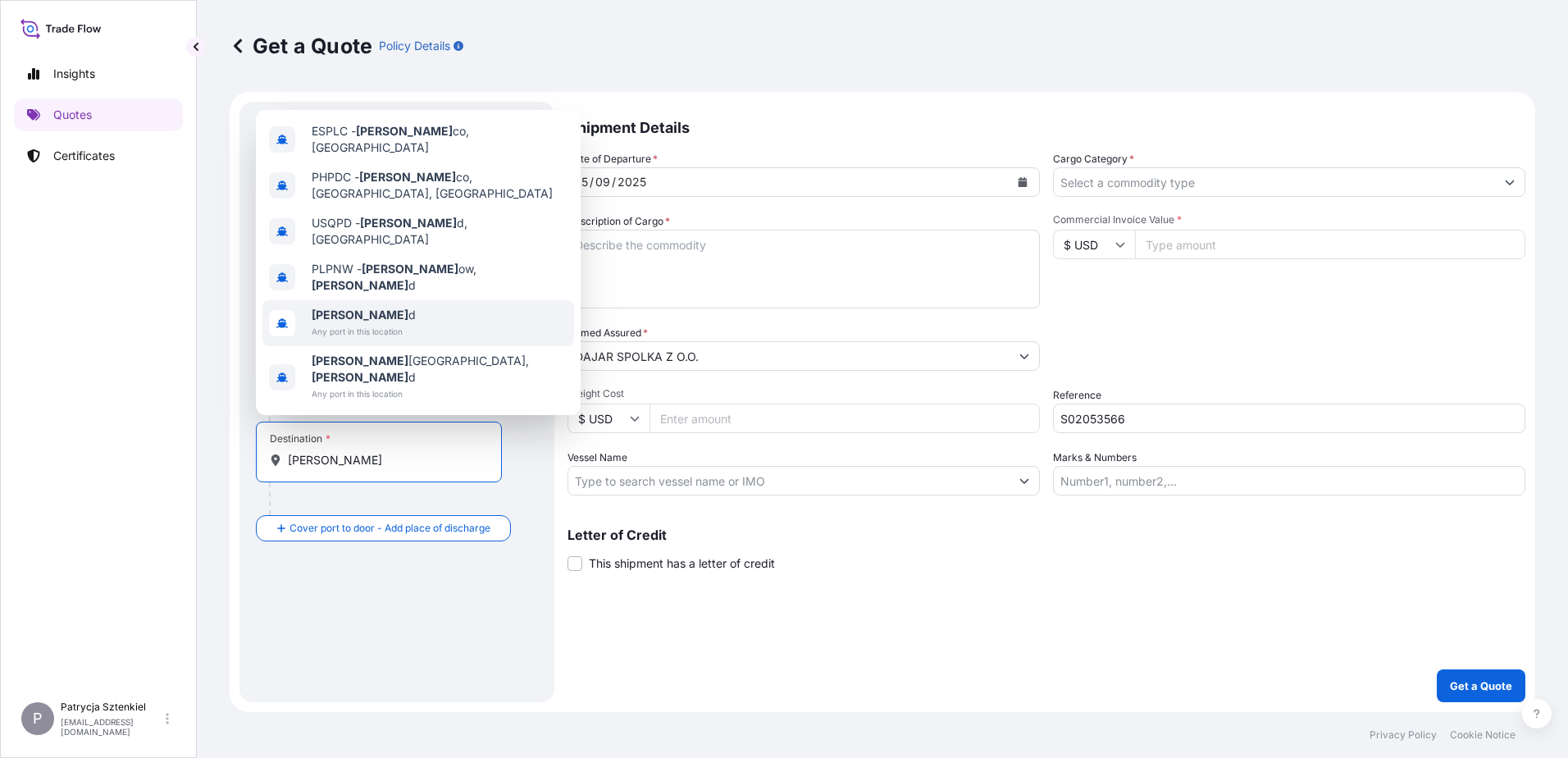
click at [344, 323] on span "[PERSON_NAME] d" at bounding box center [363, 314] width 104 height 16
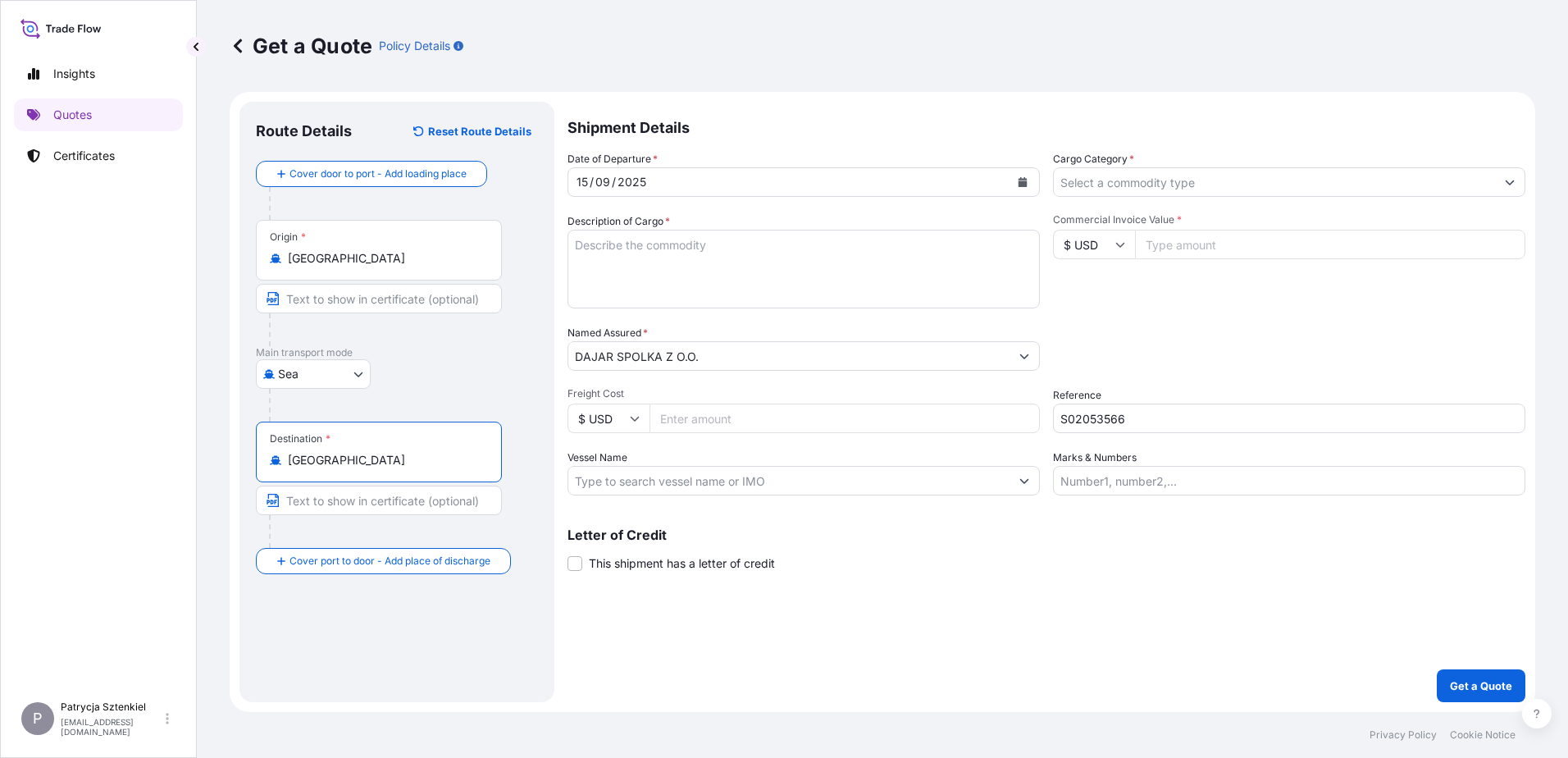
type input "[GEOGRAPHIC_DATA]"
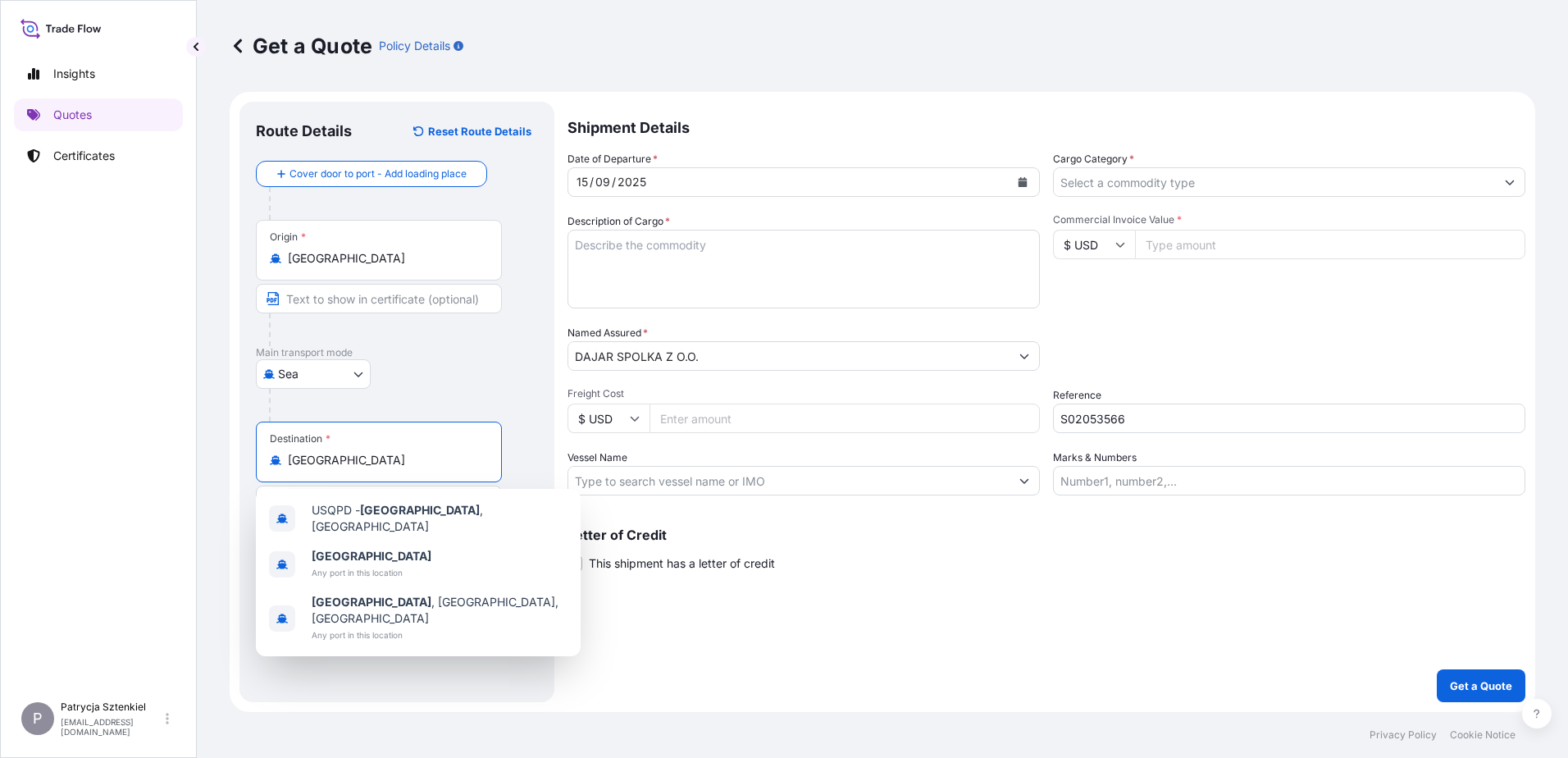
click at [1252, 192] on input "Cargo Category *" at bounding box center [1274, 181] width 441 height 30
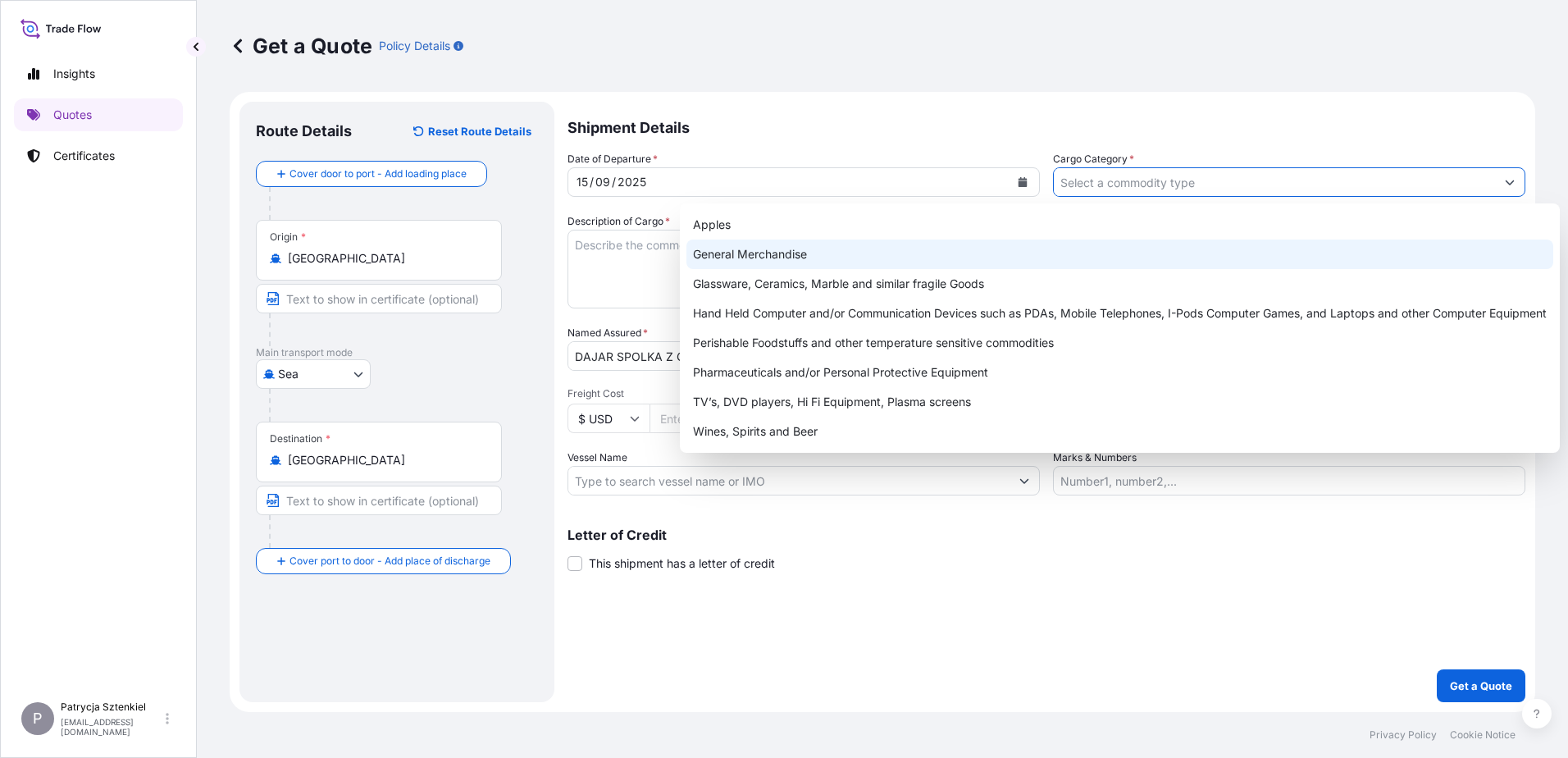
click at [902, 243] on div "General Merchandise" at bounding box center [1119, 254] width 867 height 30
click at [743, 249] on div "General Merchandise" at bounding box center [1119, 254] width 867 height 30
paste input "MACHINE MADE STEMMED GLASSWARE 7013.28.90.00.00 MACHINE MADE GLASSWARE (CUP) 70…"
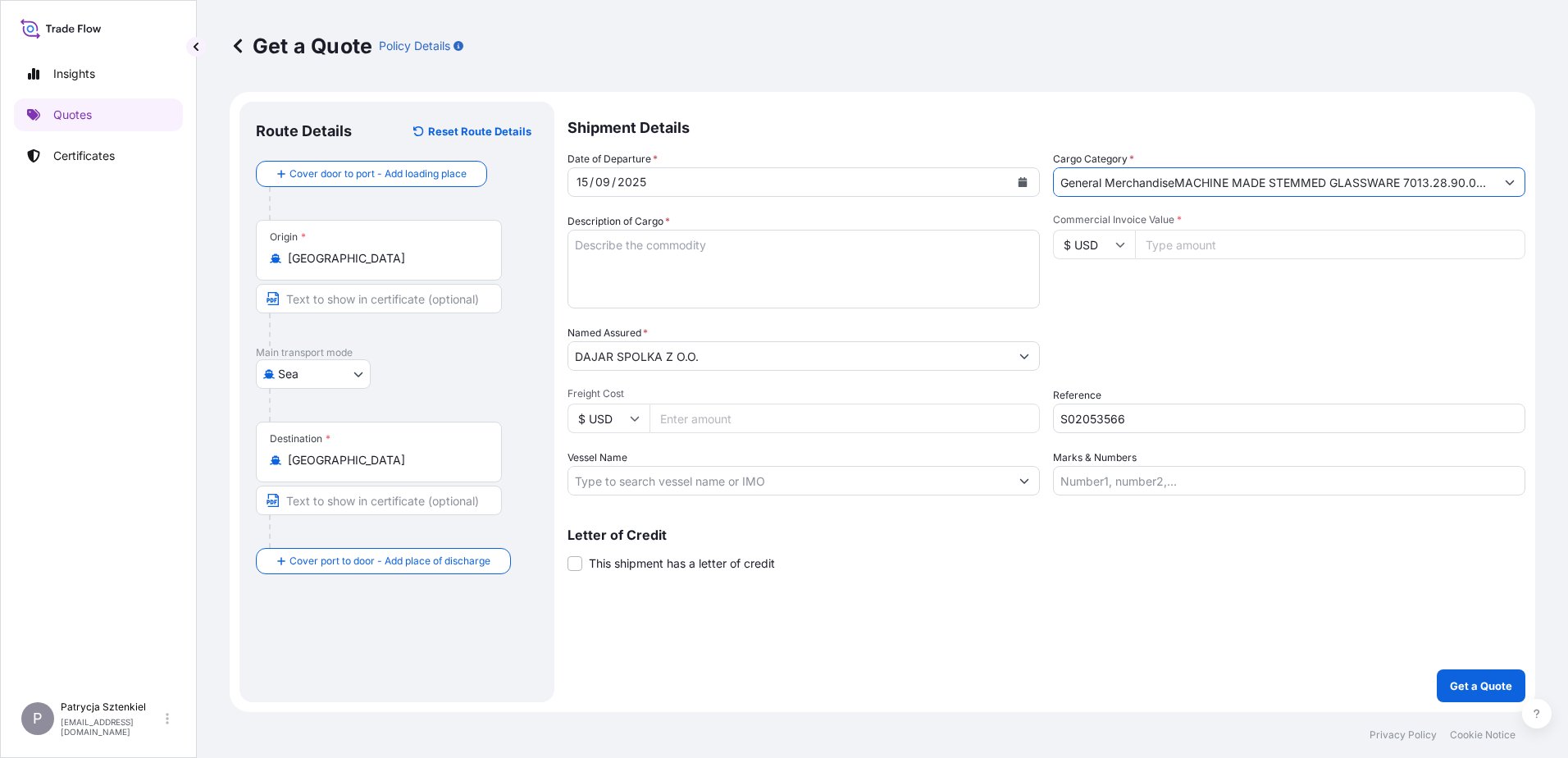
scroll to position [0, 1605]
click at [1252, 165] on div "Cargo Category * General MerchandiseMACHINE MADE STEMMED GLASSWARE 7013.28.90.0…" at bounding box center [1290, 174] width 473 height 46
click at [1252, 180] on icon "Show suggestions" at bounding box center [1510, 182] width 10 height 10
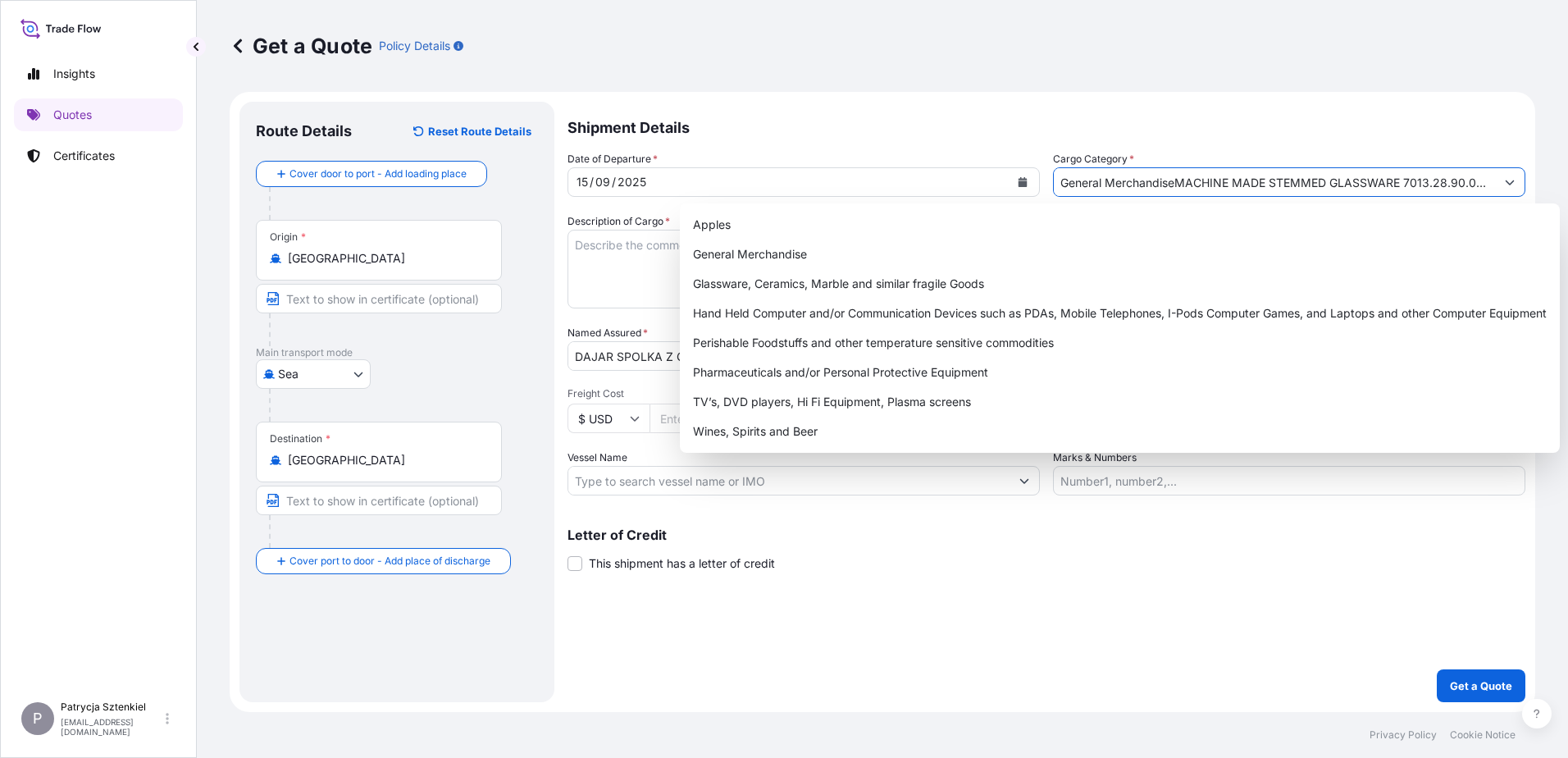
scroll to position [0, 1605]
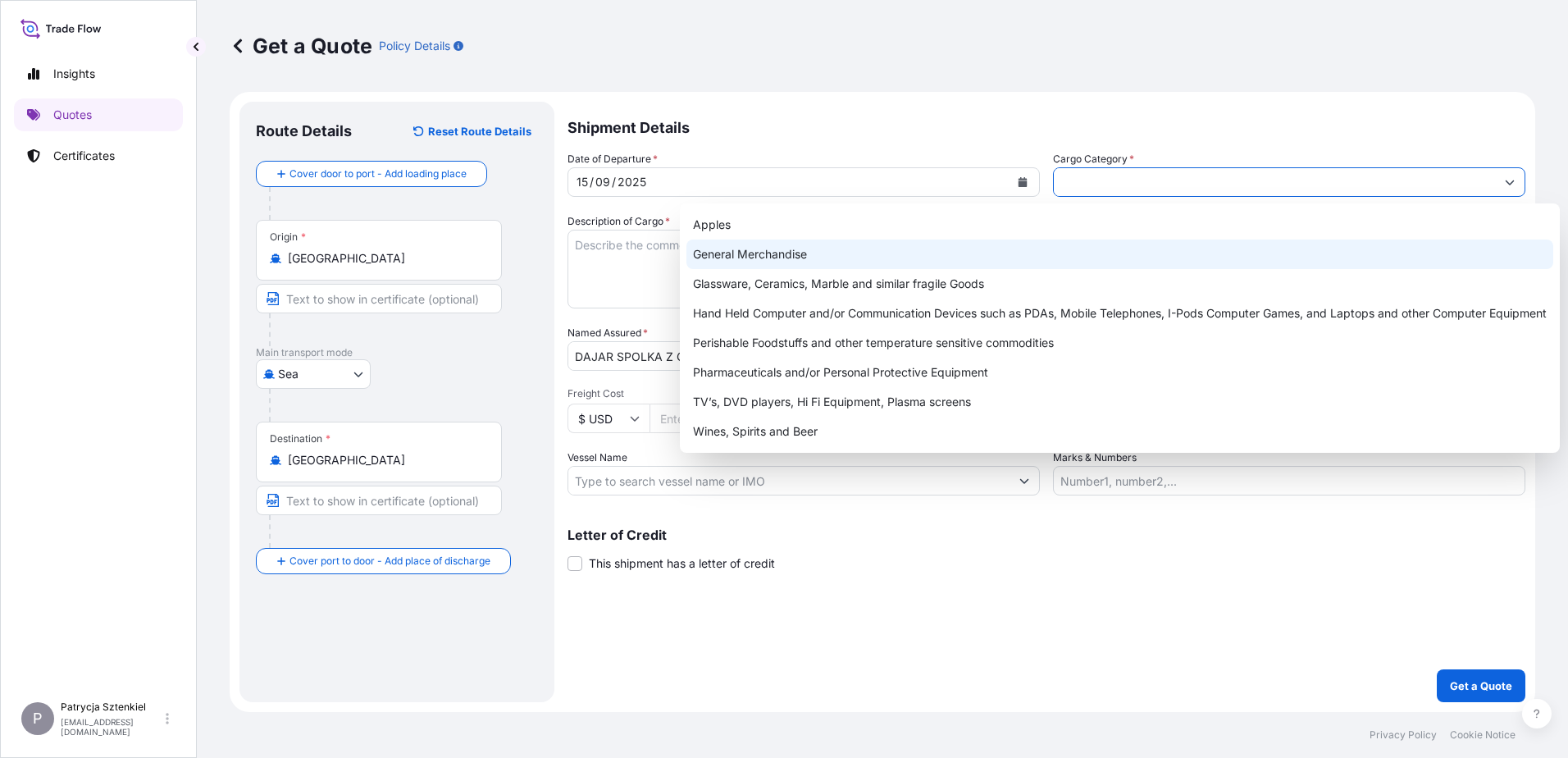
click at [928, 253] on div "General Merchandise" at bounding box center [1119, 254] width 867 height 30
type input "General Merchandise"
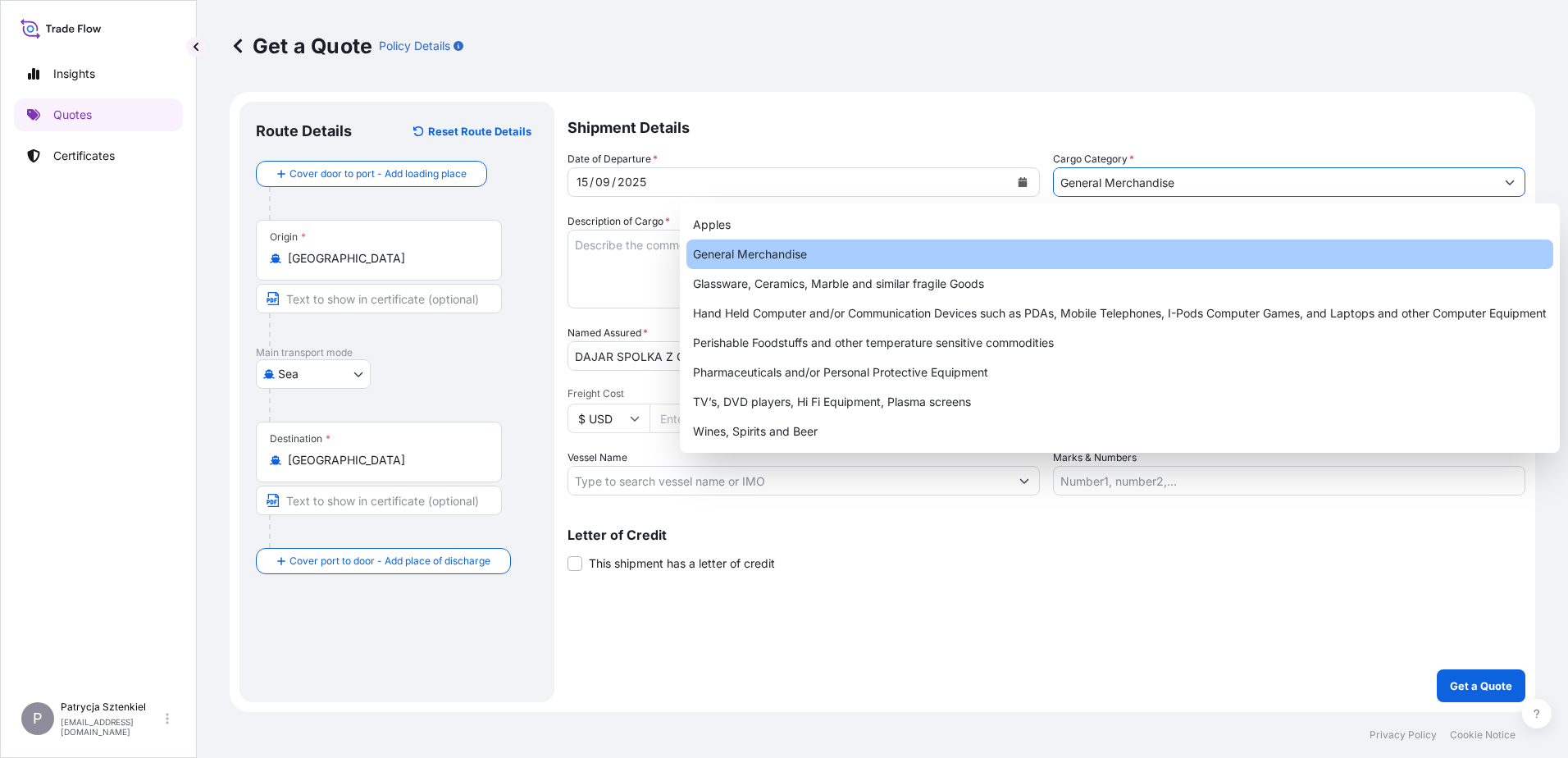
scroll to position [0, 0]
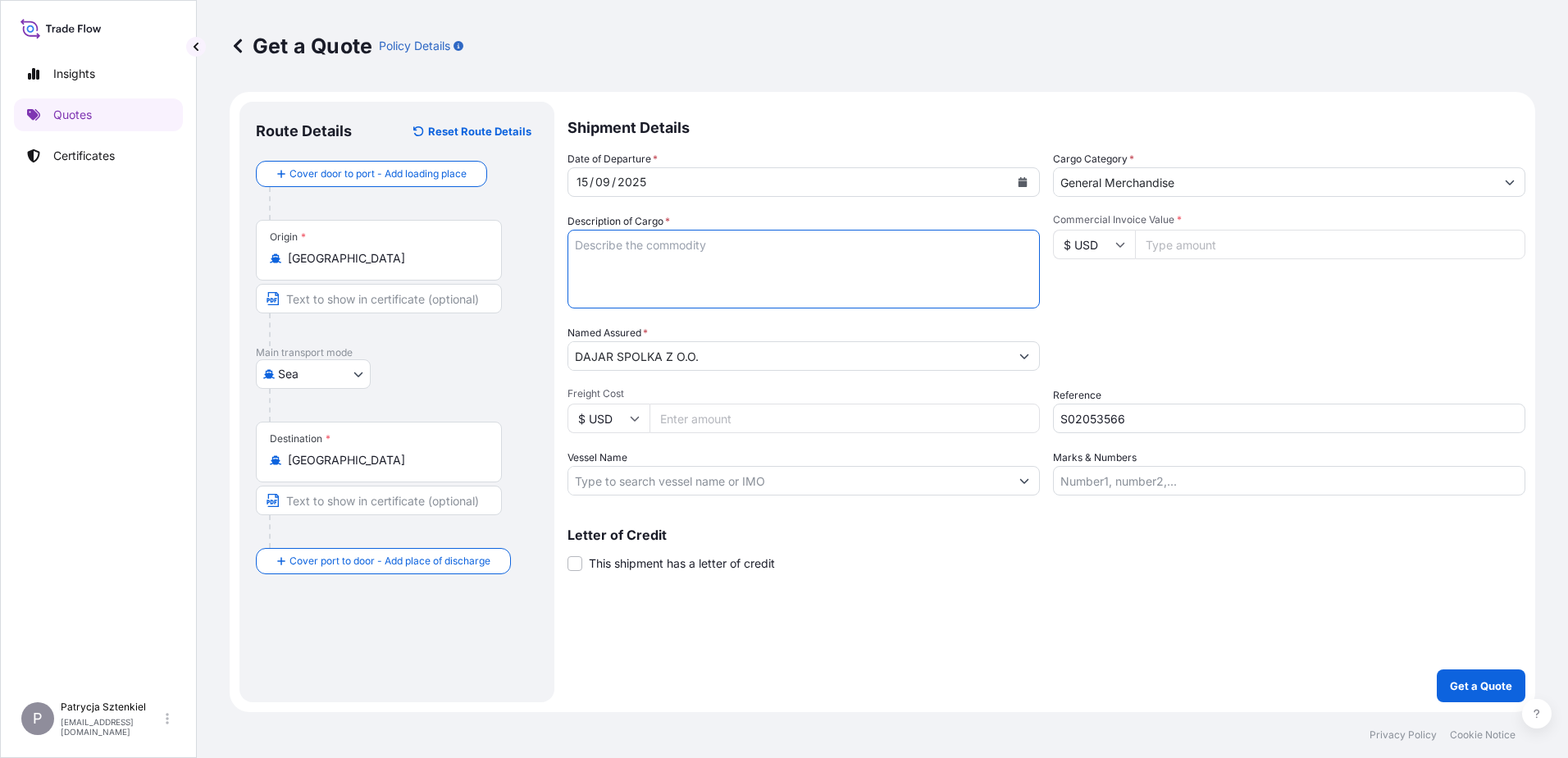
click at [794, 264] on textarea "Description of Cargo *" at bounding box center [803, 268] width 473 height 79
paste textarea "MACHINE MADE STEMMED GLASSWARE 7013.28.90.00.00 MACHINE MADE GLASSWARE (CUP) 70…"
drag, startPoint x: 678, startPoint y: 306, endPoint x: 544, endPoint y: 317, distance: 134.5
click at [544, 317] on form "Route Details Reset Route Details Cover door to port - Add loading place Place …" at bounding box center [882, 402] width 1306 height 620
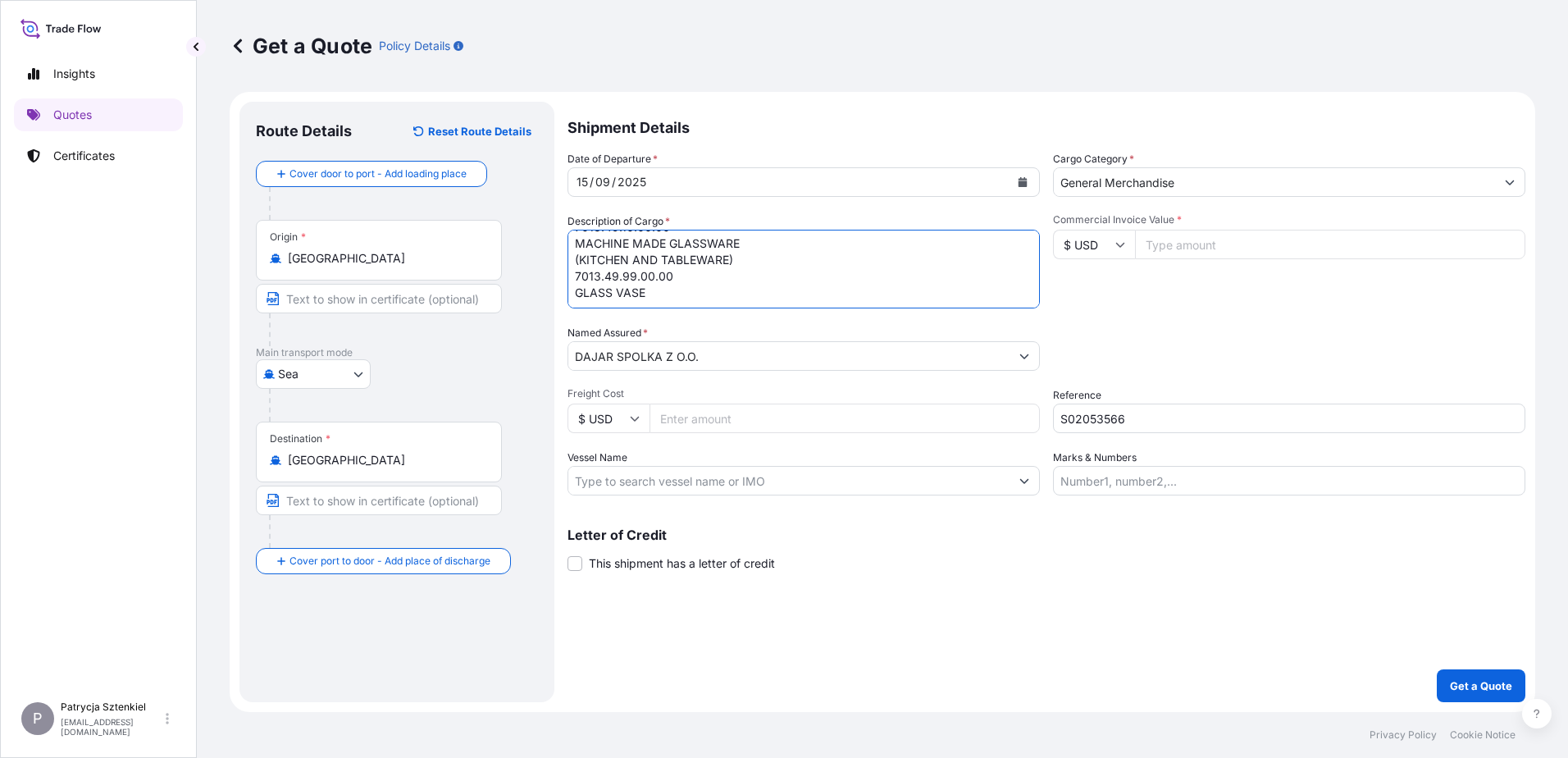
drag, startPoint x: 695, startPoint y: 272, endPoint x: 523, endPoint y: 272, distance: 172.0
click at [523, 272] on form "Route Details Reset Route Details Cover door to port - Add loading place Place …" at bounding box center [882, 402] width 1306 height 620
click at [574, 249] on textarea "MACHINE MADE STEMMED GLASSWARE 7013.28.90.00.00 MACHINE MADE GLASSWARE (CUP) 70…" at bounding box center [803, 268] width 473 height 79
drag, startPoint x: 668, startPoint y: 240, endPoint x: 575, endPoint y: 287, distance: 104.2
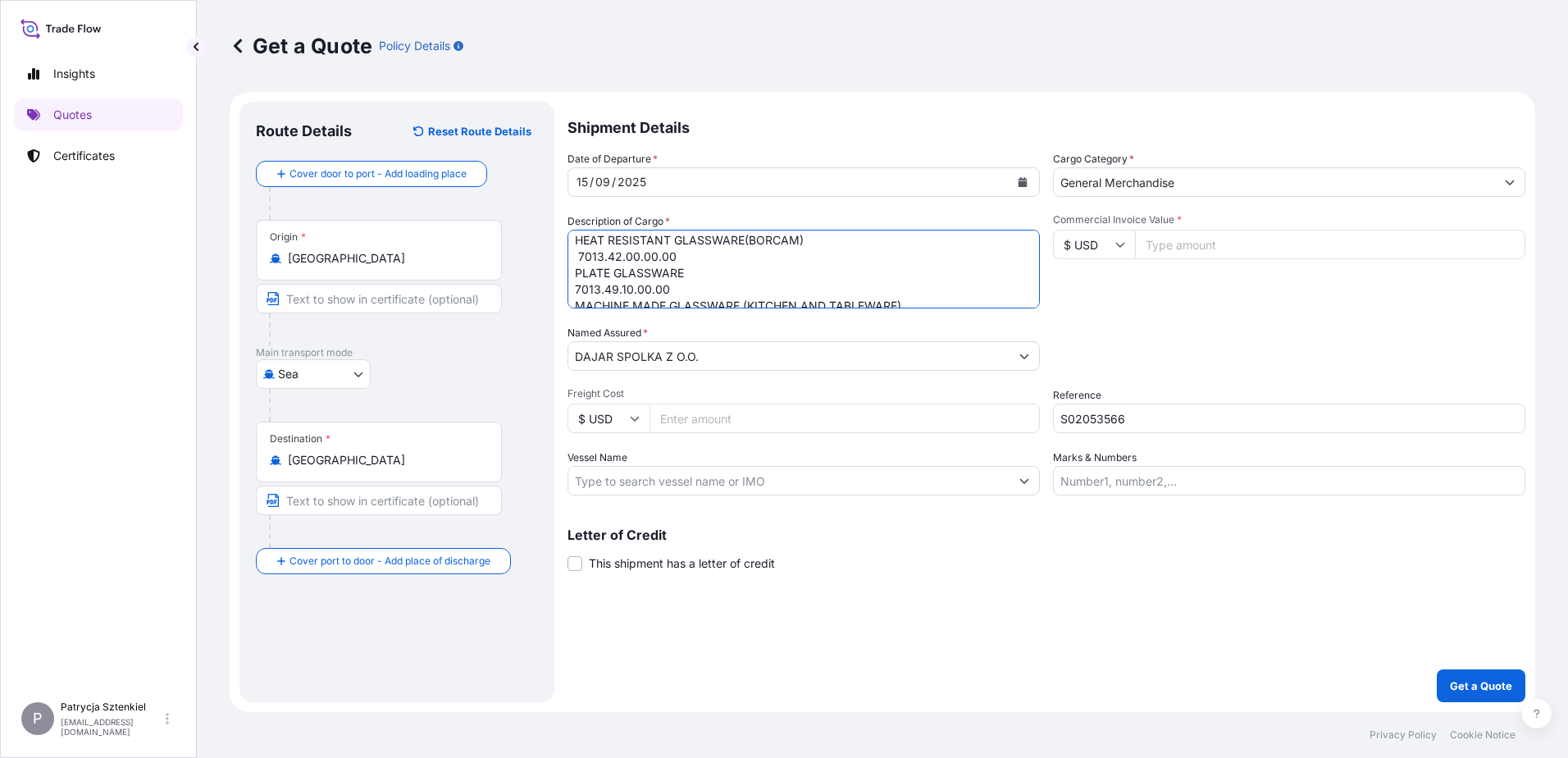
click at [575, 287] on textarea "MACHINE MADE STEMMED GLASSWARE 7013.28.90.00.00 MACHINE MADE GLASSWARE (CUP) 70…" at bounding box center [803, 268] width 473 height 79
drag, startPoint x: 679, startPoint y: 257, endPoint x: 579, endPoint y: 261, distance: 100.1
click at [579, 261] on textarea "MACHINE MADE STEMMED GLASSWARE 7013.28.90.00.00 MACHINE MADE GLASSWARE (CUP) 70…" at bounding box center [803, 268] width 473 height 79
drag, startPoint x: 669, startPoint y: 306, endPoint x: 573, endPoint y: 251, distance: 110.6
click at [573, 251] on textarea "MACHINE MADE STEMMED GLASSWARE 7013.28.90.00.00 MACHINE MADE GLASSWARE (CUP) 70…" at bounding box center [803, 268] width 473 height 79
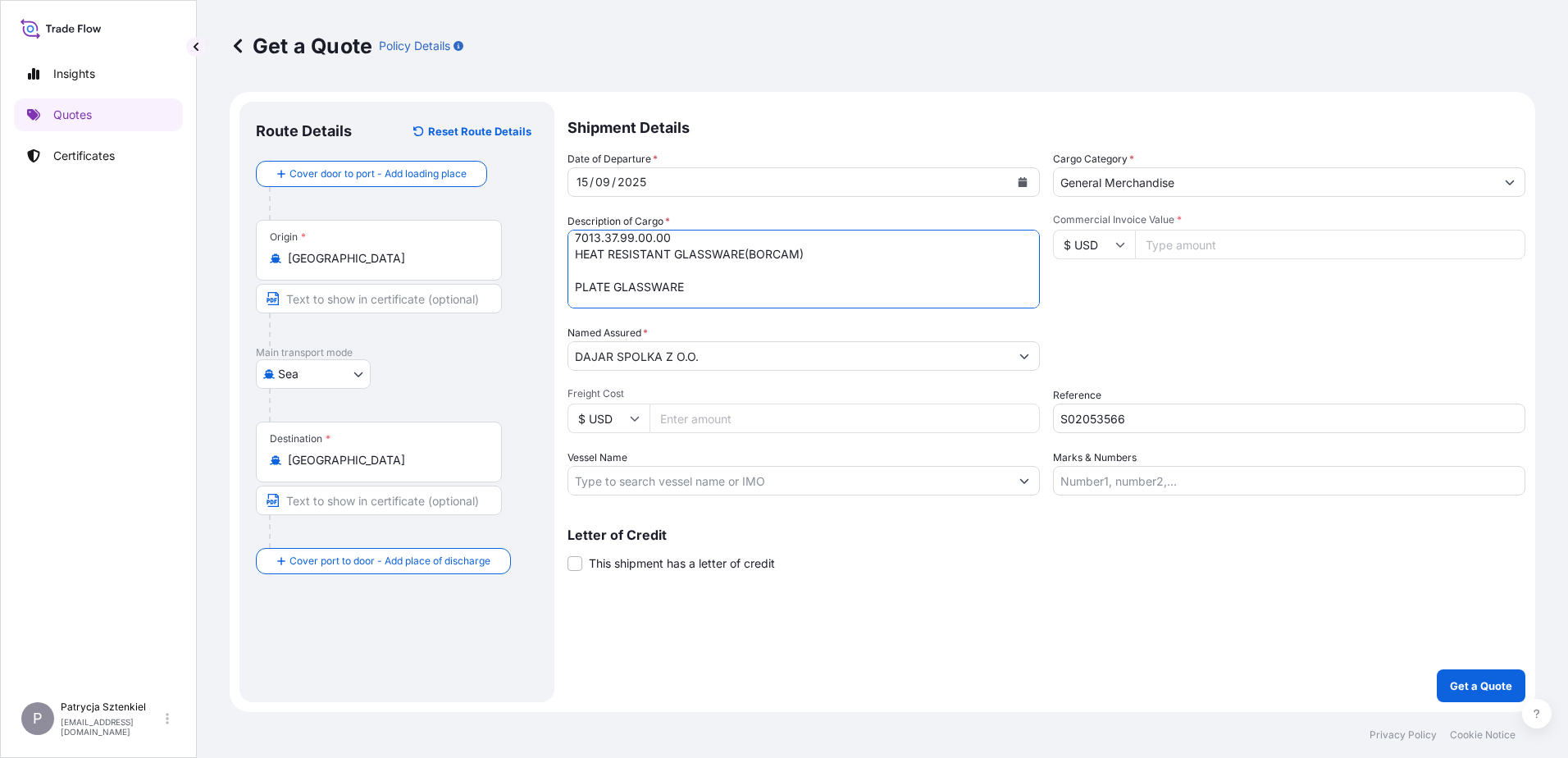
scroll to position [73, 0]
drag, startPoint x: 664, startPoint y: 252, endPoint x: 576, endPoint y: 257, distance: 88.1
click at [576, 257] on textarea "MACHINE MADE STEMMED GLASSWARE 7013.28.90.00.00 MACHINE MADE GLASSWARE (CUP) 70…" at bounding box center [803, 268] width 473 height 79
drag, startPoint x: 666, startPoint y: 274, endPoint x: 576, endPoint y: 271, distance: 90.0
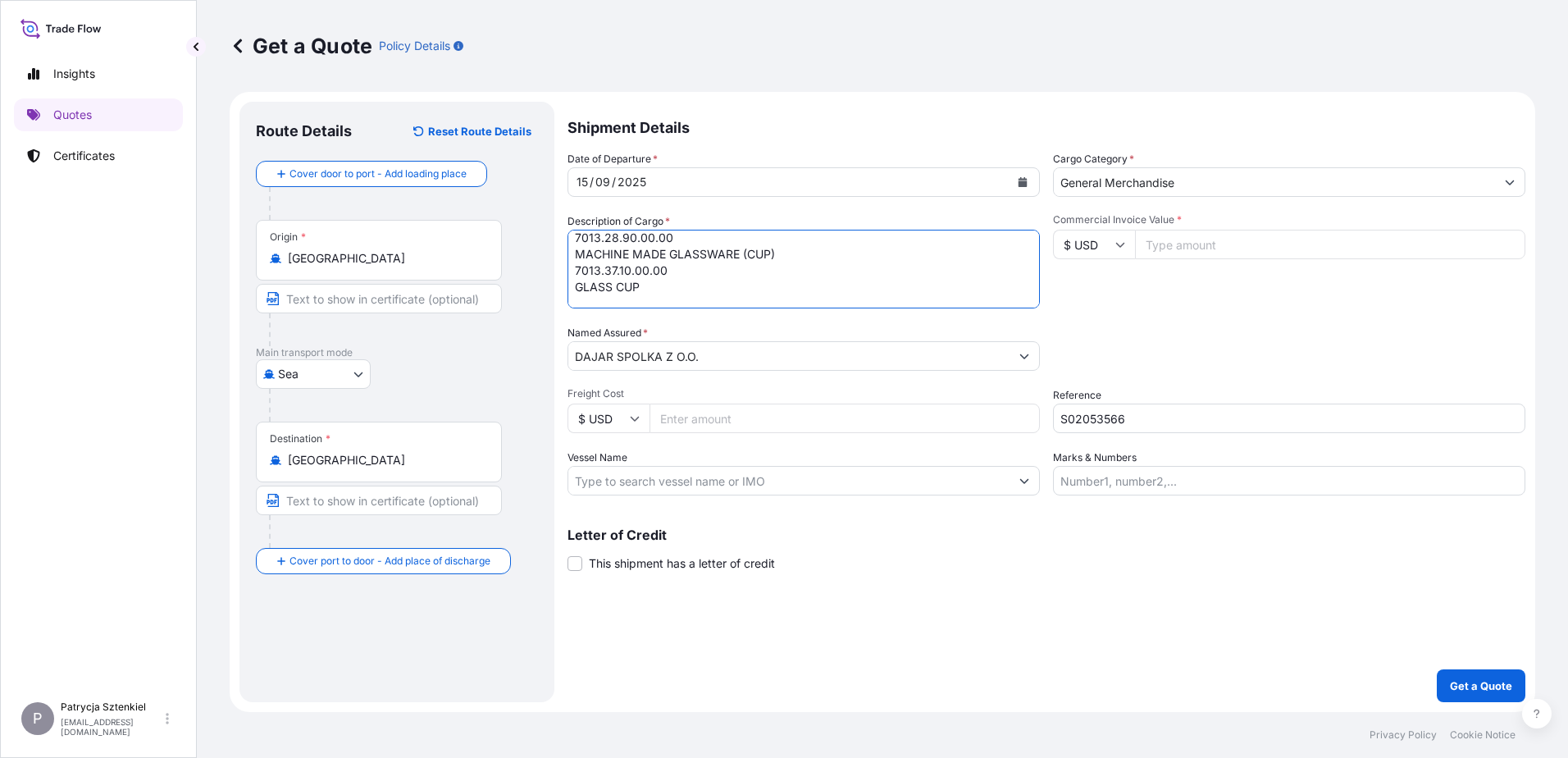
click at [576, 271] on textarea "MACHINE MADE STEMMED GLASSWARE 7013.28.90.00.00 MACHINE MADE GLASSWARE (CUP) 70…" at bounding box center [803, 268] width 473 height 79
drag, startPoint x: 682, startPoint y: 253, endPoint x: 592, endPoint y: 259, distance: 90.2
click at [592, 259] on textarea "MACHINE MADE STEMMED GLASSWARE 7013.28.90.00.00 MACHINE MADE GLASSWARE (CUP) GL…" at bounding box center [803, 268] width 473 height 79
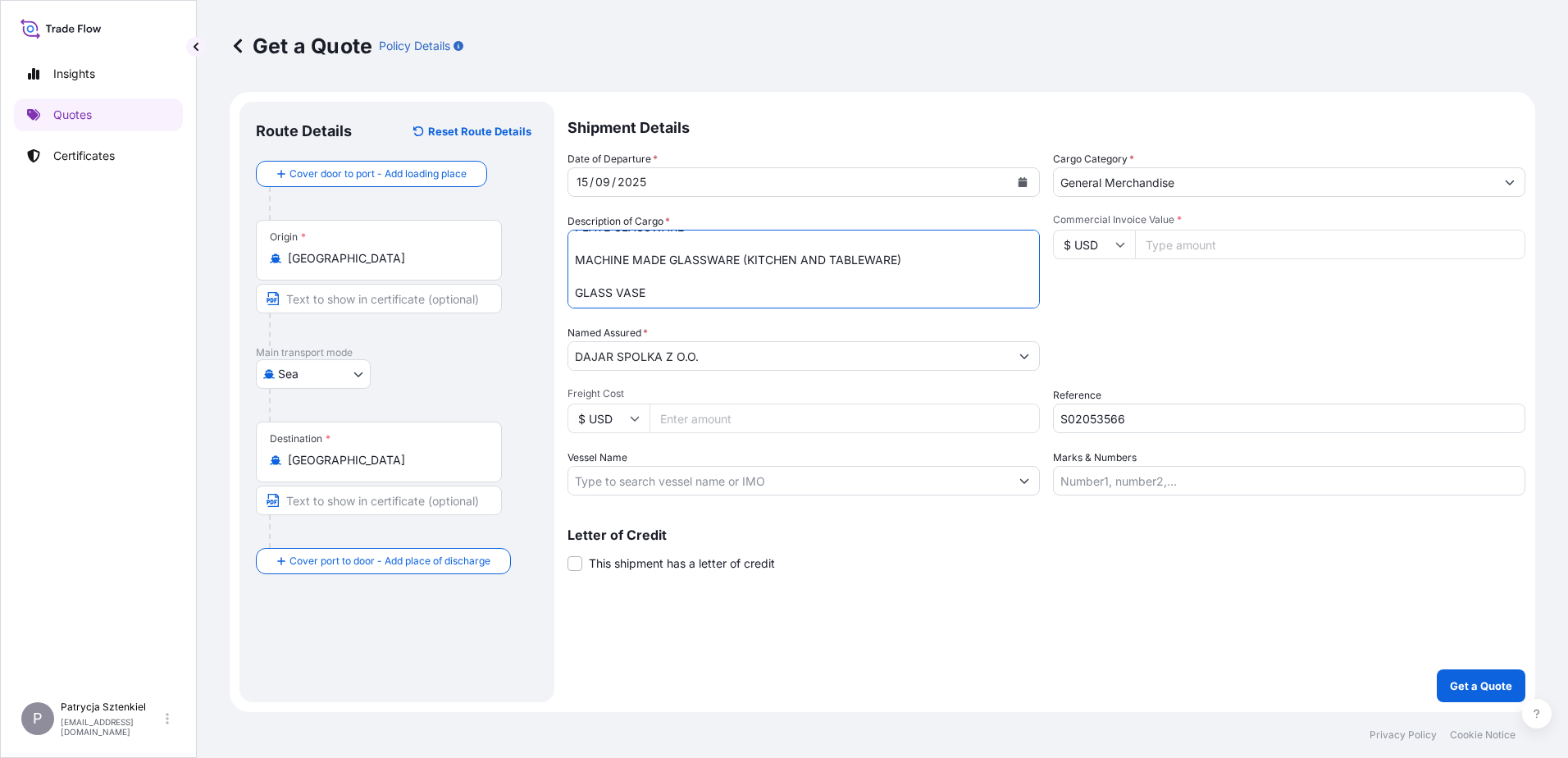
click at [707, 300] on textarea "MACHINE MADE STEMMED GLASSWARE MACHINE MADE GLASSWARE (CUP) GLASS CUP HEAT RESI…" at bounding box center [803, 268] width 473 height 79
click at [695, 295] on textarea "MACHINE MADE STEMMED GLASSWARE MACHINE MADE GLASSWARE (CUP) GLASS CUP HEAT RESI…" at bounding box center [803, 268] width 473 height 79
paste textarea "FFAU3282277"
type textarea "MACHINE MADE STEMMED GLASSWARE MACHINE MADE GLASSWARE (CUP) GLASS CUP HEAT RESI…"
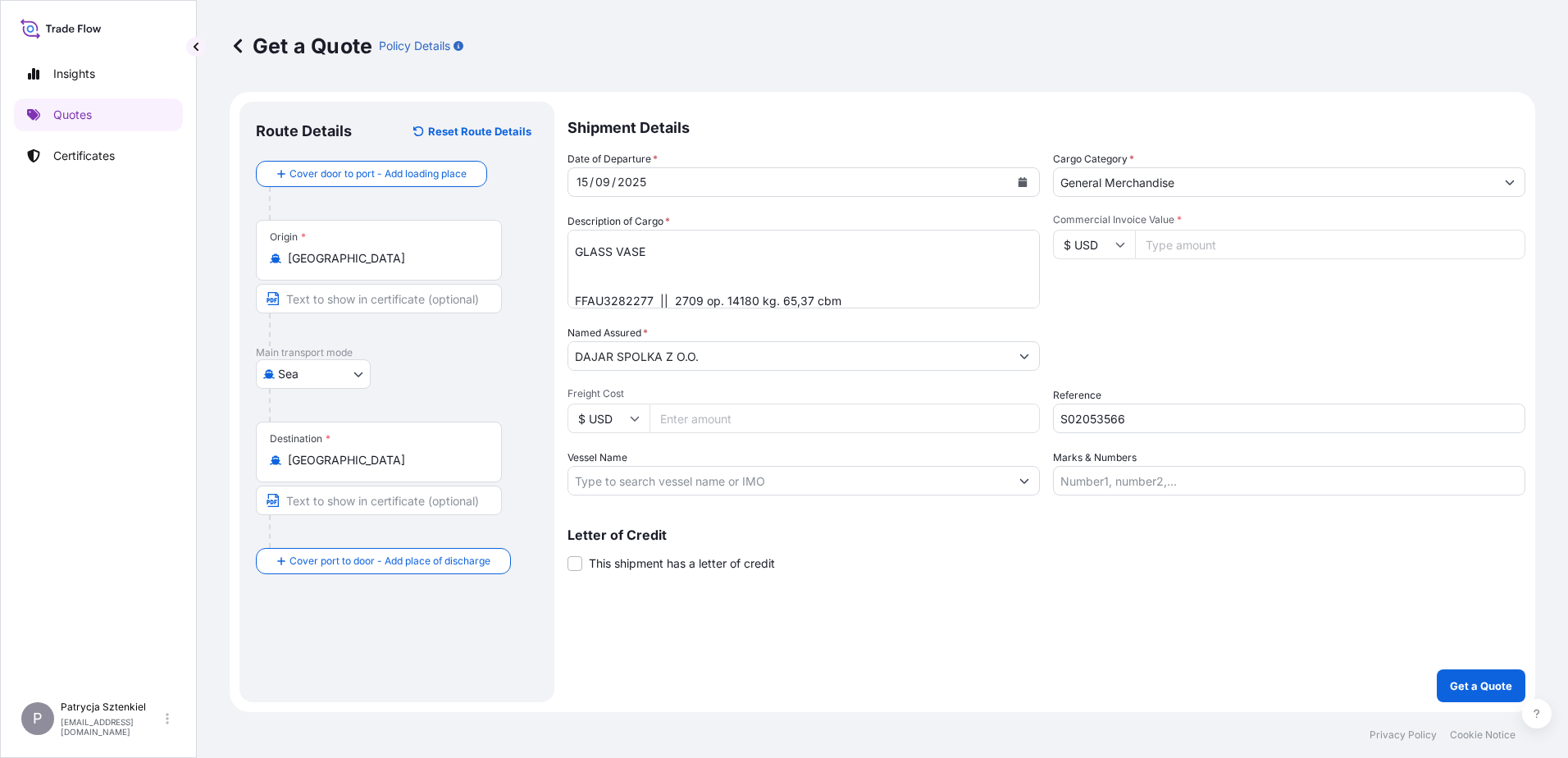
click at [1211, 244] on input "Commercial Invoice Value *" at bounding box center [1330, 244] width 391 height 30
type input "27140"
click at [635, 426] on input "$ USD" at bounding box center [608, 418] width 82 height 30
click at [587, 470] on div "€ EUR" at bounding box center [608, 463] width 69 height 31
type input "€ EUR"
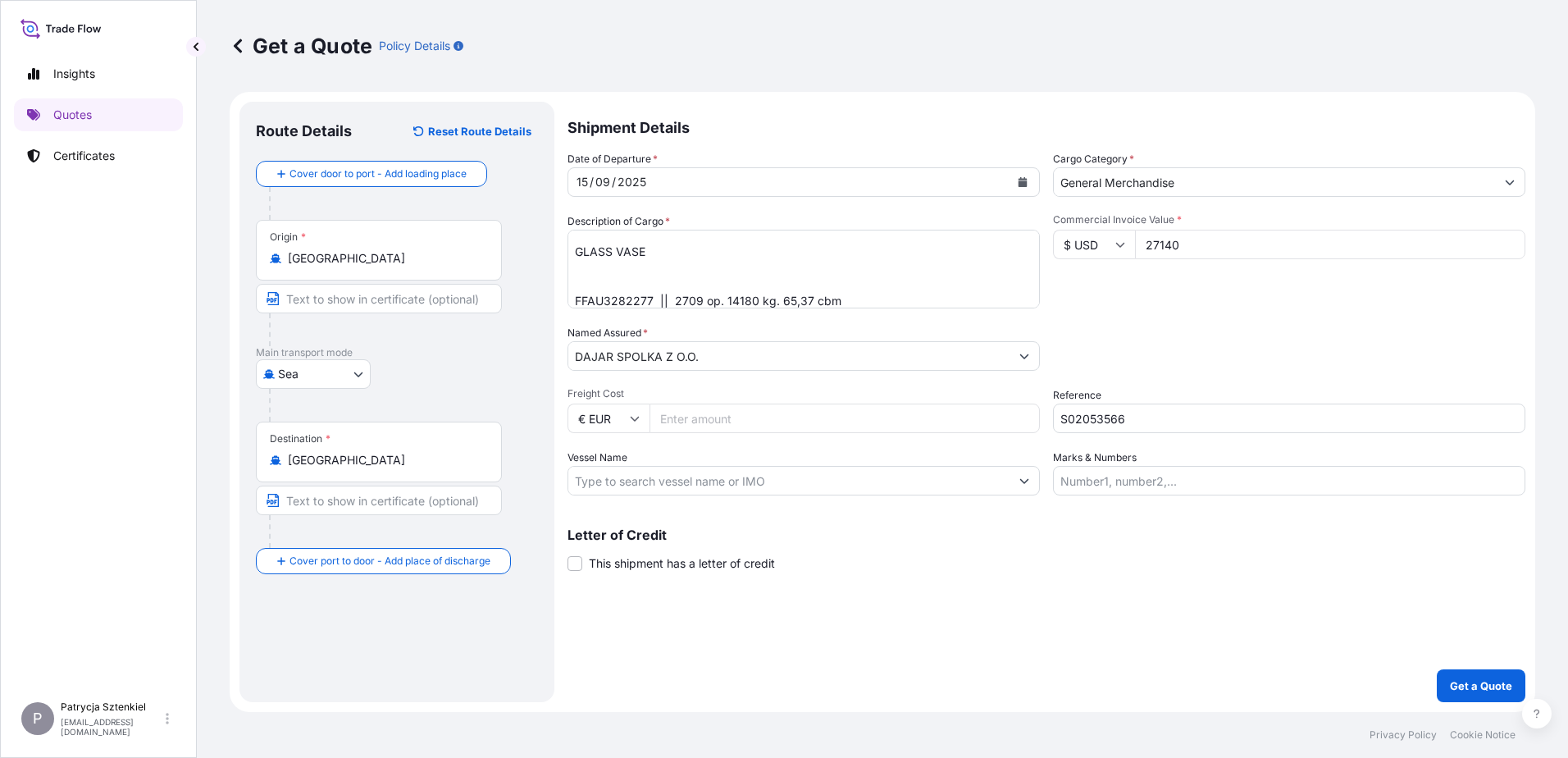
click at [666, 426] on input "Freight Cost" at bounding box center [845, 418] width 391 height 30
type input "1135"
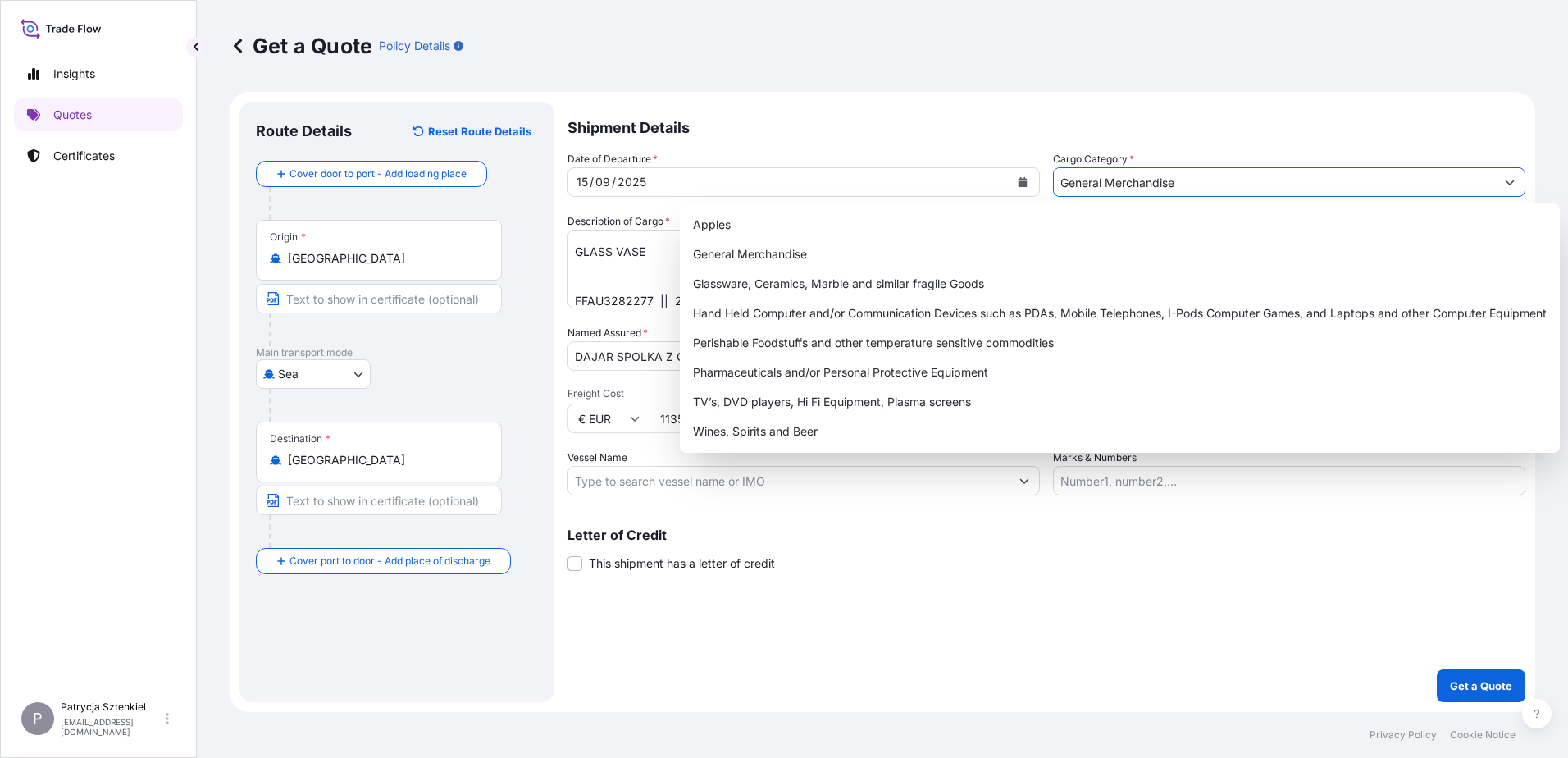
click at [1241, 180] on input "General Merchandise" at bounding box center [1274, 181] width 441 height 30
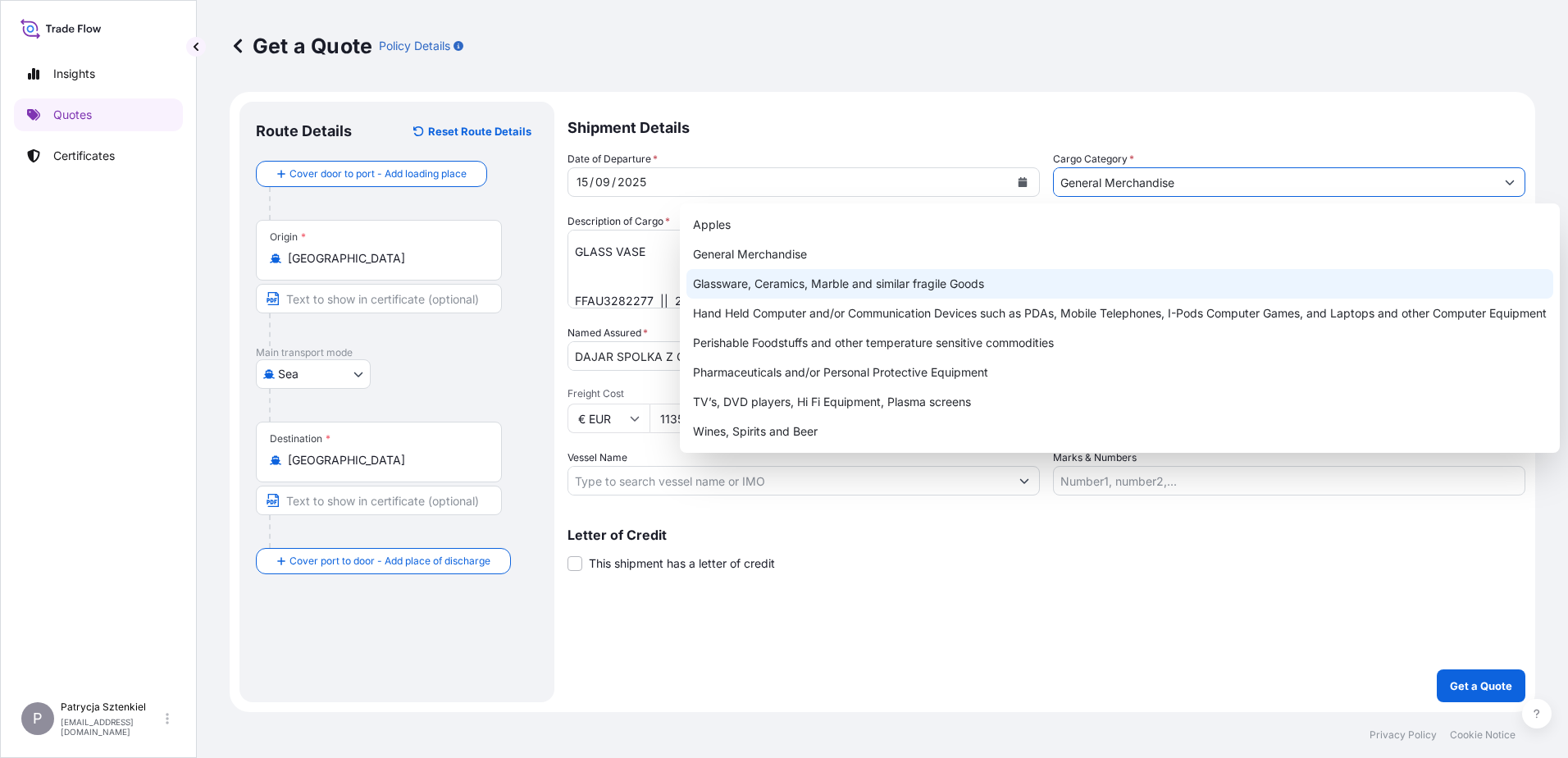
click at [807, 289] on div "Glassware, Ceramics, Marble and similar fragile Goods" at bounding box center [1119, 284] width 867 height 30
type input "Glassware, Ceramics, Marble and similar fragile Goods"
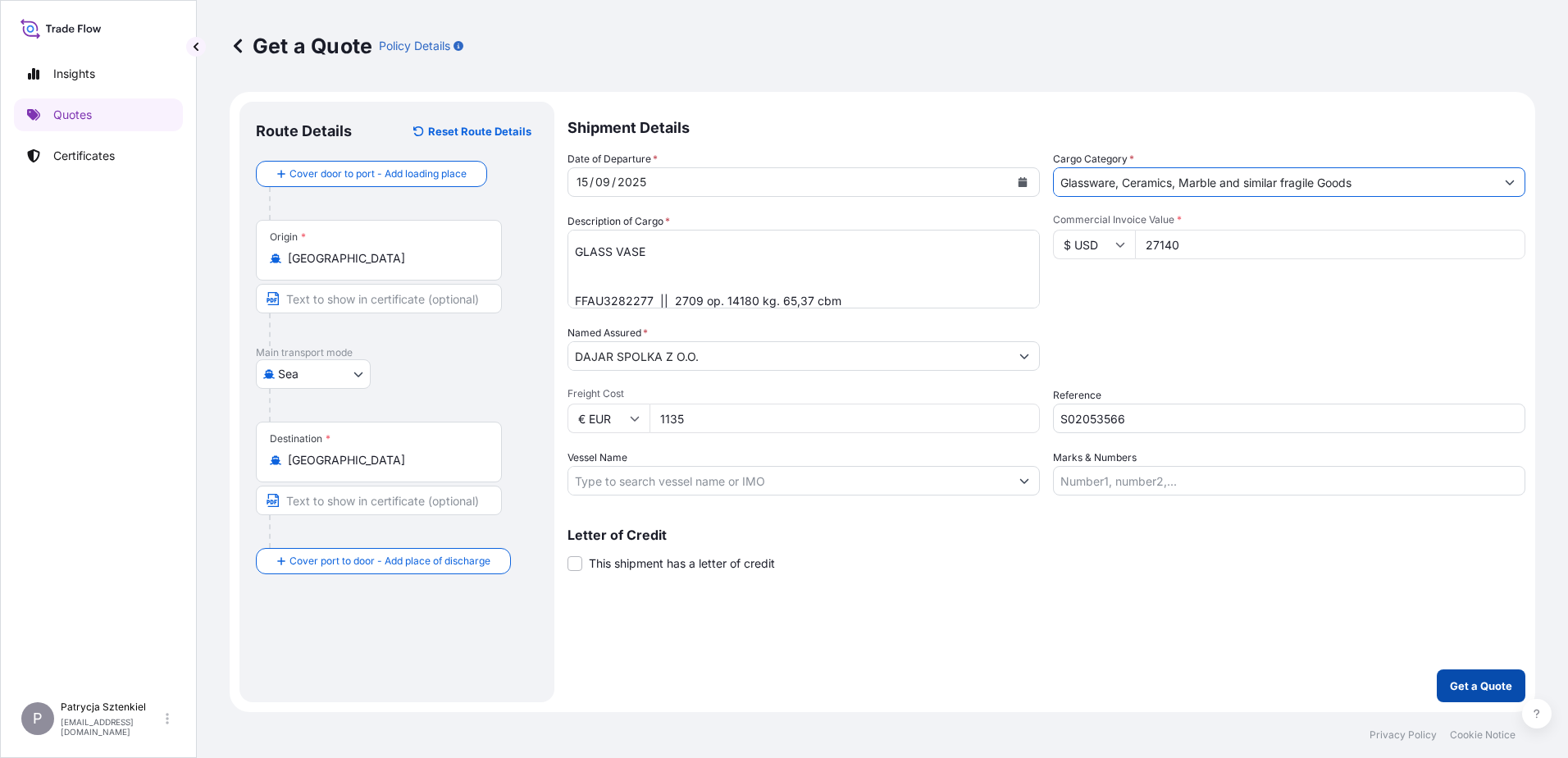
click at [1252, 580] on button "Get a Quote" at bounding box center [1481, 685] width 89 height 33
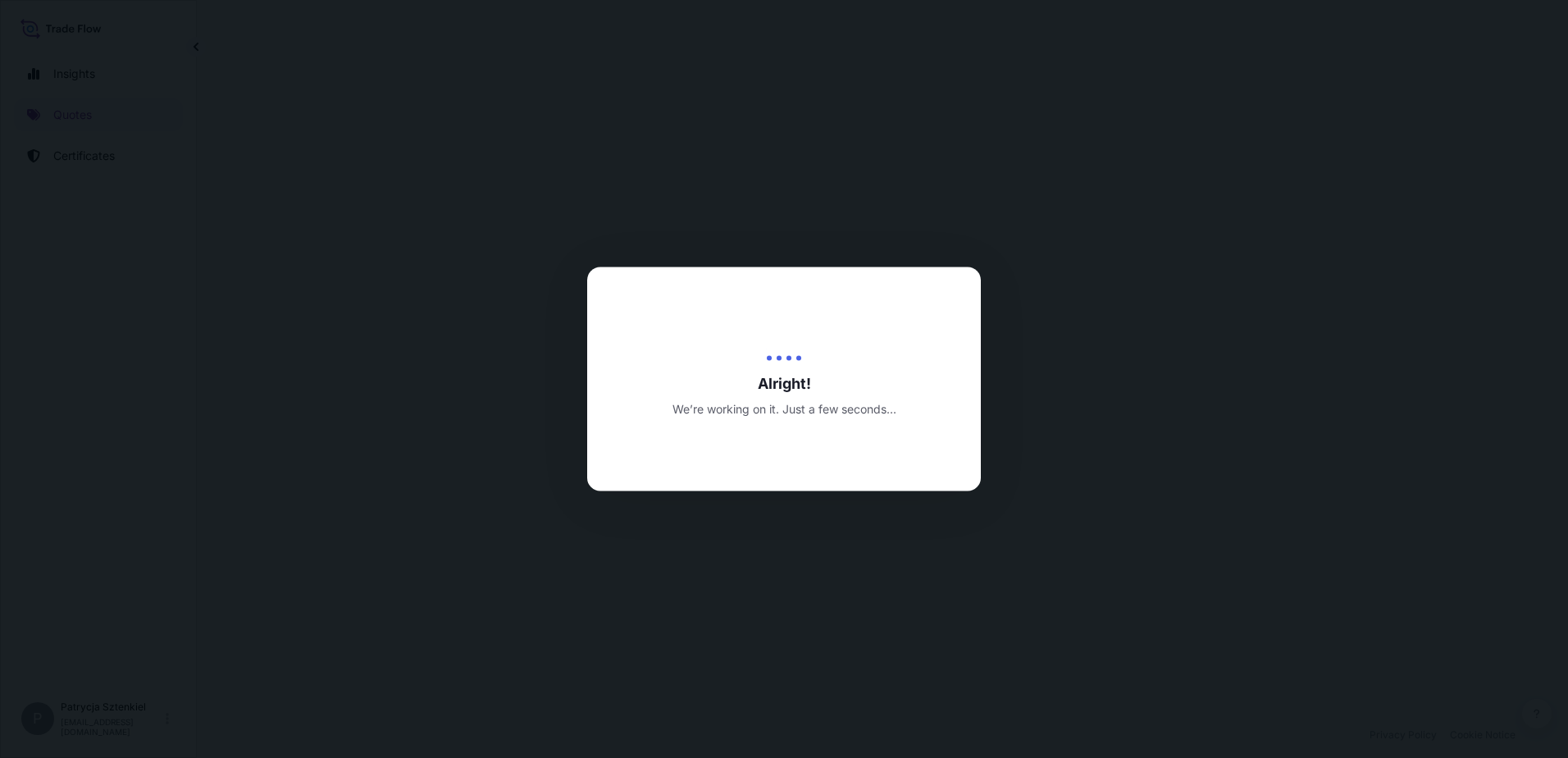
select select "Sea"
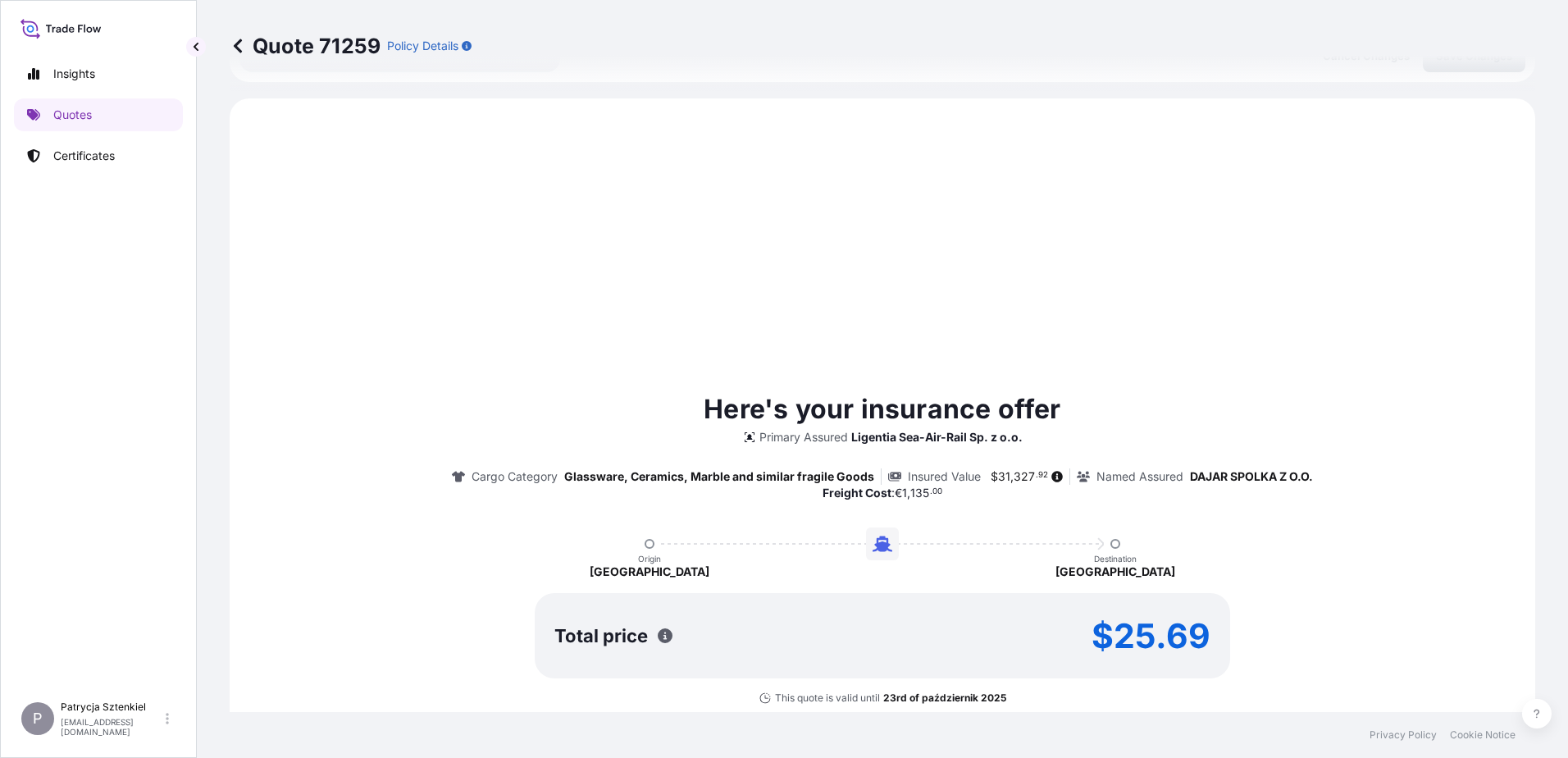
scroll to position [562, 0]
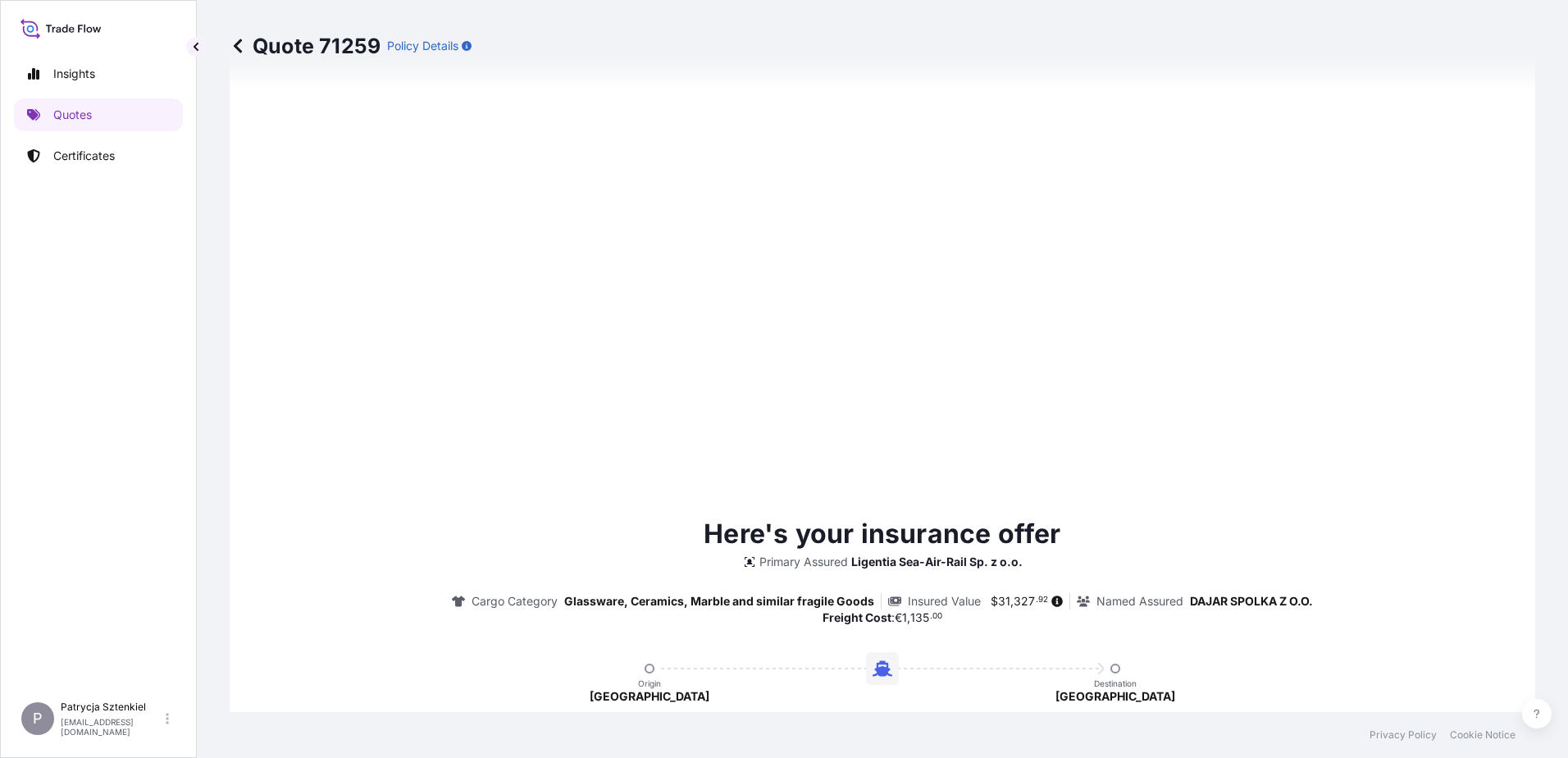
type input "[DATE]"
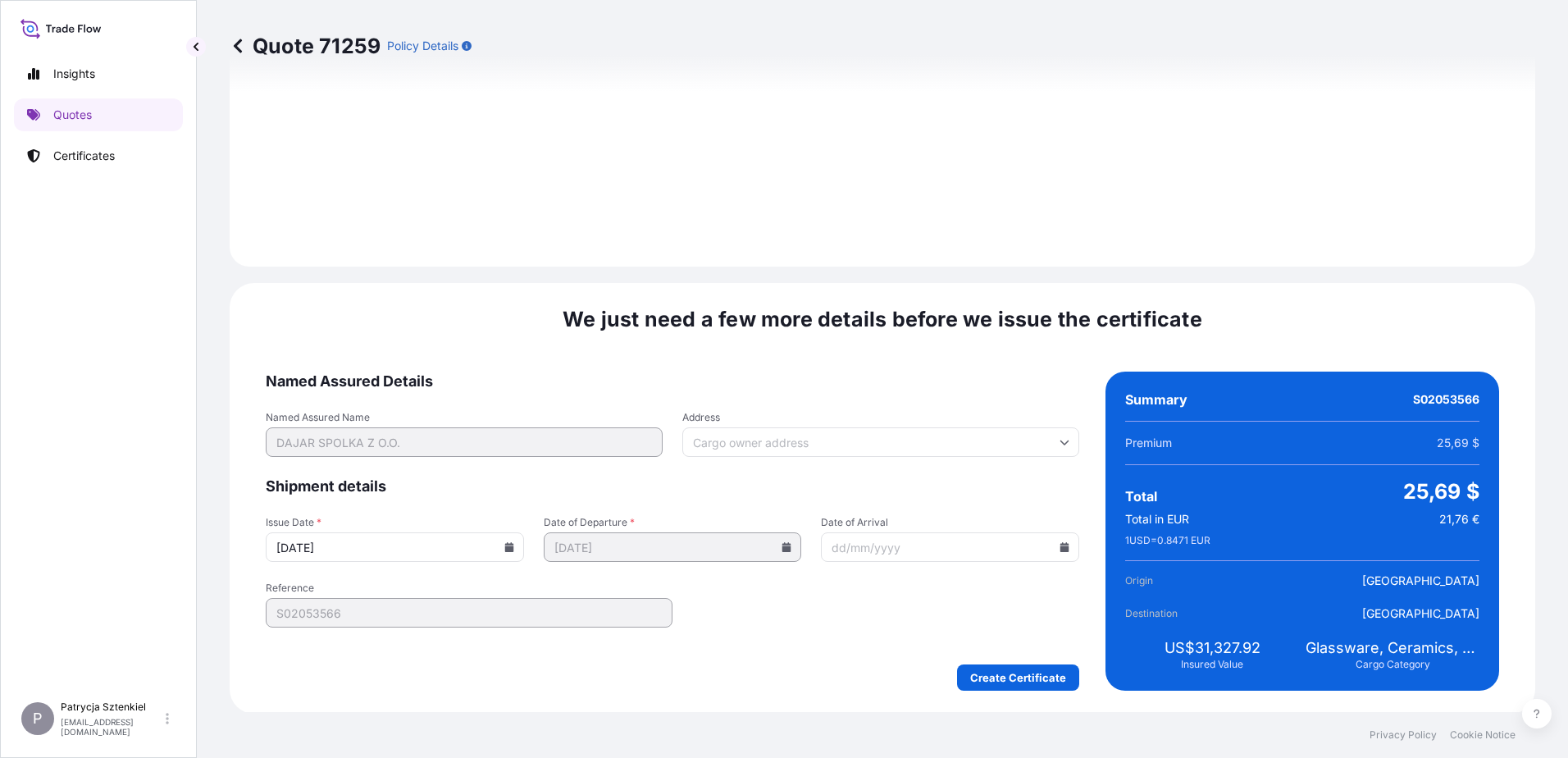
scroll to position [1762, 0]
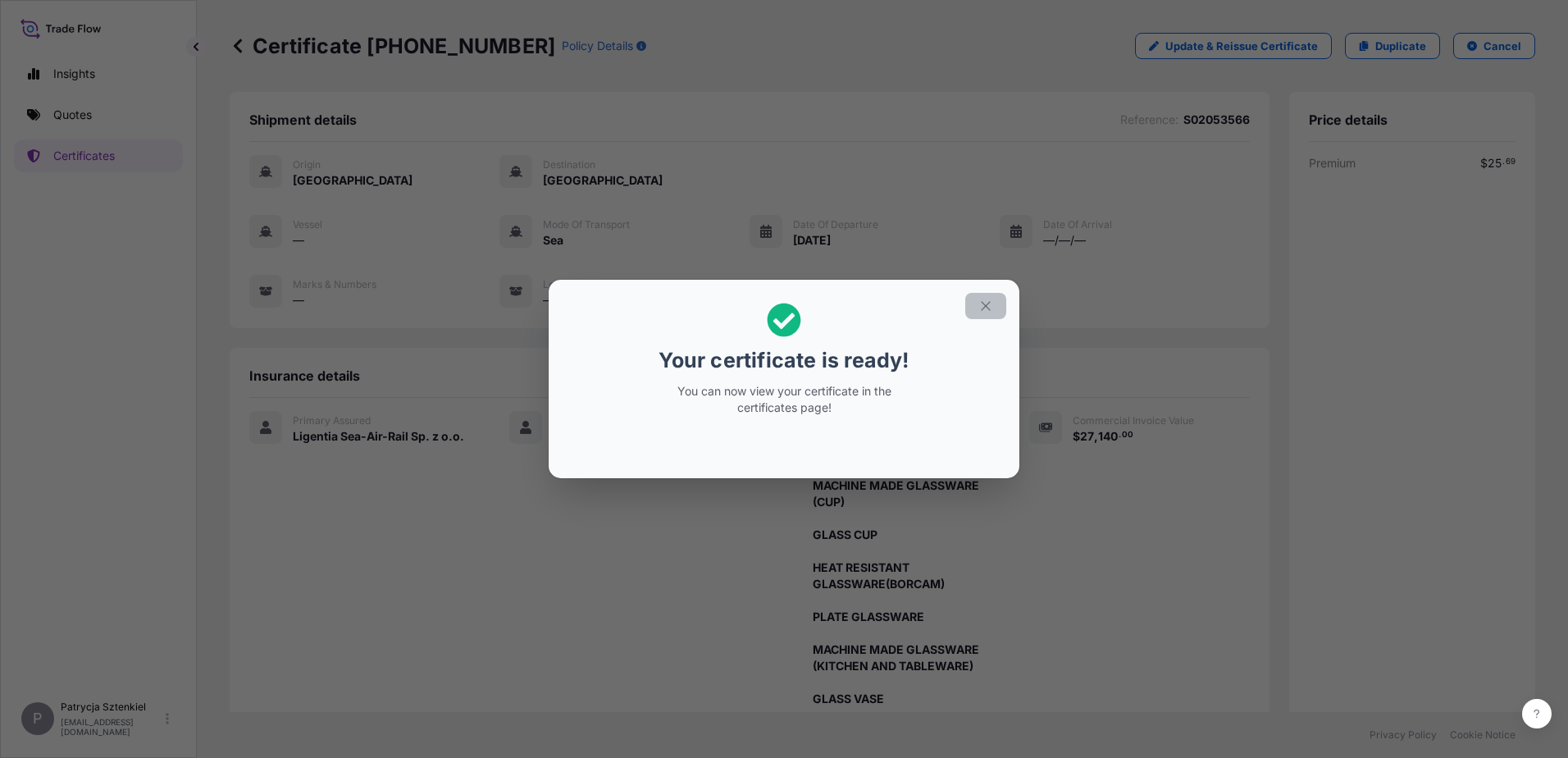
click at [991, 311] on icon "button" at bounding box center [985, 306] width 14 height 14
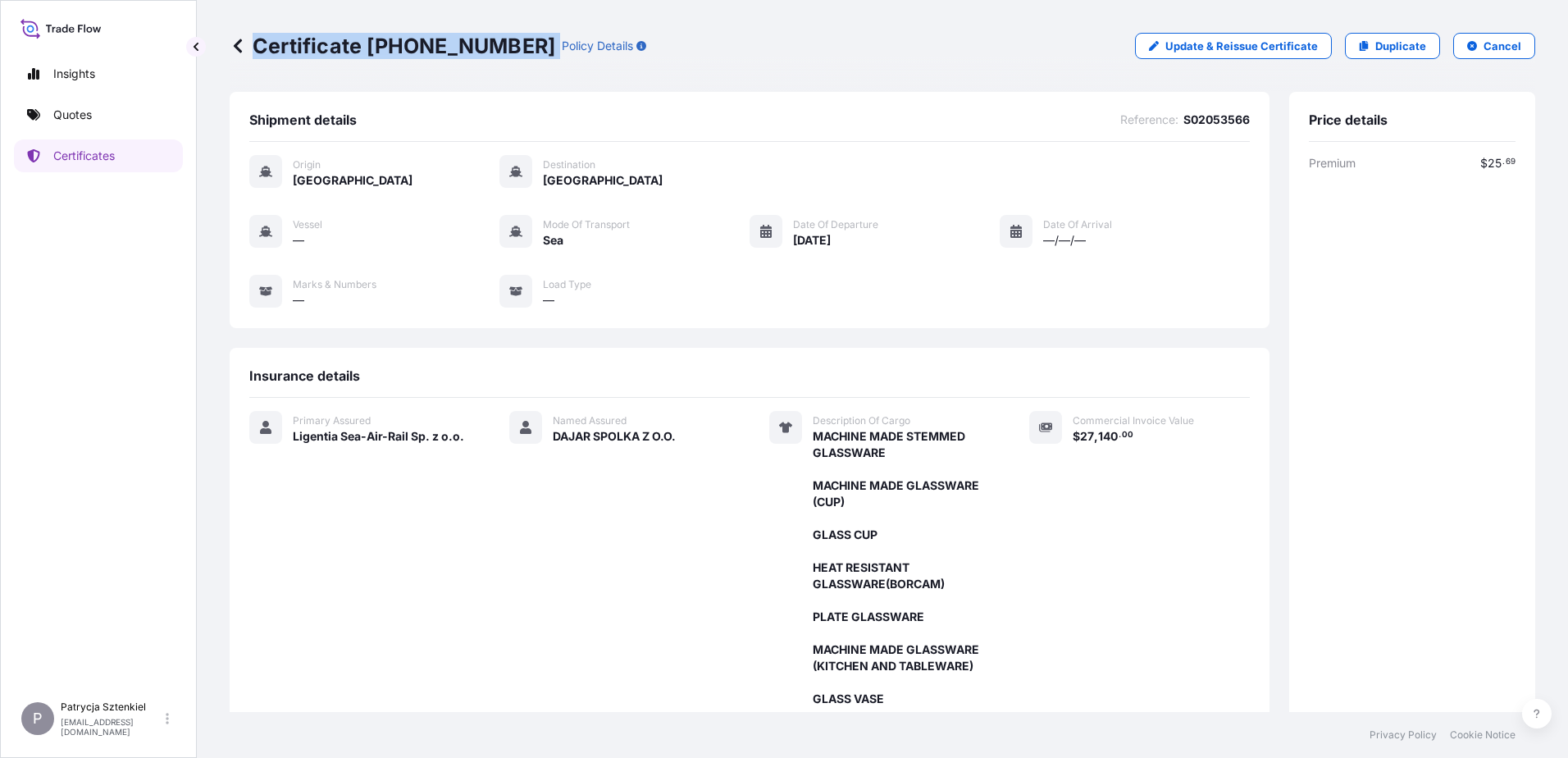
drag, startPoint x: 513, startPoint y: 46, endPoint x: 519, endPoint y: 62, distance: 17.1
click at [519, 62] on div "Certificate [PHONE_NUMBER] Policy Details Update & Reissue Certificate Duplicat…" at bounding box center [882, 46] width 1306 height 92
copy p "Certificate [PHONE_NUMBER]"
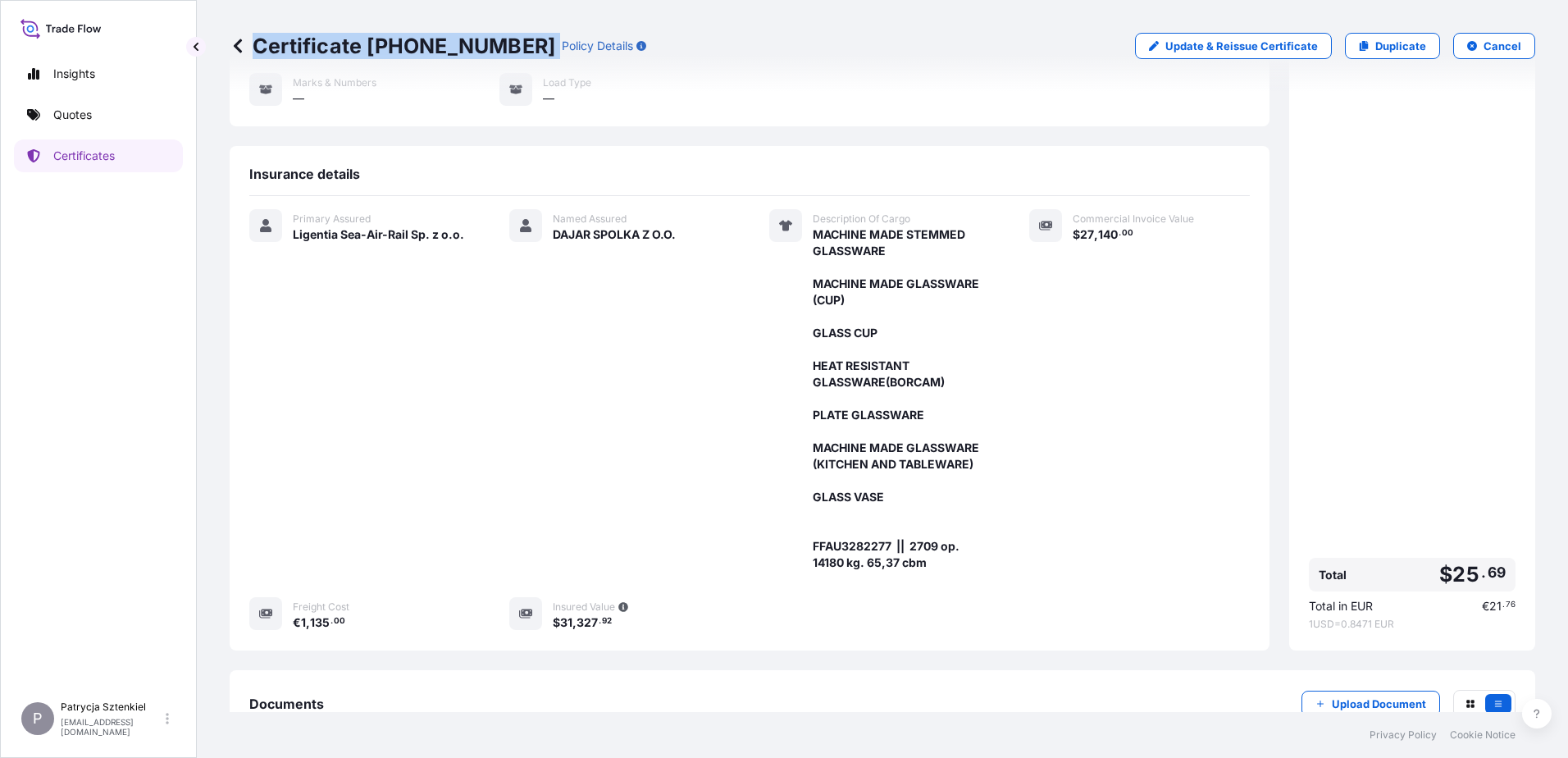
scroll to position [386, 0]
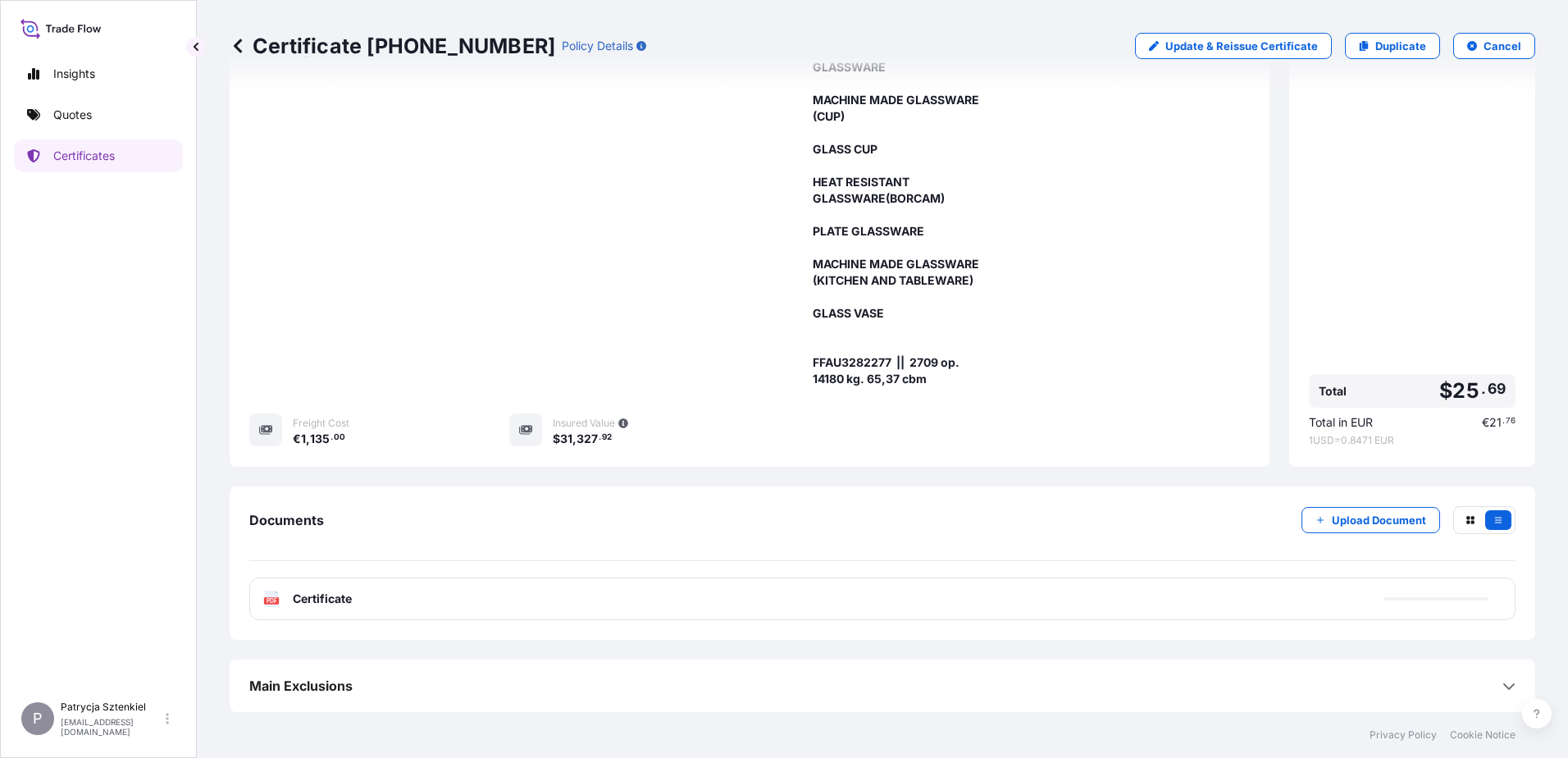
click at [602, 580] on div "PDF Certificate" at bounding box center [882, 598] width 1266 height 43
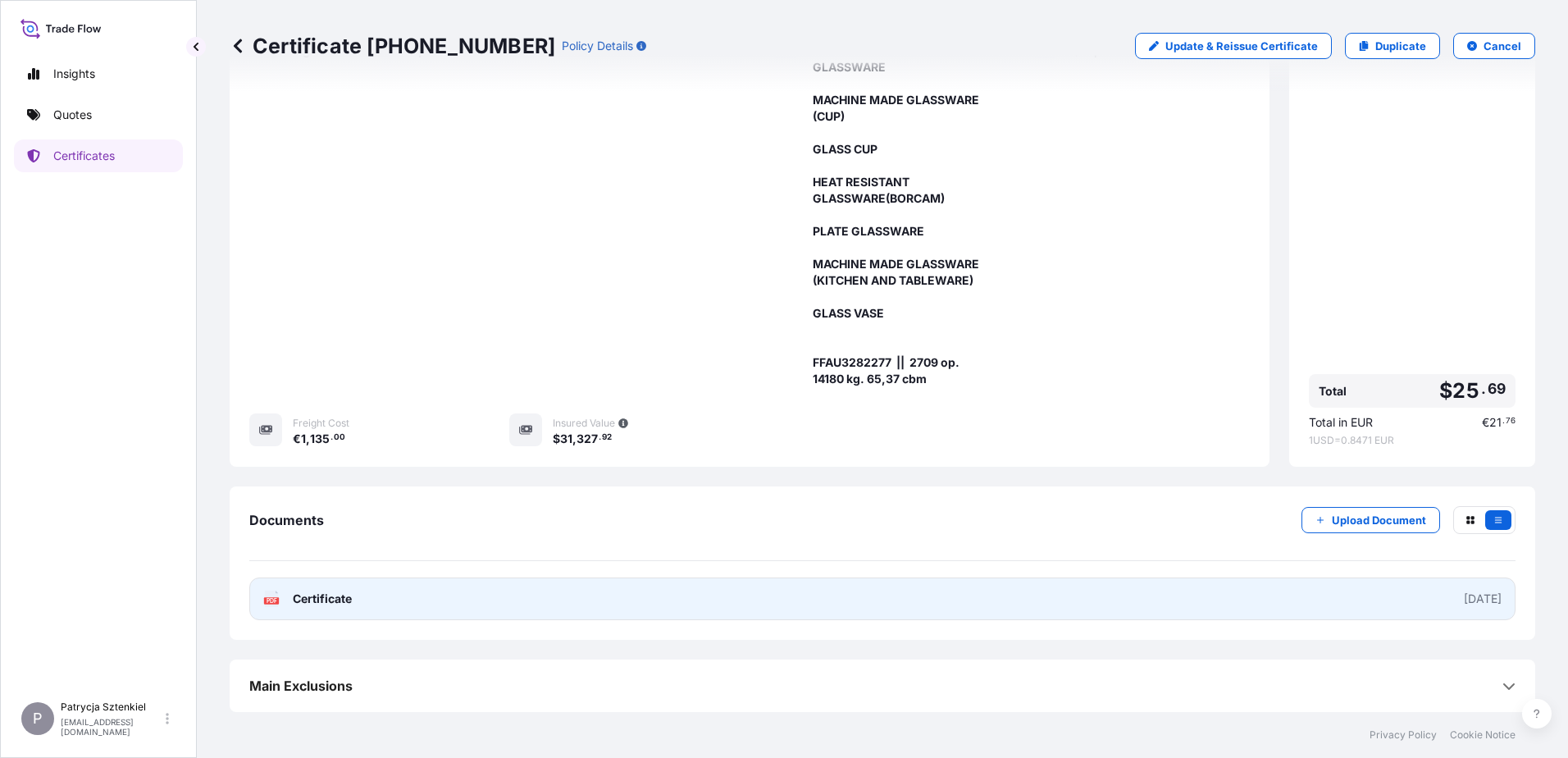
click at [737, 580] on link "PDF Certificate [DATE]" at bounding box center [882, 598] width 1266 height 43
